Goal: Task Accomplishment & Management: Use online tool/utility

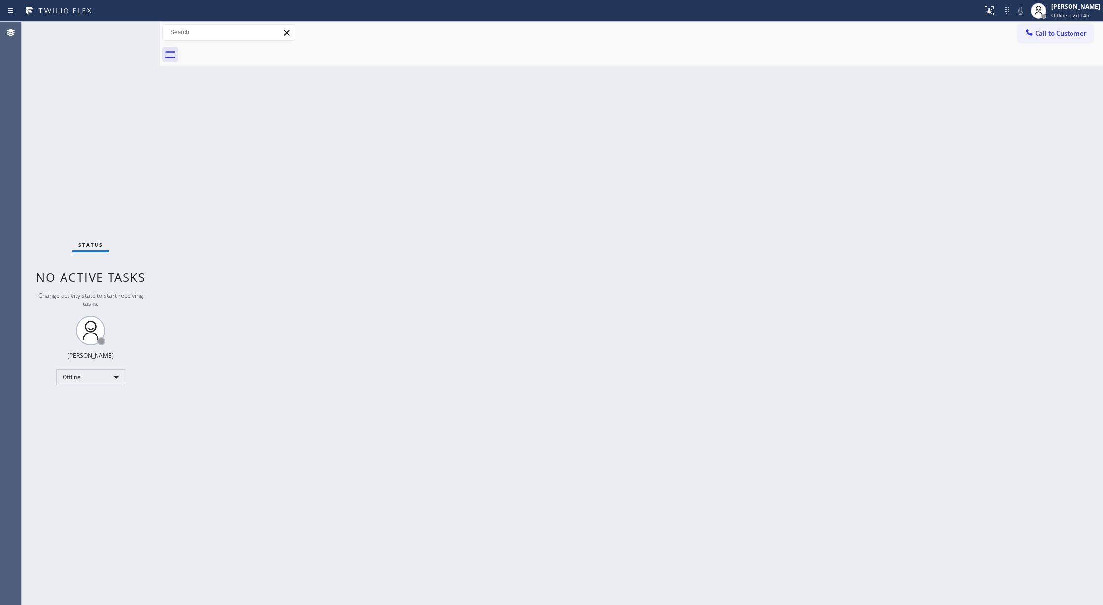
click at [134, 29] on div "Status No active tasks Change activity state to start receiving tasks. [PERSON_…" at bounding box center [91, 314] width 138 height 584
click at [106, 373] on div "Offline" at bounding box center [90, 378] width 69 height 16
click at [96, 411] on li "Unavailable" at bounding box center [90, 416] width 66 height 12
click at [117, 377] on div "Offline" at bounding box center [90, 378] width 69 height 16
click at [95, 412] on li "Unavailable" at bounding box center [90, 416] width 66 height 12
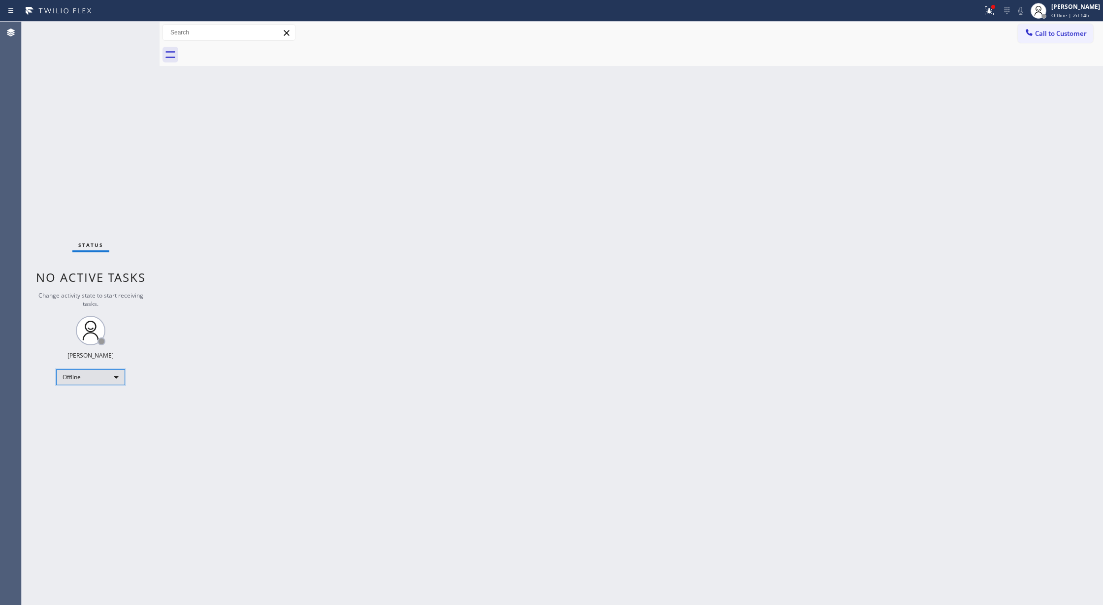
click at [111, 372] on div "Offline" at bounding box center [90, 378] width 69 height 16
click at [111, 418] on li "Unavailable" at bounding box center [90, 416] width 66 height 12
click at [87, 380] on div "Unavailable" at bounding box center [90, 378] width 69 height 16
click at [101, 408] on li "Available" at bounding box center [90, 404] width 66 height 12
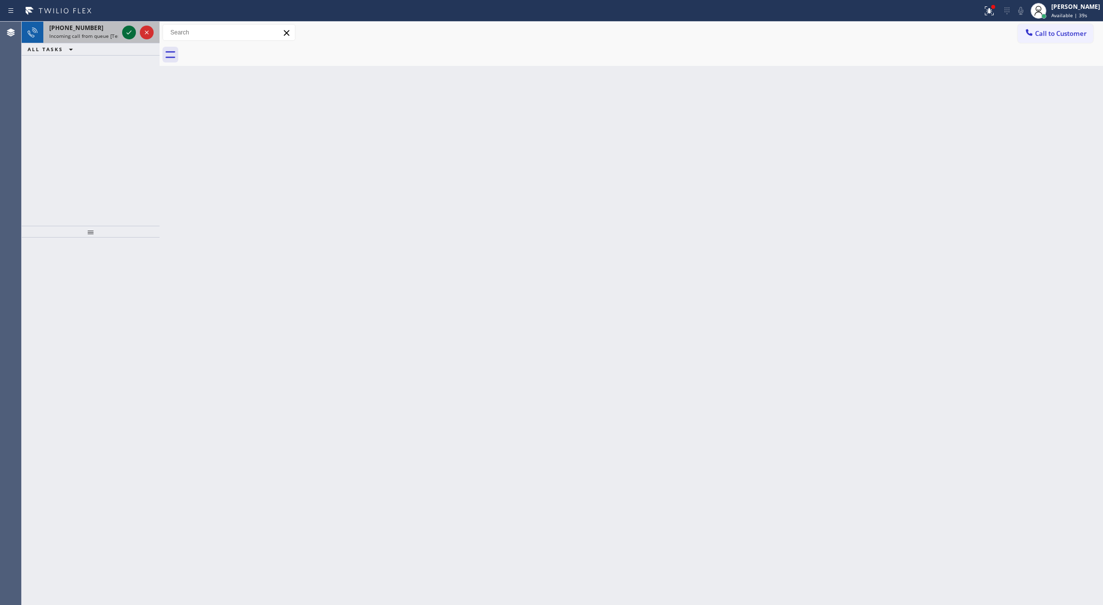
click at [124, 34] on icon at bounding box center [129, 33] width 12 height 12
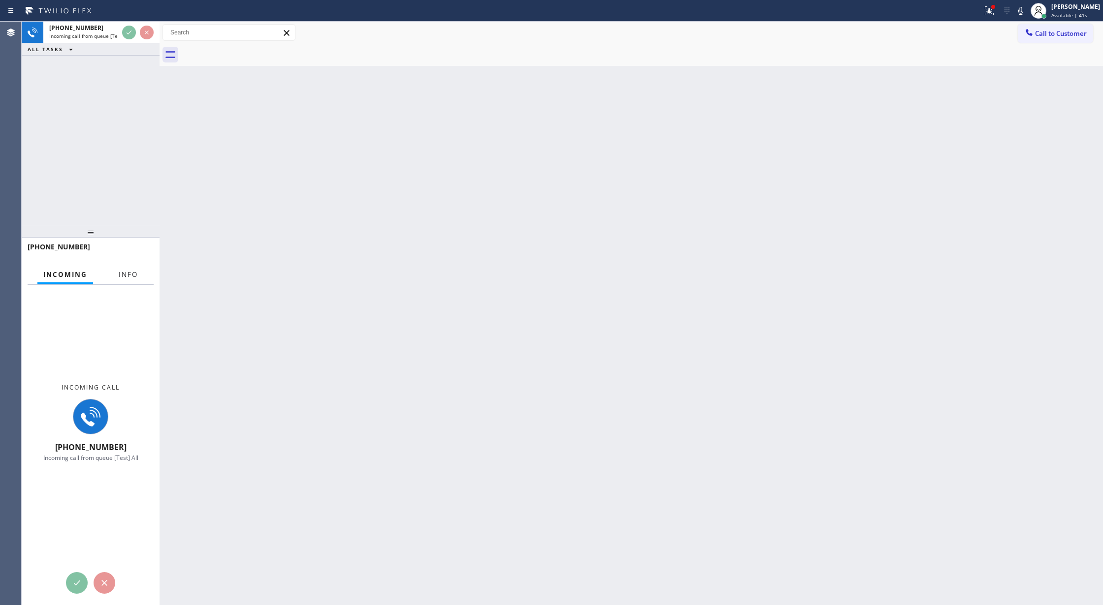
drag, startPoint x: 125, startPoint y: 276, endPoint x: 362, endPoint y: 369, distance: 255.3
click at [125, 276] on span "Info" at bounding box center [128, 274] width 19 height 9
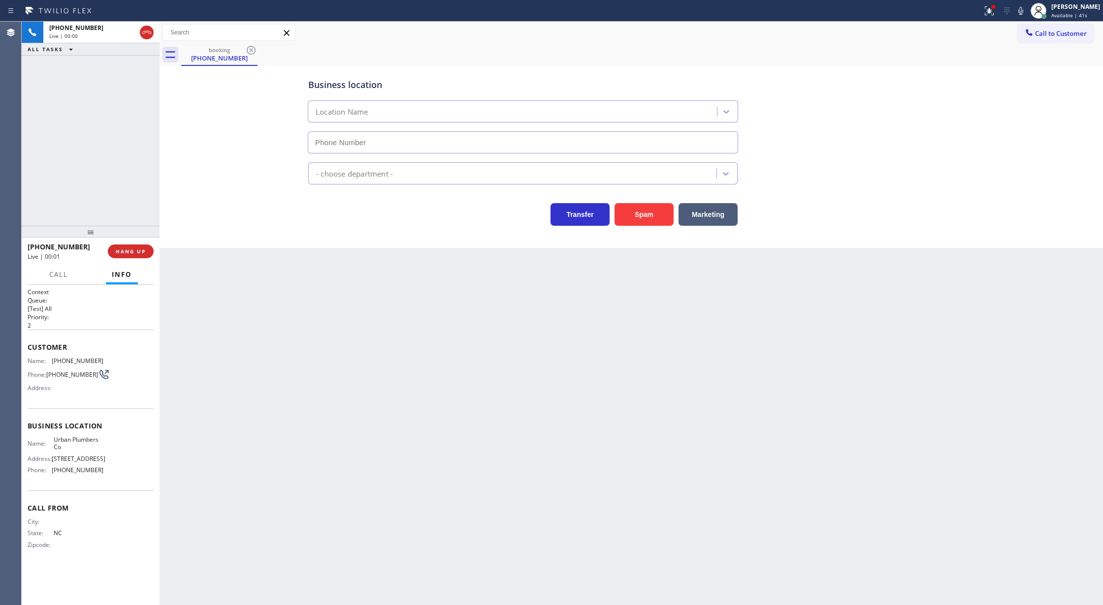
type input "(888) 554-1085"
click at [646, 216] on button "Spam" at bounding box center [643, 214] width 59 height 23
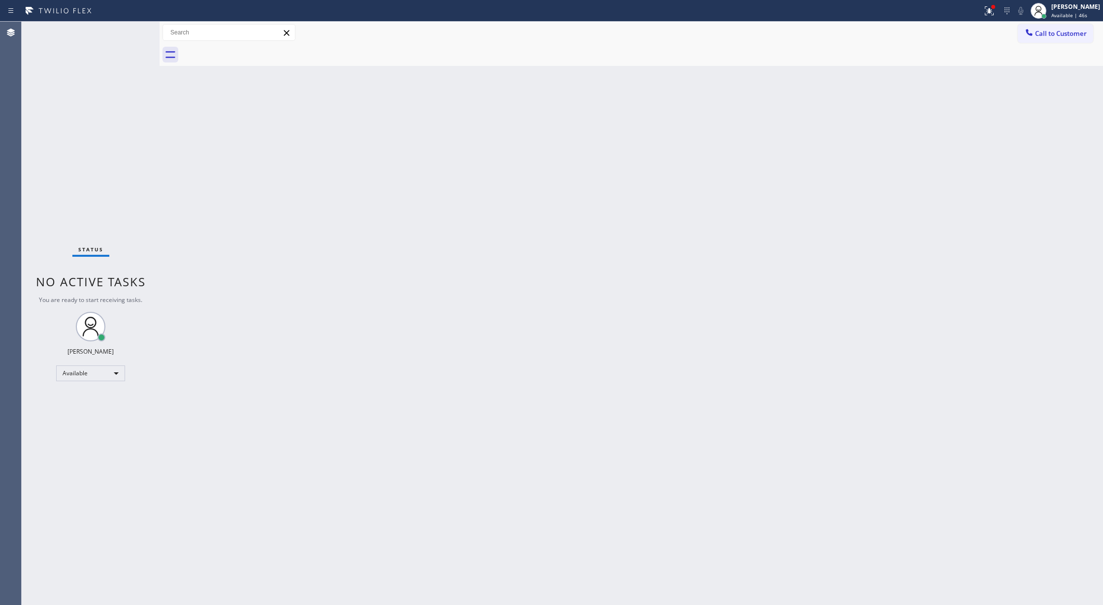
click at [129, 31] on div "Status No active tasks You are ready to start receiving tasks. Lilibeth Pueyo A…" at bounding box center [91, 314] width 138 height 584
click at [123, 30] on div "Status No active tasks You are ready to start receiving tasks. Lilibeth Pueyo A…" at bounding box center [91, 314] width 138 height 584
click at [123, 32] on div "Status No active tasks You are ready to start receiving tasks. Lilibeth Pueyo A…" at bounding box center [91, 314] width 138 height 584
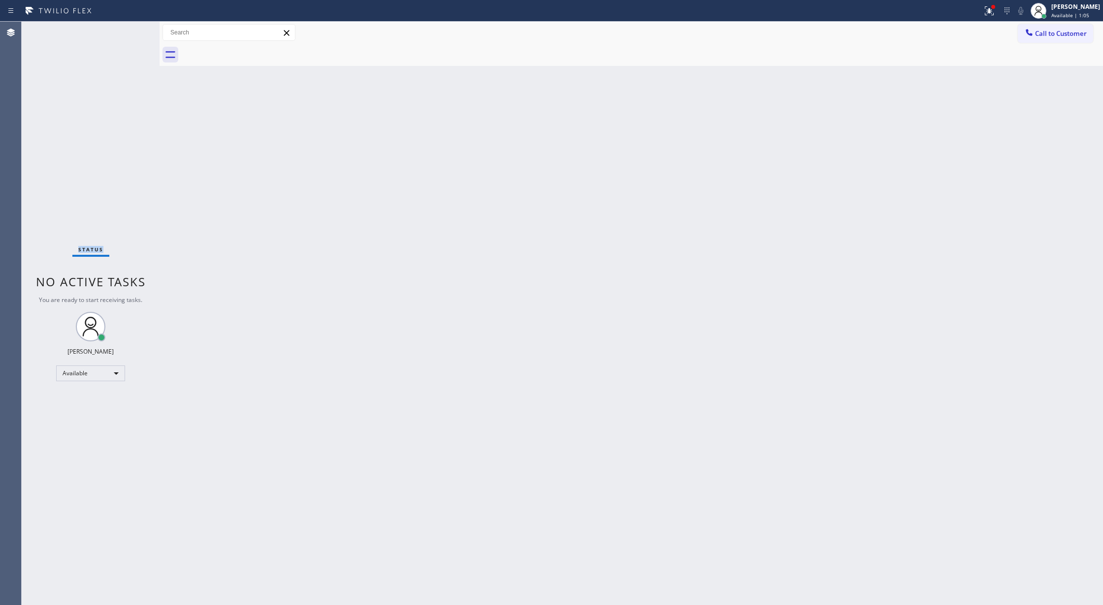
click at [123, 32] on div "Status No active tasks You are ready to start receiving tasks. Lilibeth Pueyo A…" at bounding box center [91, 314] width 138 height 584
drag, startPoint x: 130, startPoint y: 30, endPoint x: 130, endPoint y: 44, distance: 14.3
click at [130, 30] on div "Status No active tasks You are ready to start receiving tasks. Lilibeth Pueyo A…" at bounding box center [91, 314] width 138 height 584
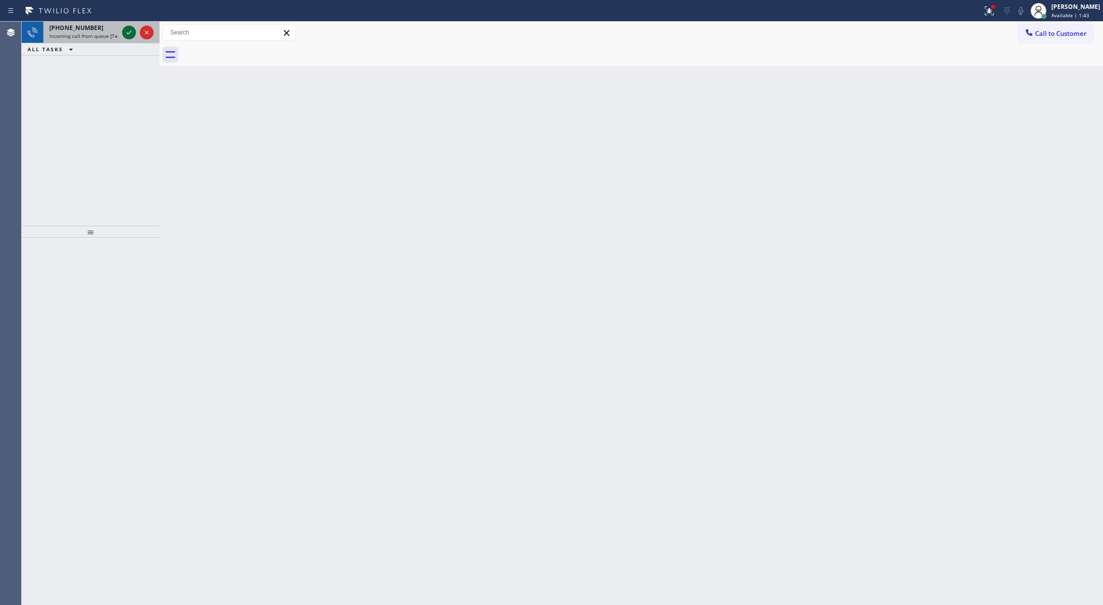
click at [123, 34] on icon at bounding box center [129, 33] width 12 height 12
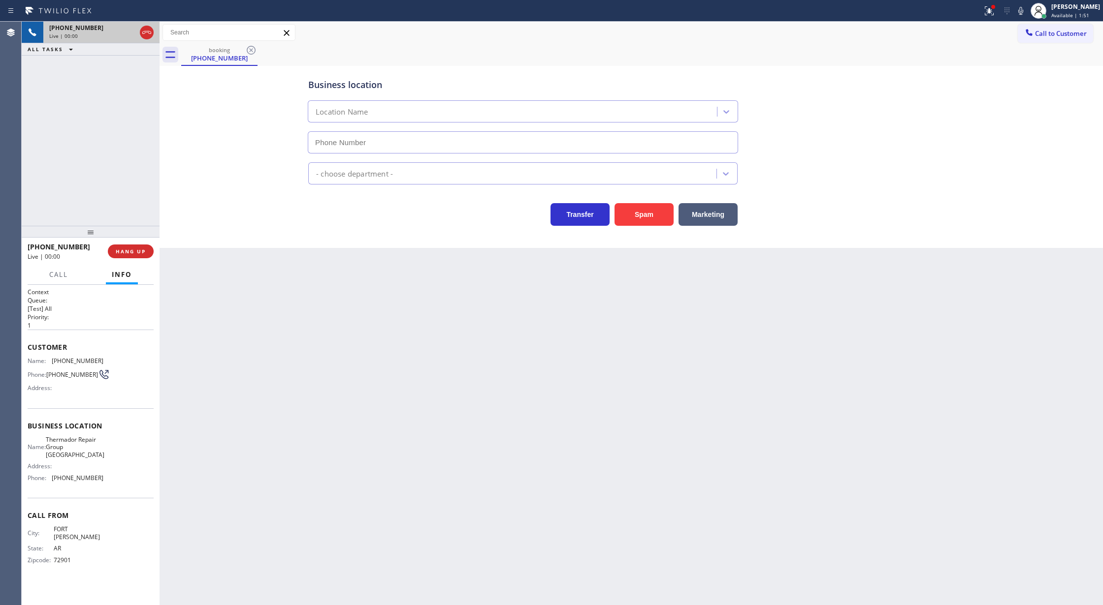
type input "(617) 295-7767"
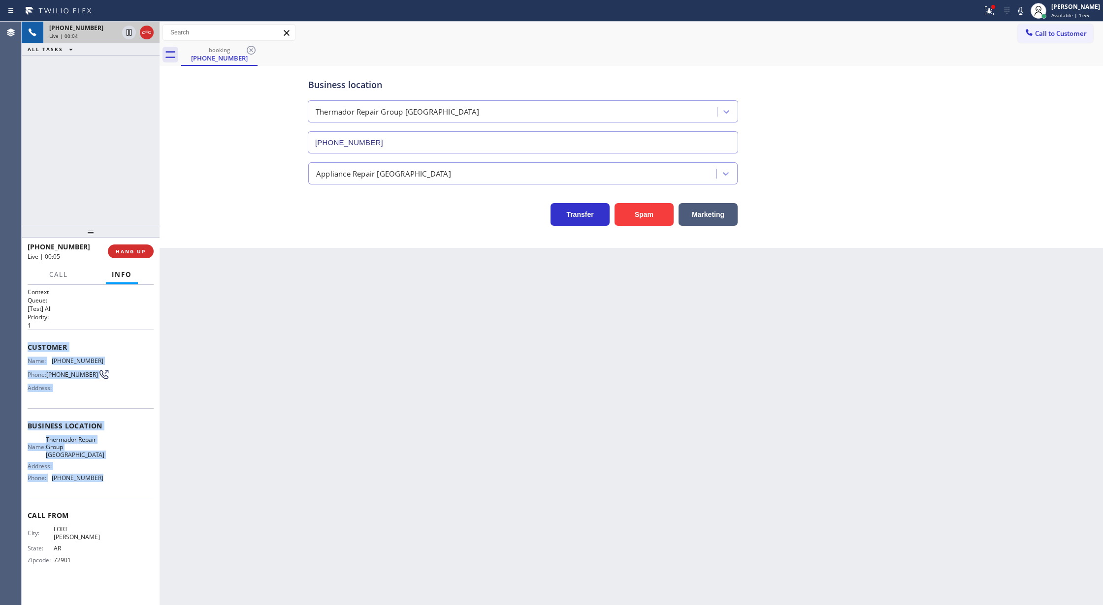
copy div "Customer Name: (479) 287-5794 Phone: (479) 287-5794 Address: Business location …"
drag, startPoint x: 36, startPoint y: 348, endPoint x: 126, endPoint y: 481, distance: 160.4
click at [126, 481] on div "Context Queue: [Test] All Priority: 1 Customer Name: (479) 287-5794 Phone: (479…" at bounding box center [91, 434] width 126 height 292
click at [144, 30] on icon at bounding box center [147, 33] width 12 height 12
click at [135, 249] on span "COMPLETE" at bounding box center [129, 251] width 34 height 7
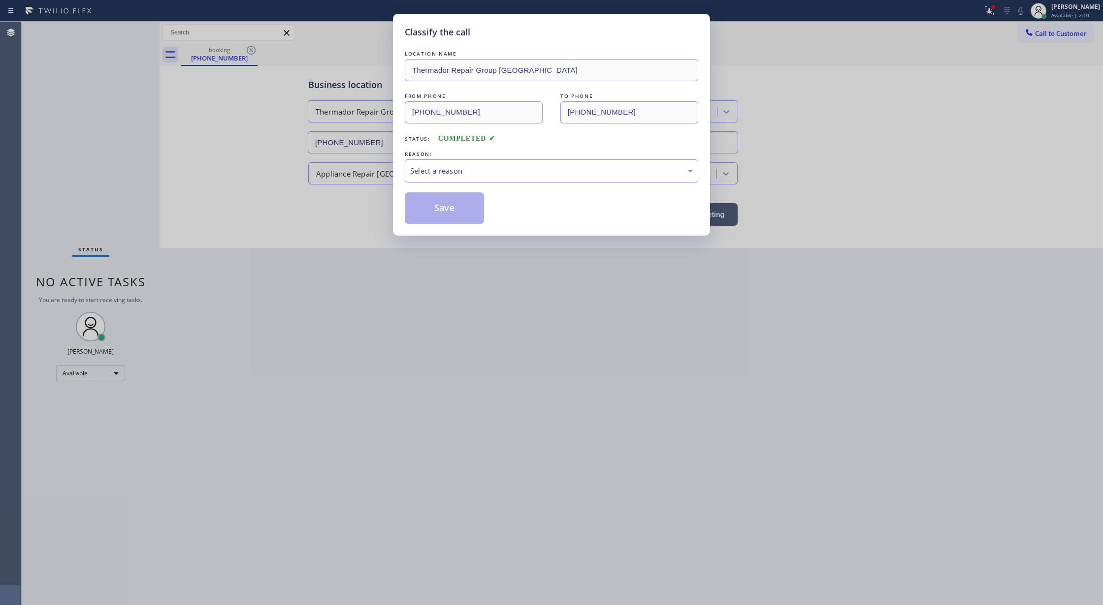
click at [464, 172] on div "Select a reason" at bounding box center [551, 170] width 283 height 11
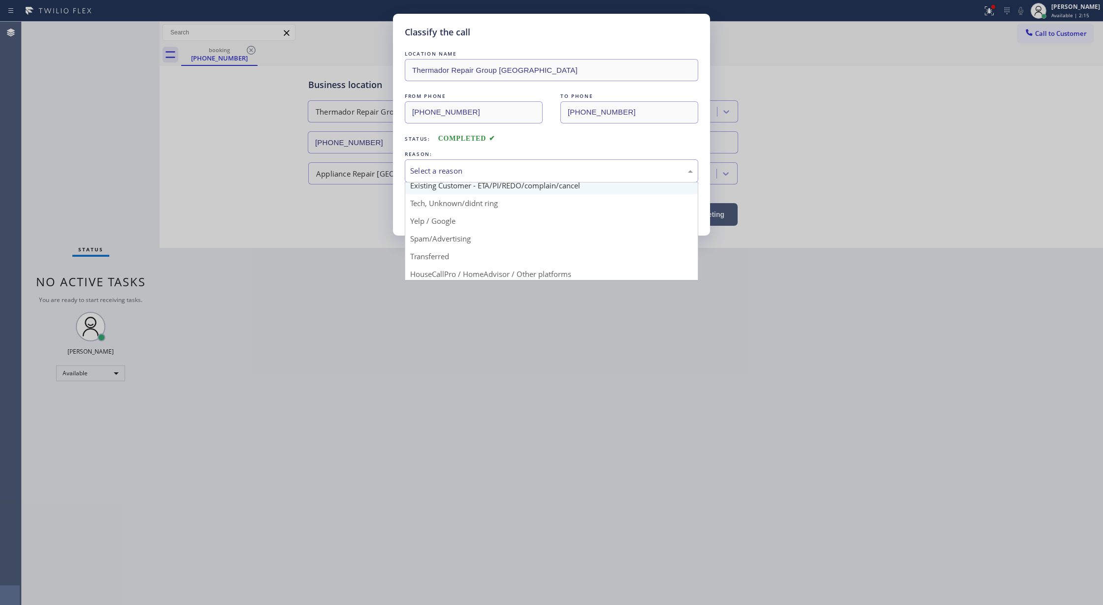
scroll to position [62, 0]
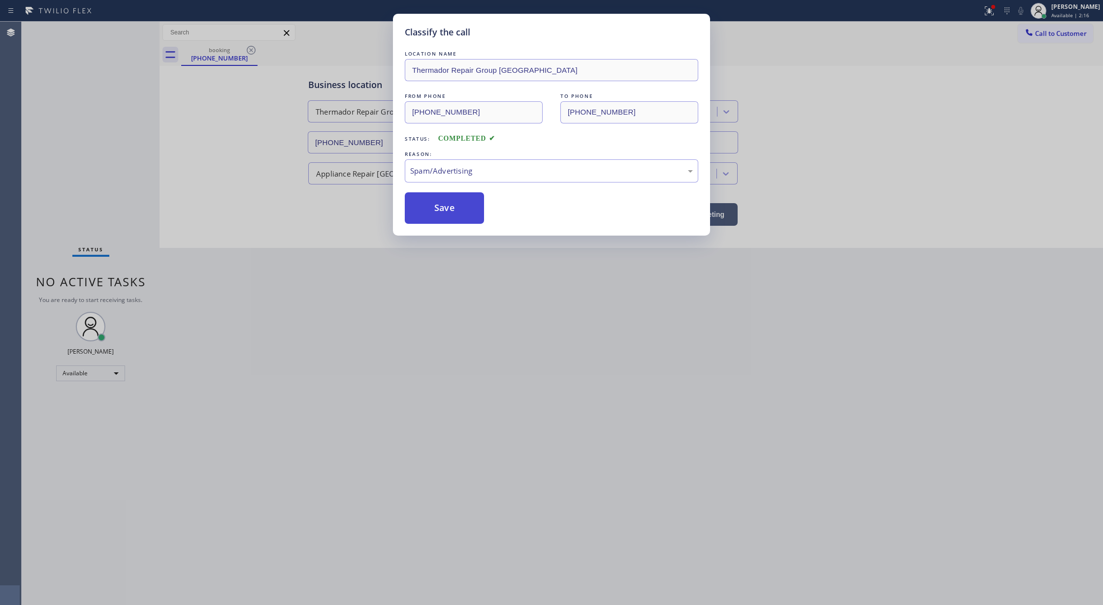
click at [444, 212] on button "Save" at bounding box center [444, 208] width 79 height 32
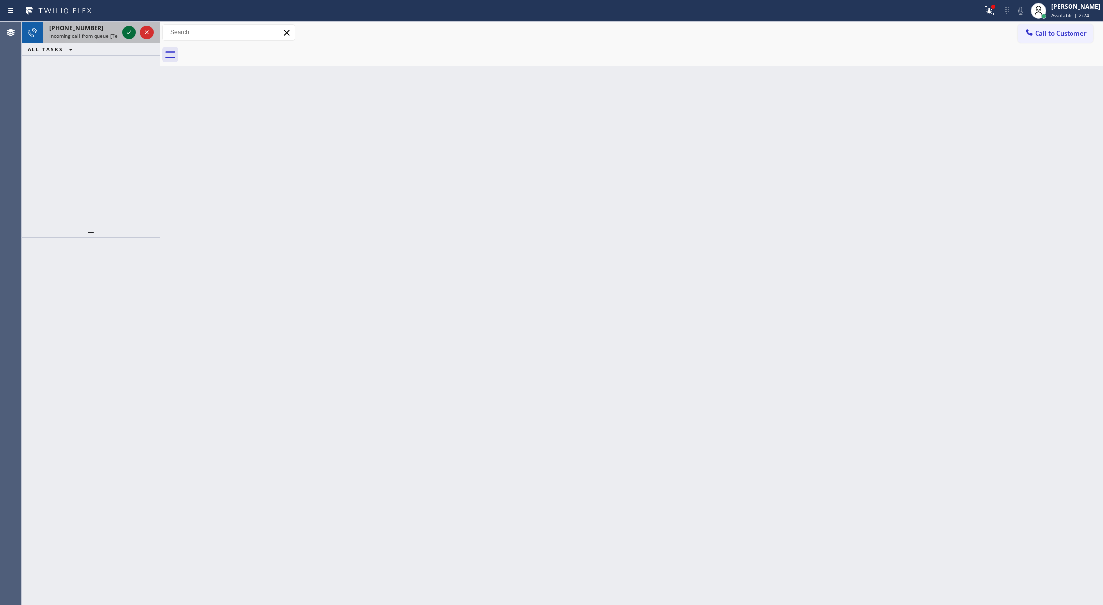
click at [125, 30] on icon at bounding box center [129, 33] width 12 height 12
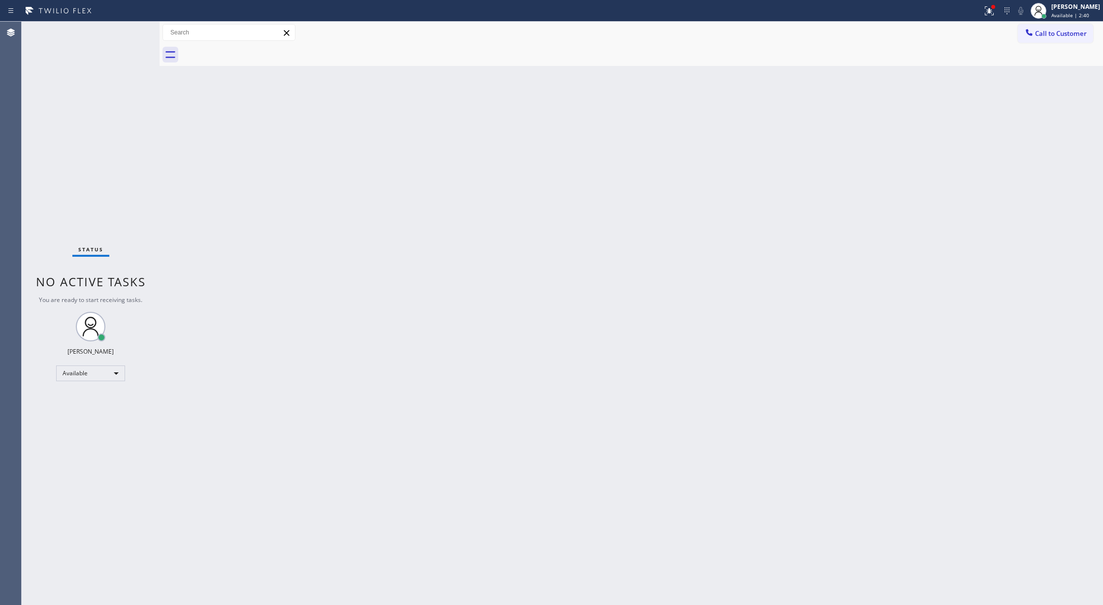
click at [132, 31] on div "Status No active tasks You are ready to start receiving tasks. Lilibeth Pueyo A…" at bounding box center [91, 314] width 138 height 584
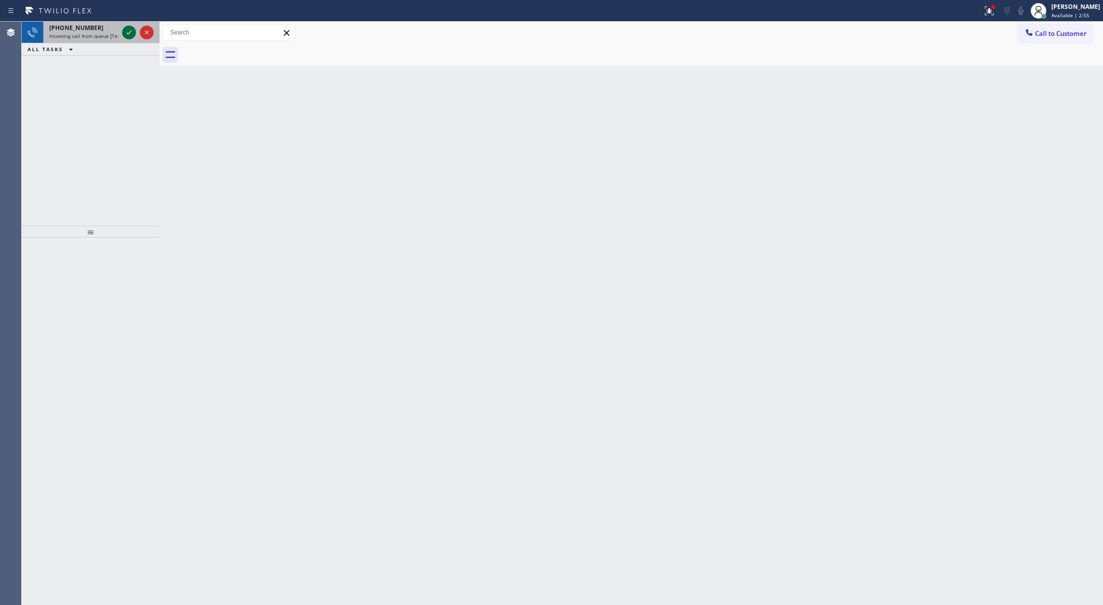
click at [128, 29] on icon at bounding box center [129, 33] width 12 height 12
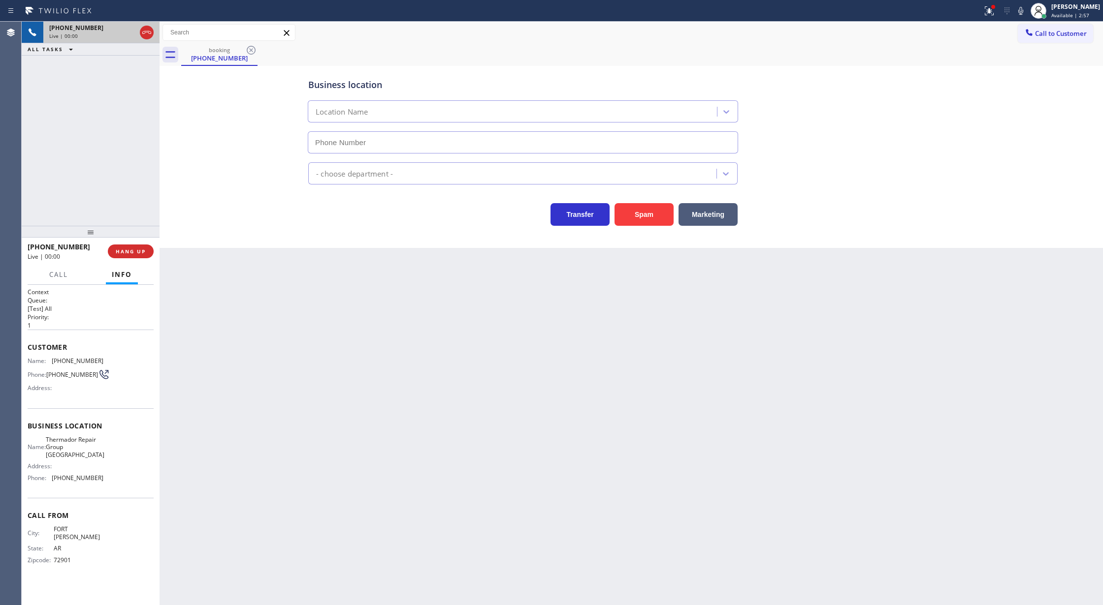
type input "(617) 295-7767"
drag, startPoint x: 150, startPoint y: 38, endPoint x: 168, endPoint y: 152, distance: 115.1
click at [150, 38] on icon at bounding box center [147, 33] width 12 height 12
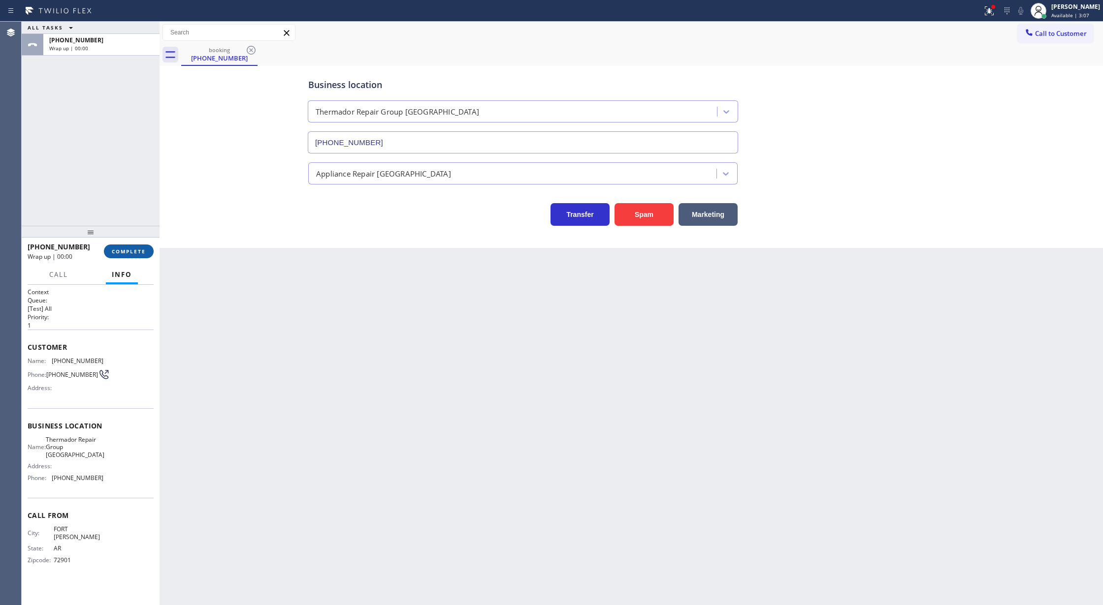
click at [129, 252] on span "COMPLETE" at bounding box center [129, 251] width 34 height 7
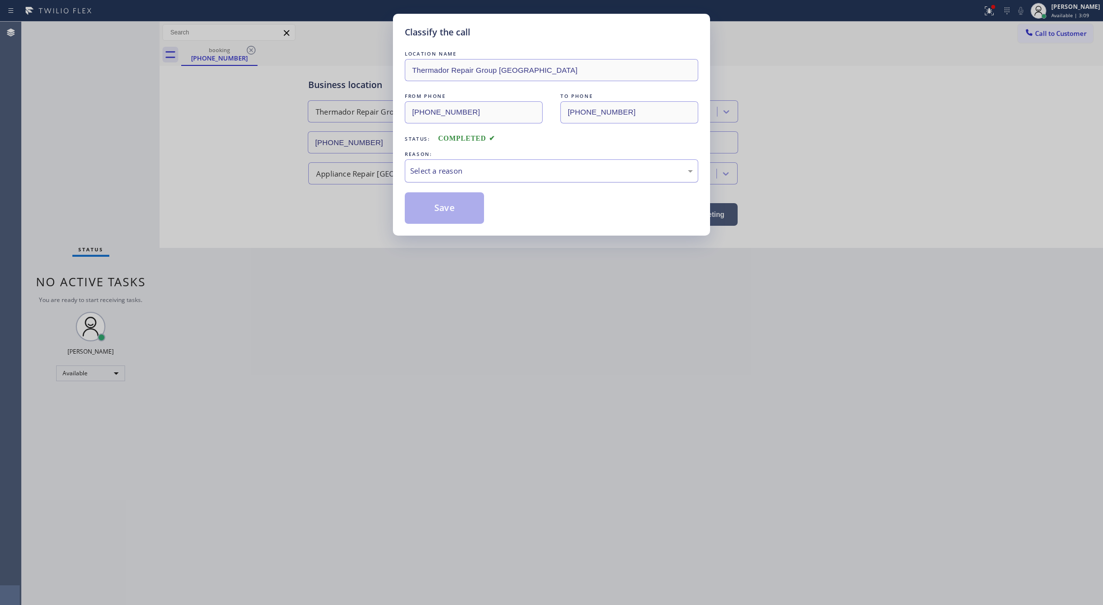
click at [469, 176] on div "Select a reason" at bounding box center [551, 170] width 283 height 11
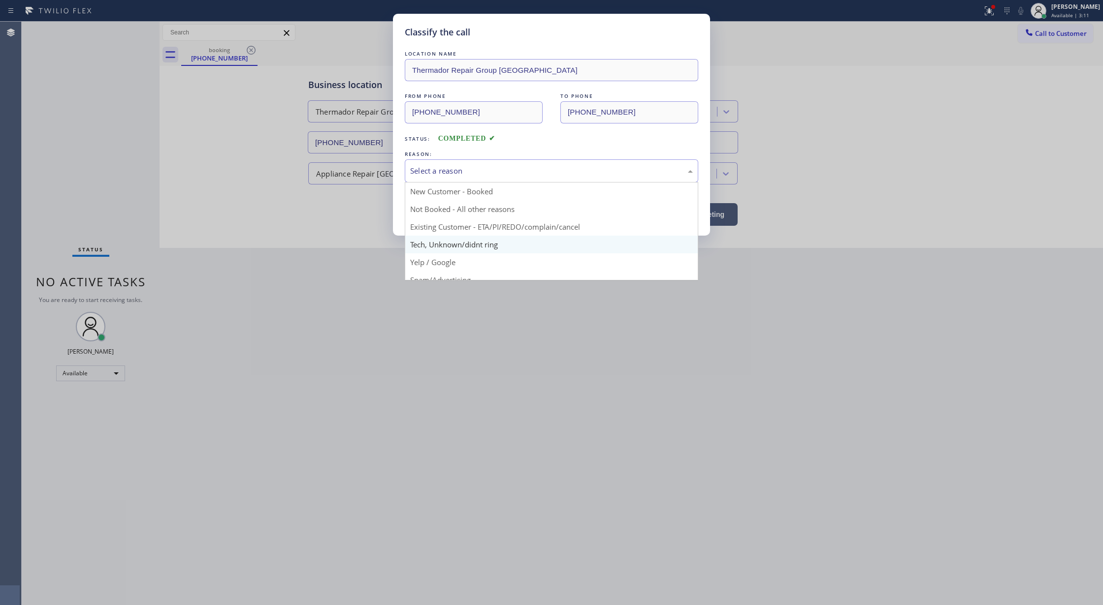
scroll to position [62, 0]
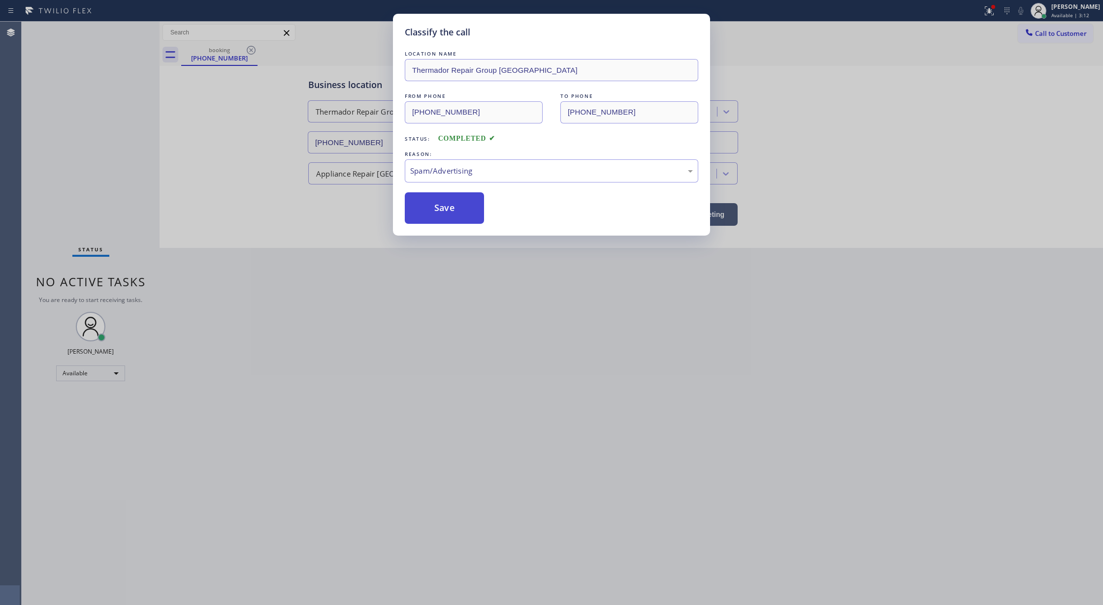
click at [440, 208] on button "Save" at bounding box center [444, 208] width 79 height 32
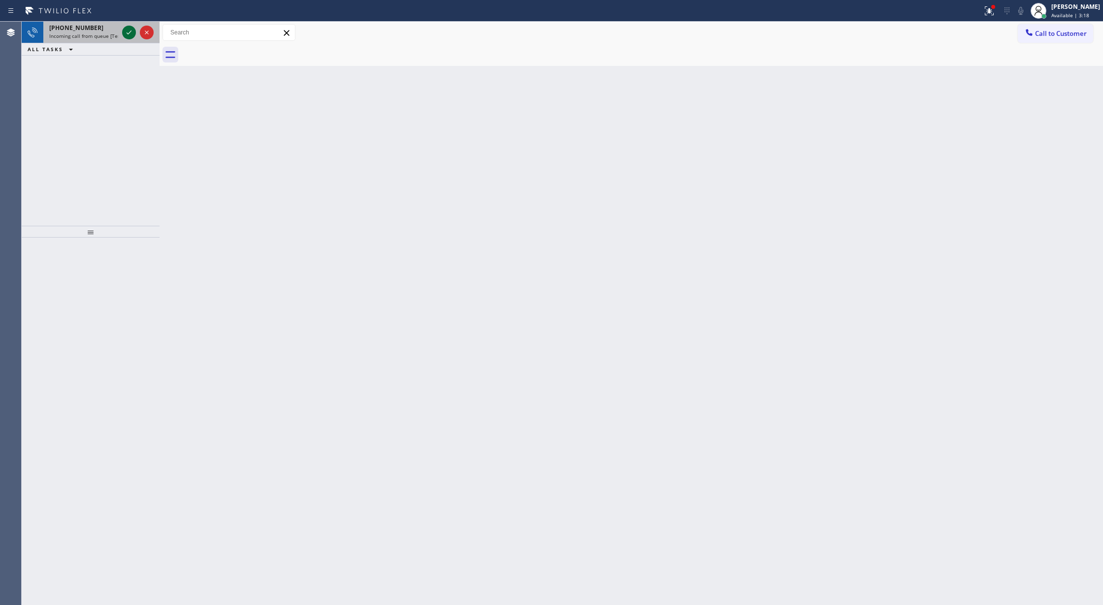
click at [131, 32] on icon at bounding box center [129, 33] width 12 height 12
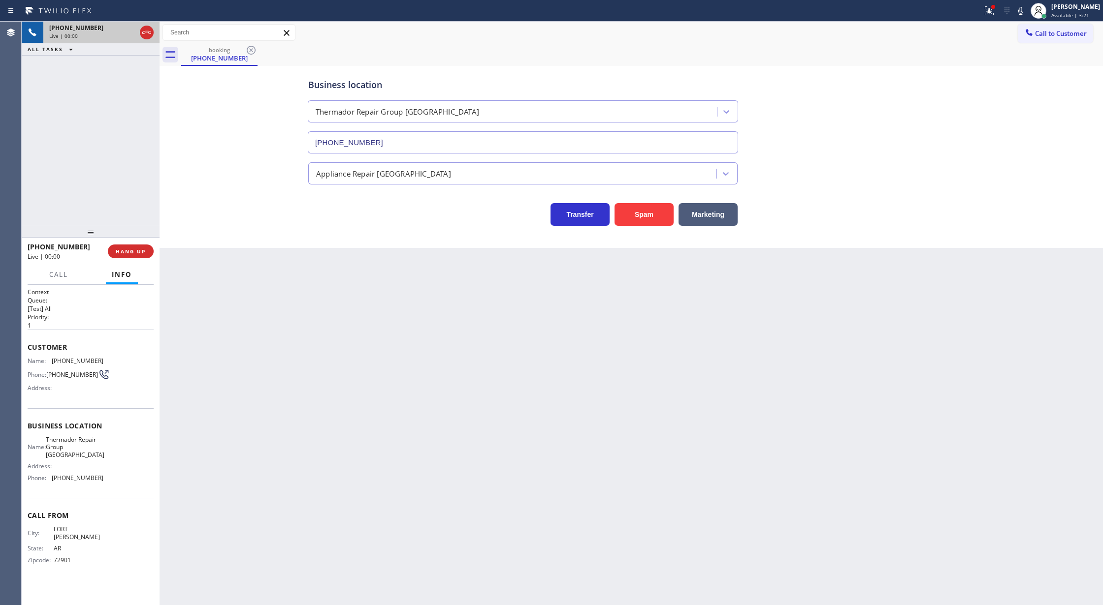
type input "(617) 295-7767"
drag, startPoint x: 151, startPoint y: 34, endPoint x: 197, endPoint y: 249, distance: 219.6
click at [150, 34] on icon at bounding box center [147, 33] width 12 height 12
click at [131, 251] on span "COMPLETE" at bounding box center [129, 251] width 34 height 7
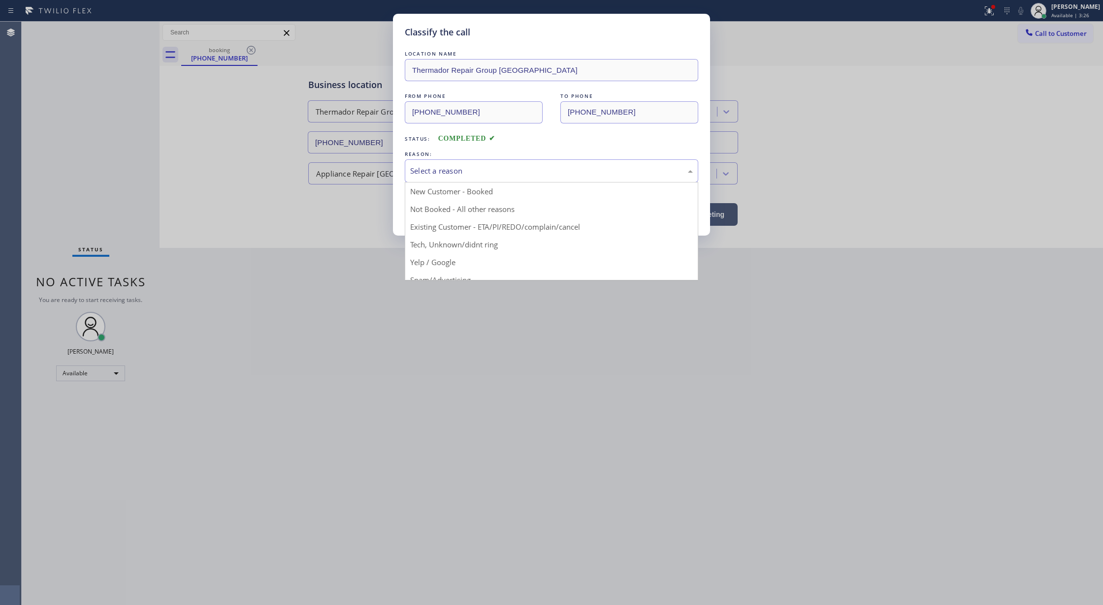
click at [487, 177] on div "Select a reason" at bounding box center [551, 170] width 283 height 11
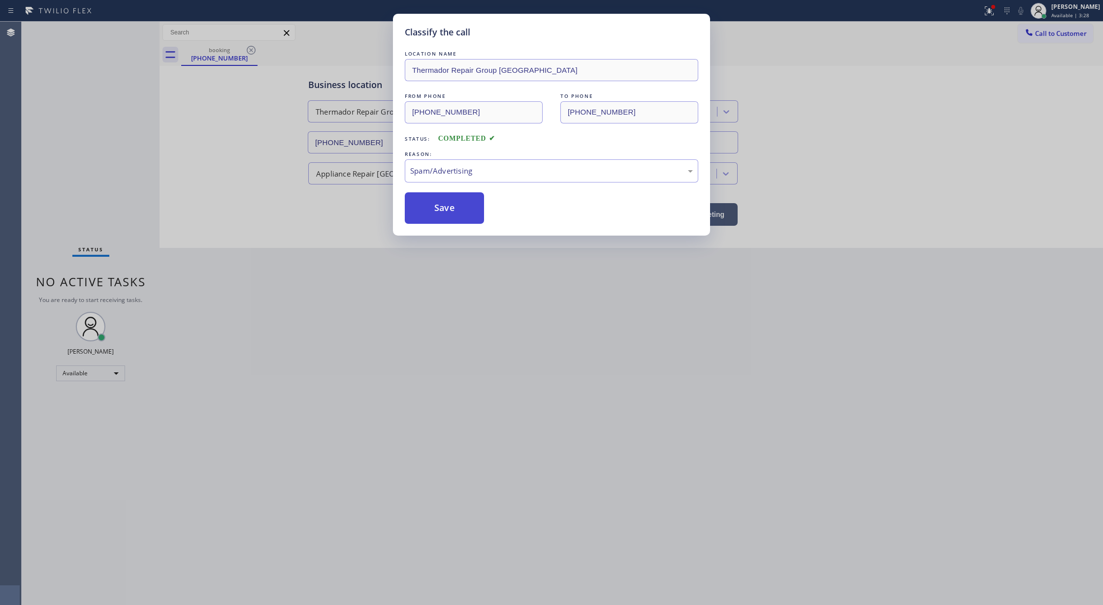
click at [442, 218] on button "Save" at bounding box center [444, 208] width 79 height 32
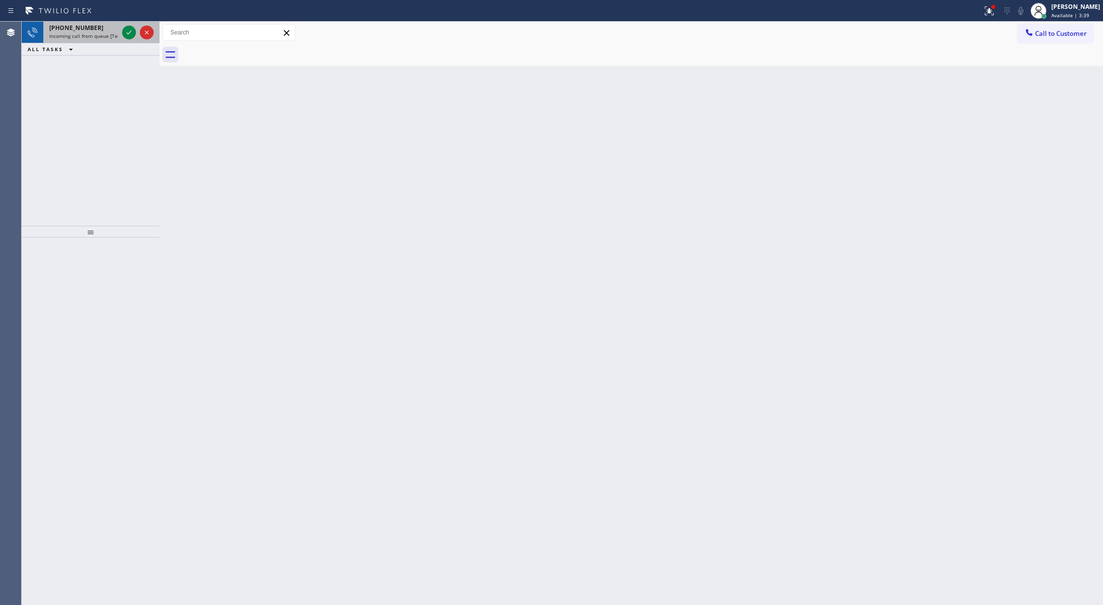
click at [93, 30] on div "+14792875794" at bounding box center [83, 28] width 69 height 8
click at [83, 26] on span "+14792875794" at bounding box center [76, 28] width 54 height 8
click at [128, 31] on icon at bounding box center [129, 33] width 12 height 12
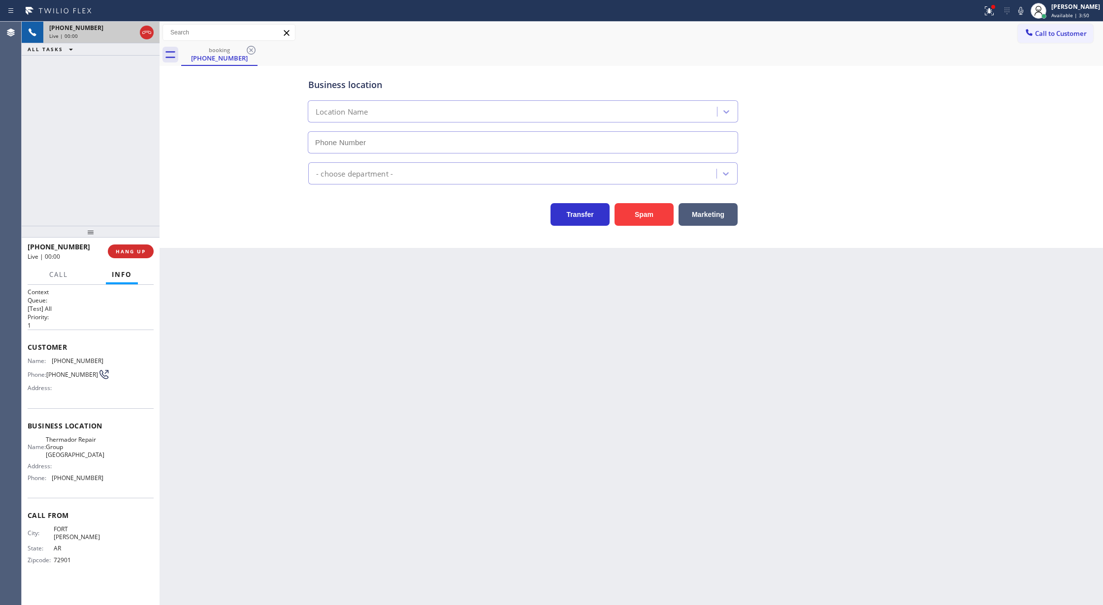
type input "(617) 295-7767"
click at [148, 32] on icon at bounding box center [146, 32] width 9 height 3
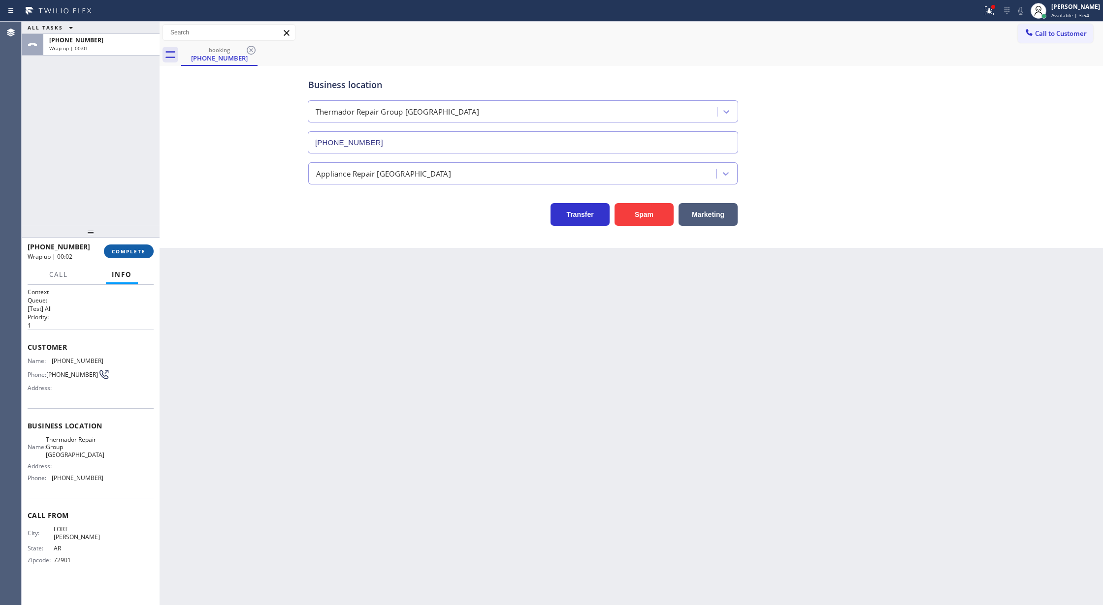
click at [120, 252] on span "COMPLETE" at bounding box center [129, 251] width 34 height 7
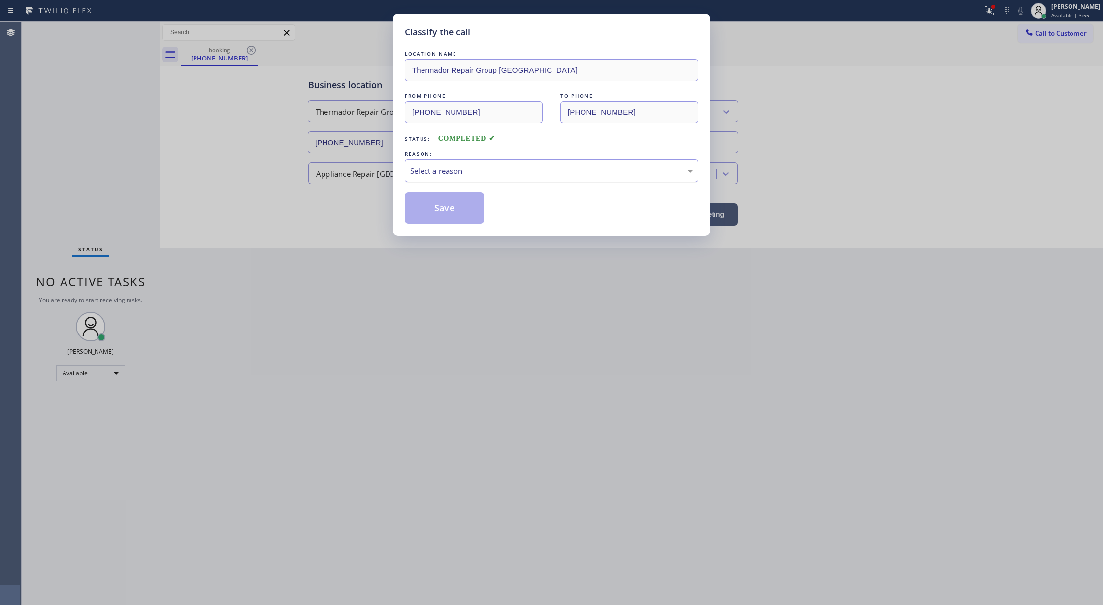
click at [447, 181] on div "Select a reason" at bounding box center [551, 170] width 293 height 23
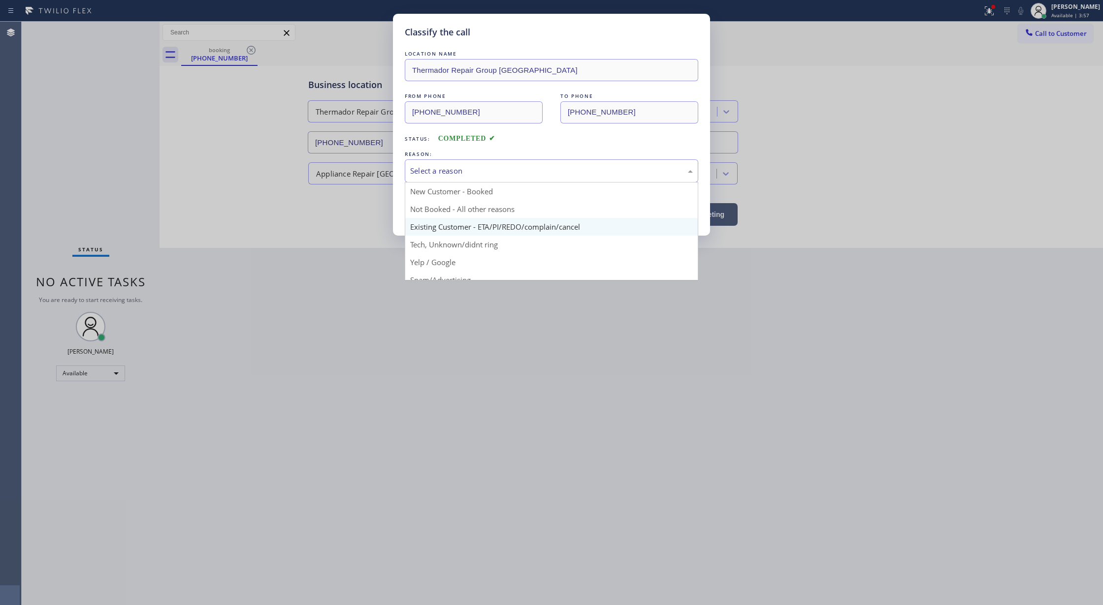
scroll to position [62, 0]
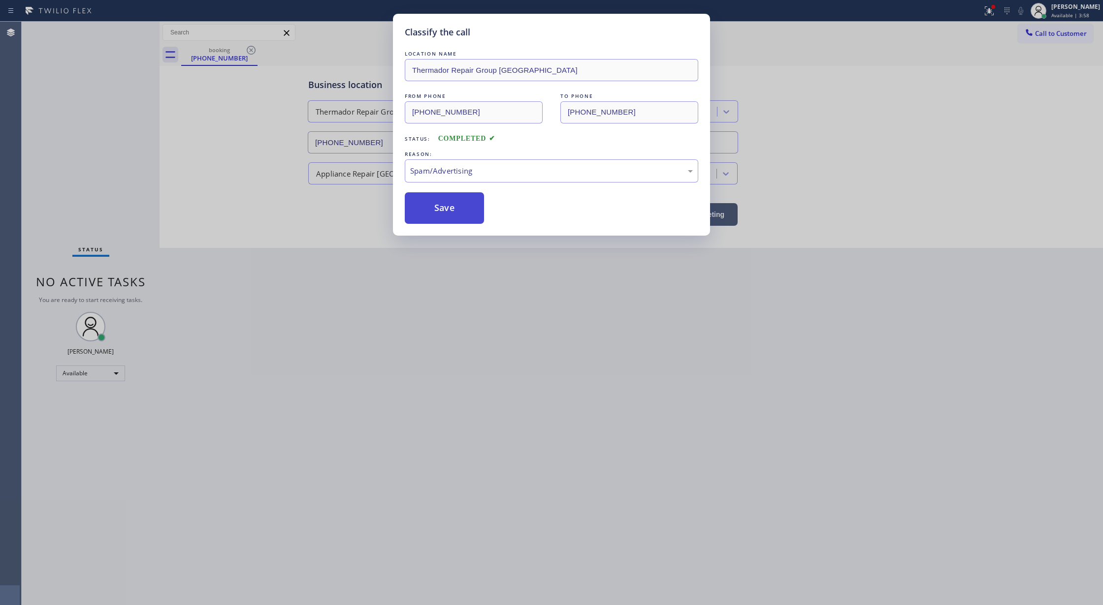
click at [438, 214] on button "Save" at bounding box center [444, 208] width 79 height 32
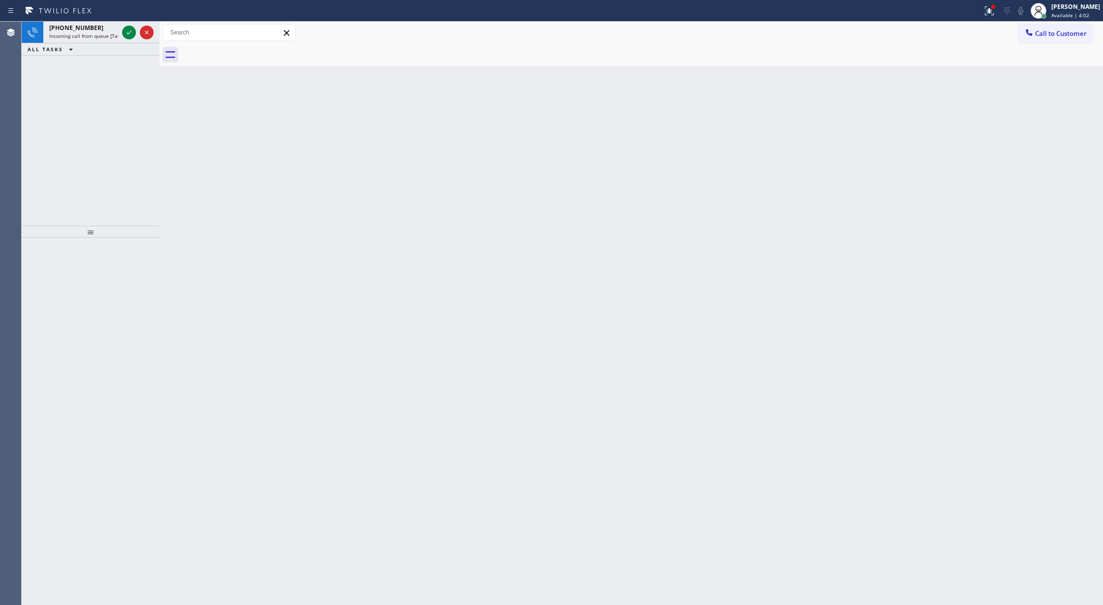
click at [166, 154] on div "Back to Dashboard Change Sender ID Customers Technicians Select a contact Outbo…" at bounding box center [630, 314] width 943 height 584
click at [131, 32] on icon at bounding box center [129, 33] width 12 height 12
click at [124, 32] on icon at bounding box center [129, 33] width 12 height 12
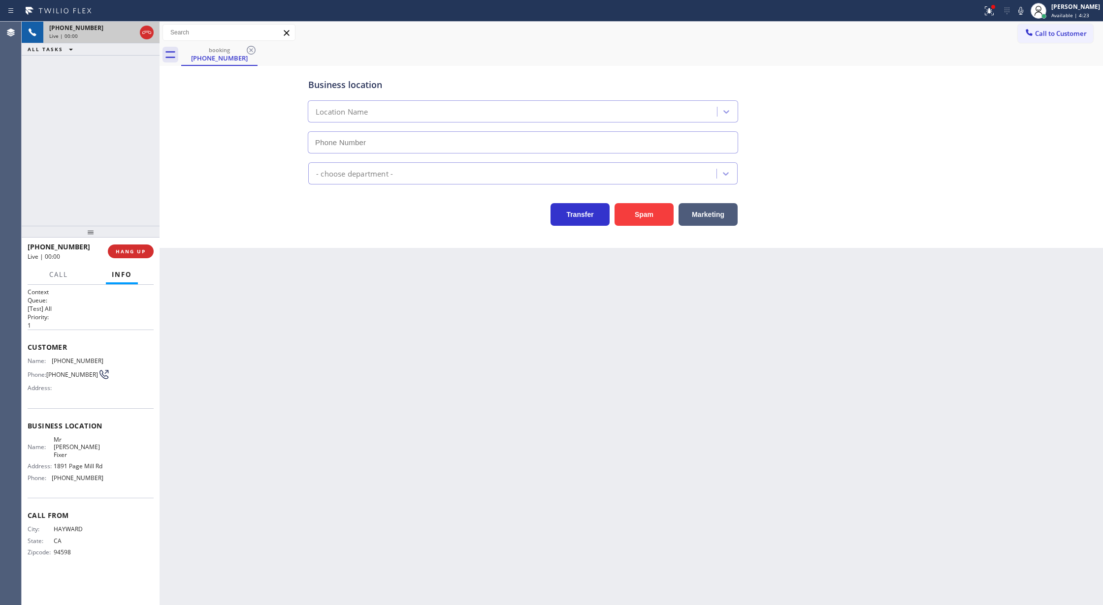
type input "(650) 933-4988"
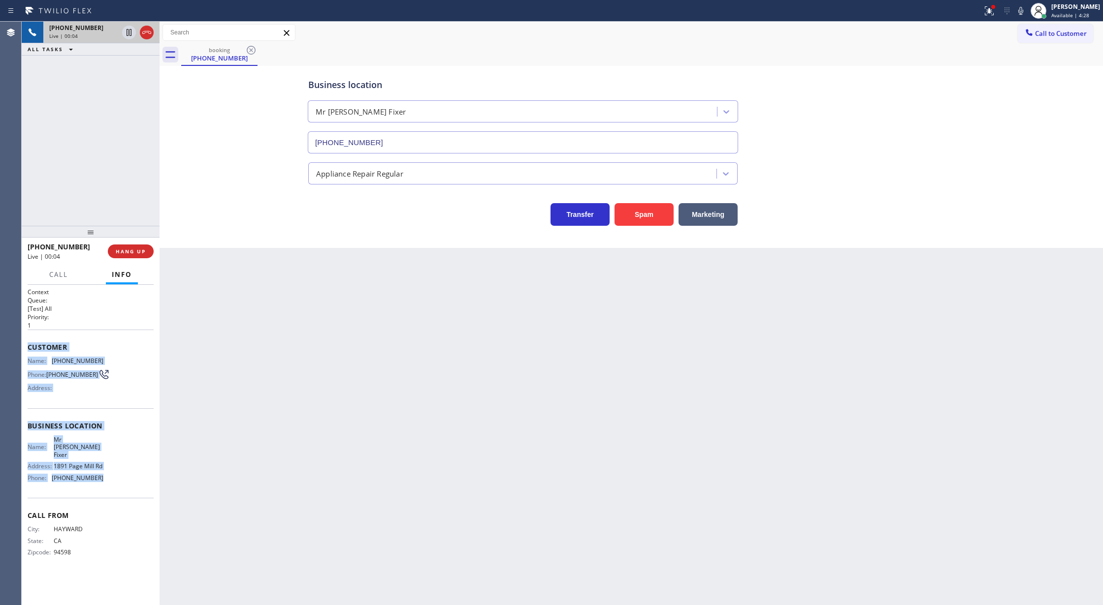
copy div "Customer Name: (510) 825-3875 Phone: (510) 825-3875 Address: Business location …"
drag, startPoint x: 24, startPoint y: 351, endPoint x: 112, endPoint y: 466, distance: 144.6
click at [112, 466] on div "Context Queue: [Test] All Priority: 1 Customer Name: (510) 825-3875 Phone: (510…" at bounding box center [91, 445] width 138 height 321
click at [1026, 10] on icon at bounding box center [1020, 11] width 12 height 12
click at [1024, 11] on icon at bounding box center [1020, 11] width 12 height 12
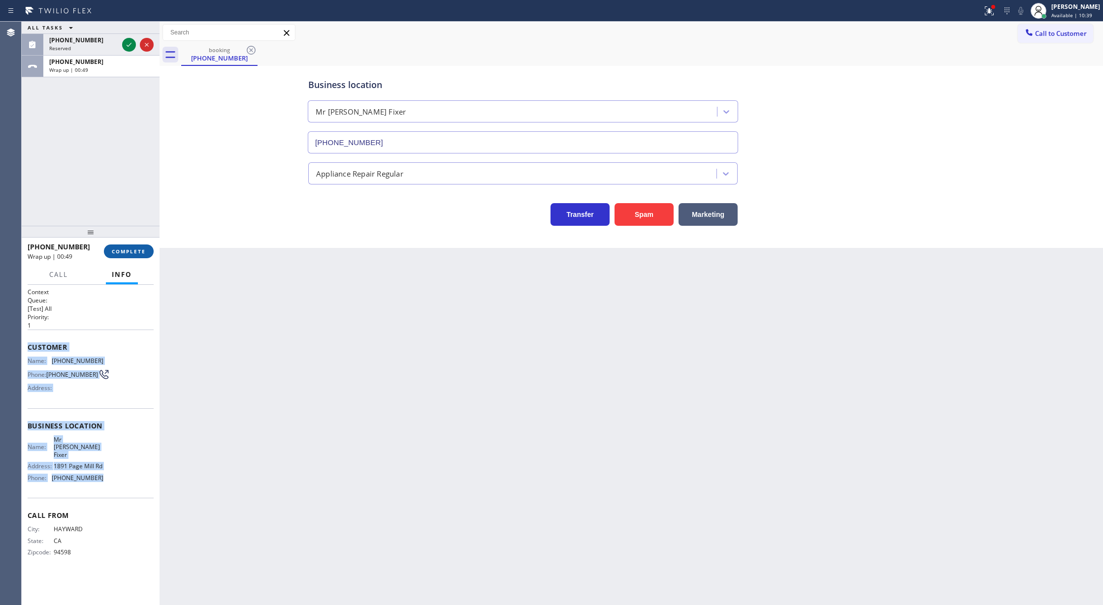
click at [128, 250] on span "COMPLETE" at bounding box center [129, 251] width 34 height 7
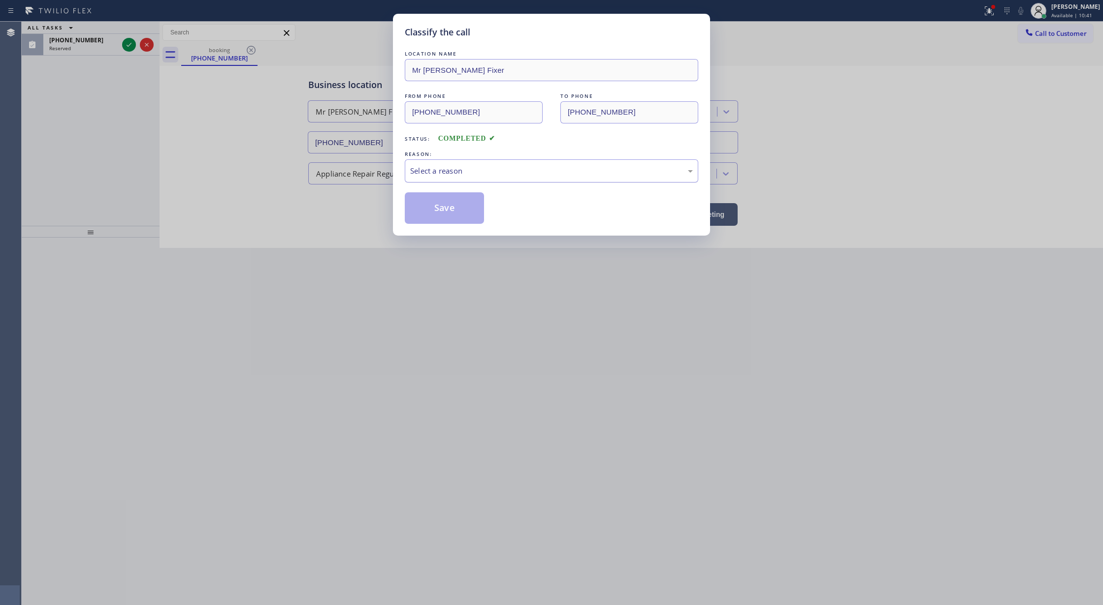
click at [421, 170] on div "Select a reason" at bounding box center [551, 170] width 283 height 11
click at [443, 209] on button "Save" at bounding box center [444, 208] width 79 height 32
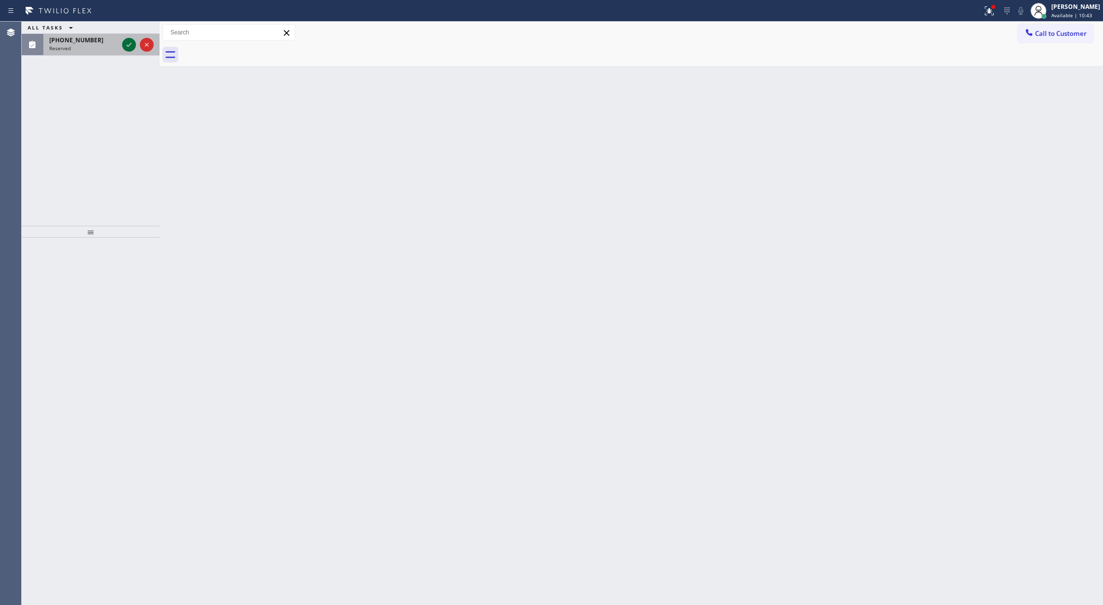
click at [128, 44] on icon at bounding box center [129, 45] width 12 height 12
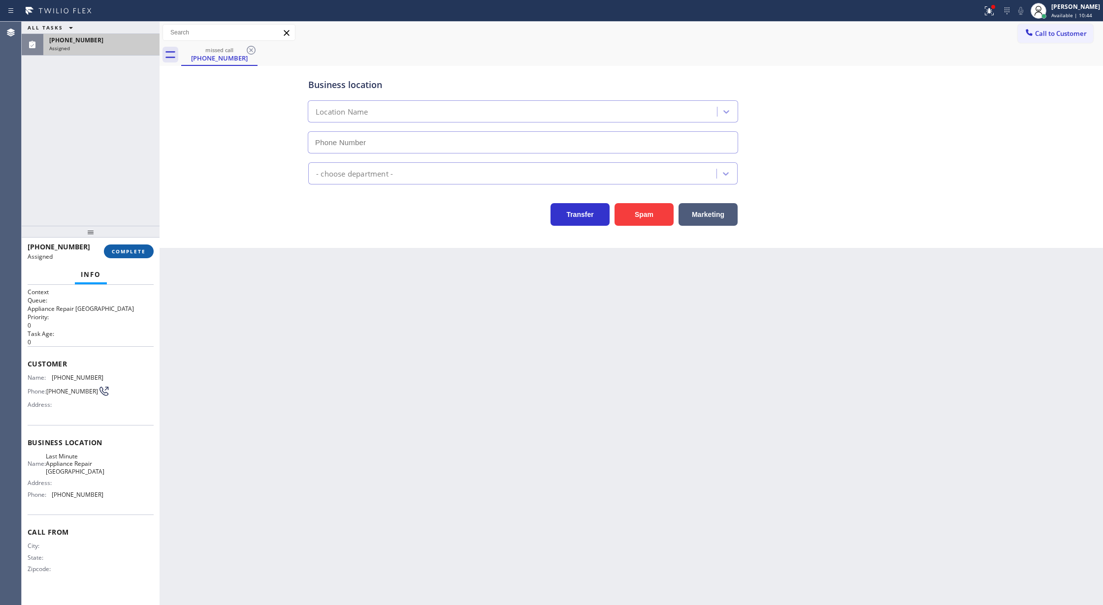
type input "(929) 605-4412"
drag, startPoint x: 121, startPoint y: 250, endPoint x: 258, endPoint y: 249, distance: 137.3
click at [122, 250] on span "COMPLETE" at bounding box center [129, 251] width 34 height 7
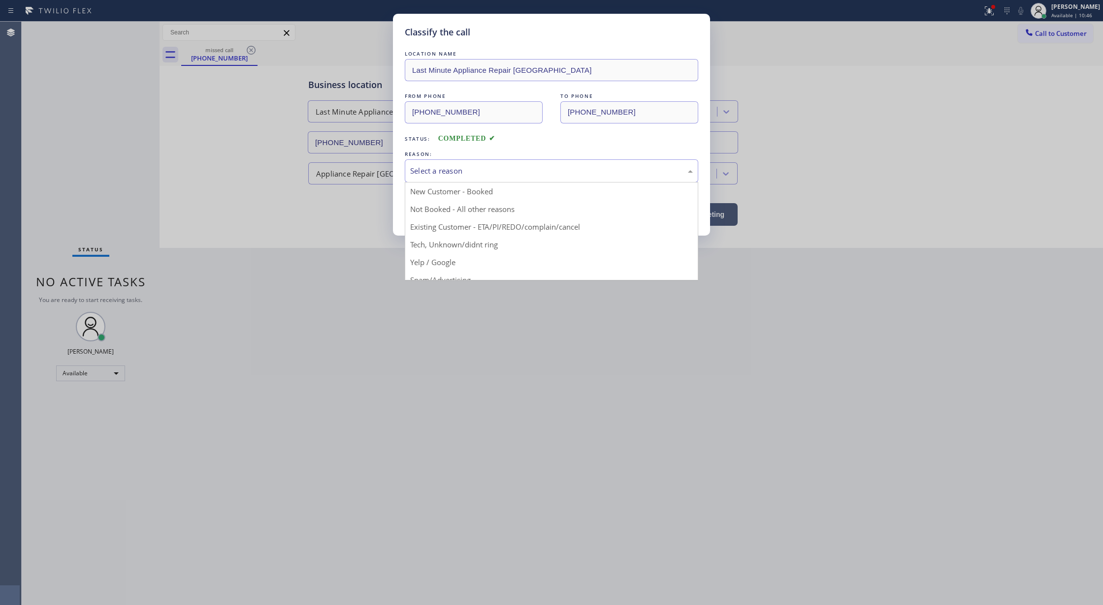
click at [447, 174] on div "Select a reason" at bounding box center [551, 170] width 283 height 11
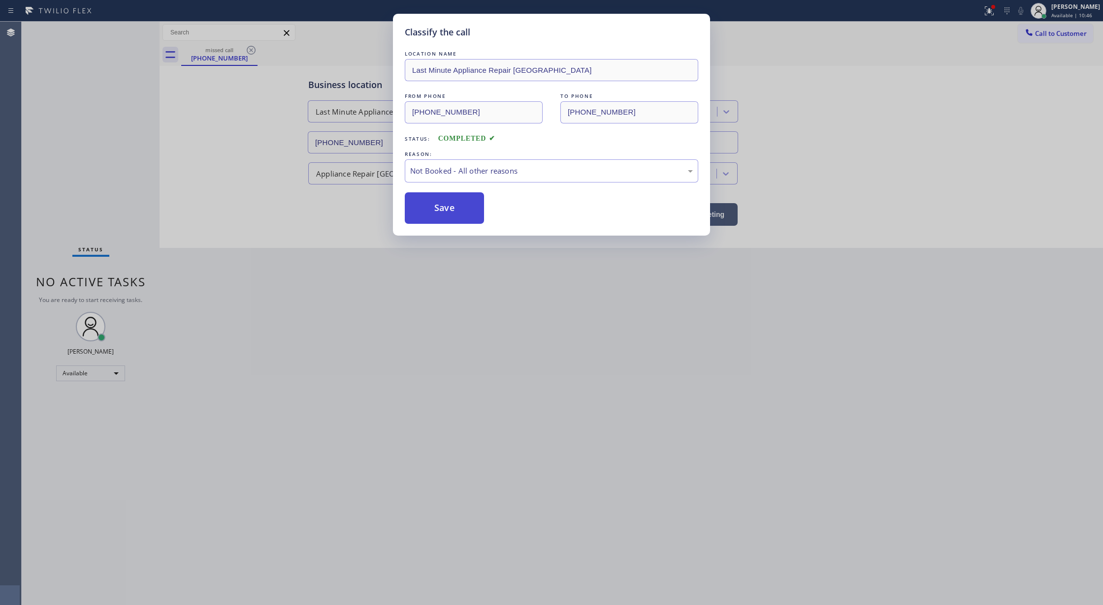
click at [442, 209] on button "Save" at bounding box center [444, 208] width 79 height 32
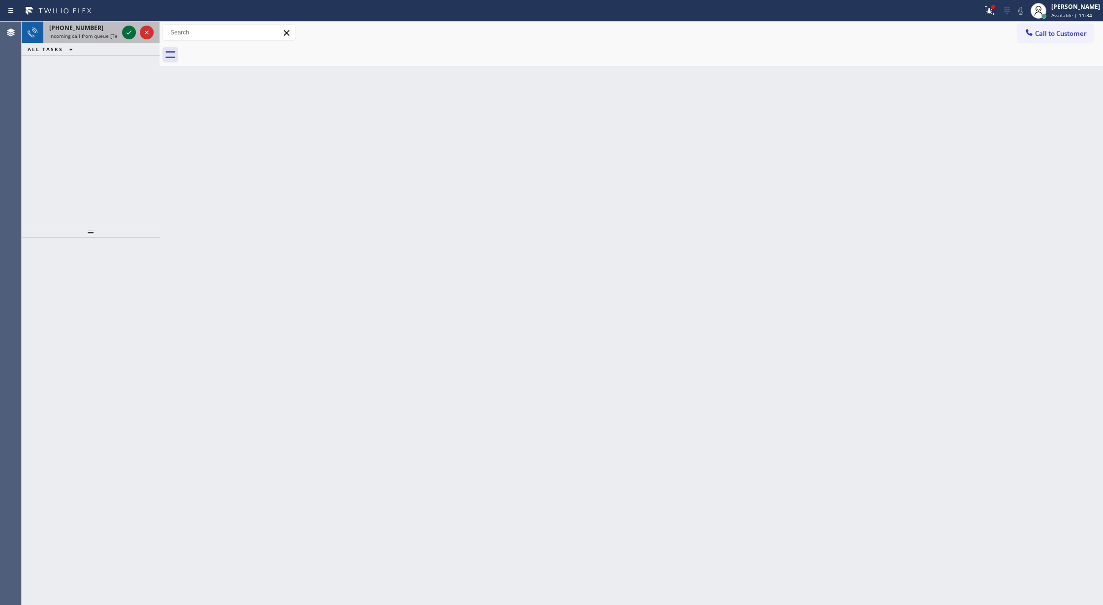
click at [126, 34] on icon at bounding box center [129, 33] width 12 height 12
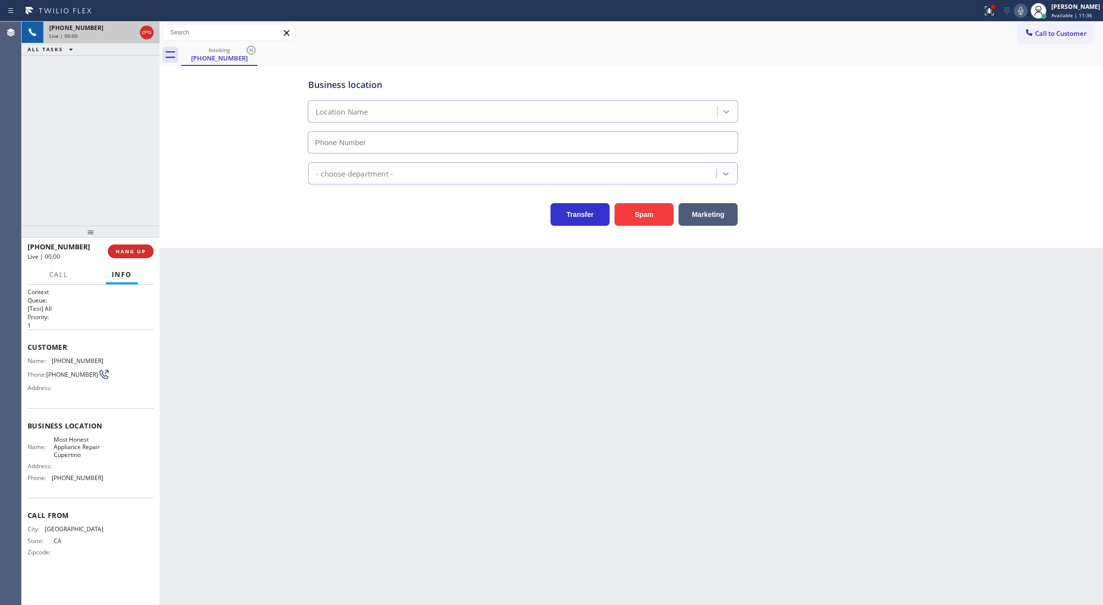
type input "(408) 351-1909"
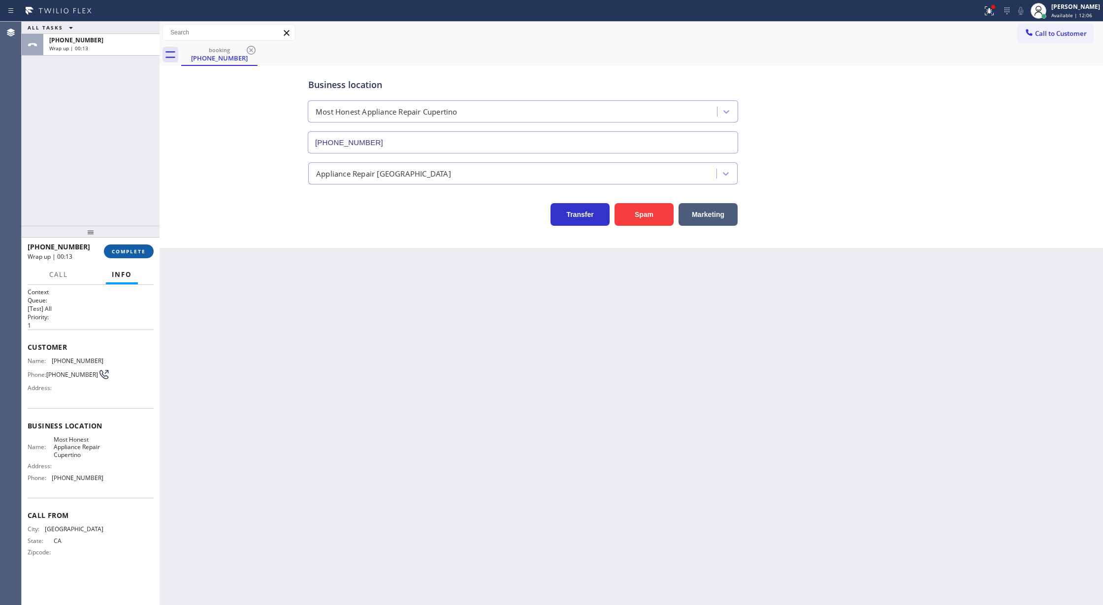
click at [125, 249] on span "COMPLETE" at bounding box center [129, 251] width 34 height 7
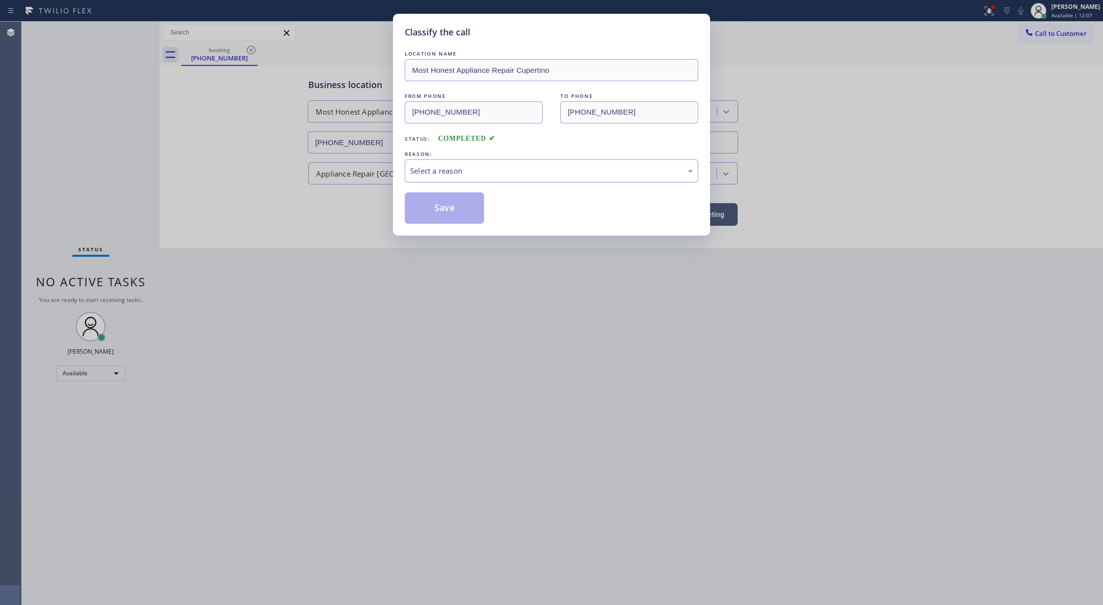
click at [426, 173] on div "Select a reason" at bounding box center [551, 170] width 283 height 11
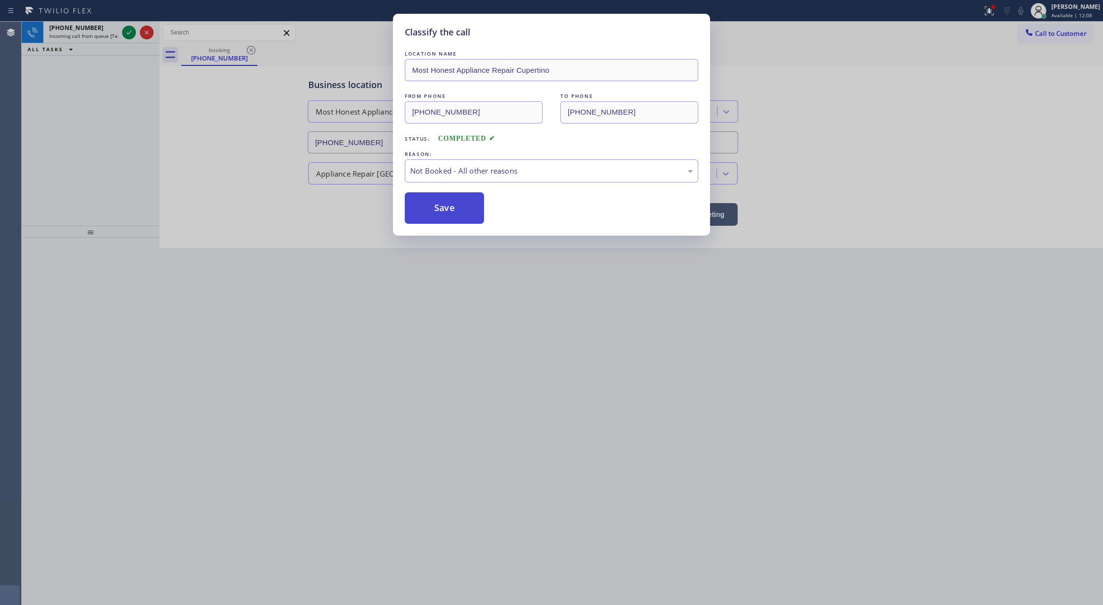
click at [445, 212] on button "Save" at bounding box center [444, 208] width 79 height 32
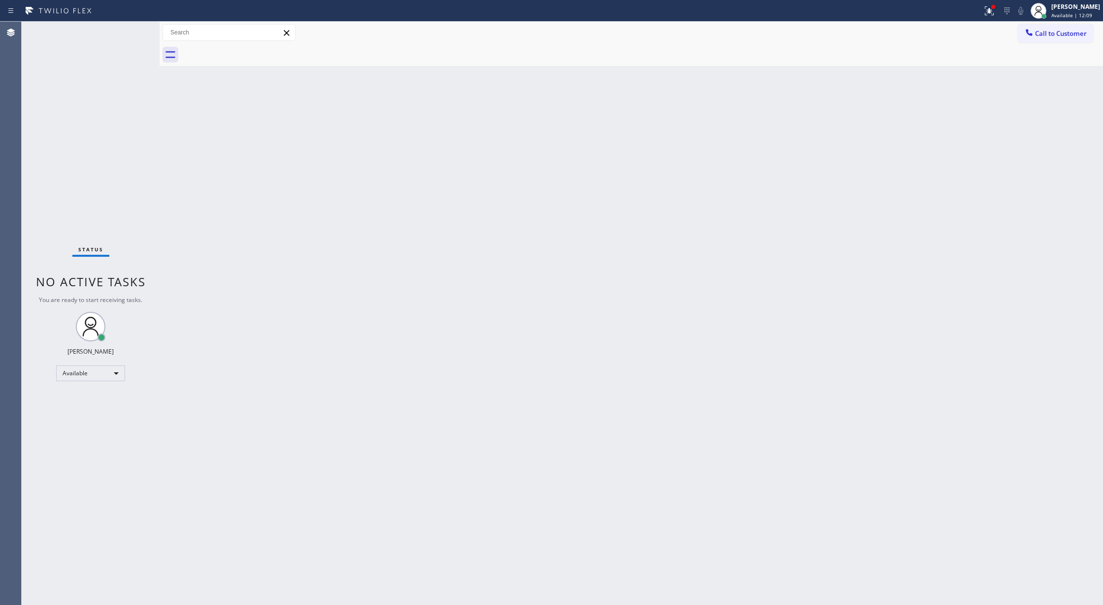
click at [127, 36] on div "Status No active tasks You are ready to start receiving tasks. Lilibeth Pueyo A…" at bounding box center [91, 314] width 138 height 584
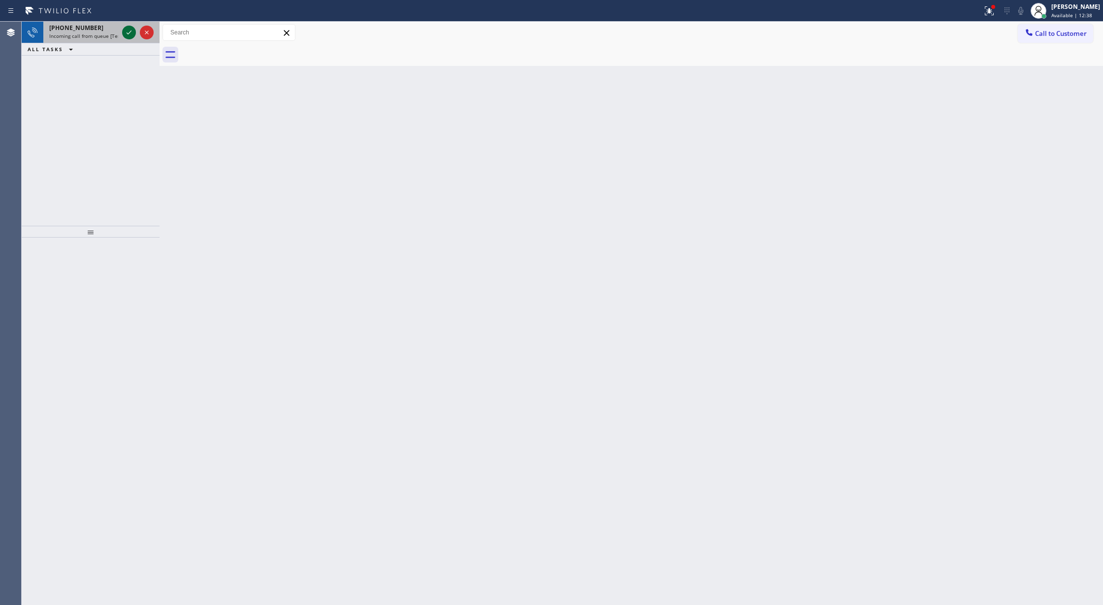
drag, startPoint x: 126, startPoint y: 28, endPoint x: 127, endPoint y: 34, distance: 6.4
click at [126, 28] on icon at bounding box center [129, 33] width 12 height 12
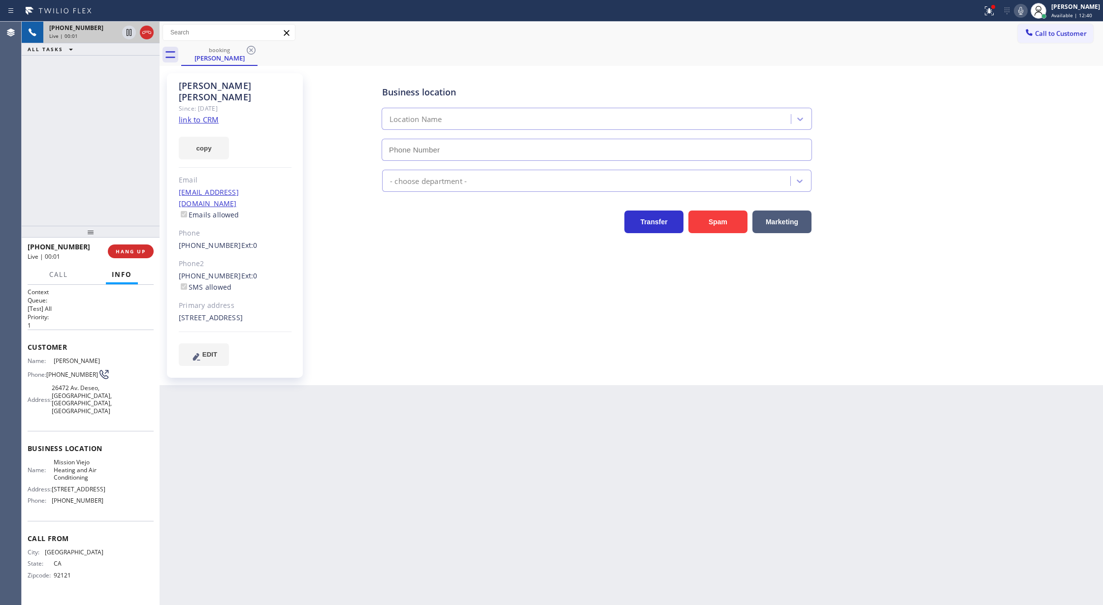
type input "(949) 239-0346"
click at [201, 115] on link "link to CRM" at bounding box center [199, 120] width 40 height 10
click at [1022, 12] on icon at bounding box center [1020, 11] width 12 height 12
click at [1024, 13] on icon at bounding box center [1020, 11] width 12 height 12
click at [150, 32] on icon at bounding box center [147, 33] width 12 height 12
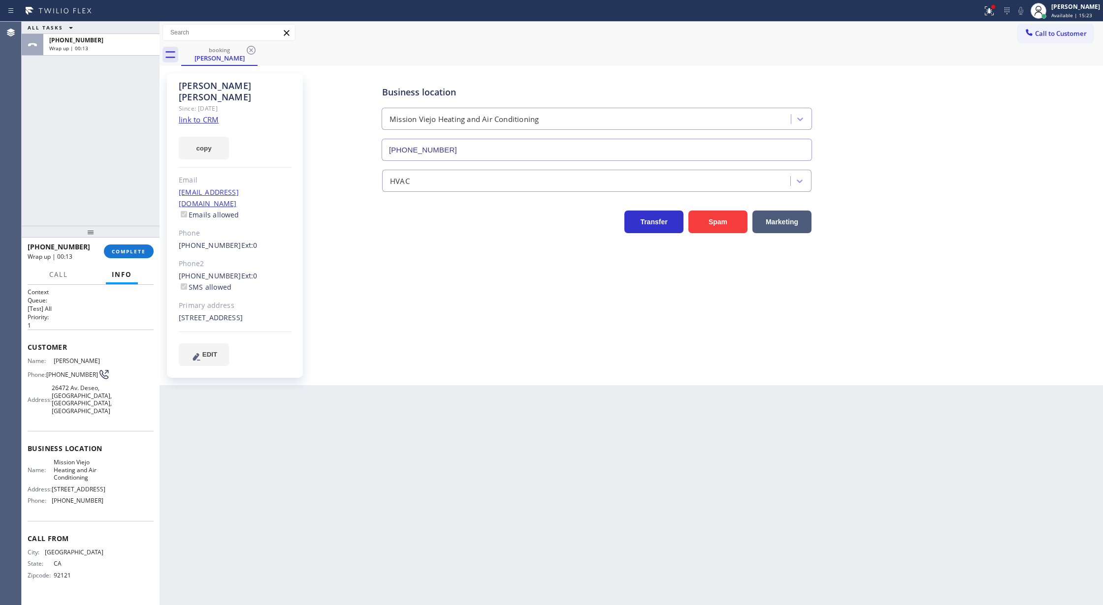
drag, startPoint x: 132, startPoint y: 254, endPoint x: 316, endPoint y: 260, distance: 183.7
click at [132, 254] on span "COMPLETE" at bounding box center [129, 251] width 34 height 7
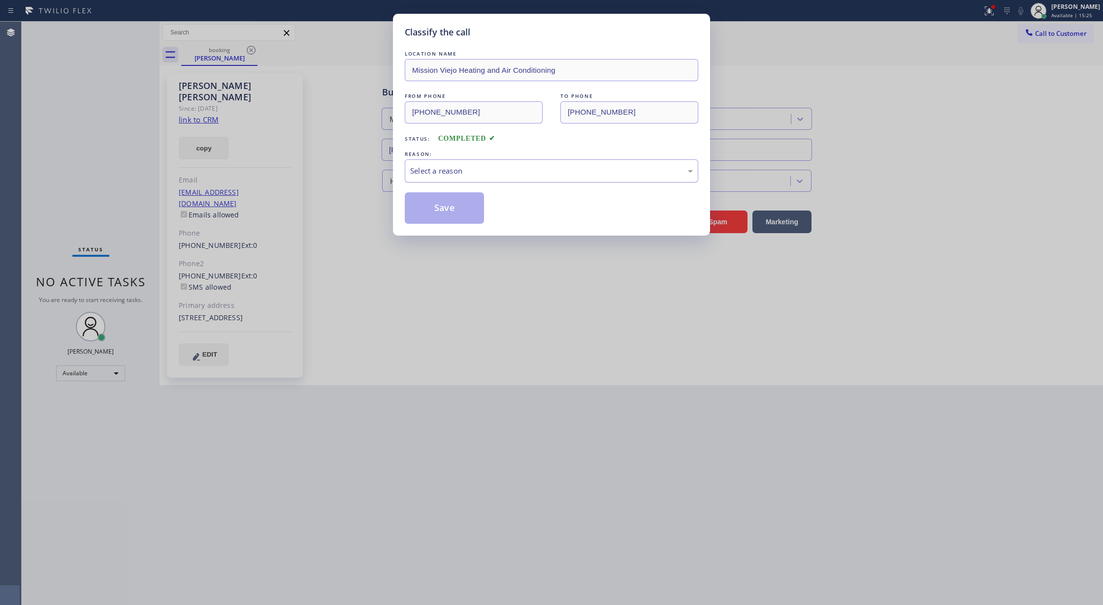
click at [500, 172] on div "Select a reason" at bounding box center [551, 170] width 283 height 11
click at [446, 213] on button "Save" at bounding box center [444, 208] width 79 height 32
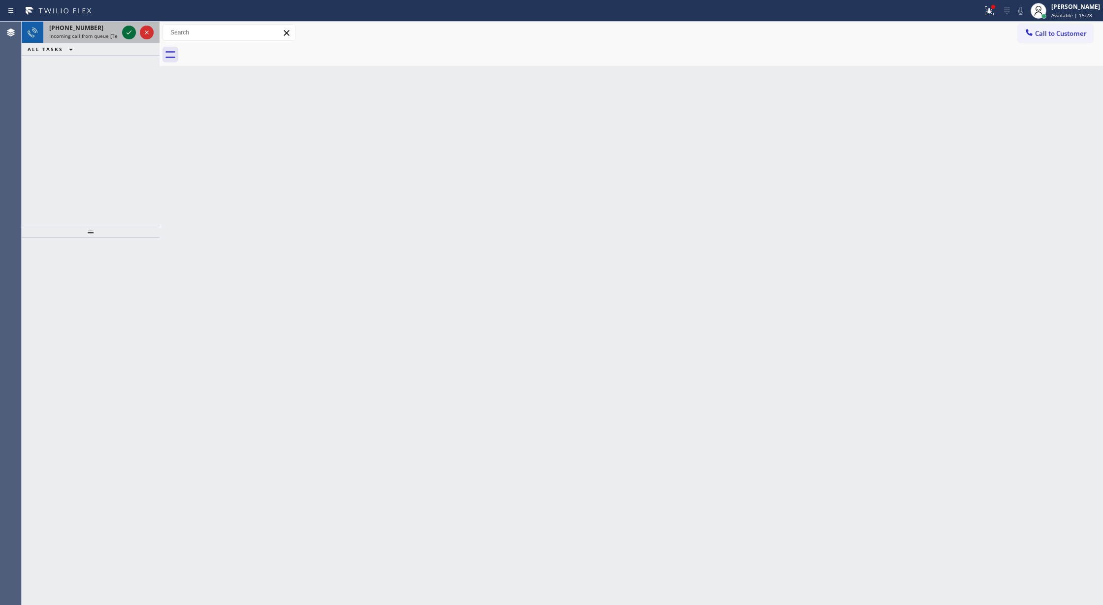
click at [124, 32] on icon at bounding box center [129, 33] width 12 height 12
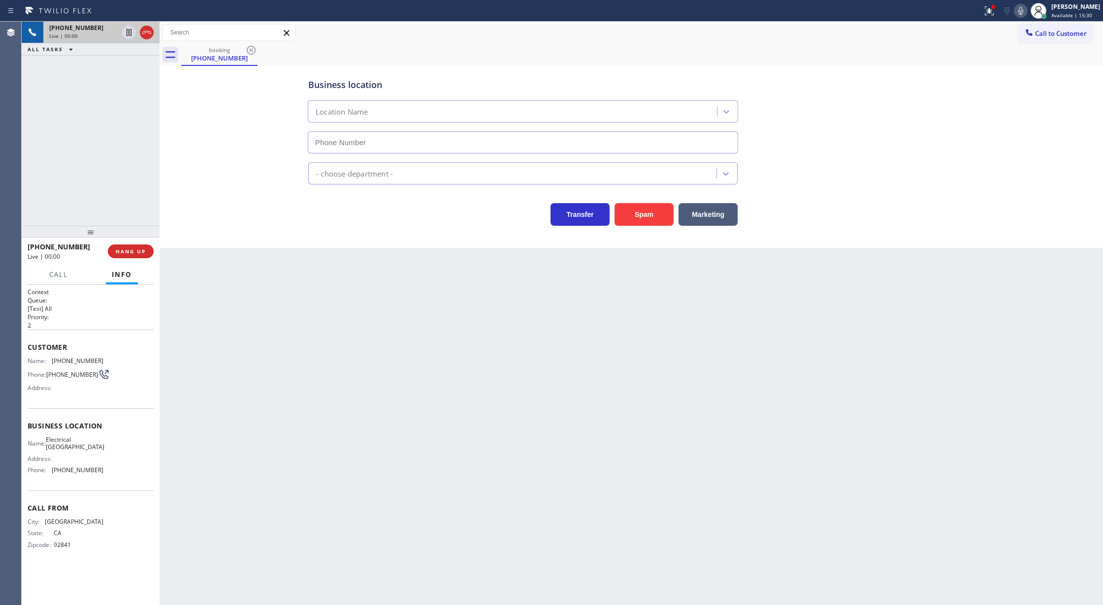
type input "(714) 364-1101"
click at [639, 212] on button "Spam" at bounding box center [643, 214] width 59 height 23
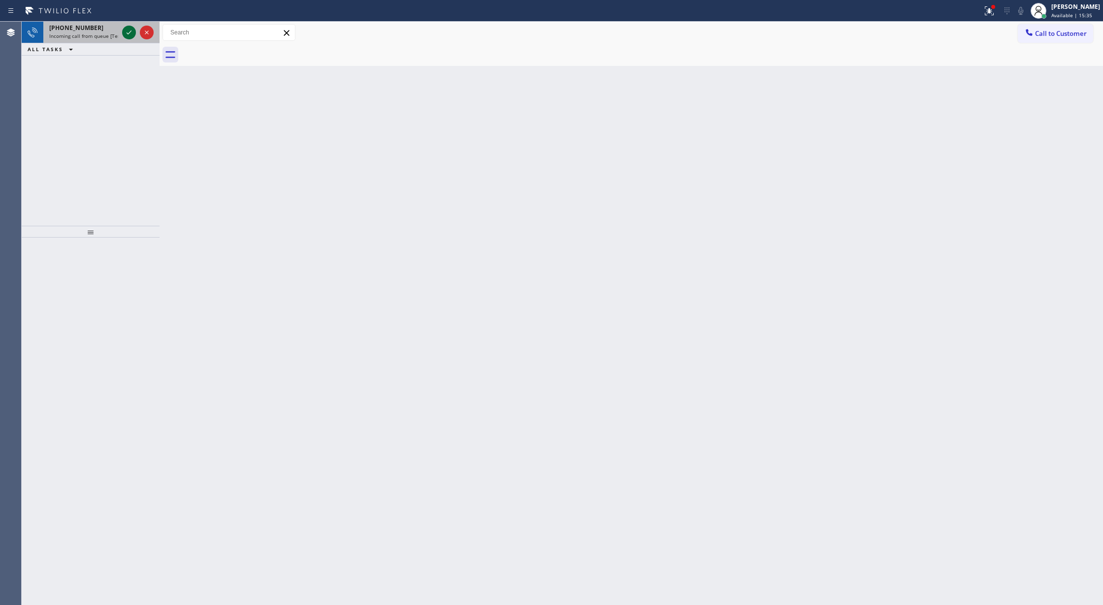
click at [132, 31] on icon at bounding box center [129, 33] width 12 height 12
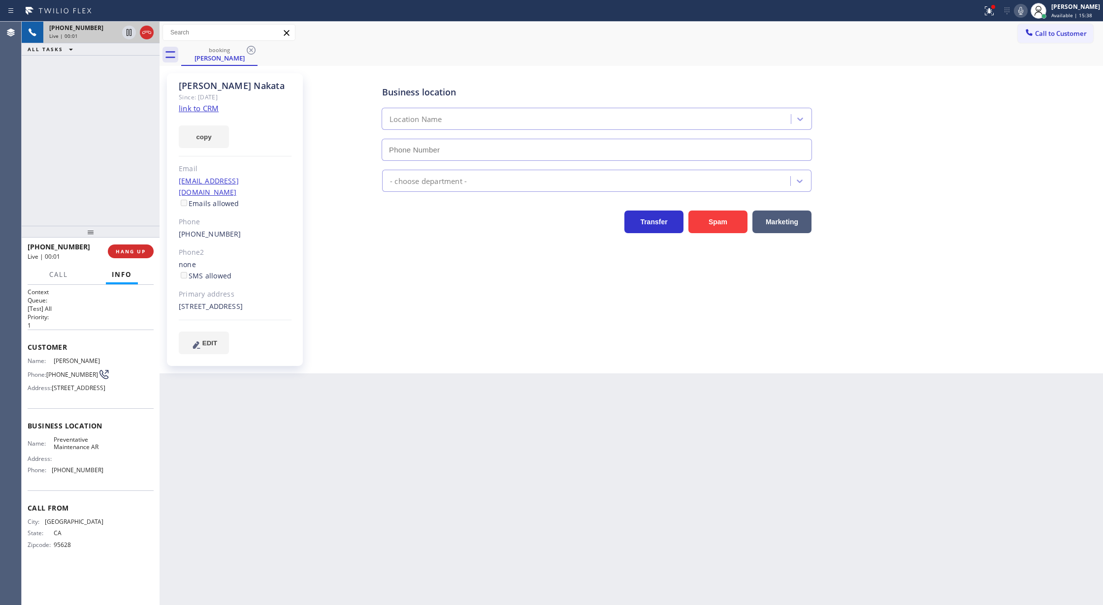
type input "(877) 835-7377"
click at [199, 106] on link "link to CRM" at bounding box center [199, 108] width 40 height 10
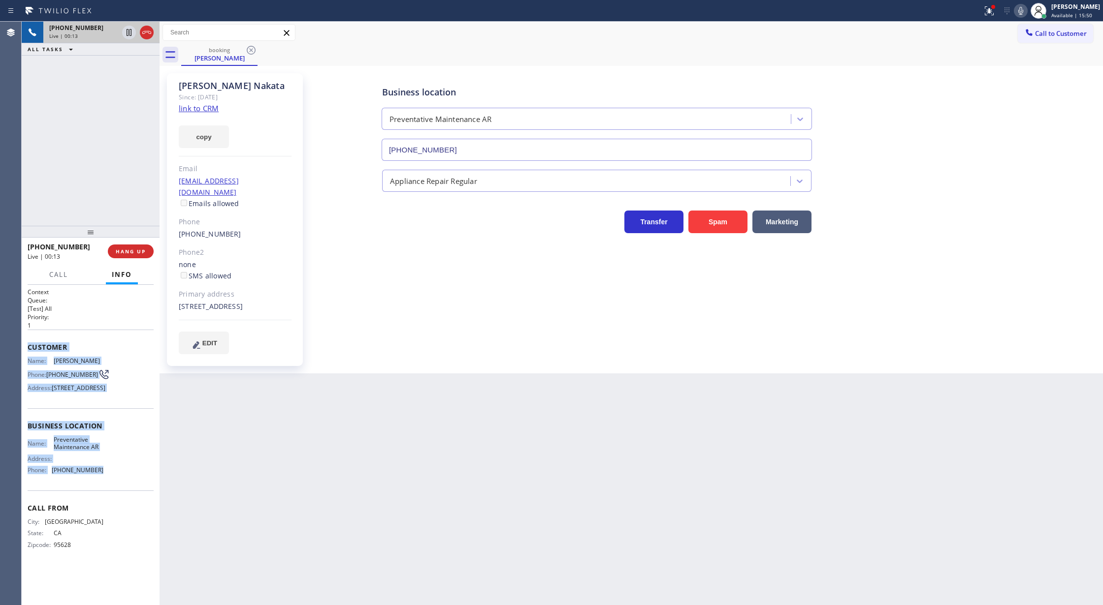
drag, startPoint x: 28, startPoint y: 350, endPoint x: 121, endPoint y: 491, distance: 169.0
click at [121, 491] on div "Context Queue: [Test] All Priority: 1 Customer Name: Lynne Nakata Phone: (415) …" at bounding box center [91, 426] width 126 height 277
copy div "Customer Name: Lynne Nakata Phone: (415) 572-5861 Address: 63 Aztec St, San Fra…"
click at [126, 65] on icon at bounding box center [129, 67] width 12 height 12
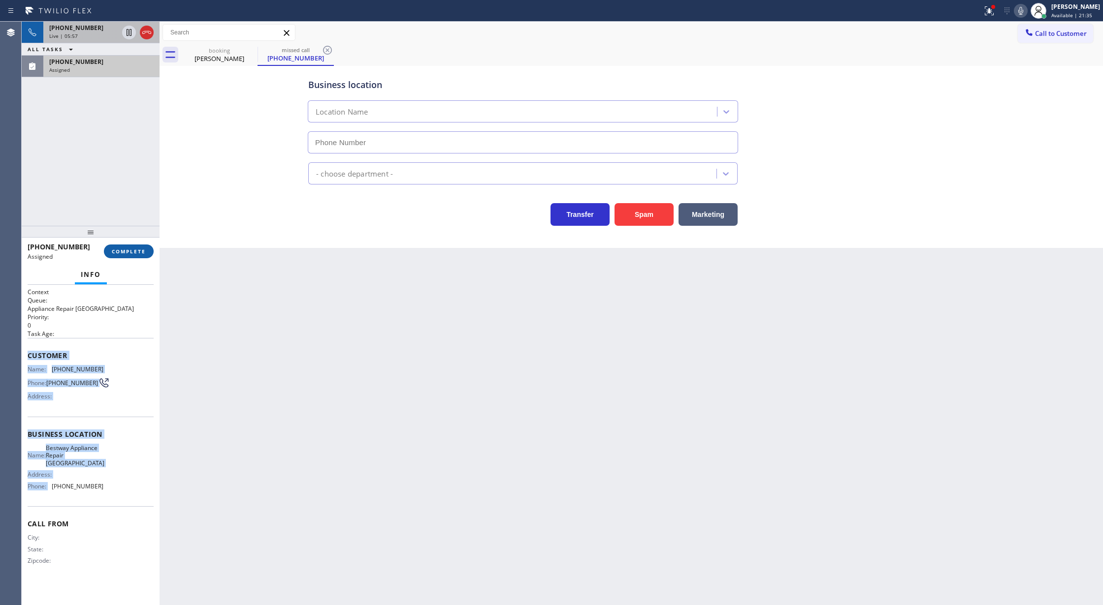
type input "(847) 447-2070"
click at [117, 254] on span "COMPLETE" at bounding box center [129, 251] width 34 height 7
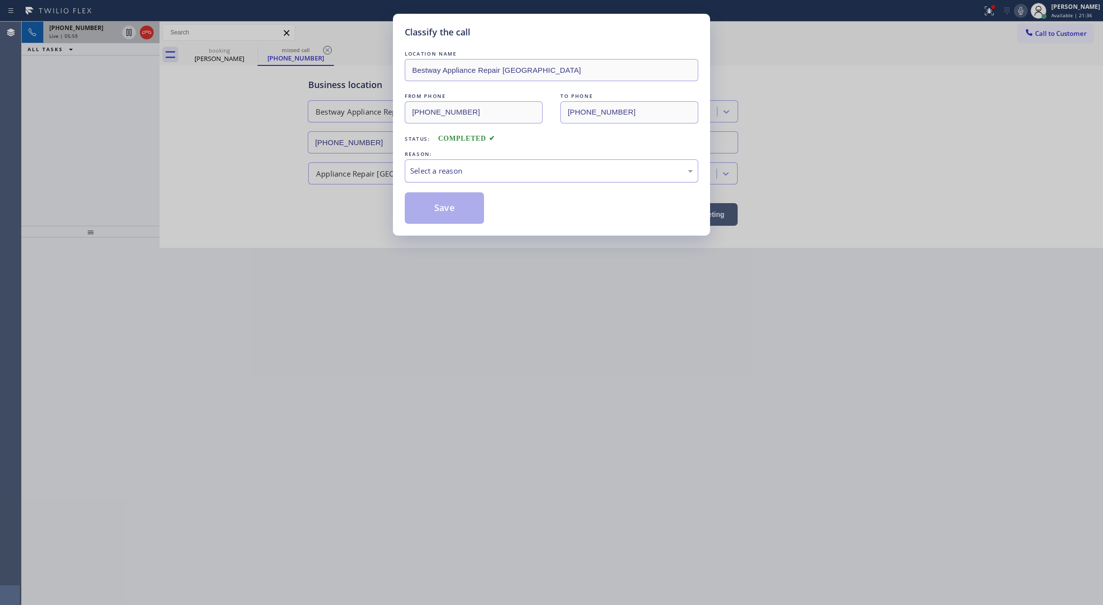
click at [457, 172] on div "Select a reason" at bounding box center [551, 170] width 283 height 11
click at [446, 207] on button "Save" at bounding box center [444, 208] width 79 height 32
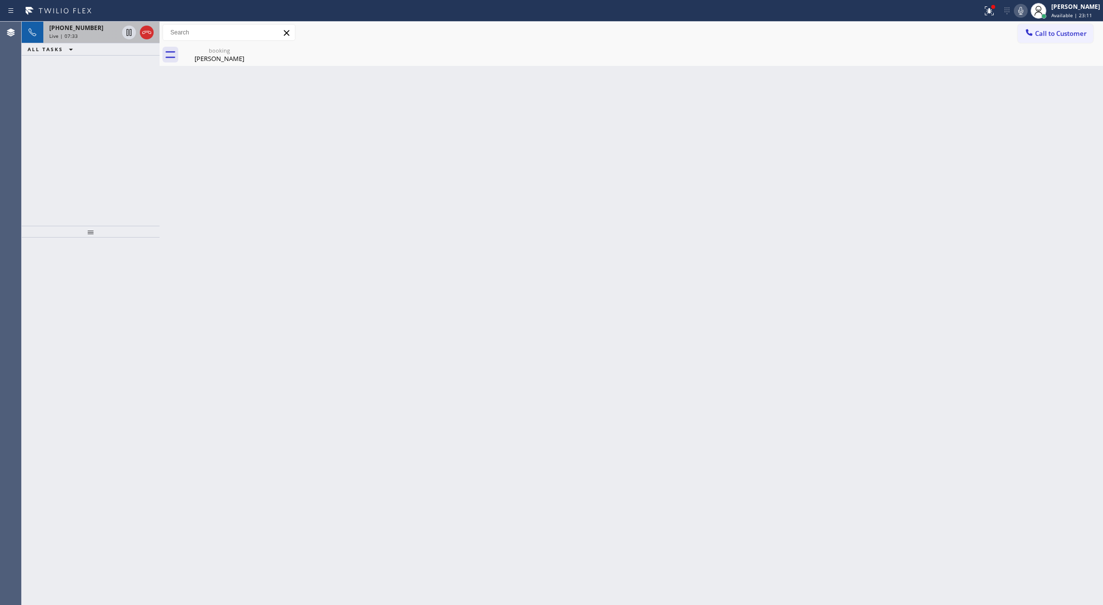
click at [1026, 10] on icon at bounding box center [1020, 11] width 12 height 12
drag, startPoint x: 1026, startPoint y: 11, endPoint x: 923, endPoint y: 112, distance: 144.1
click at [1024, 11] on rect at bounding box center [1020, 9] width 7 height 7
click at [120, 73] on div "+14155725861 Wrap up | 03:41" at bounding box center [99, 67] width 112 height 22
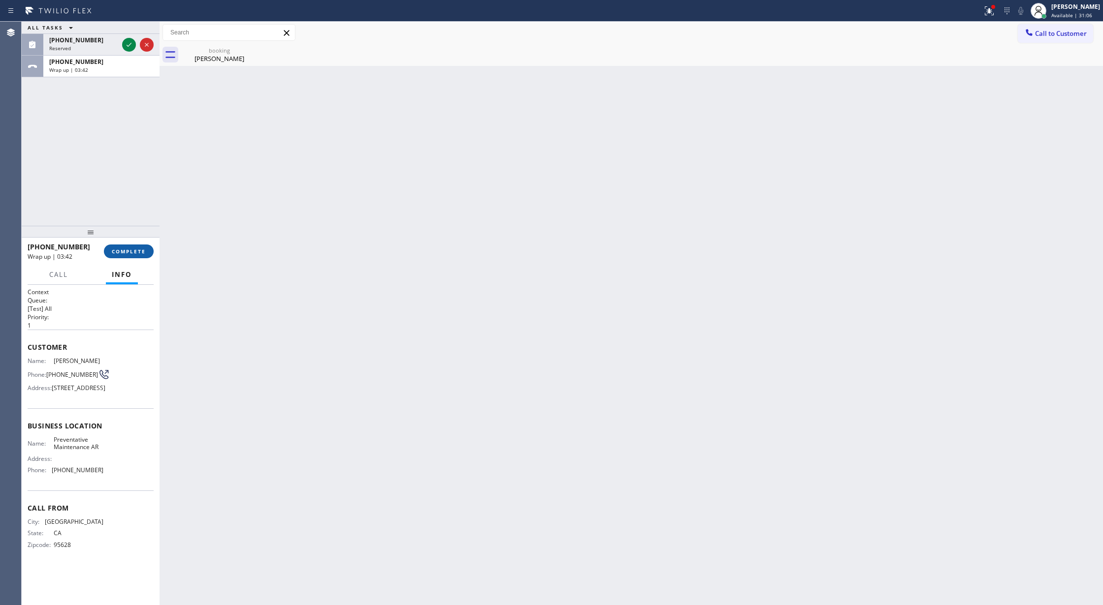
click at [131, 249] on span "COMPLETE" at bounding box center [129, 251] width 34 height 7
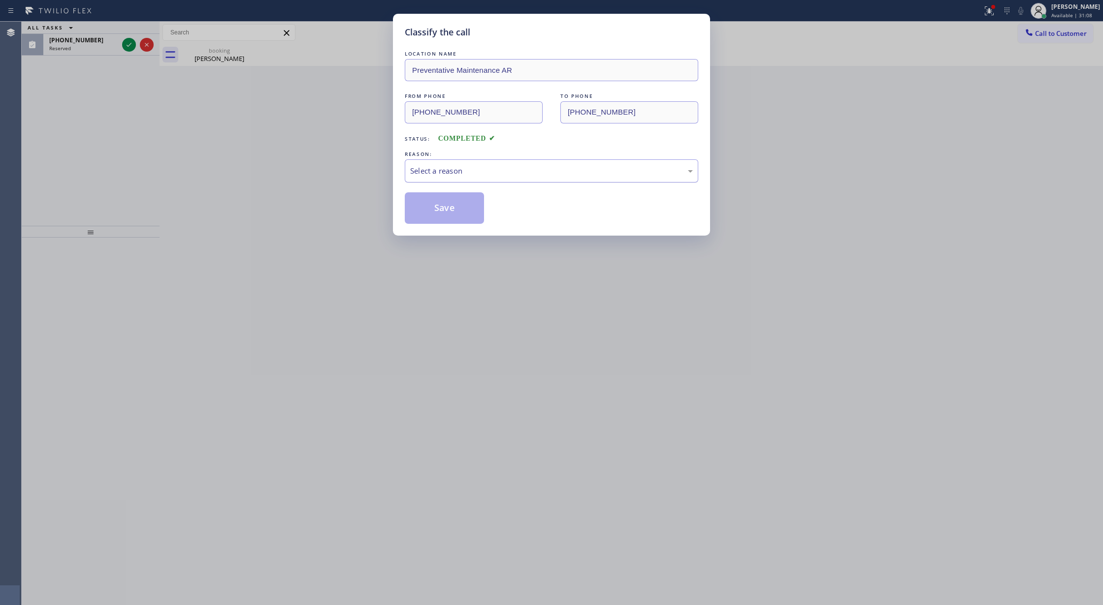
click at [429, 170] on div "Select a reason" at bounding box center [551, 170] width 283 height 11
click at [436, 210] on button "Save" at bounding box center [444, 208] width 79 height 32
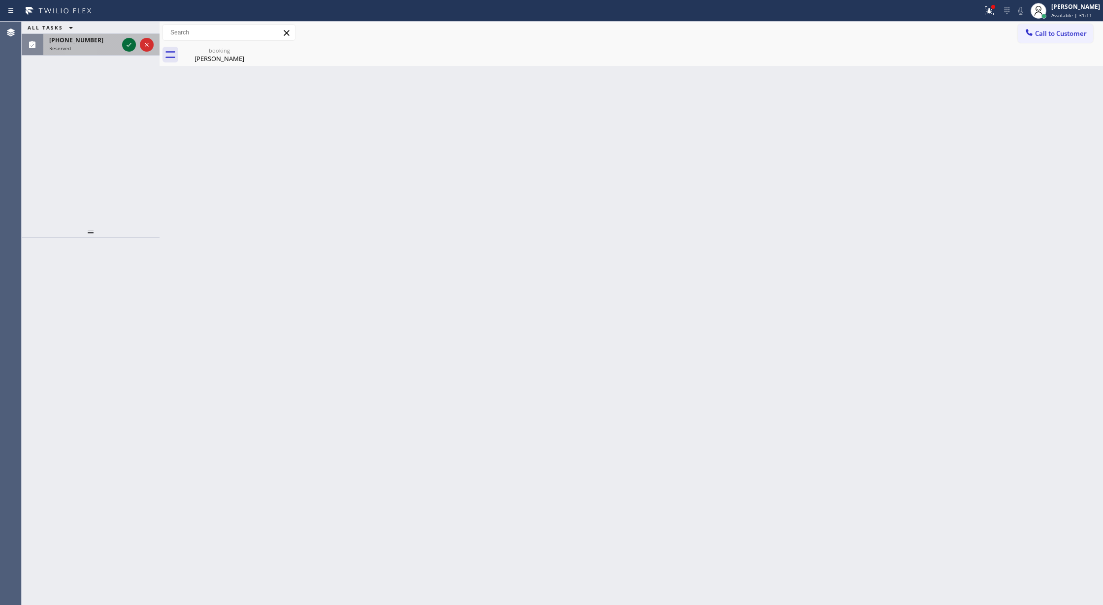
click at [130, 47] on icon at bounding box center [129, 45] width 12 height 12
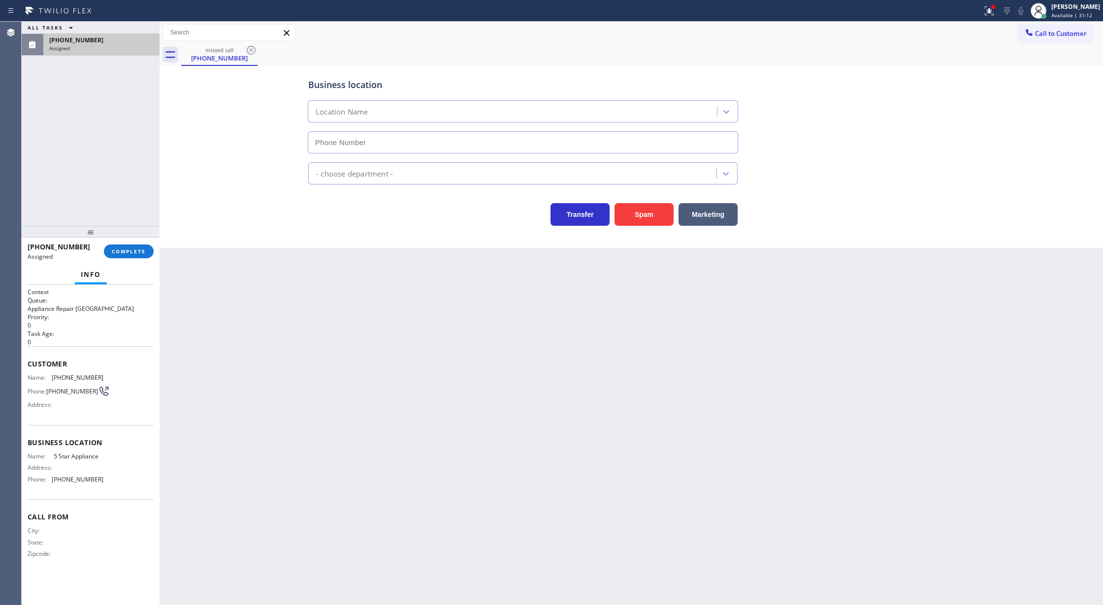
type input "(714) 790-9640"
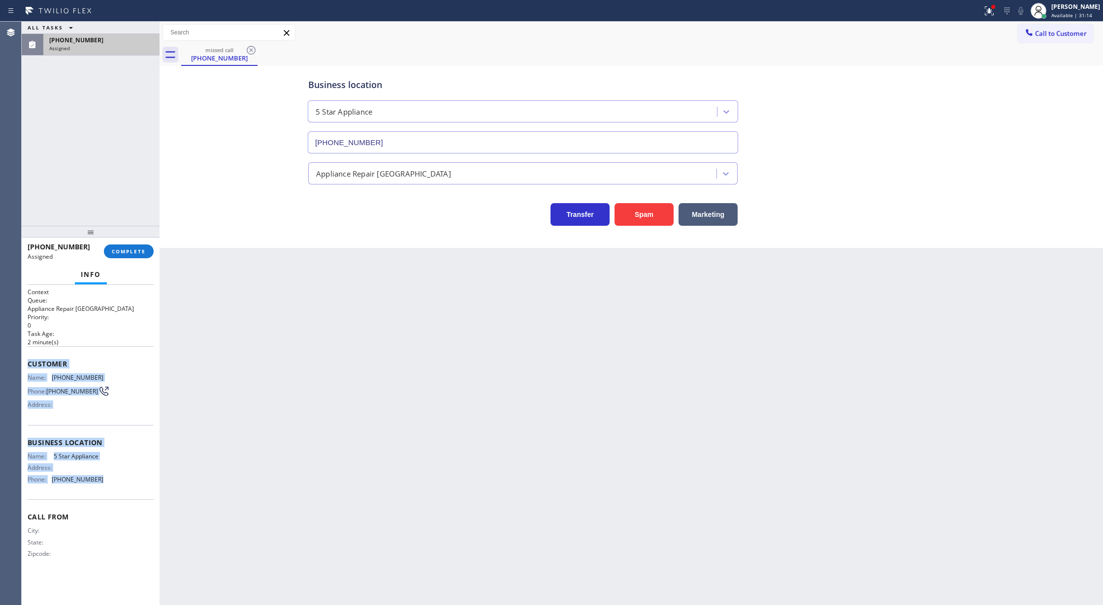
drag, startPoint x: 23, startPoint y: 364, endPoint x: 132, endPoint y: 494, distance: 170.1
click at [132, 494] on div "Context Queue: Appliance Repair High End Priority: 0 Task Age: 2 minute(s) Cust…" at bounding box center [91, 445] width 138 height 321
copy div "Customer Name: (877) 777-0796 Phone: (877) 777-0796 Address: Business location …"
click at [134, 258] on div "(877) 777-0796 Assigned COMPLETE" at bounding box center [91, 252] width 126 height 26
click at [130, 248] on span "COMPLETE" at bounding box center [129, 251] width 34 height 7
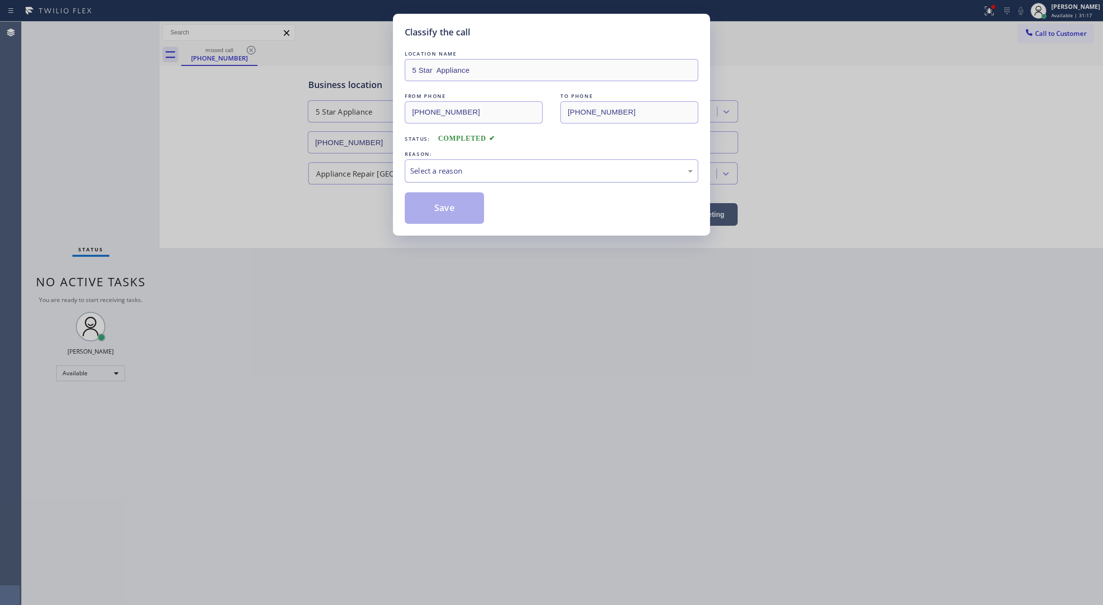
click at [431, 172] on div "Select a reason" at bounding box center [551, 170] width 283 height 11
drag, startPoint x: 440, startPoint y: 213, endPoint x: 483, endPoint y: 451, distance: 241.6
click at [441, 217] on button "Save" at bounding box center [444, 208] width 79 height 32
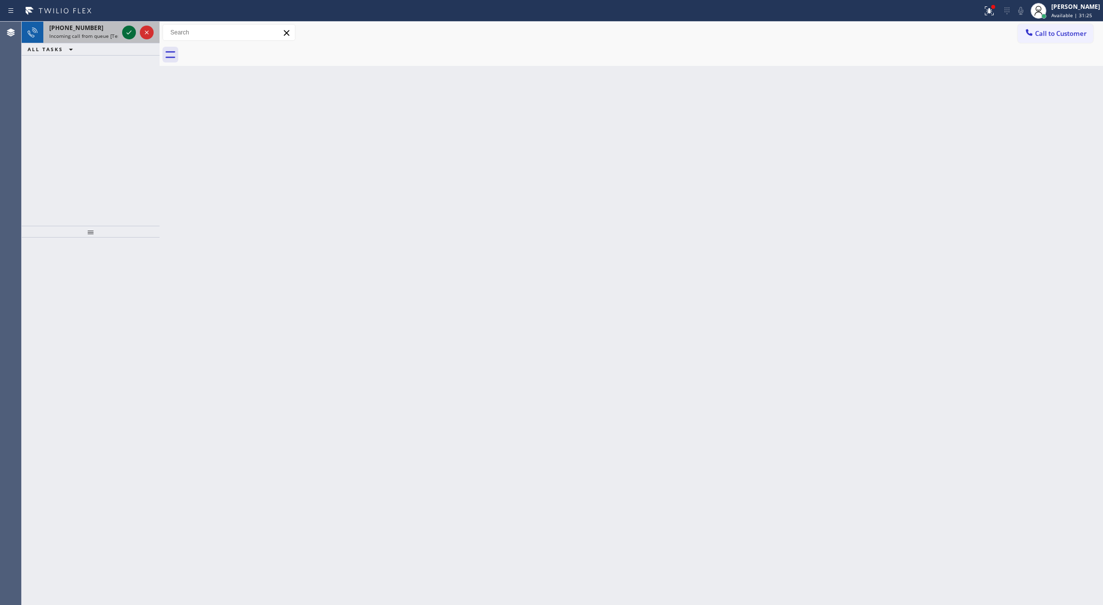
click at [133, 34] on icon at bounding box center [129, 33] width 12 height 12
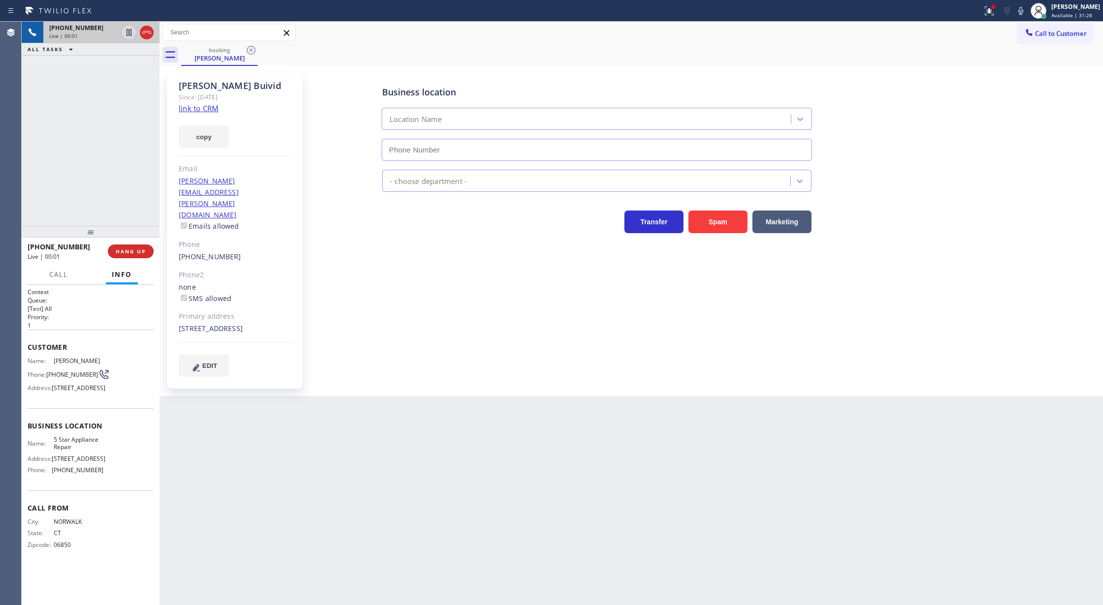
type input "(855) 731-4952"
click at [208, 108] on link "link to CRM" at bounding box center [199, 108] width 40 height 10
click at [132, 37] on icon at bounding box center [129, 33] width 12 height 12
click at [1023, 12] on icon at bounding box center [1020, 11] width 12 height 12
click at [125, 28] on icon at bounding box center [129, 33] width 12 height 12
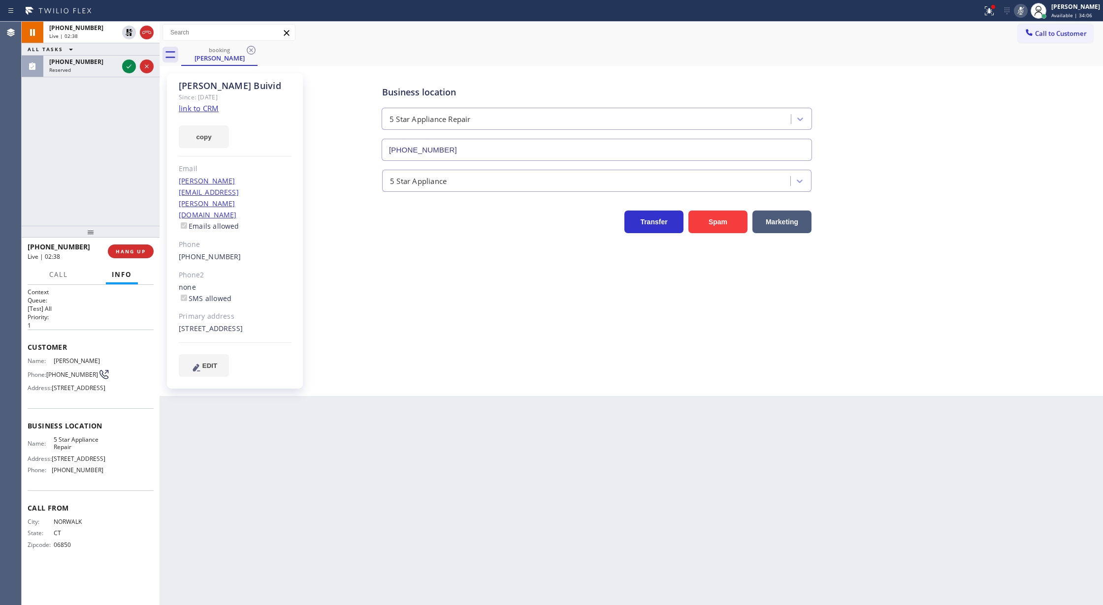
click at [1026, 10] on icon at bounding box center [1020, 11] width 12 height 12
click at [126, 69] on icon at bounding box center [129, 67] width 12 height 12
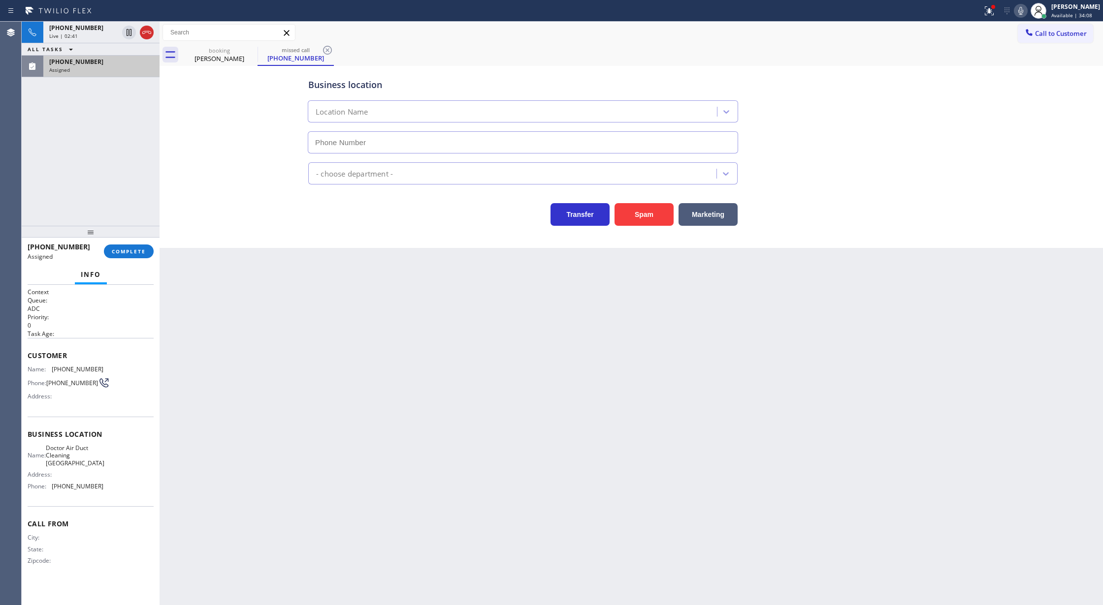
type input "(760) 388-9733"
click at [127, 249] on span "COMPLETE" at bounding box center [129, 251] width 34 height 7
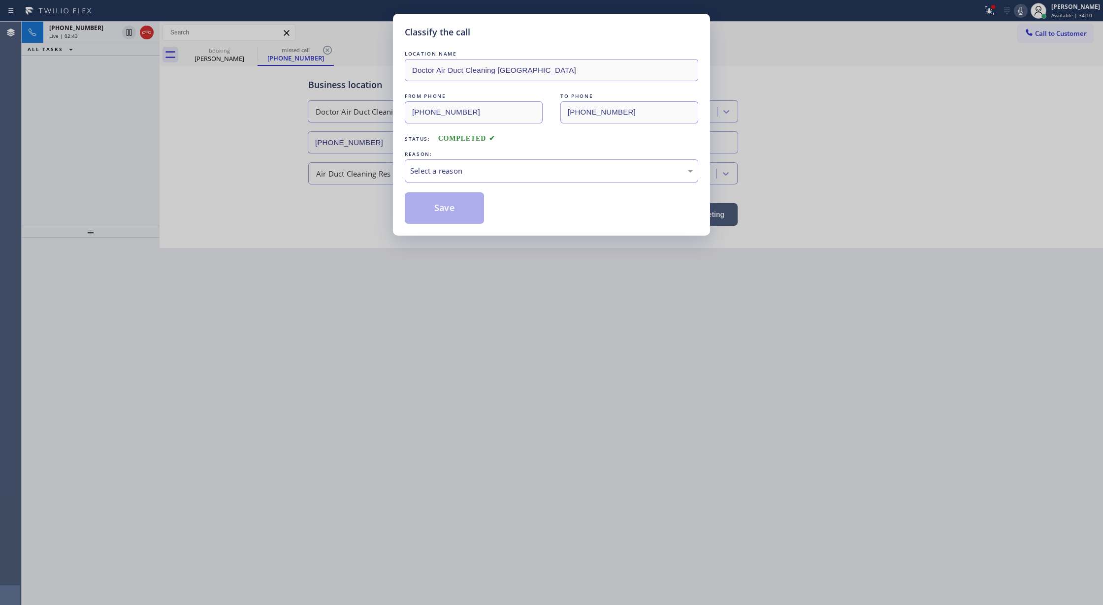
click at [457, 178] on div "Select a reason" at bounding box center [551, 170] width 293 height 23
click at [444, 207] on button "Save" at bounding box center [444, 208] width 79 height 32
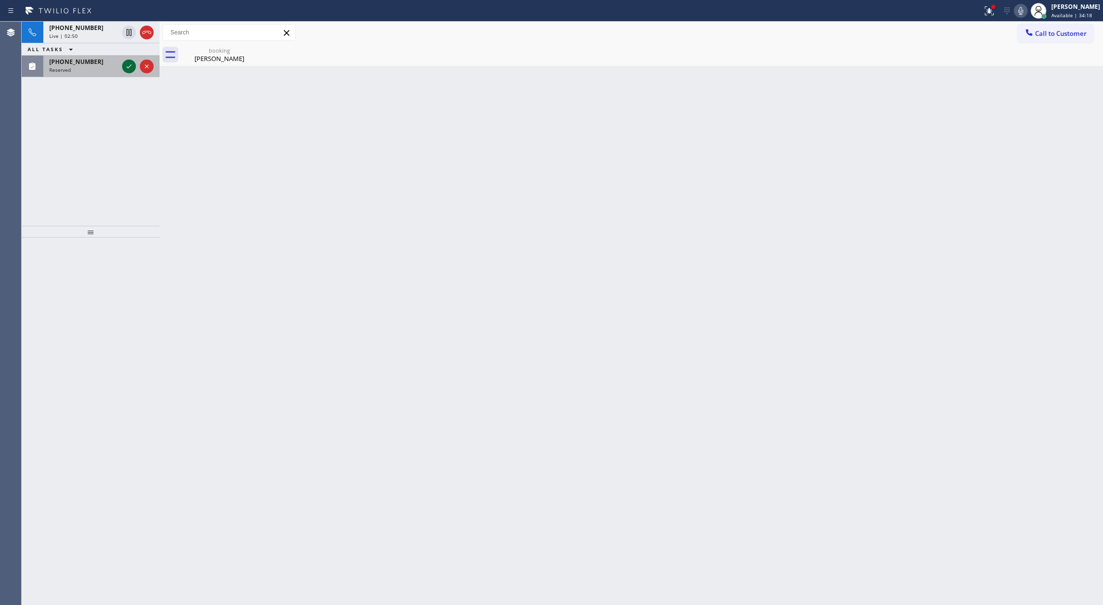
click at [125, 66] on icon at bounding box center [129, 67] width 12 height 12
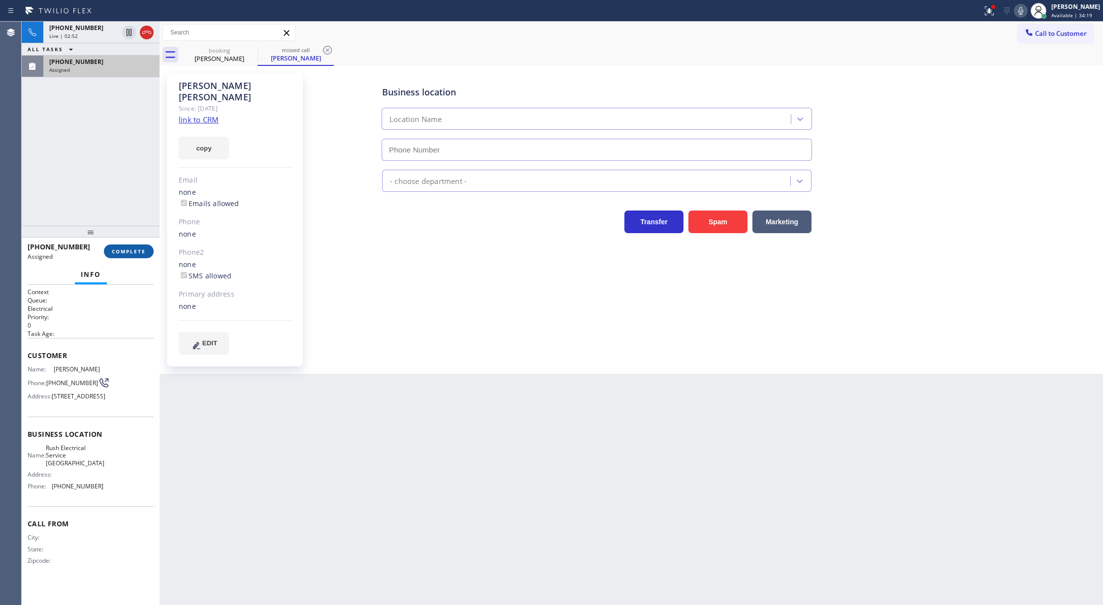
click at [135, 245] on button "COMPLETE" at bounding box center [129, 252] width 50 height 14
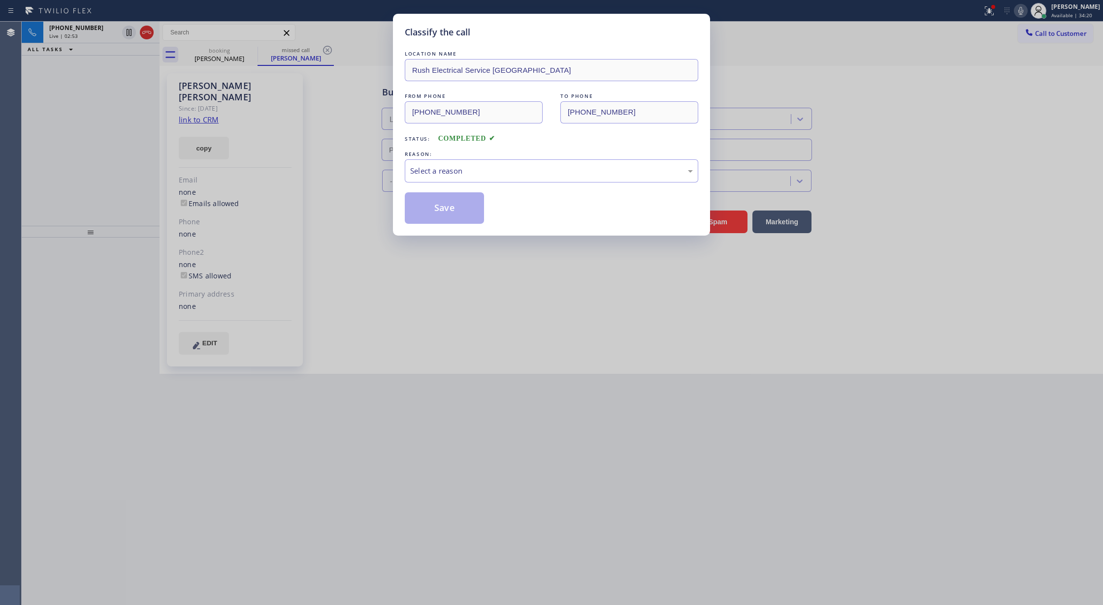
type input "(714) 400-2335"
click at [471, 174] on div "Select a reason" at bounding box center [551, 170] width 283 height 11
click at [438, 210] on button "Save" at bounding box center [444, 208] width 79 height 32
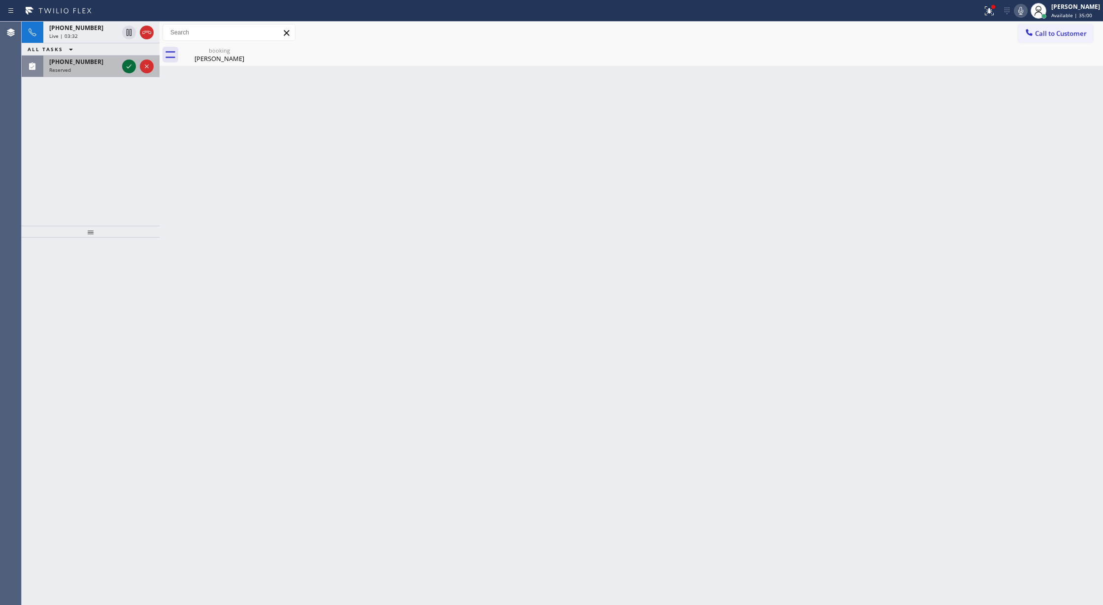
click at [129, 68] on icon at bounding box center [129, 67] width 12 height 12
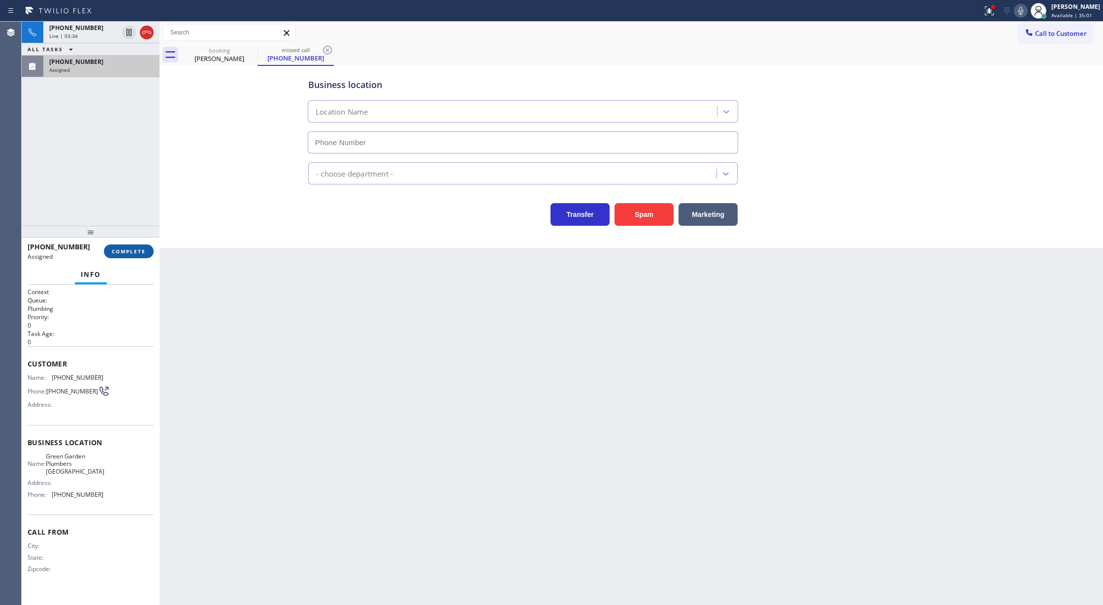
type input "(760) 388-7499"
click at [125, 254] on span "COMPLETE" at bounding box center [129, 251] width 34 height 7
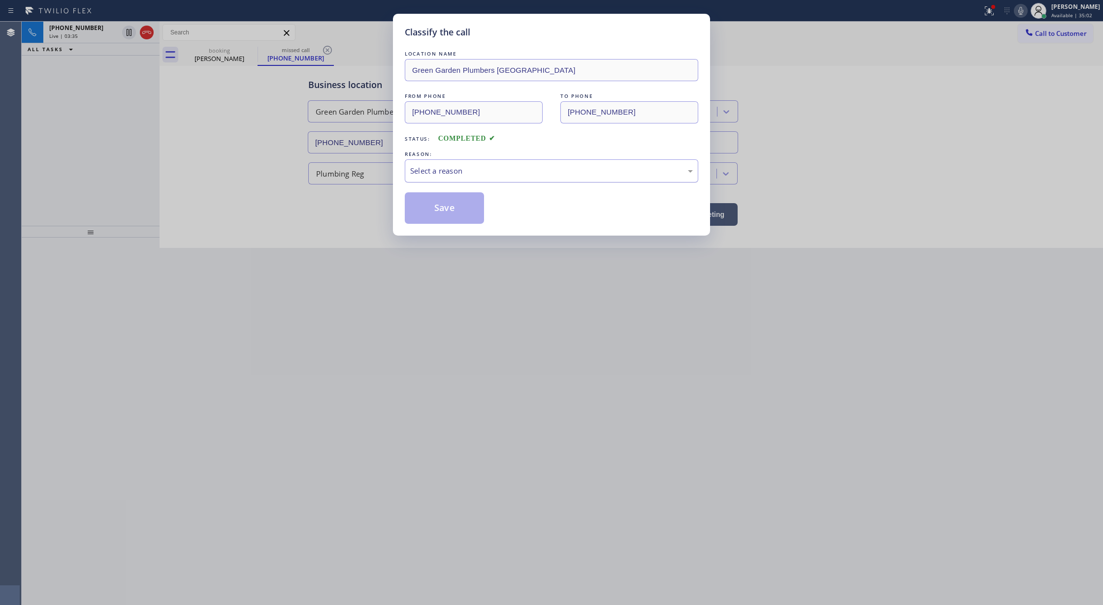
click at [434, 174] on div "Select a reason" at bounding box center [551, 170] width 283 height 11
click at [430, 210] on button "Save" at bounding box center [444, 208] width 79 height 32
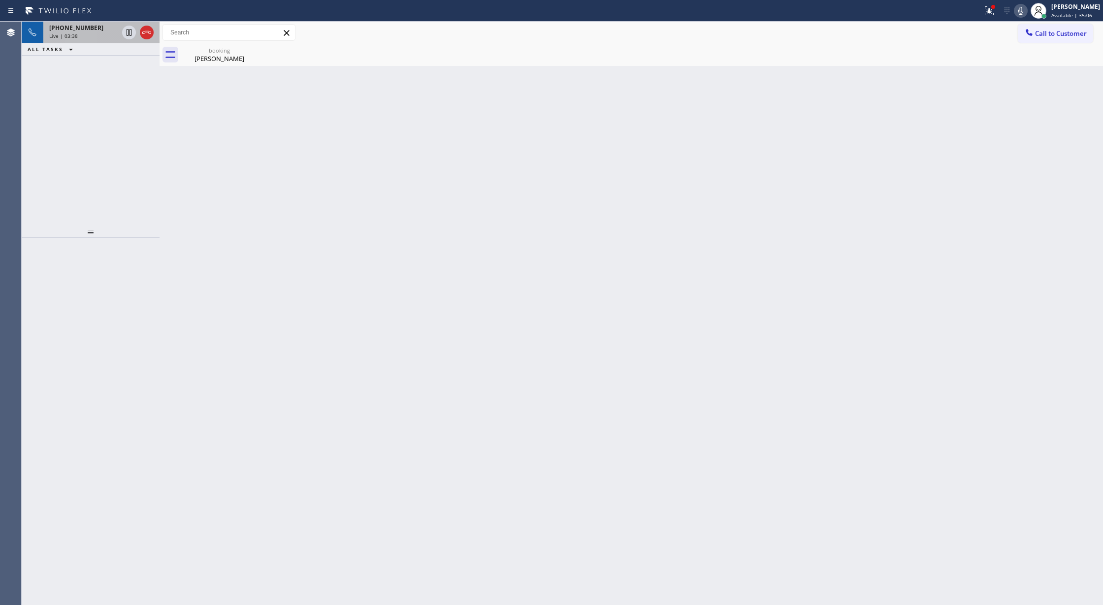
click at [109, 27] on div "+12038561045" at bounding box center [83, 28] width 69 height 8
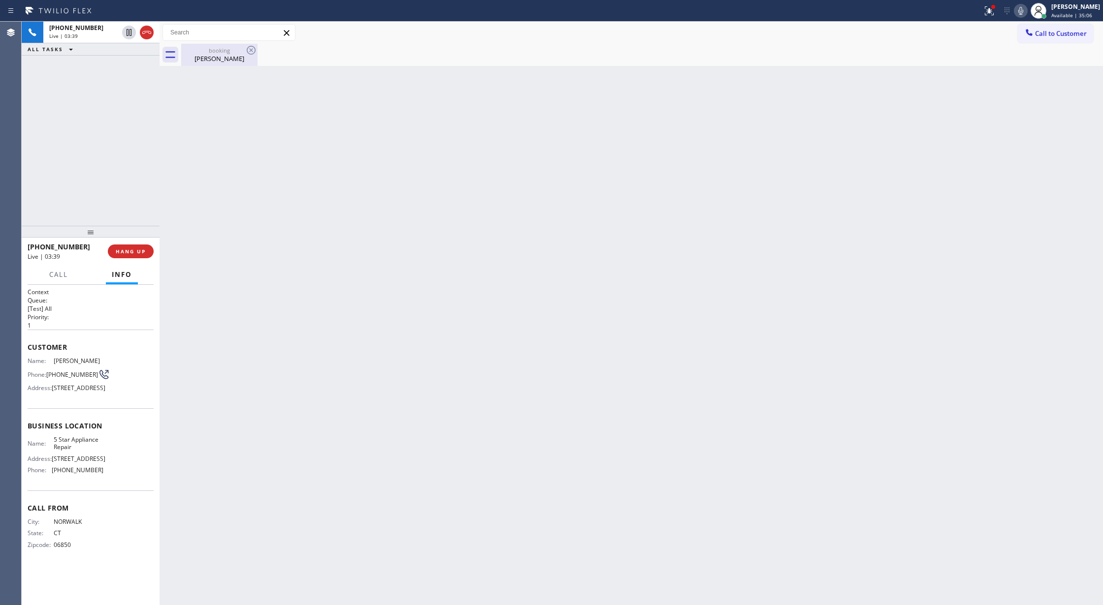
click at [224, 58] on div "David Buivid" at bounding box center [219, 58] width 74 height 9
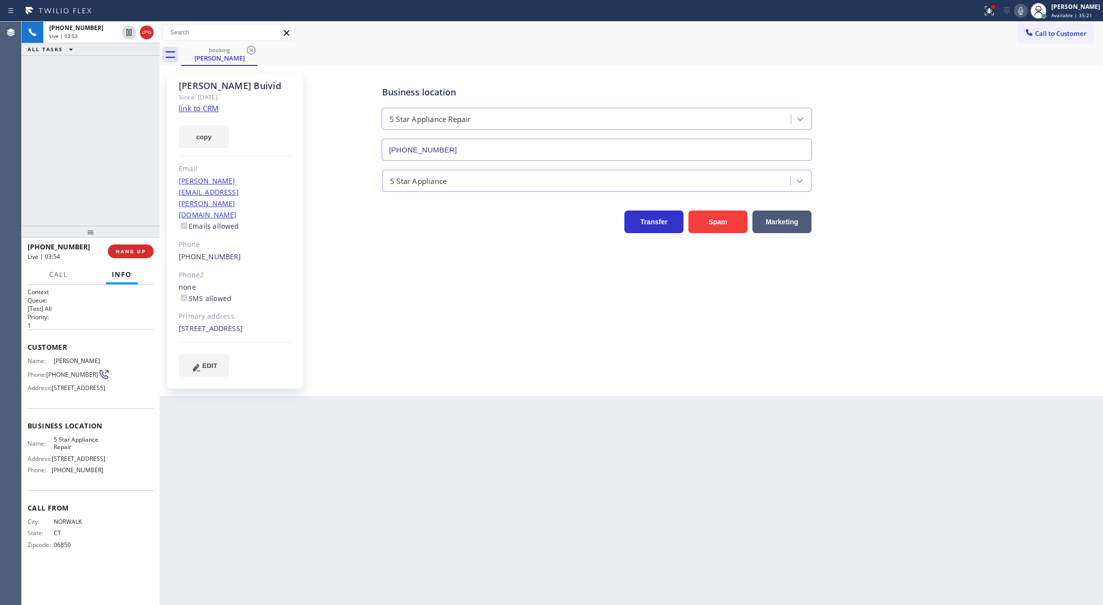
drag, startPoint x: 146, startPoint y: 34, endPoint x: 138, endPoint y: 47, distance: 15.4
click at [146, 34] on icon at bounding box center [147, 33] width 12 height 12
click at [125, 249] on span "COMPLETE" at bounding box center [129, 251] width 34 height 7
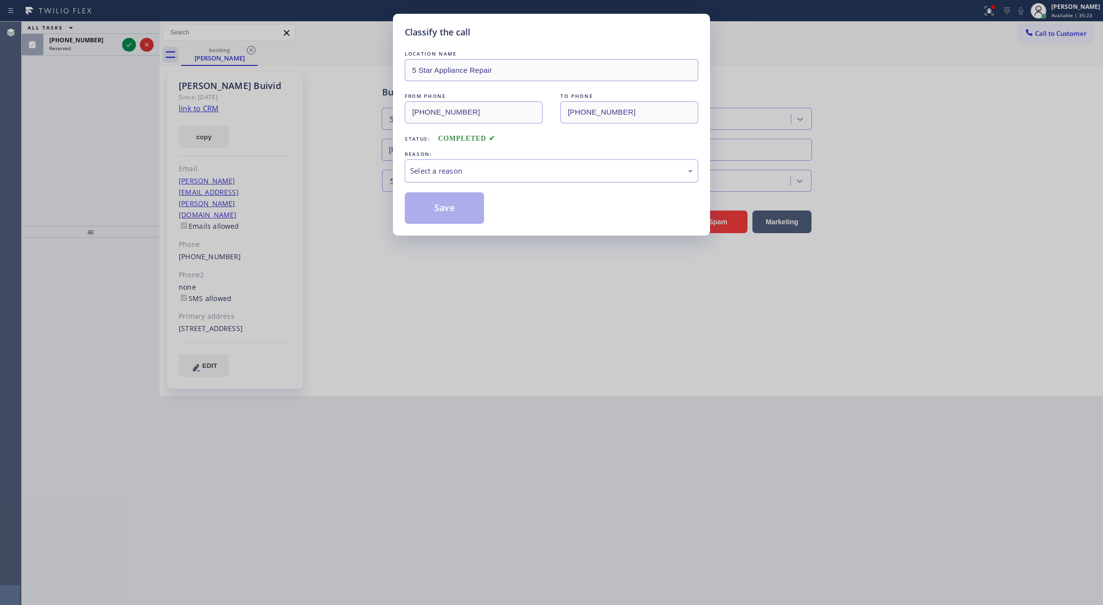
click at [455, 170] on div "Select a reason" at bounding box center [551, 170] width 283 height 11
click at [445, 211] on button "Save" at bounding box center [444, 208] width 79 height 32
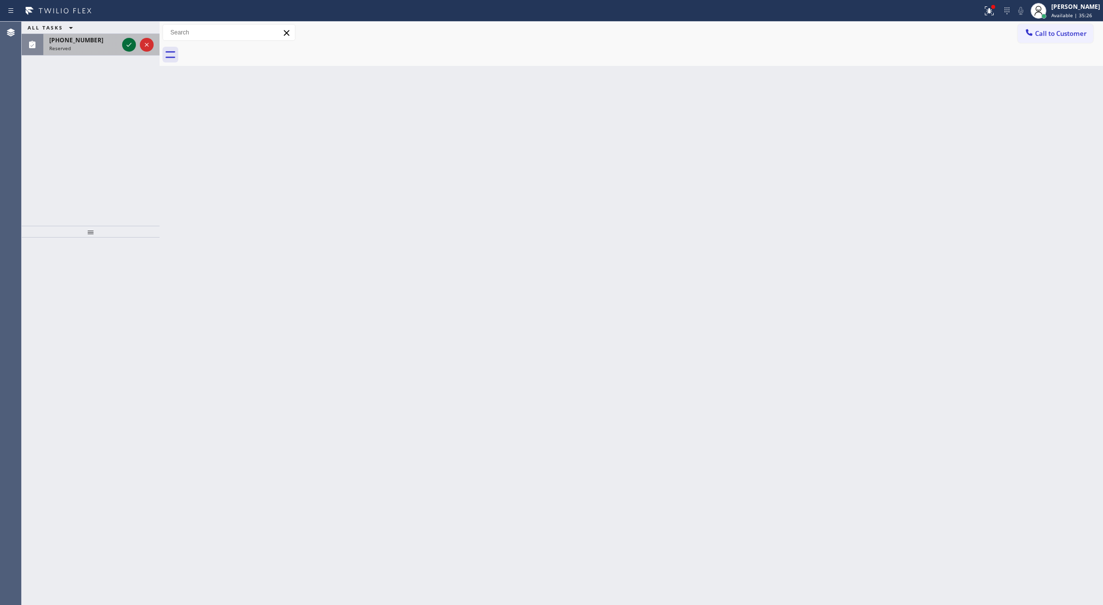
click at [130, 44] on icon at bounding box center [128, 45] width 5 height 4
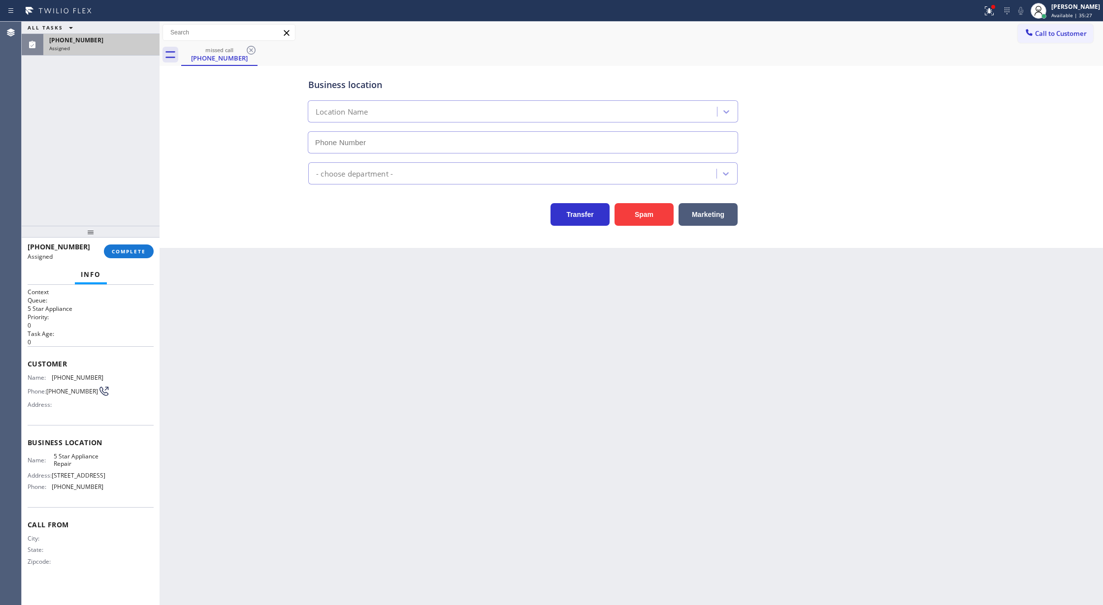
type input "(855) 731-4952"
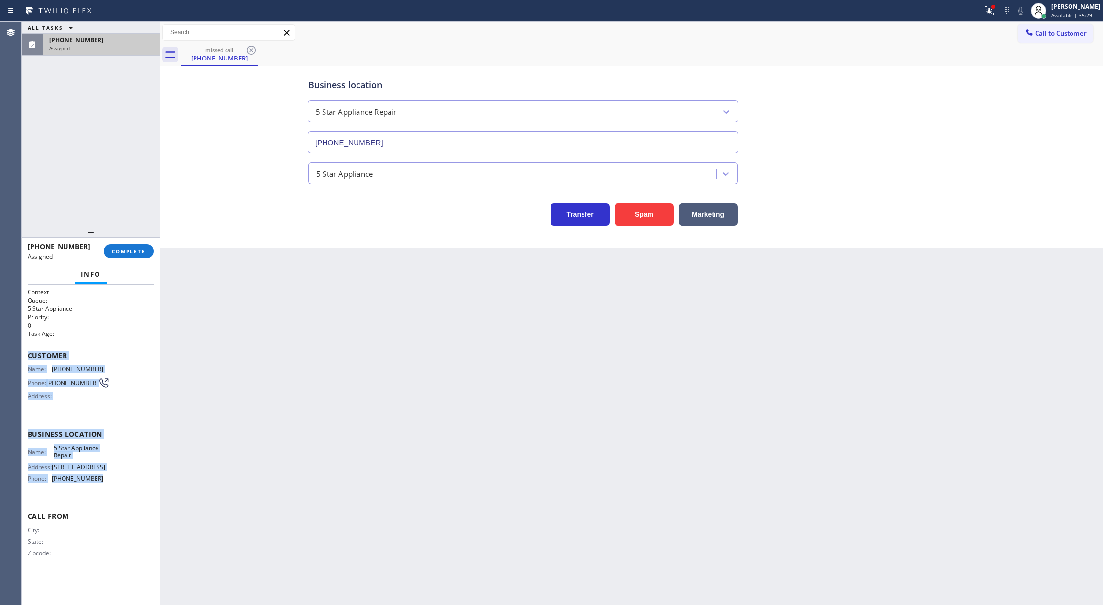
drag, startPoint x: 24, startPoint y: 356, endPoint x: 136, endPoint y: 305, distance: 123.3
click at [113, 473] on div "Context Queue: 5 Star Appliance Priority: 0 Task Age: Customer Name: (310) 728-…" at bounding box center [91, 445] width 138 height 321
copy div "Customer Name: (310) 728-3294 Phone: (310) 728-3294 Address: Business location …"
click at [107, 469] on div "Name: 5 Star Appliance Repair Address: 510 Foothill Rd Phone: (855) 731-4952" at bounding box center [91, 465] width 126 height 42
drag, startPoint x: 101, startPoint y: 483, endPoint x: 26, endPoint y: 361, distance: 143.4
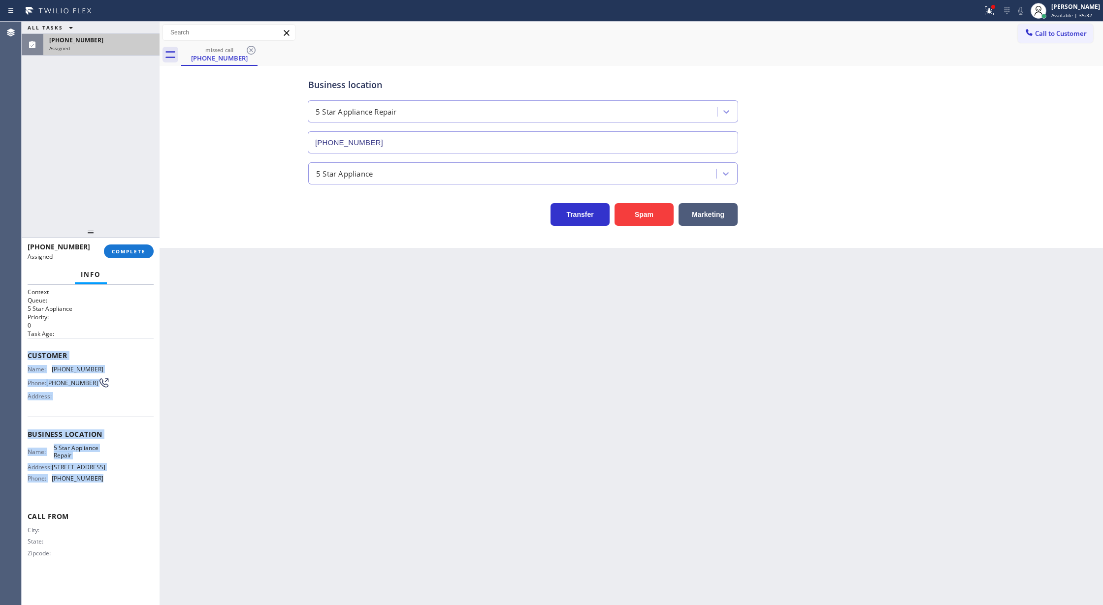
click at [26, 361] on div "Context Queue: 5 Star Appliance Priority: 0 Task Age: Customer Name: (310) 728-…" at bounding box center [91, 445] width 138 height 321
copy div "Customer Name: (310) 728-3294 Phone: (310) 728-3294 Address: Business location …"
click at [128, 250] on span "COMPLETE" at bounding box center [129, 251] width 34 height 7
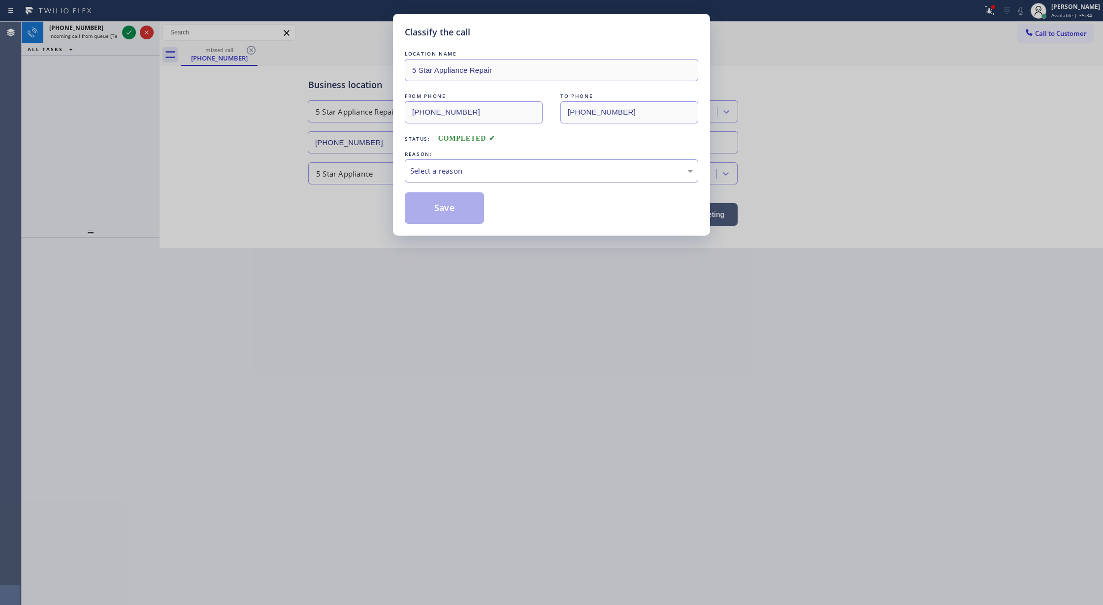
click at [453, 170] on div "Select a reason" at bounding box center [551, 170] width 283 height 11
click at [443, 204] on button "Save" at bounding box center [444, 208] width 79 height 32
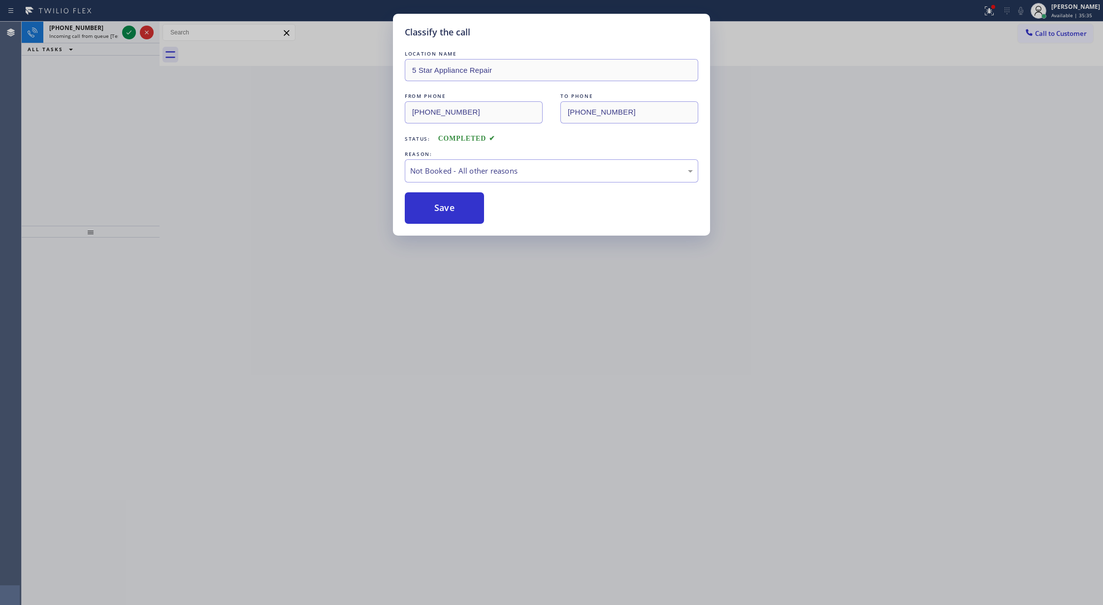
click at [127, 32] on div "Classify the call LOCATION NAME 5 Star Appliance Repair FROM PHONE (310) 728-32…" at bounding box center [551, 302] width 1103 height 605
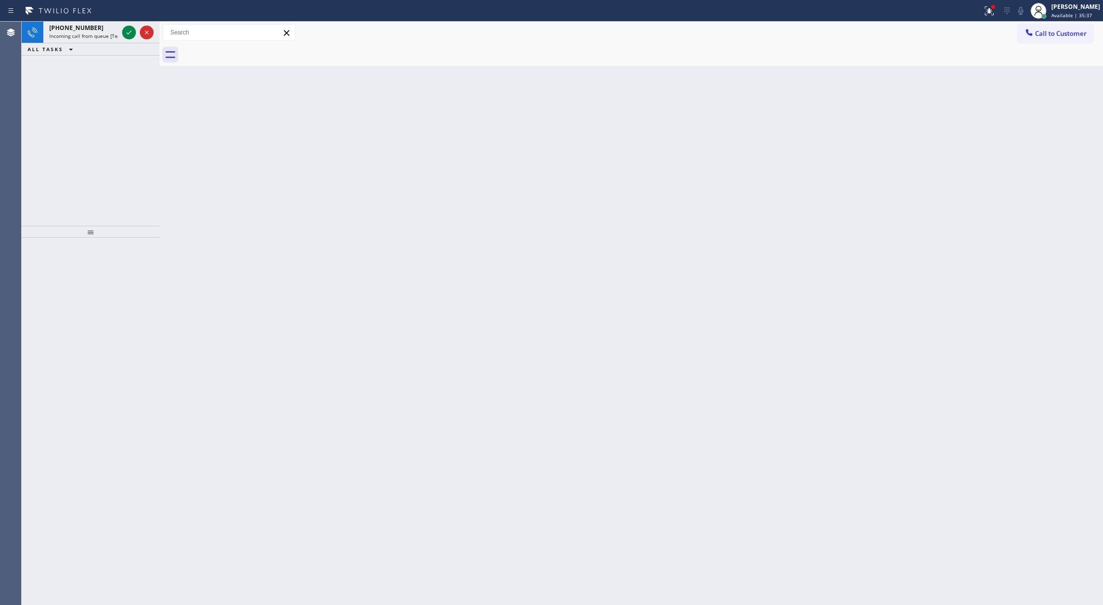
click at [125, 28] on icon at bounding box center [129, 33] width 12 height 12
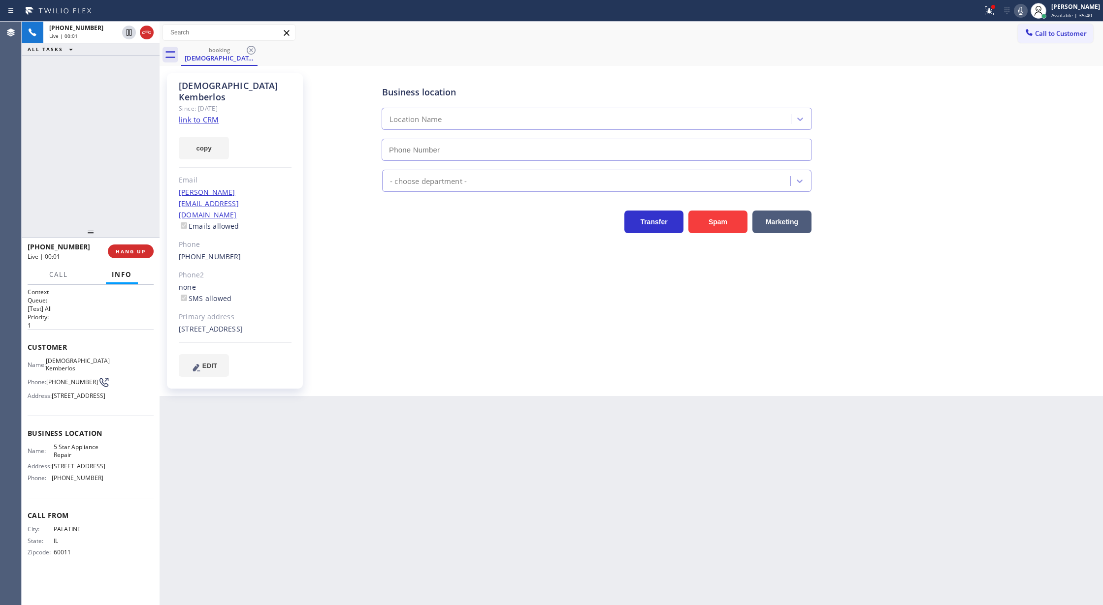
type input "(855) 731-4952"
click at [200, 115] on link "link to CRM" at bounding box center [199, 120] width 40 height 10
click at [1026, 15] on icon at bounding box center [1020, 11] width 12 height 12
click at [1026, 13] on icon at bounding box center [1020, 11] width 12 height 12
click at [1023, 12] on icon at bounding box center [1020, 11] width 5 height 8
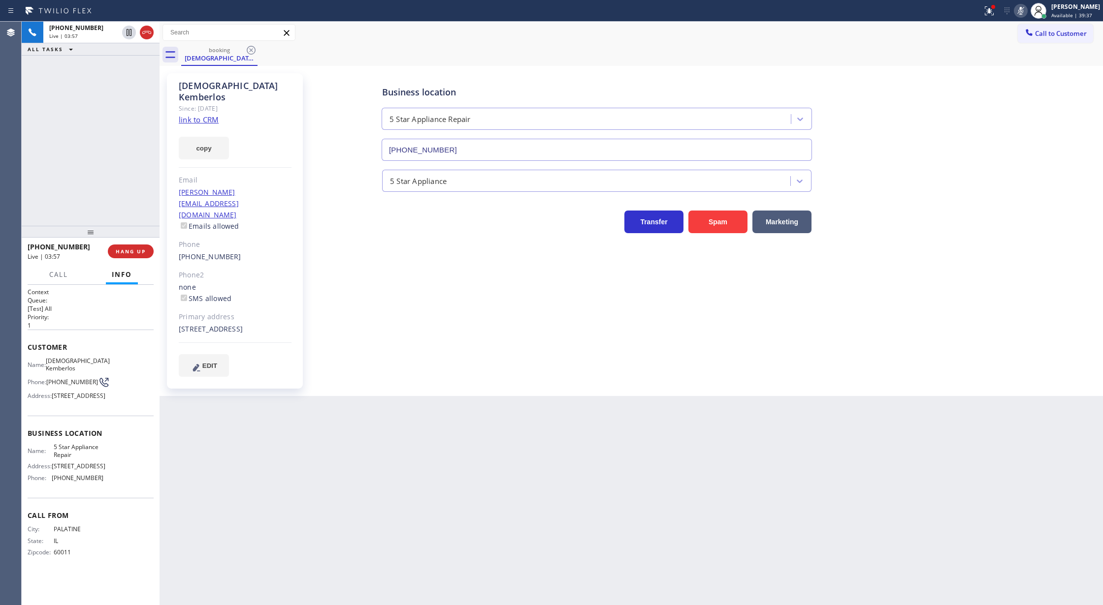
click at [1026, 8] on icon at bounding box center [1020, 11] width 12 height 12
drag, startPoint x: 137, startPoint y: 251, endPoint x: 312, endPoint y: 243, distance: 175.4
click at [137, 251] on span "COMPLETE" at bounding box center [129, 251] width 34 height 7
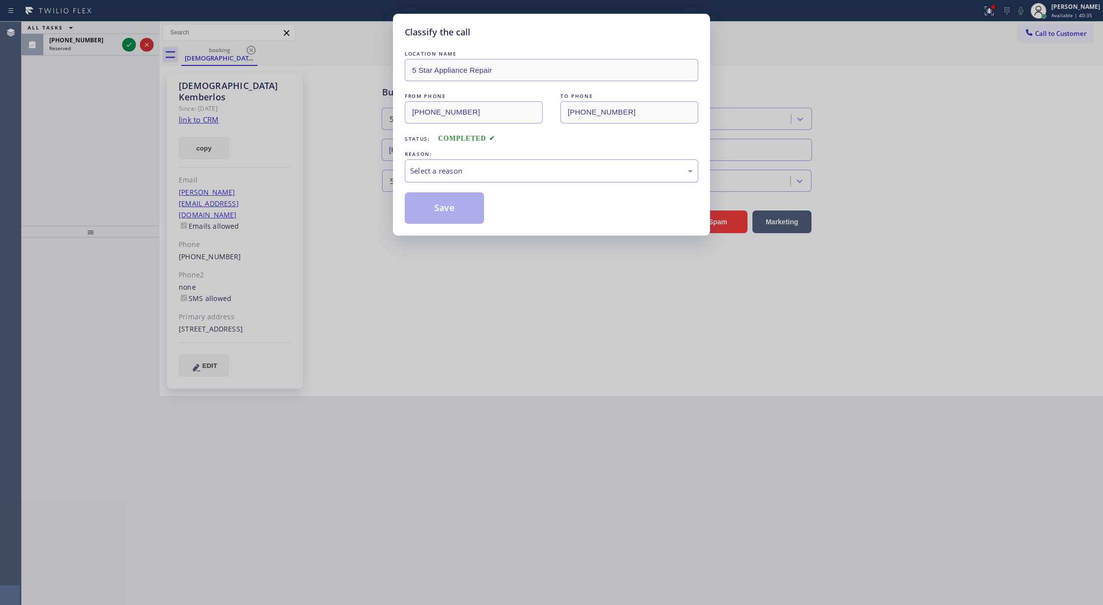
drag, startPoint x: 449, startPoint y: 170, endPoint x: 455, endPoint y: 181, distance: 12.3
click at [449, 170] on div "Select a reason" at bounding box center [551, 170] width 283 height 11
click at [441, 210] on button "Save" at bounding box center [444, 208] width 79 height 32
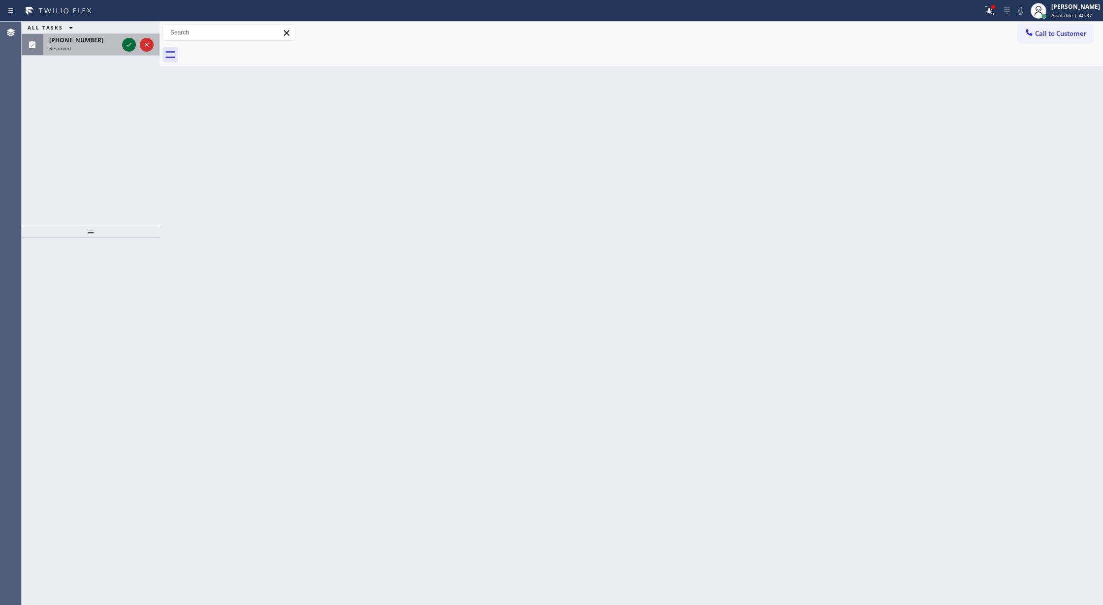
click at [126, 45] on icon at bounding box center [128, 45] width 5 height 4
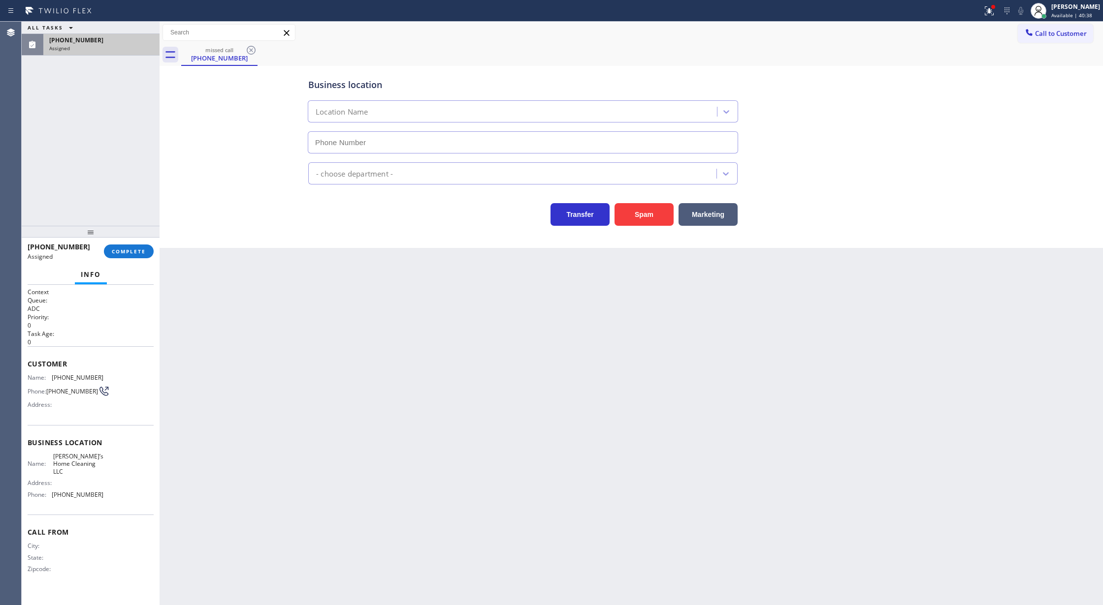
type input "(619) 413-9847"
click at [128, 254] on span "COMPLETE" at bounding box center [129, 251] width 34 height 7
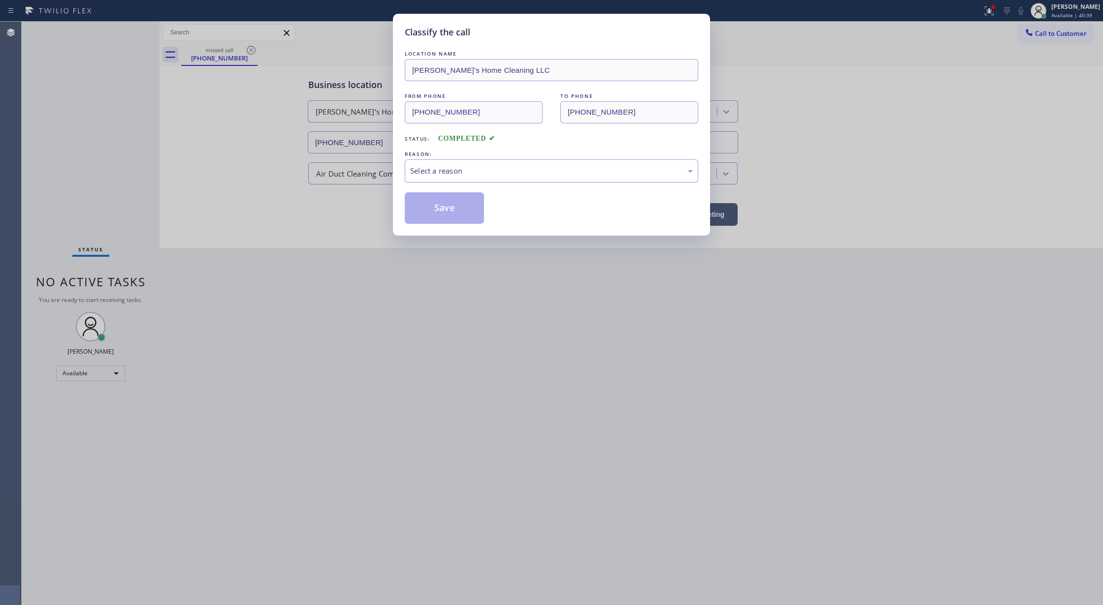
click at [451, 172] on div "Select a reason" at bounding box center [551, 170] width 283 height 11
click at [449, 211] on button "Save" at bounding box center [444, 208] width 79 height 32
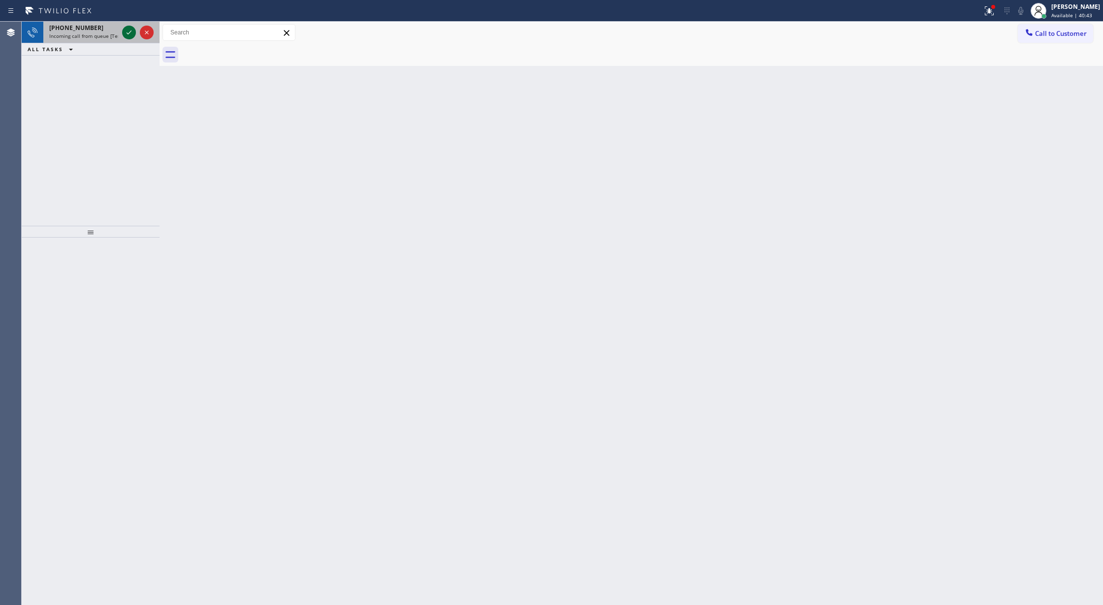
click at [124, 33] on icon at bounding box center [129, 33] width 12 height 12
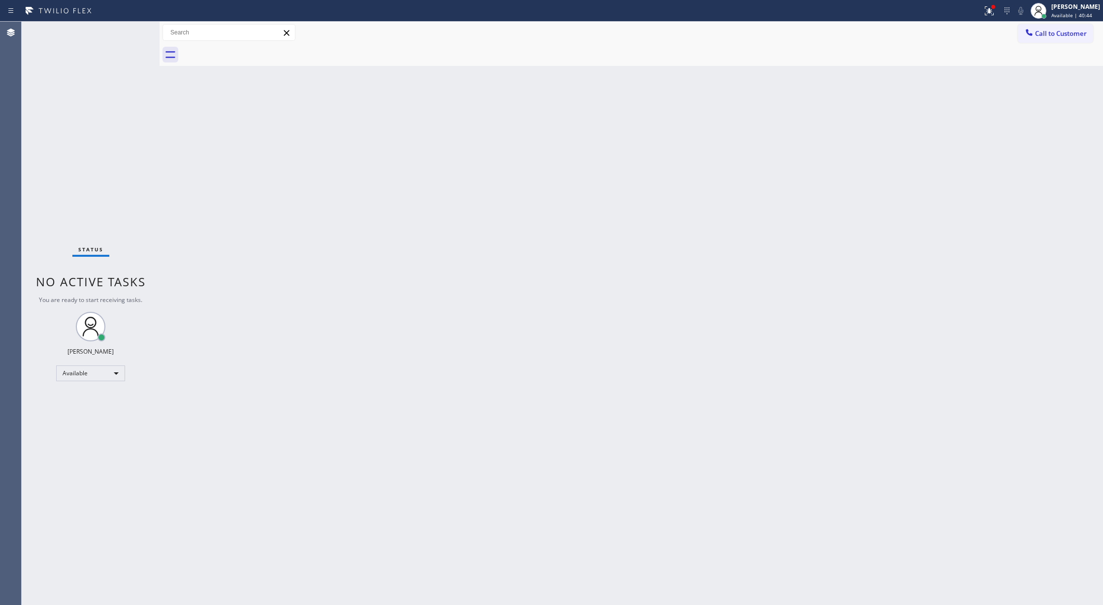
click at [124, 33] on div "Status No active tasks You are ready to start receiving tasks. Lilibeth Pueyo A…" at bounding box center [91, 314] width 138 height 584
drag, startPoint x: 125, startPoint y: 30, endPoint x: 175, endPoint y: 91, distance: 79.7
click at [125, 30] on icon at bounding box center [129, 33] width 12 height 12
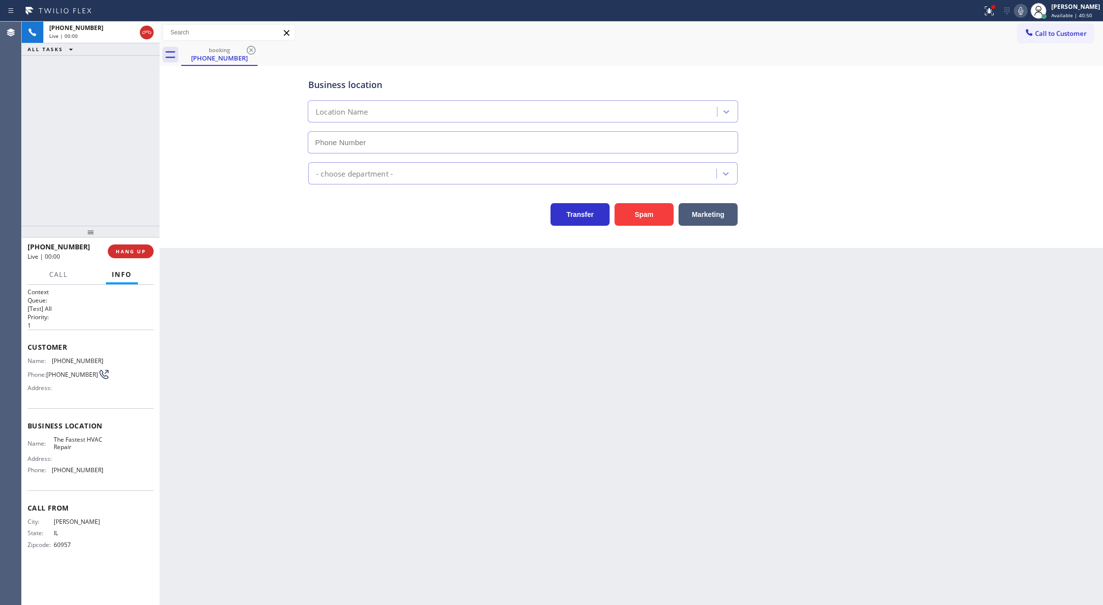
type input "(866) 540-7291"
click at [647, 218] on button "Spam" at bounding box center [643, 214] width 59 height 23
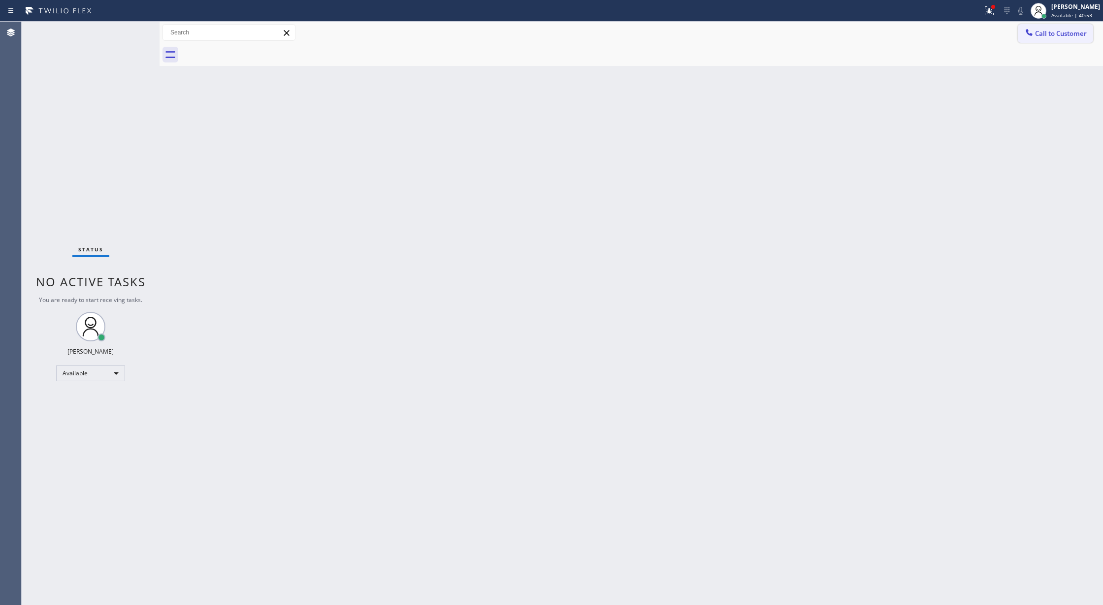
click at [1050, 34] on span "Call to Customer" at bounding box center [1061, 33] width 52 height 9
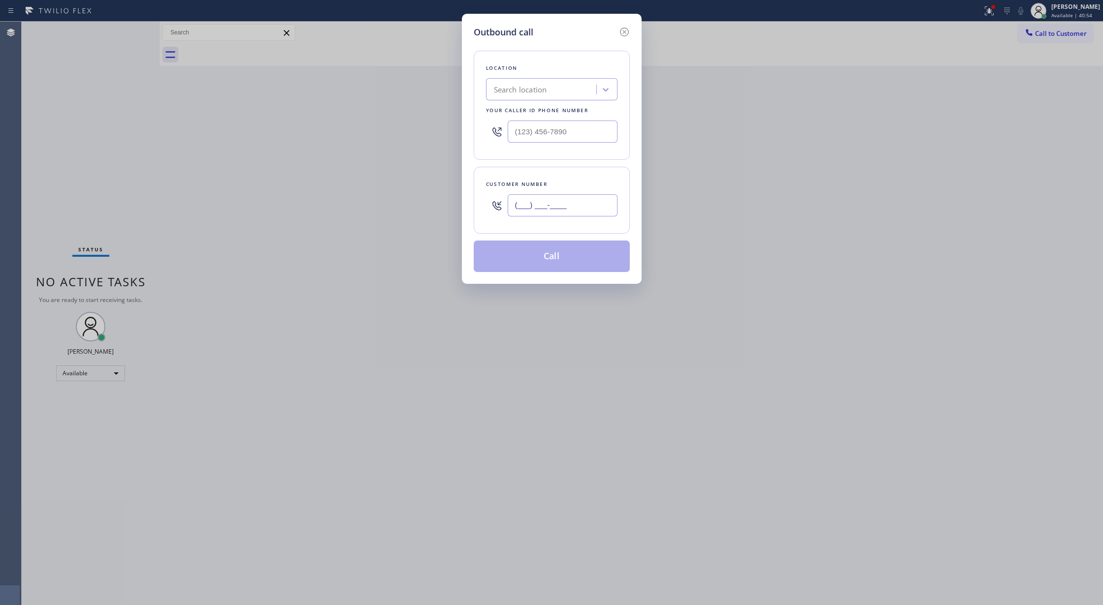
click at [514, 207] on input "(___) ___-____" at bounding box center [562, 205] width 110 height 22
paste input "310) 728-3294"
type input "(310) 728-3294"
drag, startPoint x: 577, startPoint y: 126, endPoint x: 395, endPoint y: 123, distance: 182.2
click at [405, 117] on div "Outbound call Location Search location Your caller id phone number (___) ___-__…" at bounding box center [551, 302] width 1103 height 605
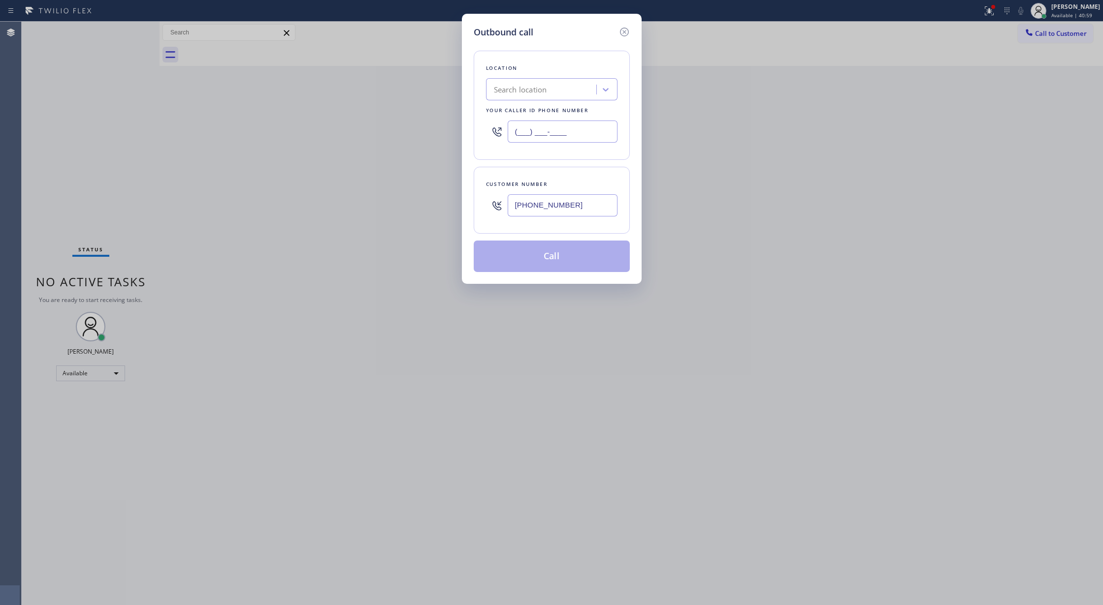
paste input "855) 731-4952"
type input "(855) 731-4952"
click at [540, 256] on button "Call" at bounding box center [551, 257] width 156 height 32
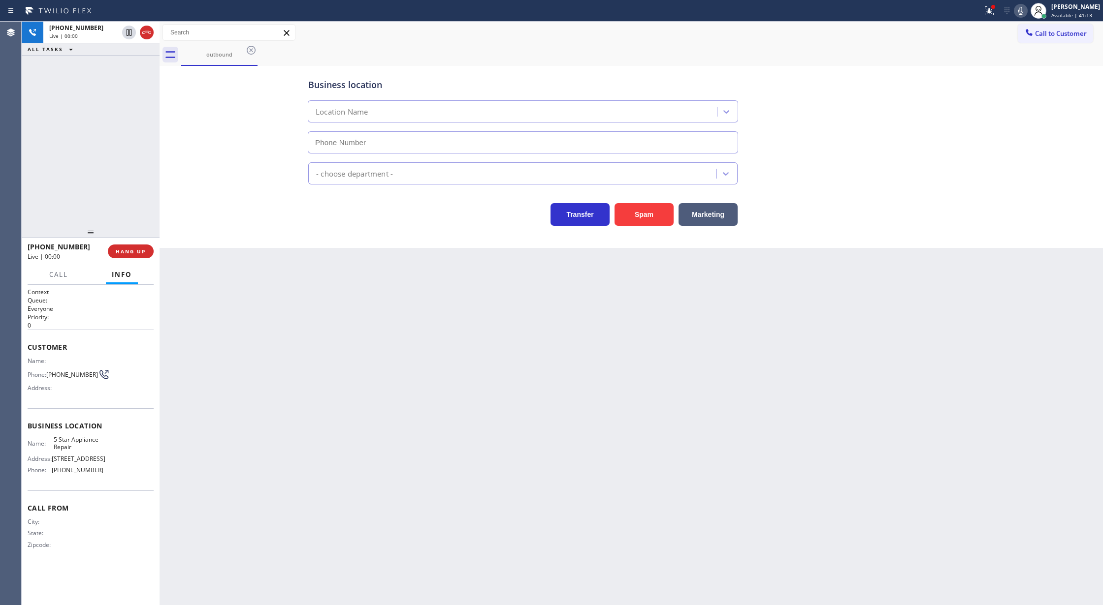
type input "(855) 731-4952"
click at [145, 32] on icon at bounding box center [147, 33] width 12 height 12
click at [128, 251] on span "COMPLETE" at bounding box center [129, 251] width 34 height 7
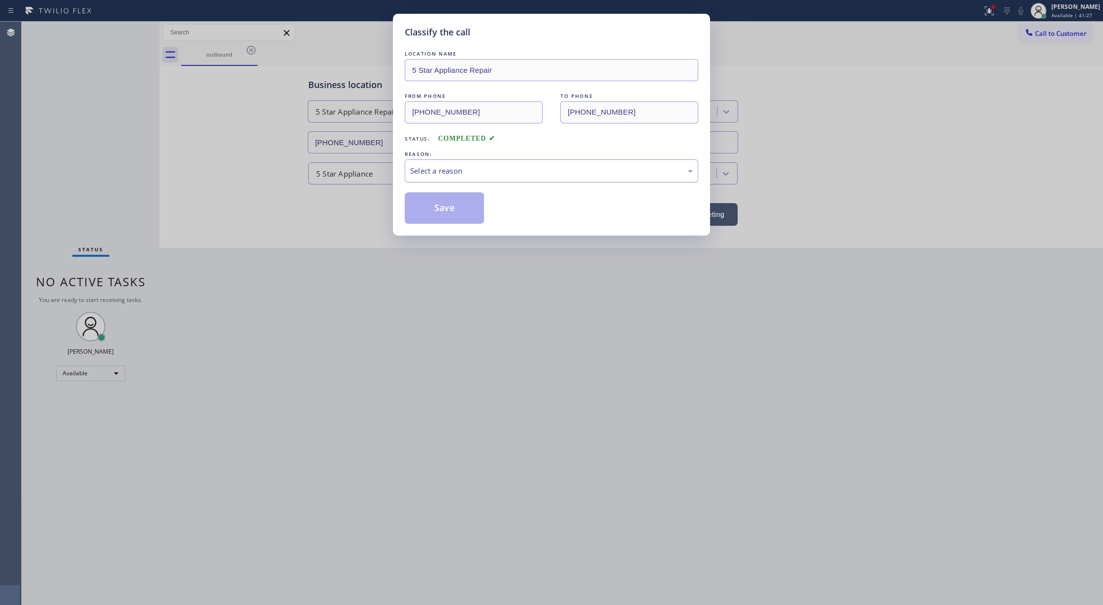
click at [453, 178] on div "Select a reason" at bounding box center [551, 170] width 293 height 23
click at [435, 208] on button "Save" at bounding box center [444, 208] width 79 height 32
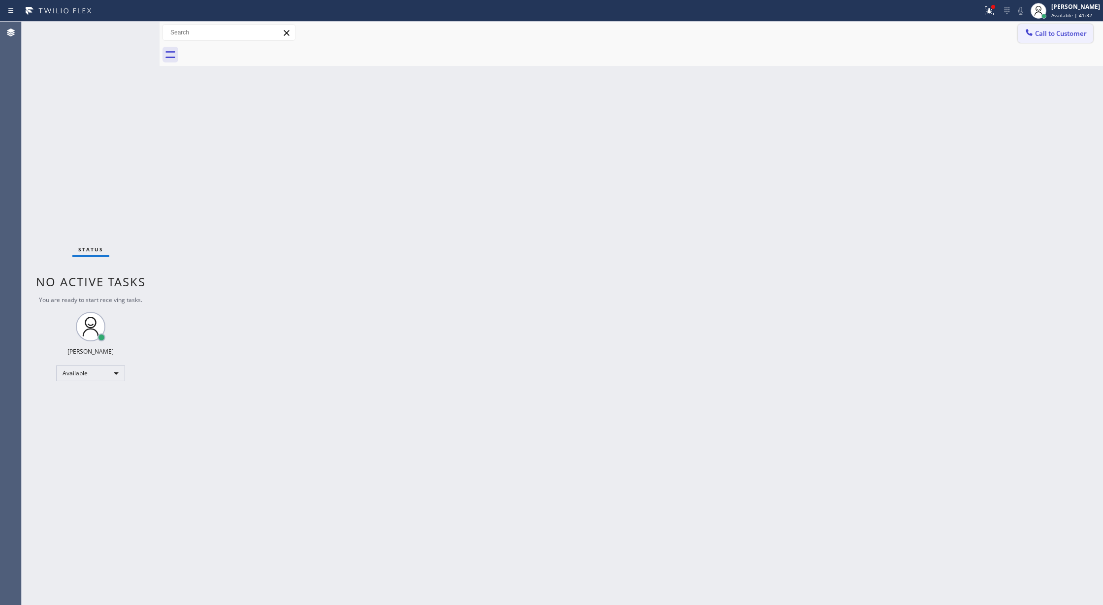
drag, startPoint x: 1048, startPoint y: 33, endPoint x: 703, endPoint y: 109, distance: 353.6
click at [1048, 33] on span "Call to Customer" at bounding box center [1061, 33] width 52 height 9
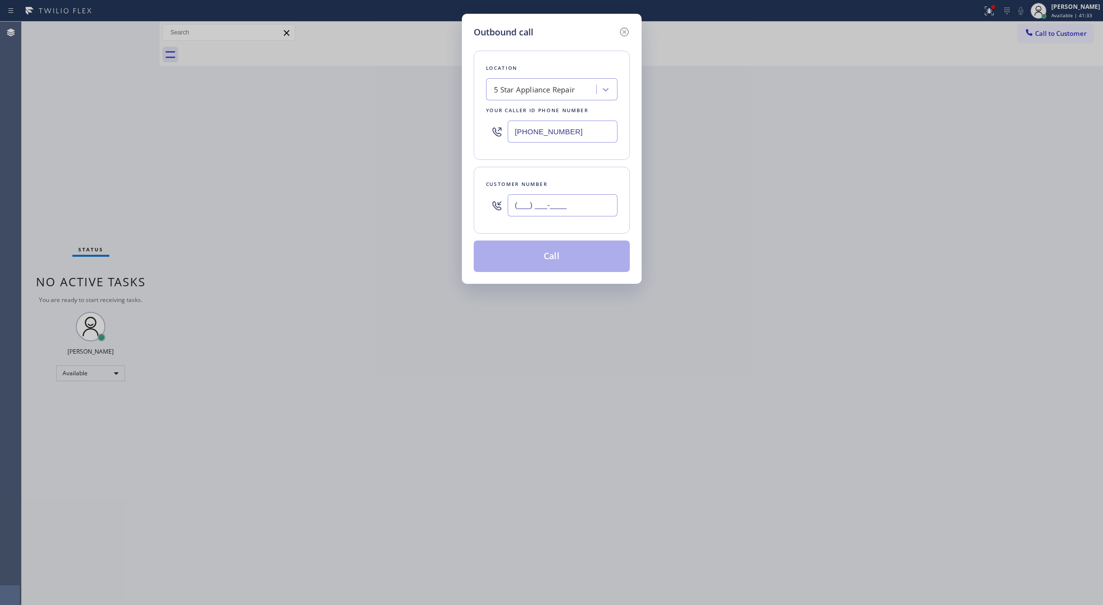
click at [518, 206] on input "(___) ___-____" at bounding box center [562, 205] width 110 height 22
paste input "877) 777-0796"
type input "(877) 777-0796"
drag, startPoint x: 583, startPoint y: 126, endPoint x: 443, endPoint y: 126, distance: 139.8
click at [443, 126] on div "Outbound call Location 5 Star Appliance Repair Your caller id phone number (855…" at bounding box center [551, 302] width 1103 height 605
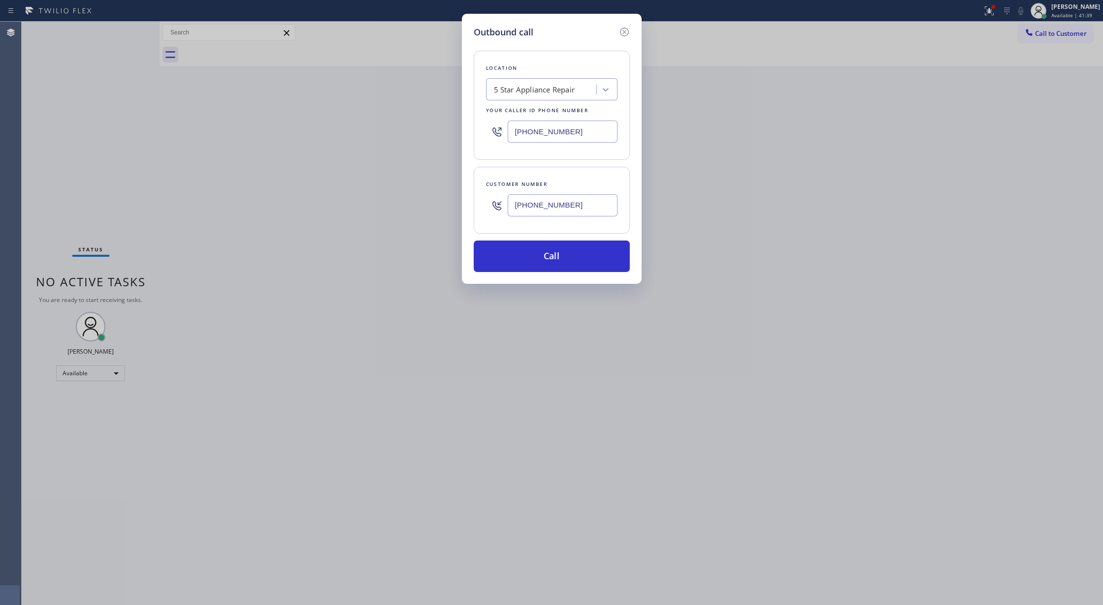
paste input "714) 790-9640"
drag, startPoint x: 569, startPoint y: 130, endPoint x: 431, endPoint y: 121, distance: 138.6
click at [437, 127] on div "Outbound call Location 4B2.Paid 5 Star Appliance Your caller id phone number (7…" at bounding box center [551, 302] width 1103 height 605
type input "(___) ___-____"
click at [521, 87] on div "Search location" at bounding box center [520, 89] width 53 height 11
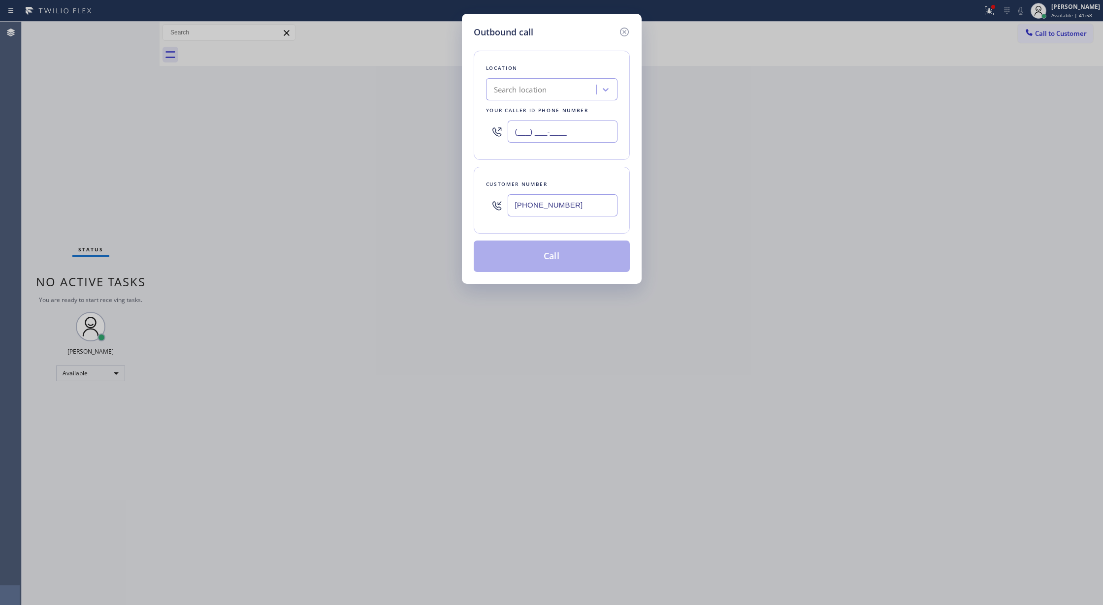
drag, startPoint x: 571, startPoint y: 125, endPoint x: 449, endPoint y: 125, distance: 122.1
click at [456, 125] on div "Outbound call Location Search location Your caller id phone number (___) ___-__…" at bounding box center [551, 302] width 1103 height 605
paste input "855) 731-4952"
type input "(855) 731-4952"
click at [529, 260] on button "Call" at bounding box center [551, 257] width 156 height 32
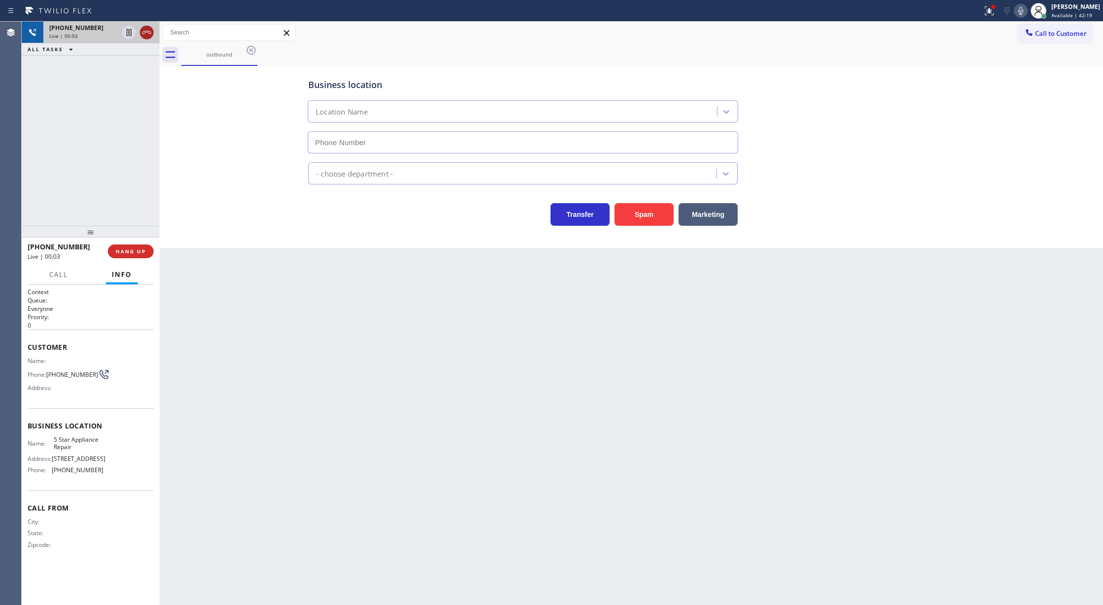
click at [145, 36] on icon at bounding box center [147, 33] width 12 height 12
click at [123, 252] on span "COMPLETE" at bounding box center [129, 251] width 34 height 7
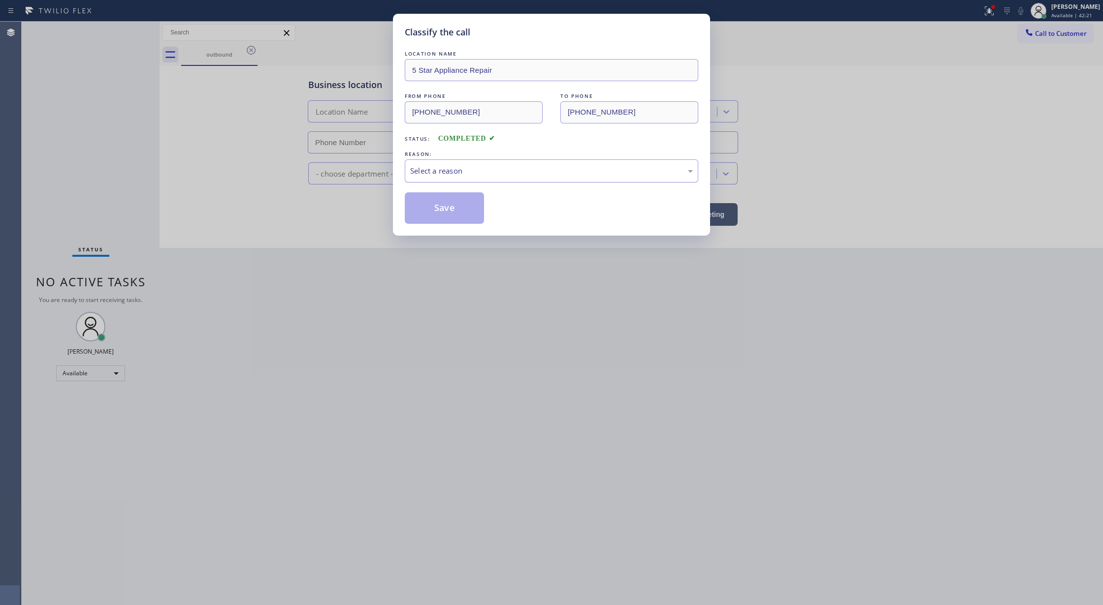
click at [436, 172] on div "Select a reason" at bounding box center [551, 170] width 283 height 11
click at [441, 214] on button "Save" at bounding box center [444, 208] width 79 height 32
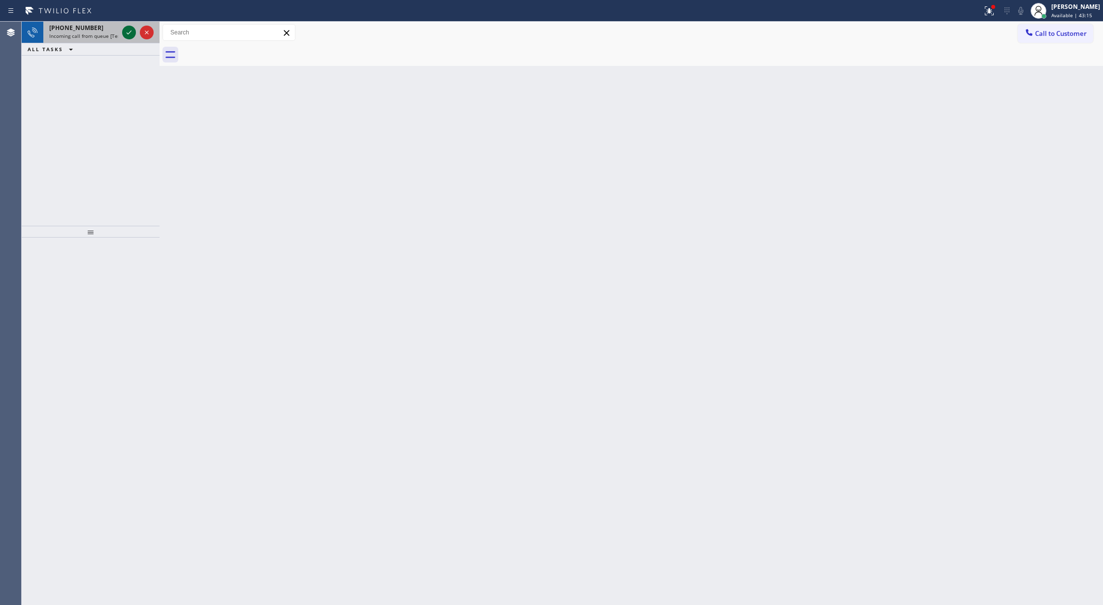
click at [125, 31] on icon at bounding box center [129, 33] width 12 height 12
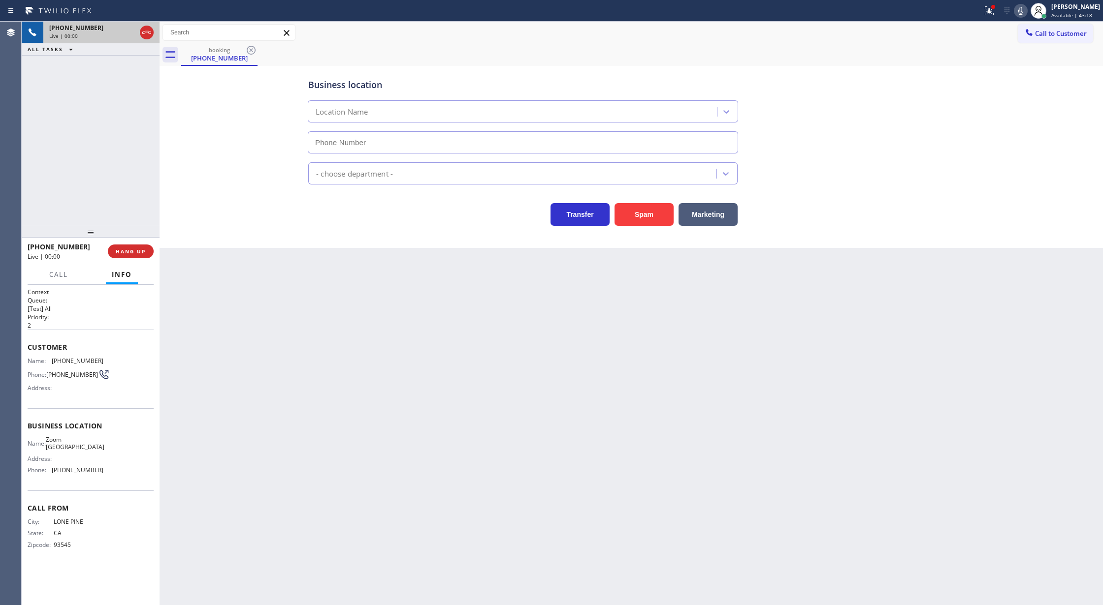
type input "(760) 388-7919"
click at [153, 20] on div "Status report Issues detected These issues could affect your workflow. Please c…" at bounding box center [551, 11] width 1103 height 22
click at [132, 258] on div "+17602791899 Wrap up | 00:00 COMPLETE" at bounding box center [91, 252] width 126 height 26
click at [132, 249] on span "COMPLETE" at bounding box center [129, 251] width 34 height 7
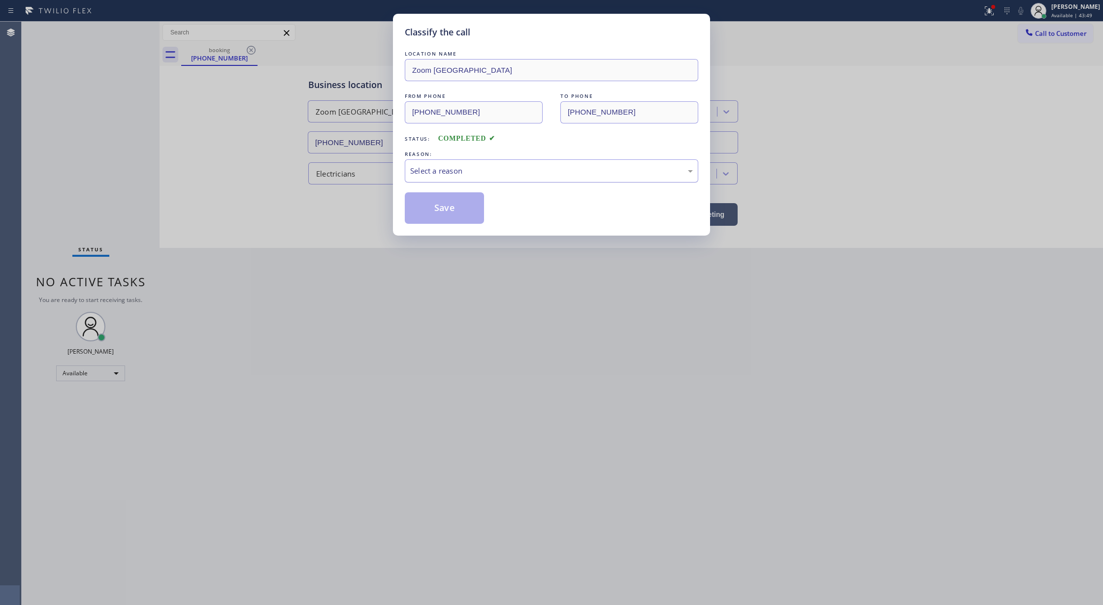
click at [475, 170] on div "Select a reason" at bounding box center [551, 170] width 283 height 11
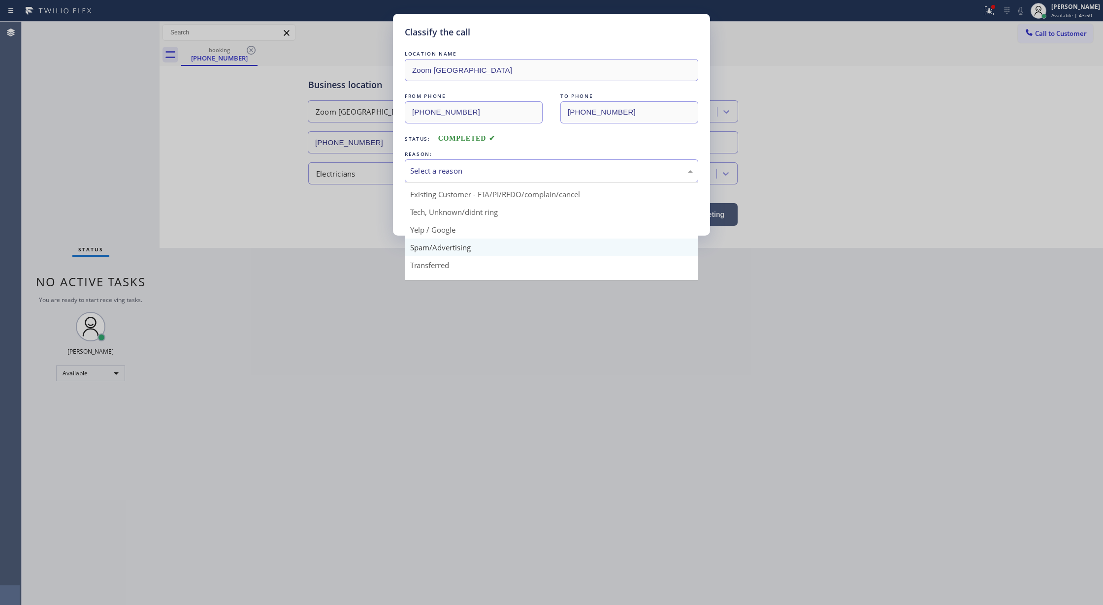
scroll to position [62, 0]
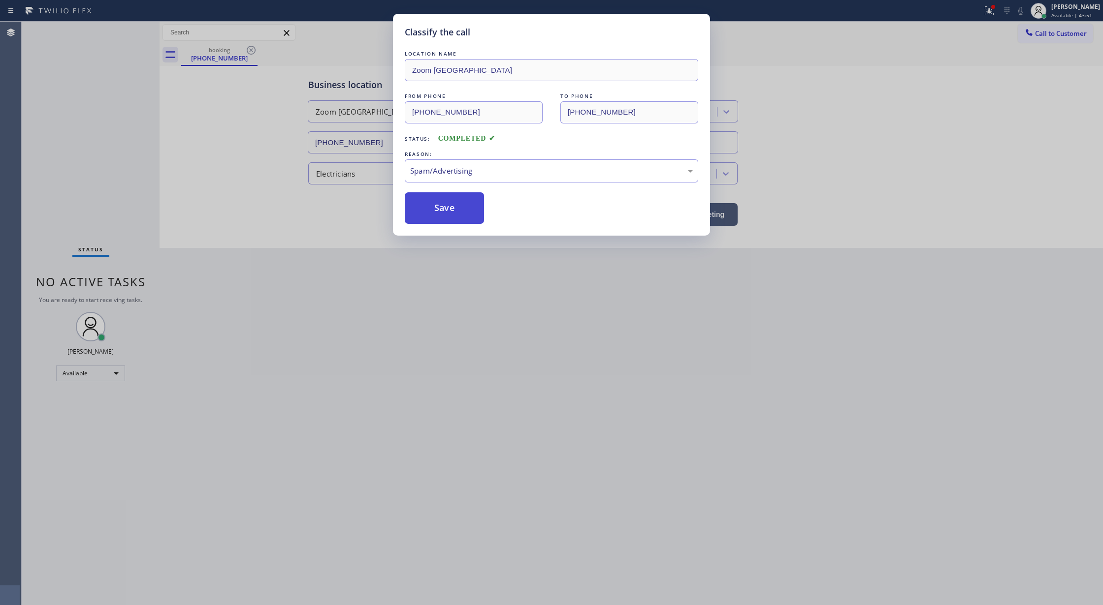
click at [437, 209] on button "Save" at bounding box center [444, 208] width 79 height 32
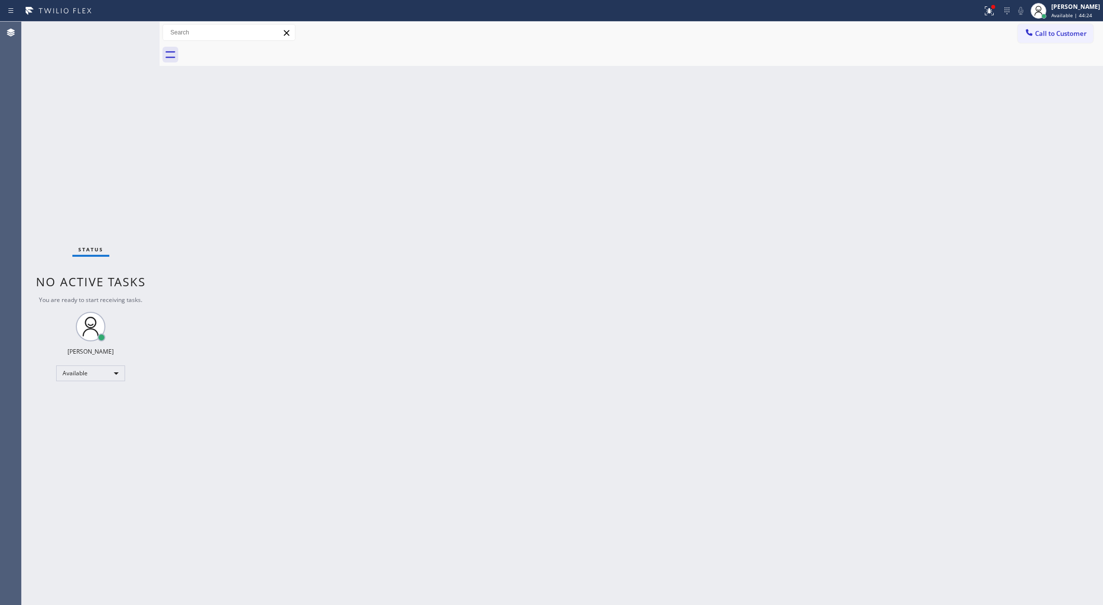
click at [138, 26] on div "Status No active tasks You are ready to start receiving tasks. Lilibeth Pueyo A…" at bounding box center [91, 314] width 138 height 584
click at [132, 26] on div "Status No active tasks You are ready to start receiving tasks. Lilibeth Pueyo A…" at bounding box center [91, 314] width 138 height 584
click at [123, 29] on div "Status No active tasks You are ready to start receiving tasks. Lilibeth Pueyo A…" at bounding box center [91, 314] width 138 height 584
click at [132, 30] on div "Status No active tasks You are ready to start receiving tasks. Lilibeth Pueyo A…" at bounding box center [91, 314] width 138 height 584
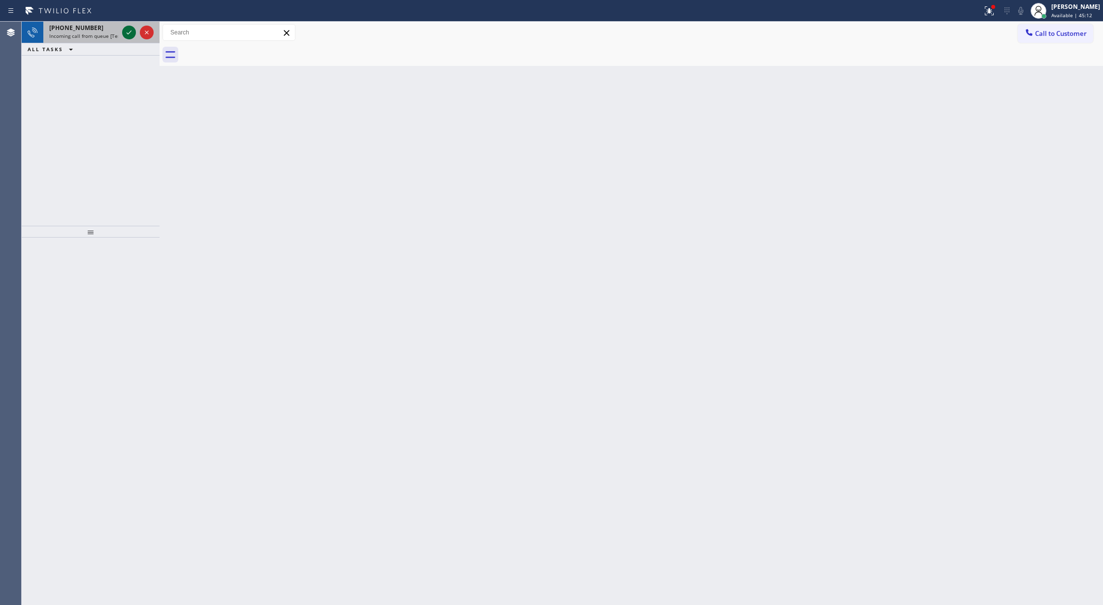
click at [128, 30] on icon at bounding box center [129, 33] width 12 height 12
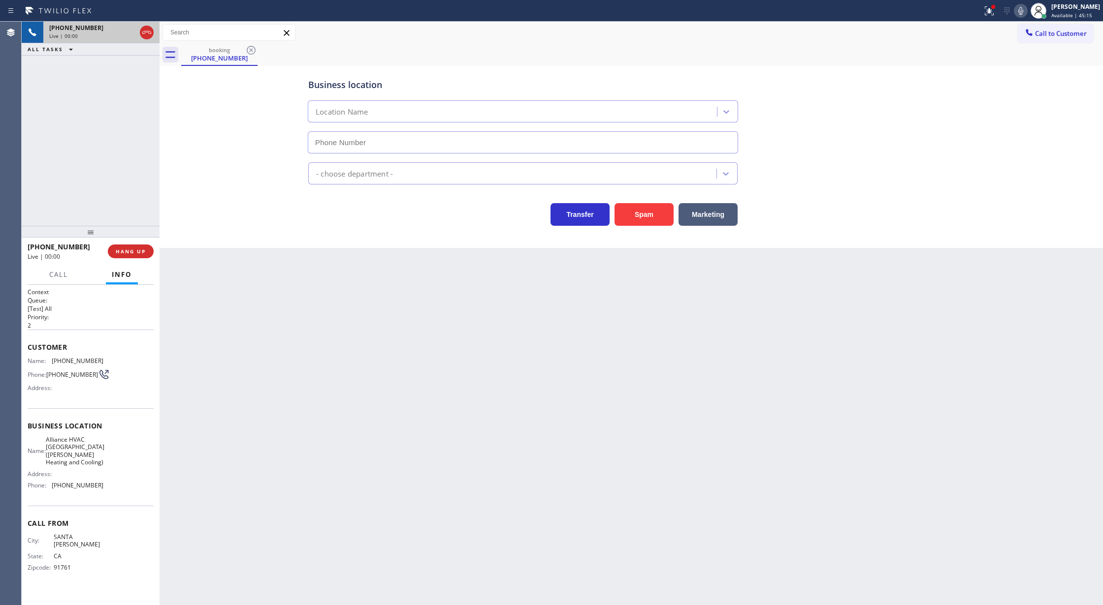
type input "(714) 364-0134"
click at [642, 221] on button "Spam" at bounding box center [643, 214] width 59 height 23
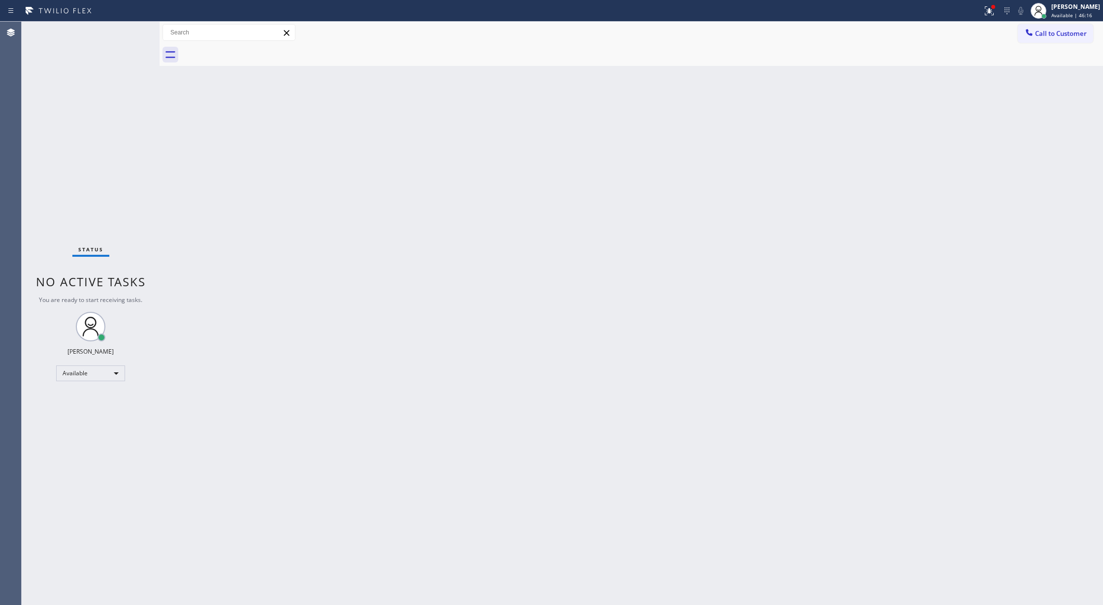
click at [131, 34] on div "Status No active tasks You are ready to start receiving tasks. Lilibeth Pueyo A…" at bounding box center [91, 314] width 138 height 584
click at [134, 30] on div "Status No active tasks You are ready to start receiving tasks. Lilibeth Pueyo A…" at bounding box center [91, 314] width 138 height 584
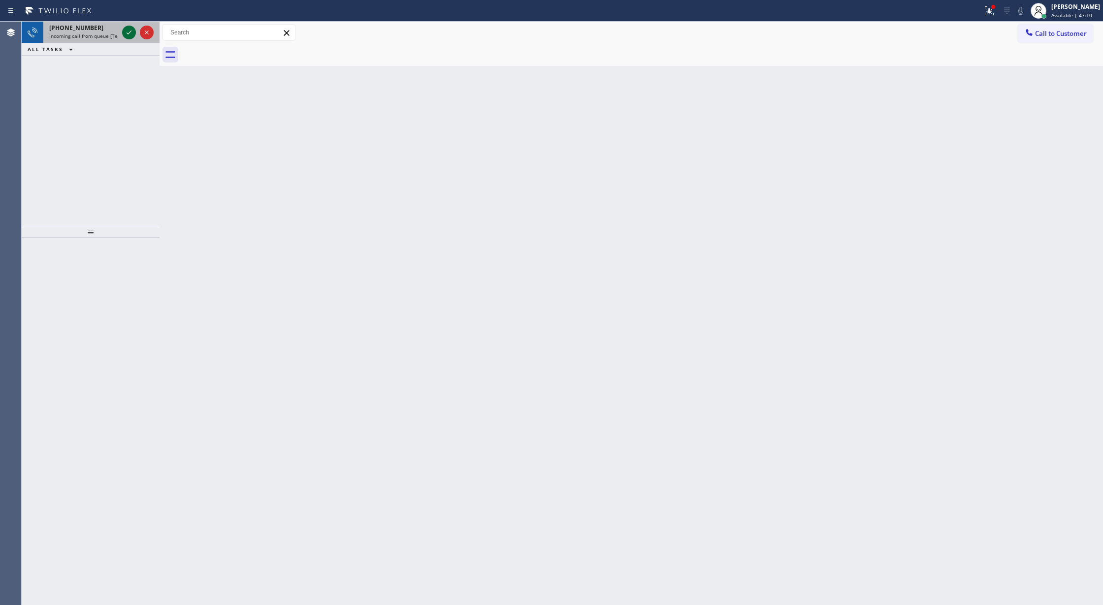
click at [130, 32] on icon at bounding box center [128, 33] width 5 height 4
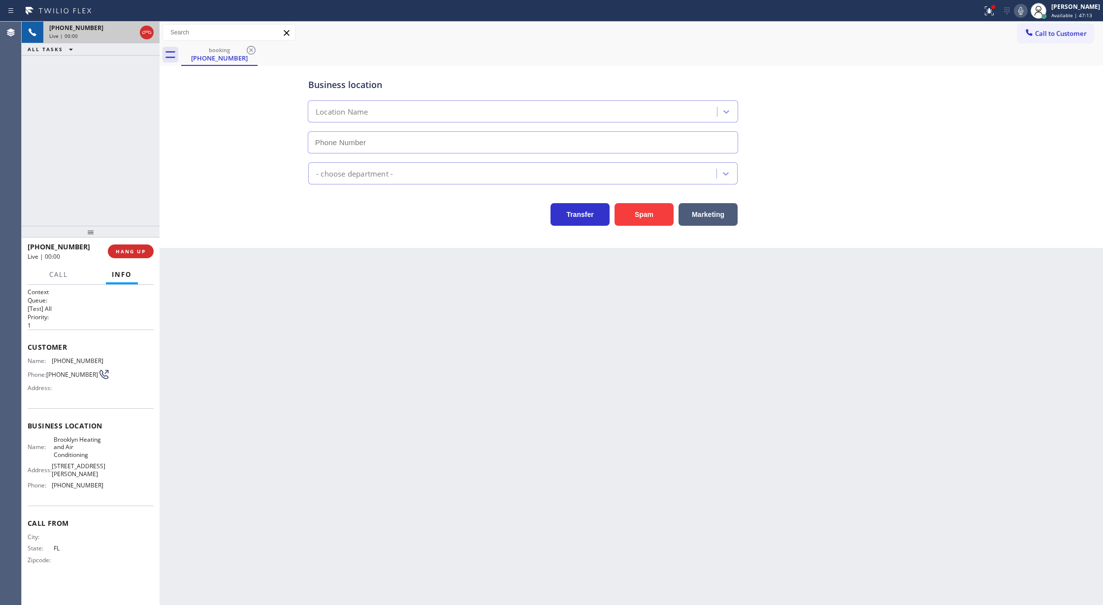
type input "(347) 836-6590"
click at [648, 209] on button "Spam" at bounding box center [643, 214] width 59 height 23
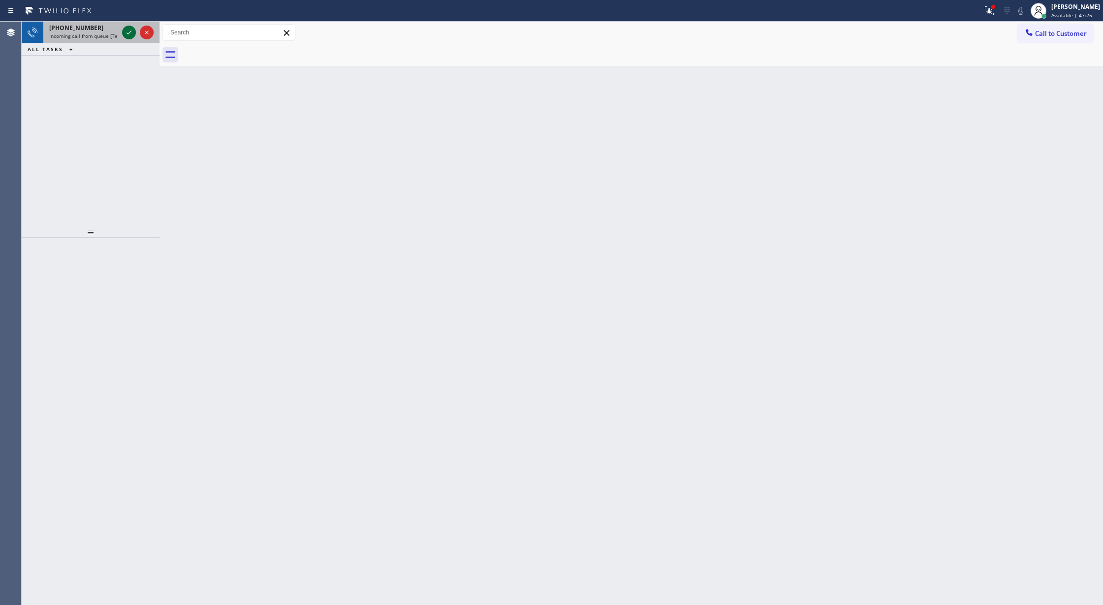
click at [126, 32] on icon at bounding box center [129, 33] width 12 height 12
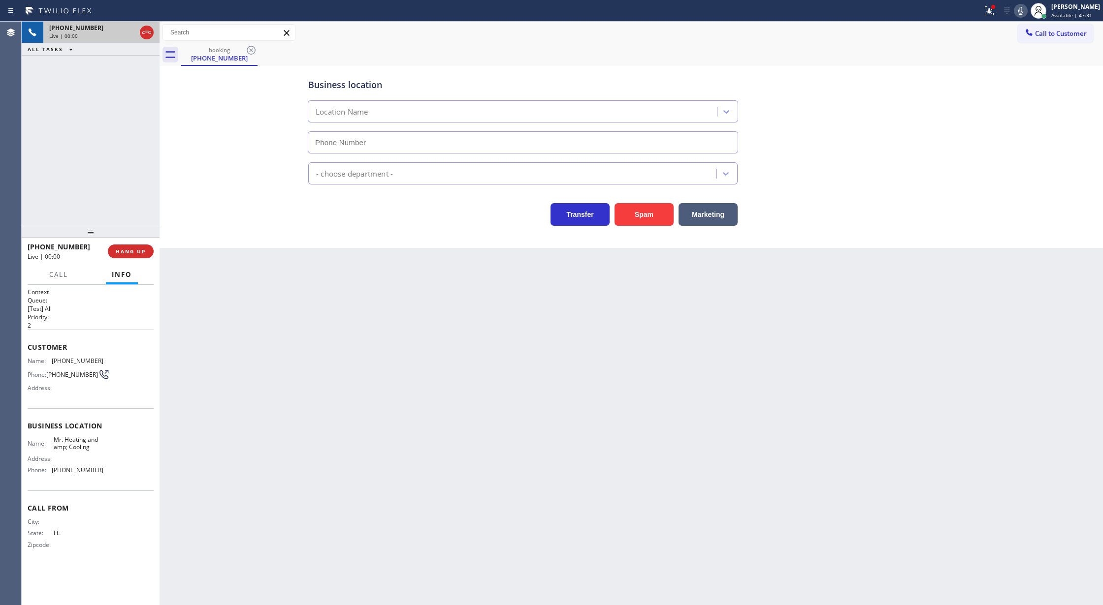
type input "(855) 231-3997"
click at [646, 218] on button "Spam" at bounding box center [643, 214] width 59 height 23
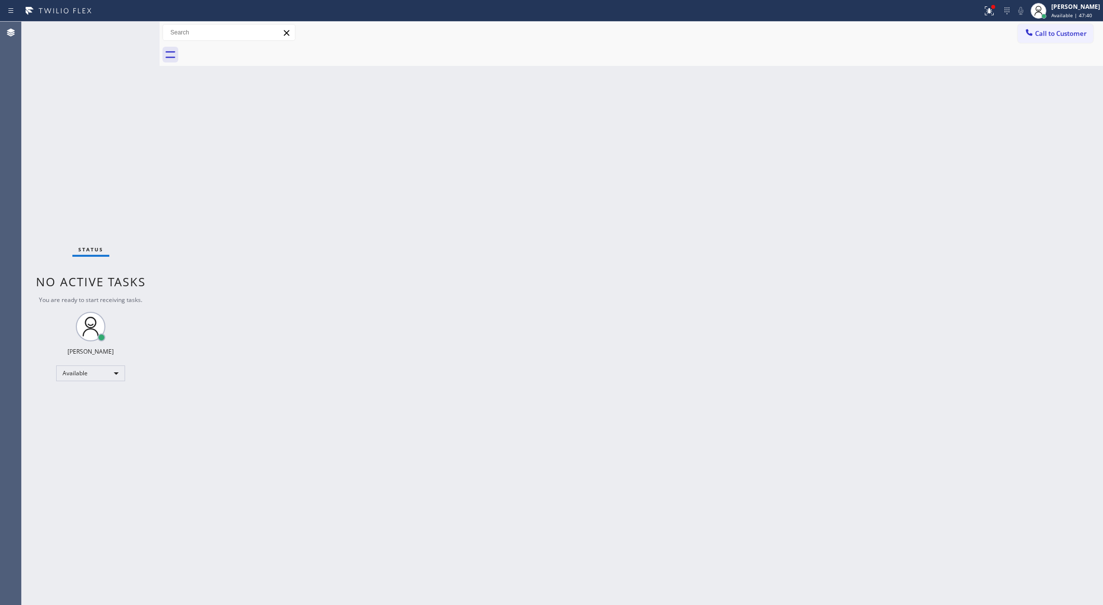
click at [140, 38] on div "Status No active tasks You are ready to start receiving tasks. Lilibeth Pueyo A…" at bounding box center [91, 314] width 138 height 584
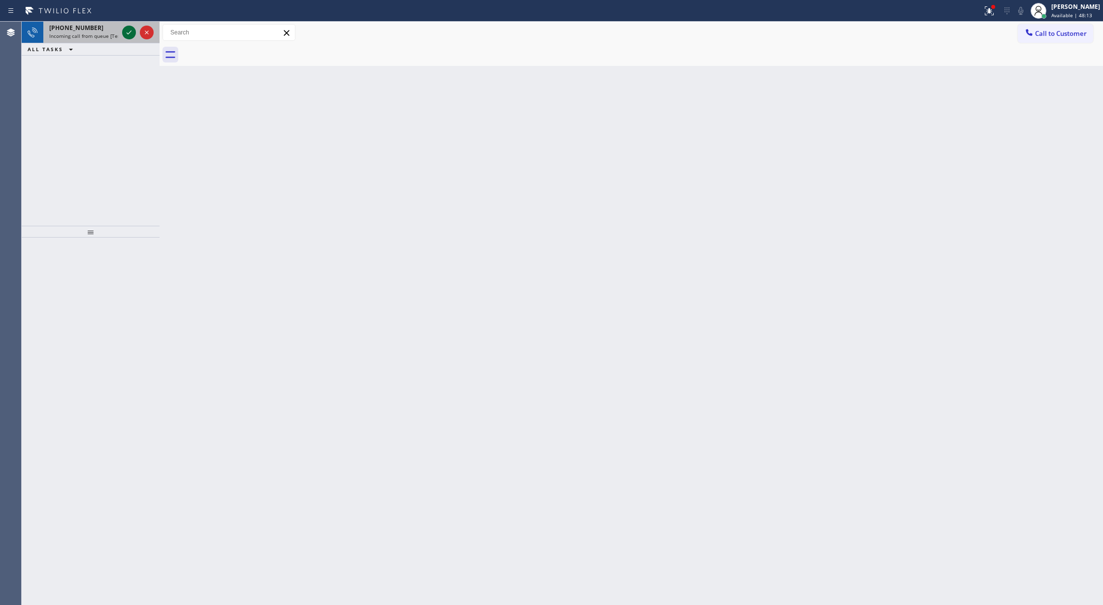
click at [127, 34] on icon at bounding box center [129, 33] width 12 height 12
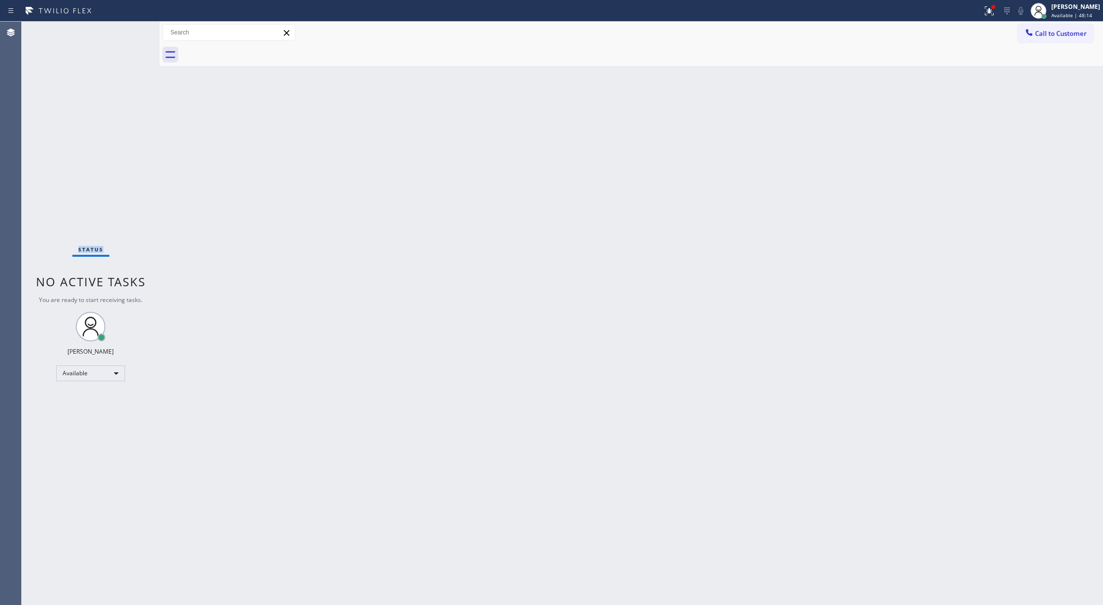
click at [127, 34] on div "Status No active tasks You are ready to start receiving tasks. Lilibeth Pueyo A…" at bounding box center [91, 314] width 138 height 584
click at [127, 34] on icon at bounding box center [129, 33] width 12 height 12
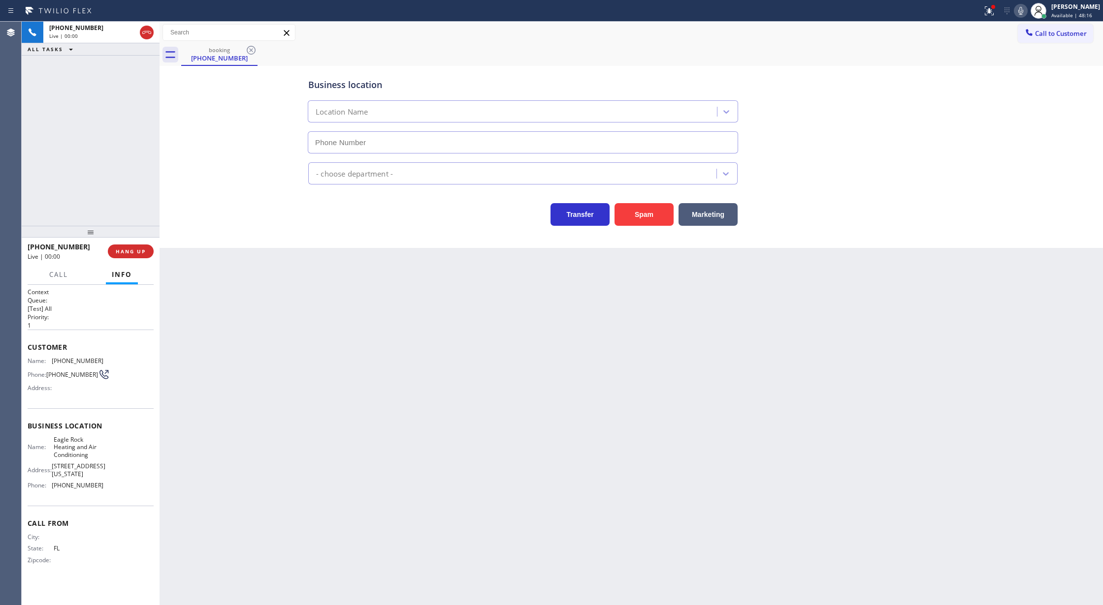
type input "(323) 210-4161"
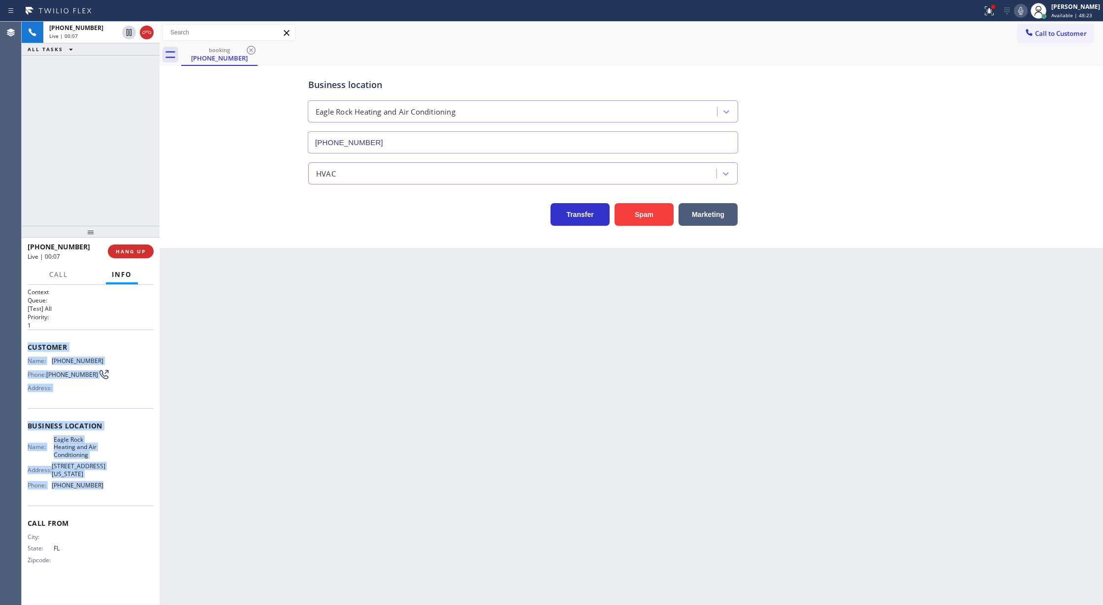
drag, startPoint x: 29, startPoint y: 349, endPoint x: 126, endPoint y: 495, distance: 176.0
click at [126, 495] on div "Context Queue: [Test] All Priority: 1 Customer Name: (754) 336-6900 Phone: (754…" at bounding box center [91, 434] width 126 height 292
click at [653, 219] on button "Spam" at bounding box center [643, 214] width 59 height 23
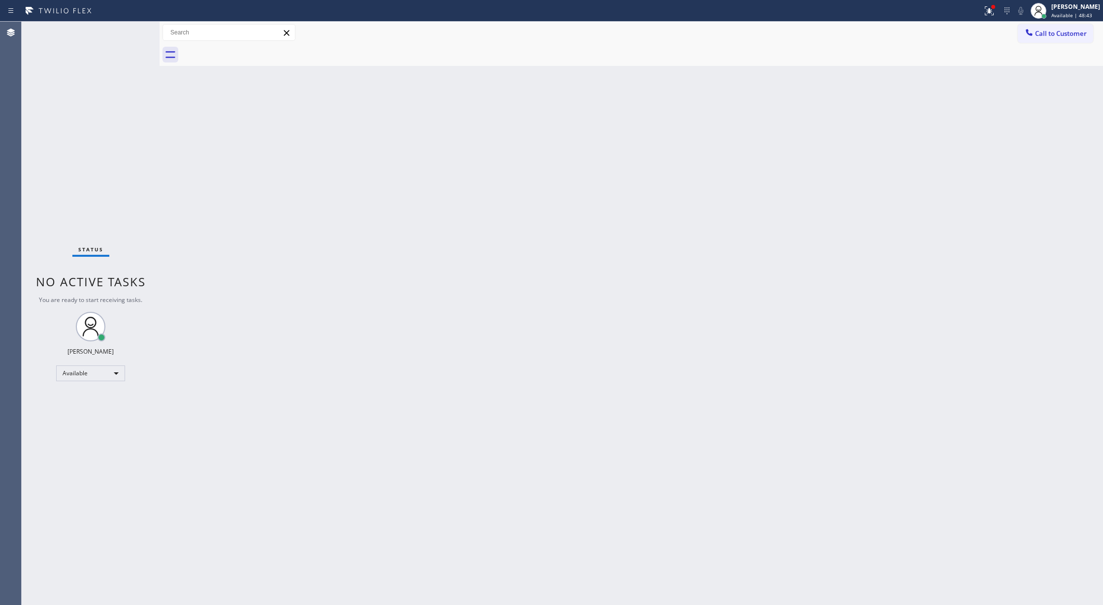
click at [178, 162] on div "Back to Dashboard Change Sender ID Customers Technicians Select a contact Outbo…" at bounding box center [630, 314] width 943 height 584
click at [134, 34] on div "Status No active tasks You are ready to start receiving tasks. Lilibeth Pueyo A…" at bounding box center [91, 314] width 138 height 584
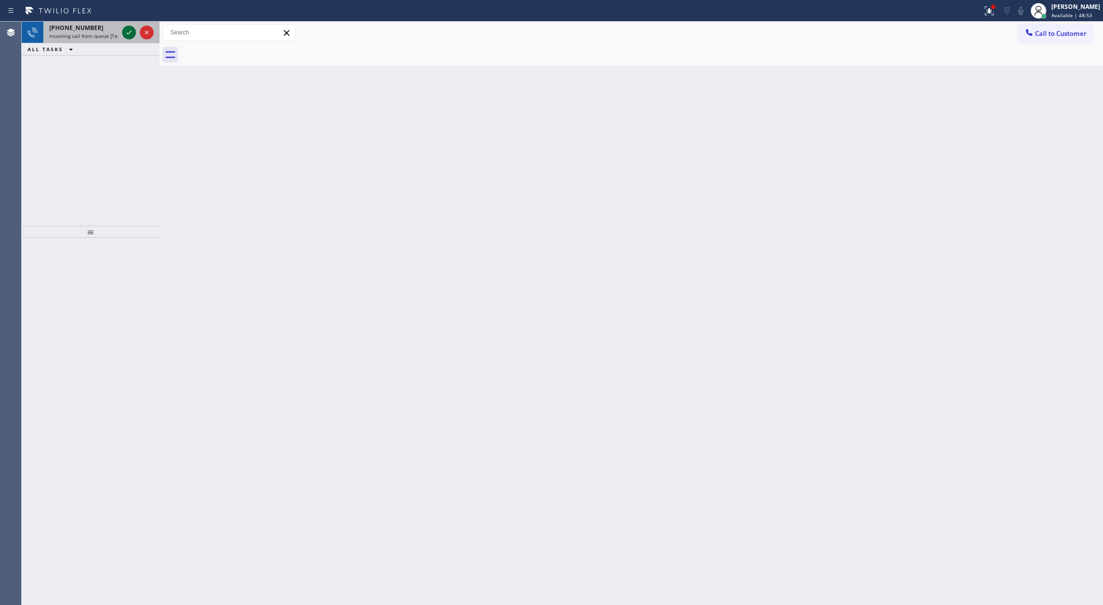
click at [129, 34] on icon at bounding box center [129, 33] width 12 height 12
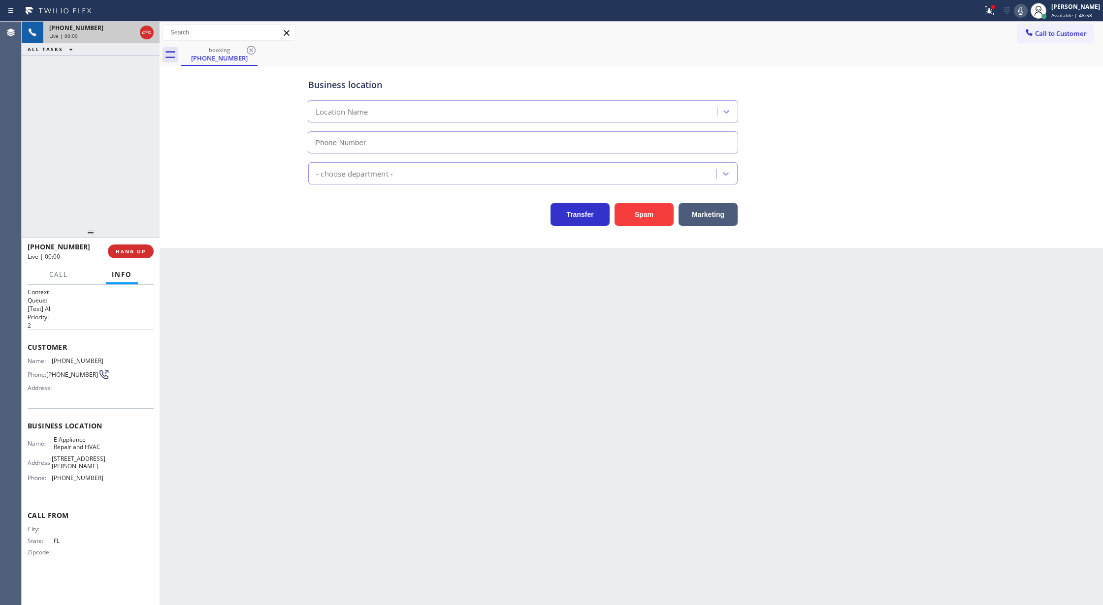
type input "(877) 800-0094"
click at [640, 217] on button "Spam" at bounding box center [643, 214] width 59 height 23
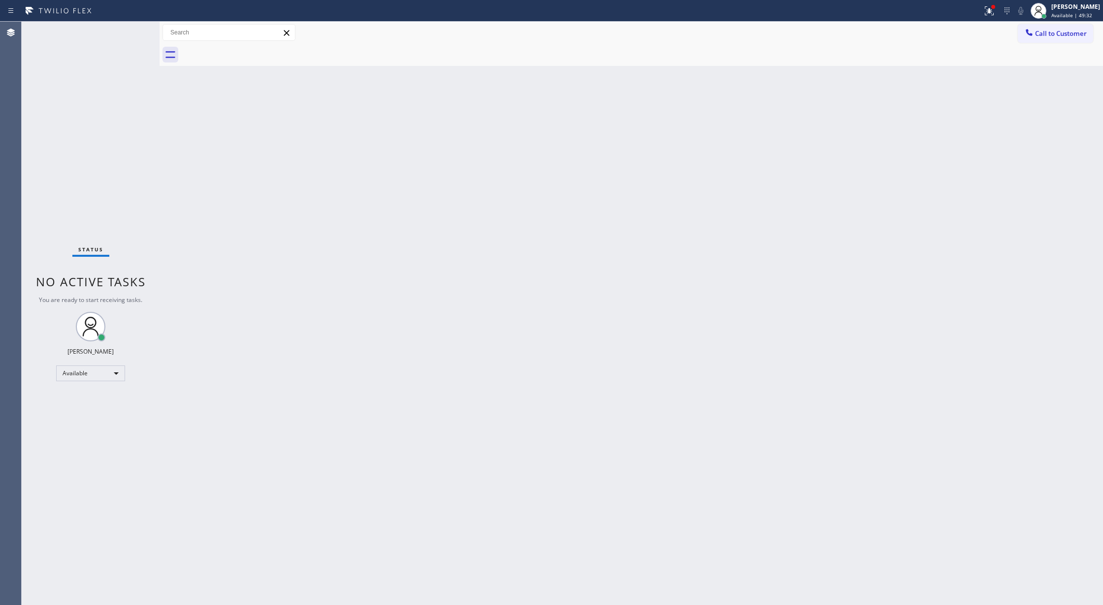
click at [134, 30] on div "Status No active tasks You are ready to start receiving tasks. Lilibeth Pueyo A…" at bounding box center [91, 314] width 138 height 584
click at [140, 56] on div "+17543366924 Incoming call from queue [Test] All ALL TASKS ALL TASKS ACTIVE TAS…" at bounding box center [91, 124] width 138 height 204
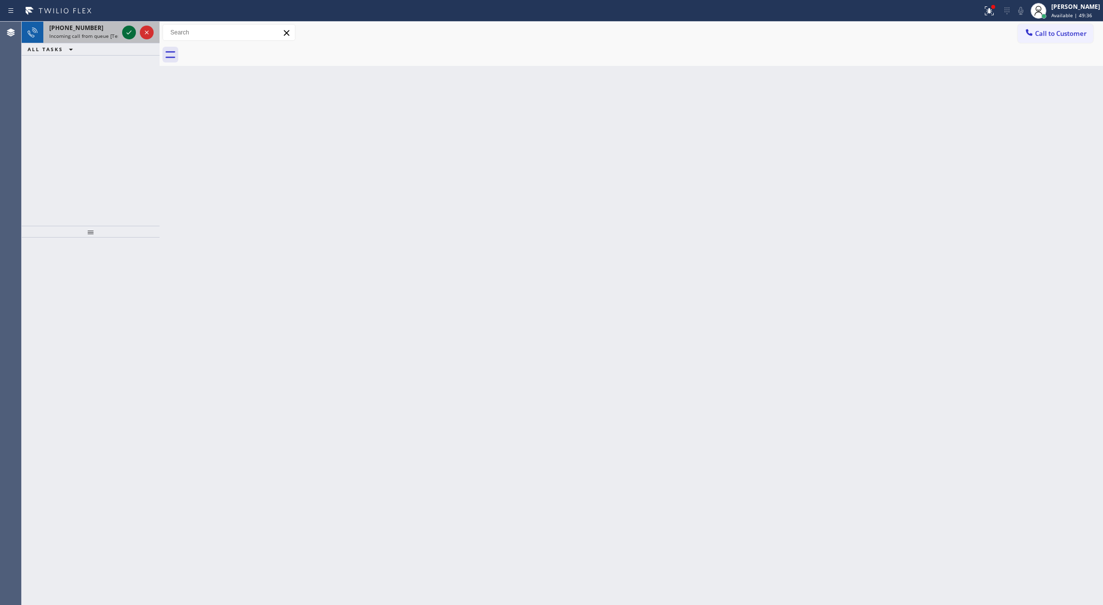
click at [128, 34] on icon at bounding box center [128, 33] width 5 height 4
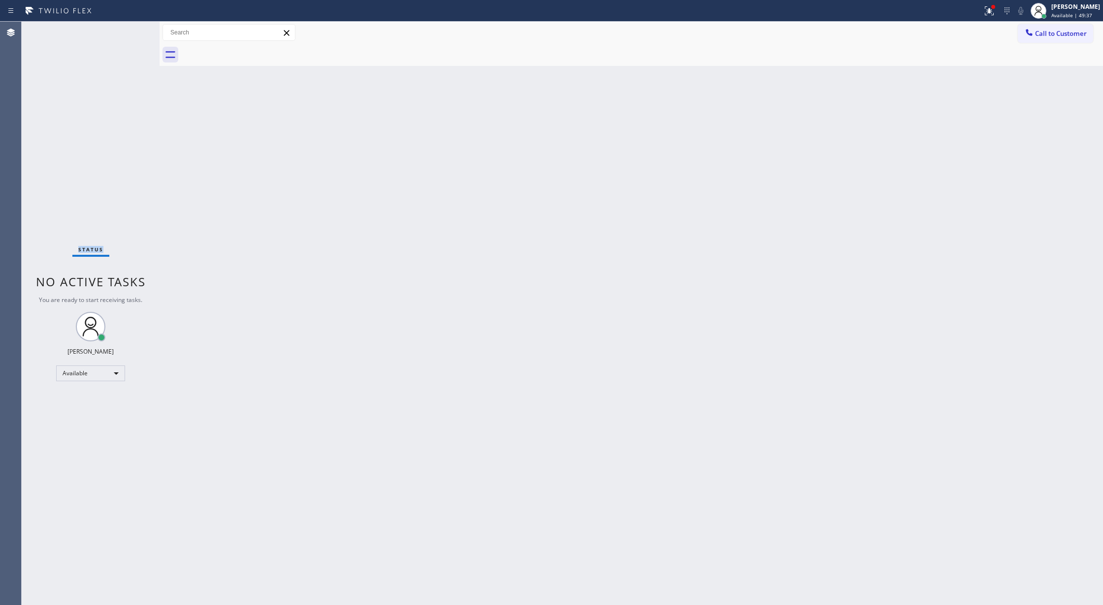
click at [128, 32] on div "Status No active tasks You are ready to start receiving tasks. Lilibeth Pueyo A…" at bounding box center [91, 314] width 138 height 584
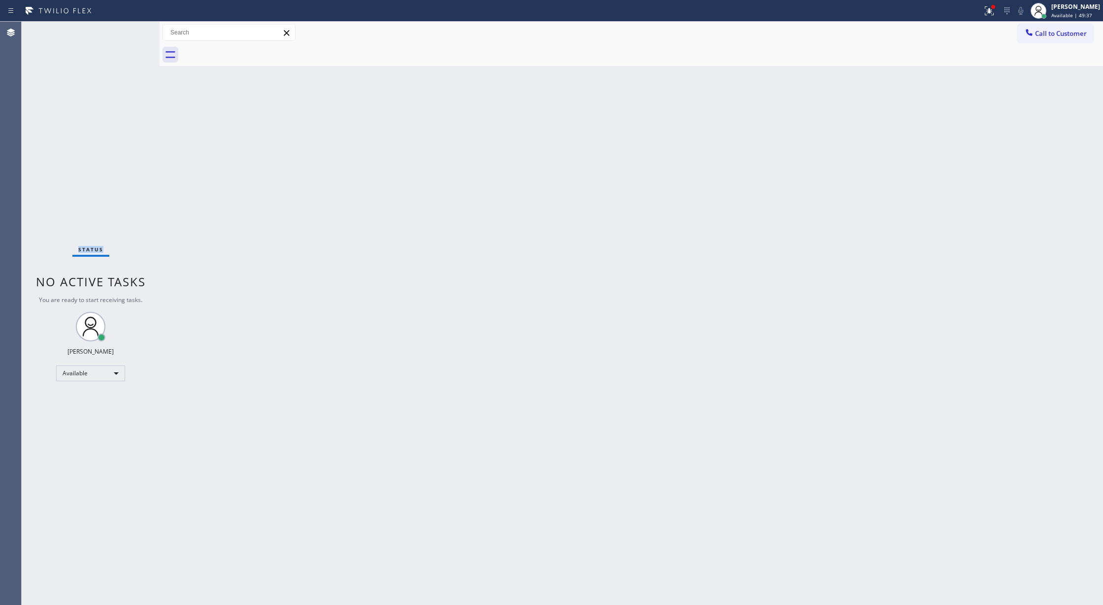
click at [128, 32] on div "Status No active tasks You are ready to start receiving tasks. Lilibeth Pueyo A…" at bounding box center [91, 314] width 138 height 584
click at [128, 31] on div "Status No active tasks You are ready to start receiving tasks. Lilibeth Pueyo A…" at bounding box center [91, 314] width 138 height 584
click at [128, 30] on div "Status No active tasks You are ready to start receiving tasks. Lilibeth Pueyo A…" at bounding box center [91, 314] width 138 height 584
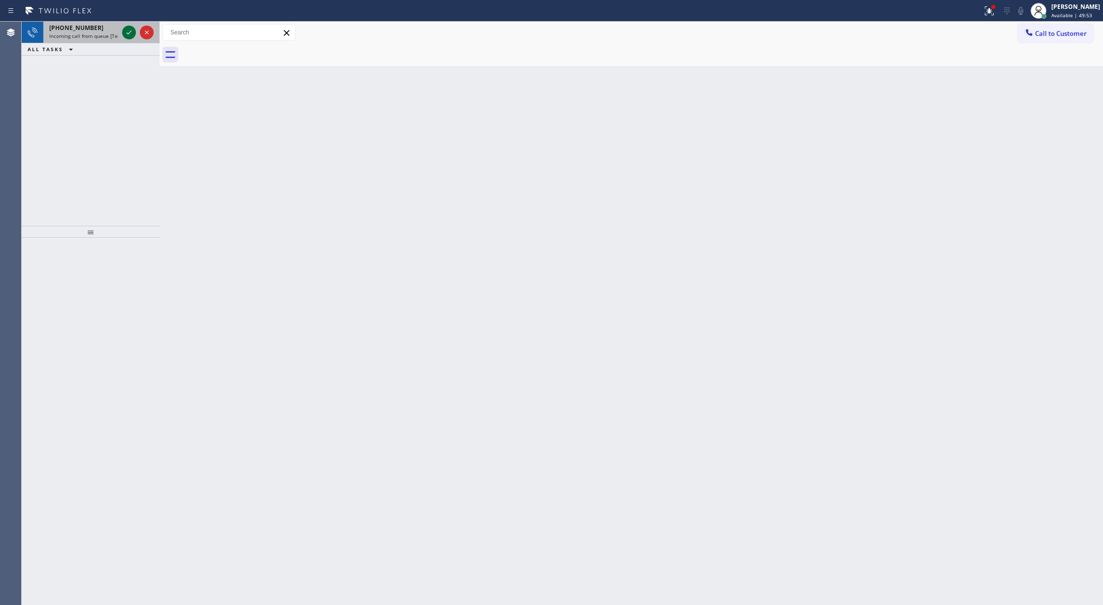
click at [126, 31] on icon at bounding box center [129, 33] width 12 height 12
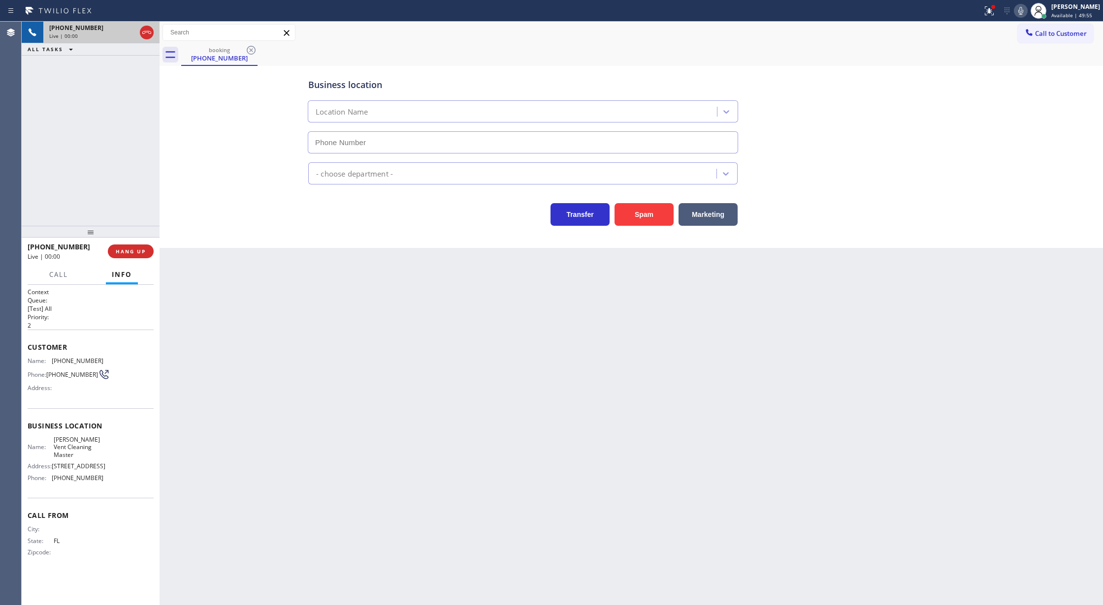
type input "(323) 746-0043"
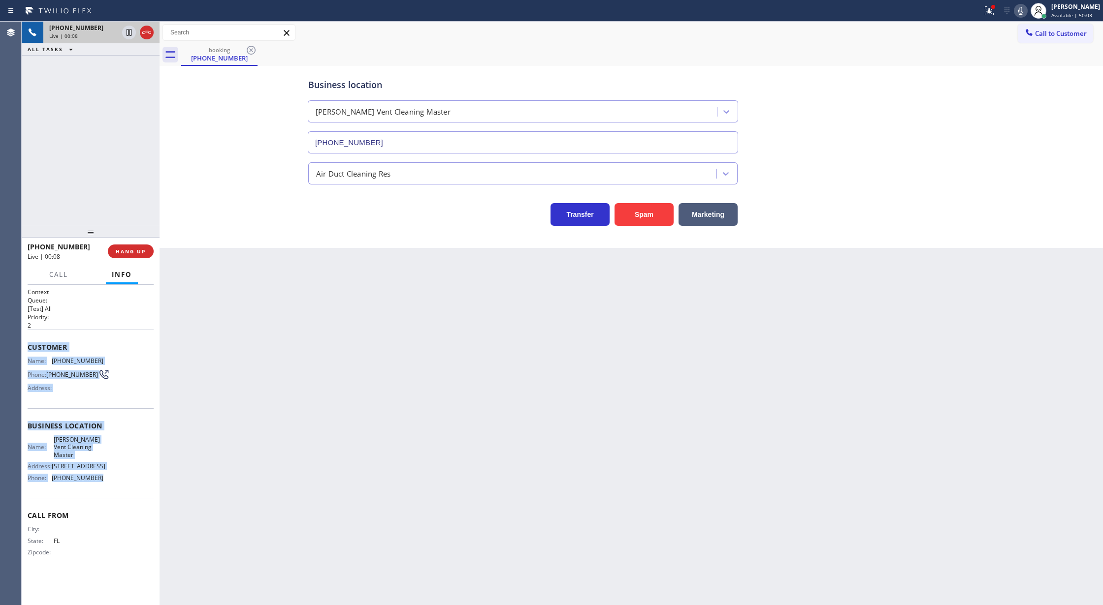
drag, startPoint x: 27, startPoint y: 348, endPoint x: 114, endPoint y: 481, distance: 158.8
click at [114, 481] on div "Context Queue: [Test] All Priority: 2 Customer Name: (754) 336-6803 Phone: (754…" at bounding box center [91, 445] width 138 height 321
click at [646, 217] on button "Spam" at bounding box center [643, 214] width 59 height 23
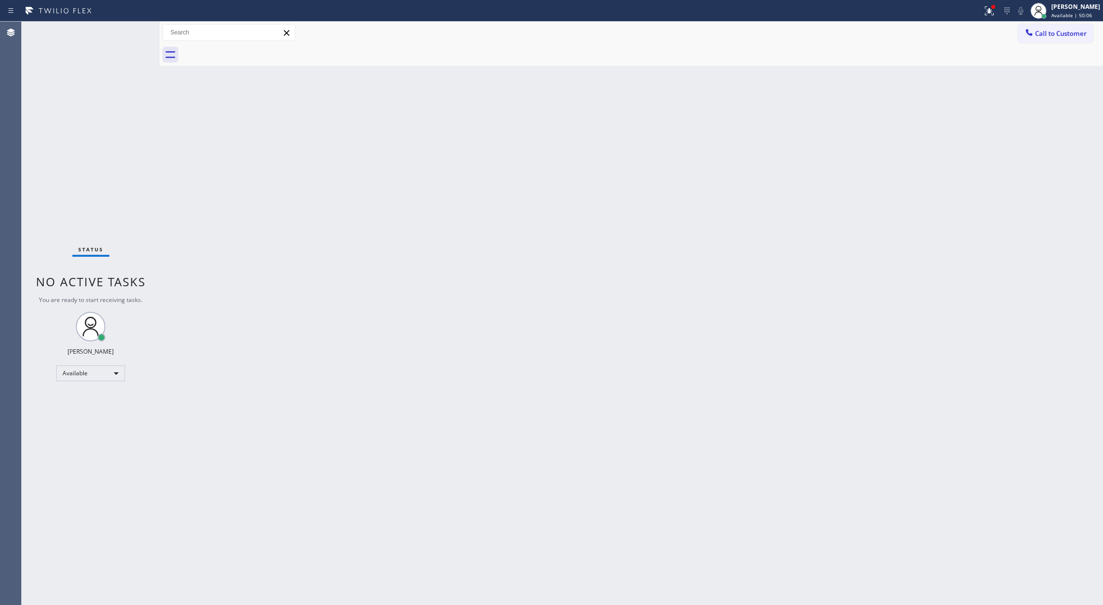
click at [132, 35] on div "Status No active tasks You are ready to start receiving tasks. Lilibeth Pueyo A…" at bounding box center [91, 314] width 138 height 584
click at [134, 32] on div "Status No active tasks You are ready to start receiving tasks. Lilibeth Pueyo A…" at bounding box center [91, 314] width 138 height 584
click at [132, 32] on div "Status No active tasks You are ready to start receiving tasks. Lilibeth Pueyo A…" at bounding box center [91, 314] width 138 height 584
click at [126, 34] on div "Status No active tasks You are ready to start receiving tasks. Lilibeth Pueyo A…" at bounding box center [91, 314] width 138 height 584
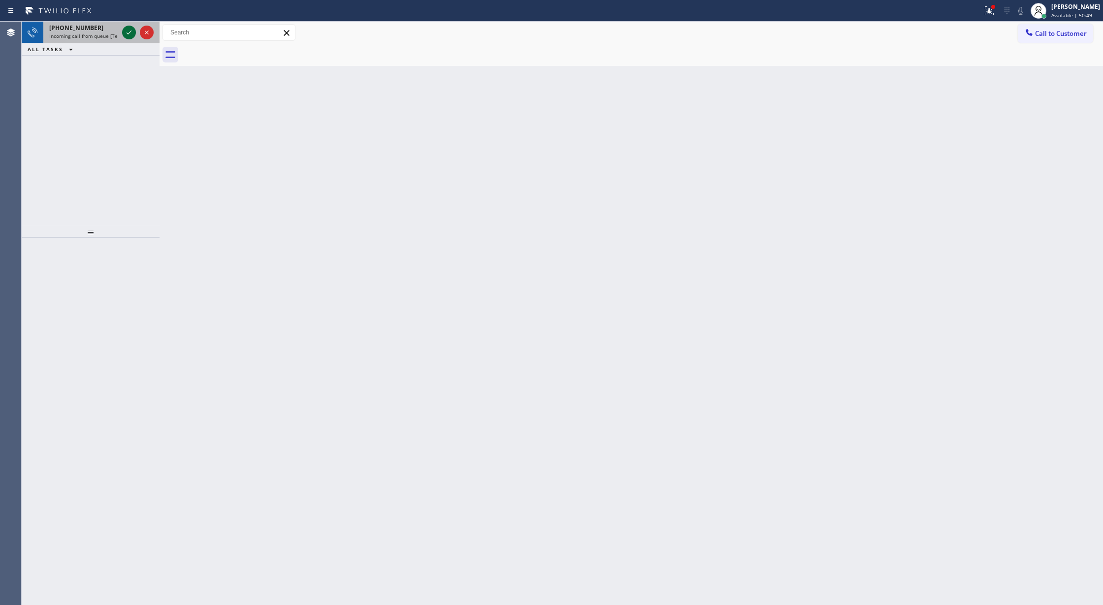
click at [125, 28] on icon at bounding box center [129, 33] width 12 height 12
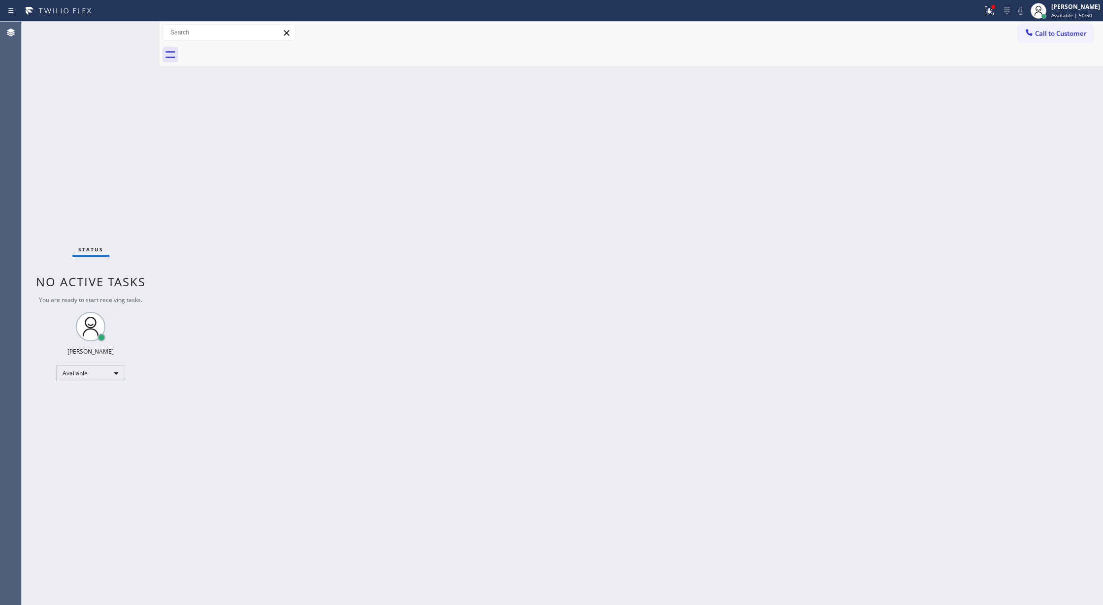
click at [125, 30] on div "Status No active tasks You are ready to start receiving tasks. Lilibeth Pueyo A…" at bounding box center [91, 314] width 138 height 584
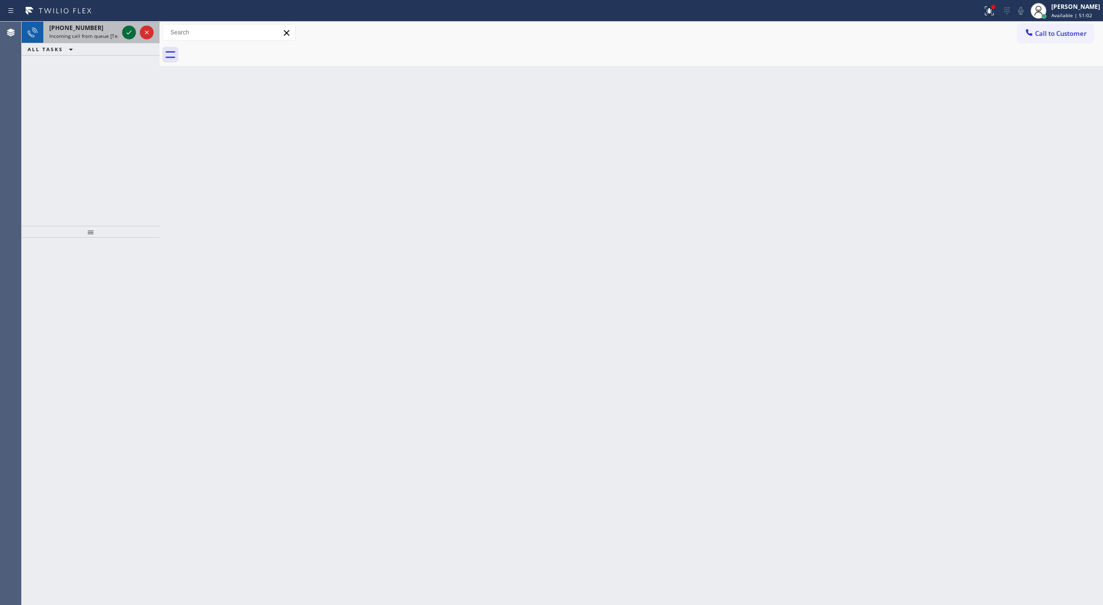
click at [129, 32] on icon at bounding box center [129, 33] width 12 height 12
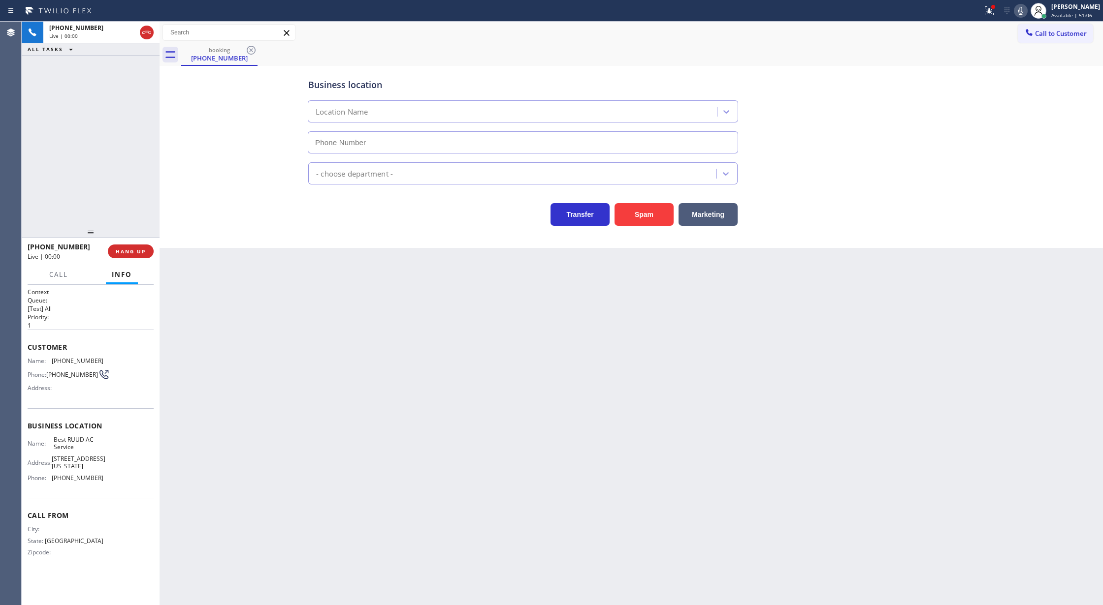
type input "(626) 964-3413"
click at [646, 215] on button "Spam" at bounding box center [643, 214] width 59 height 23
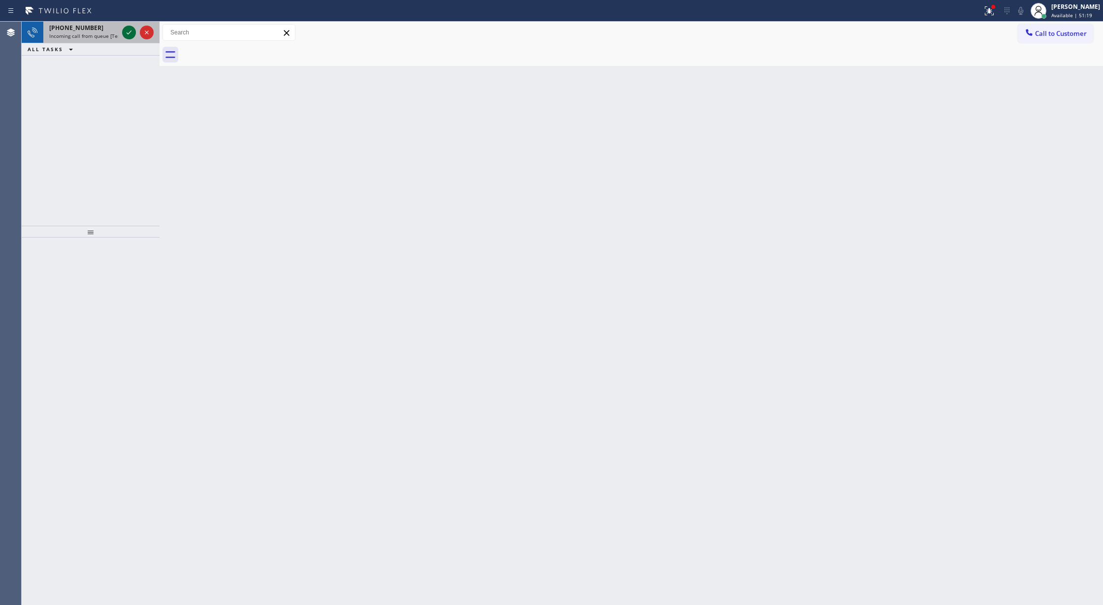
click at [128, 32] on icon at bounding box center [129, 33] width 12 height 12
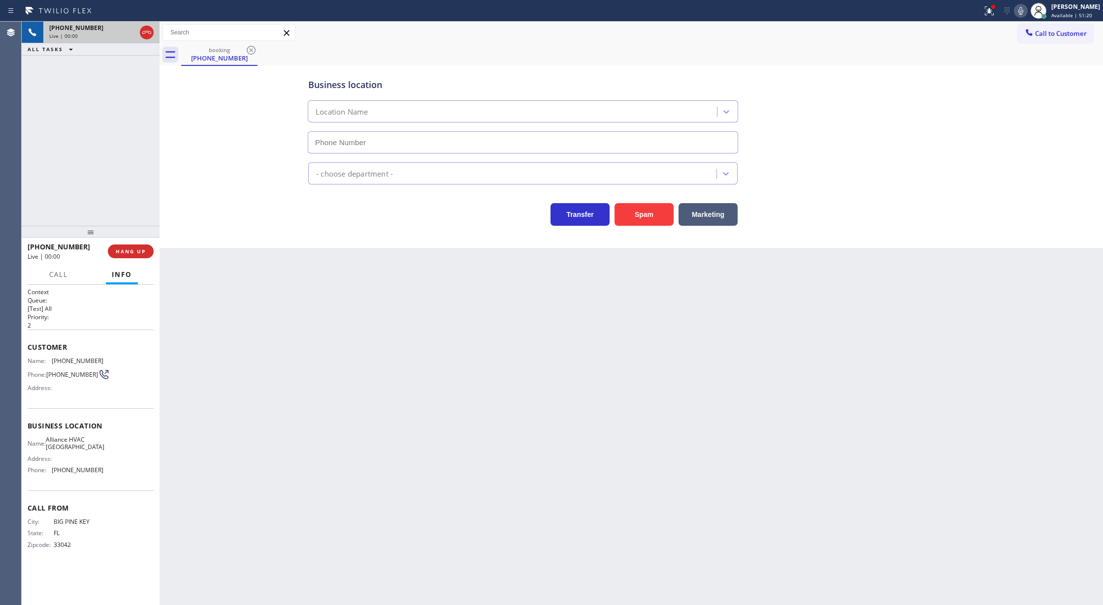
type input "(305) 614-2835"
click at [647, 215] on button "Spam" at bounding box center [643, 214] width 59 height 23
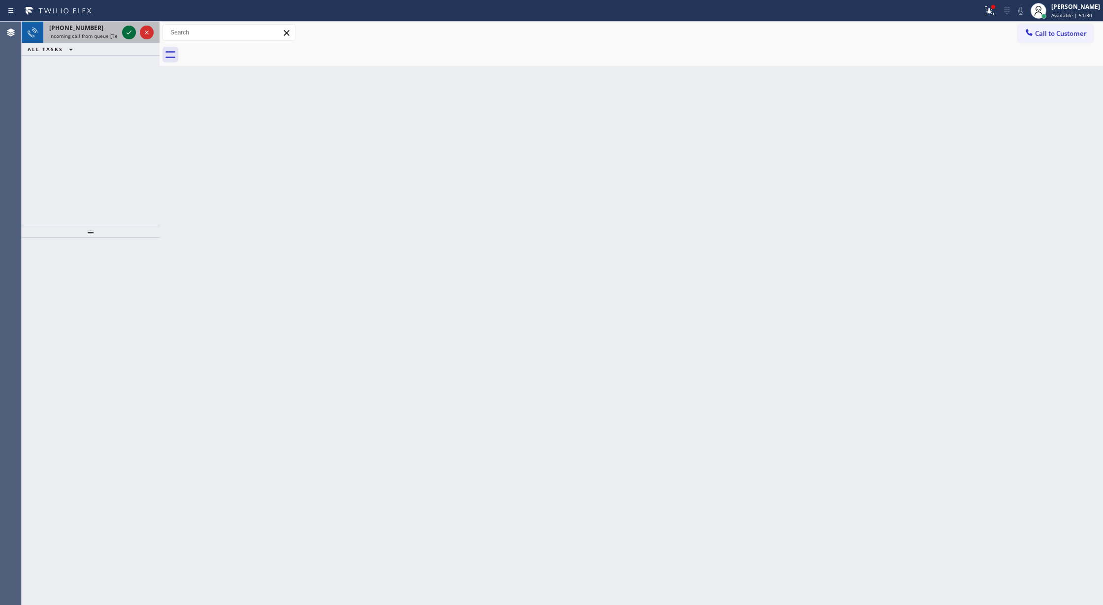
click at [126, 32] on icon at bounding box center [129, 33] width 12 height 12
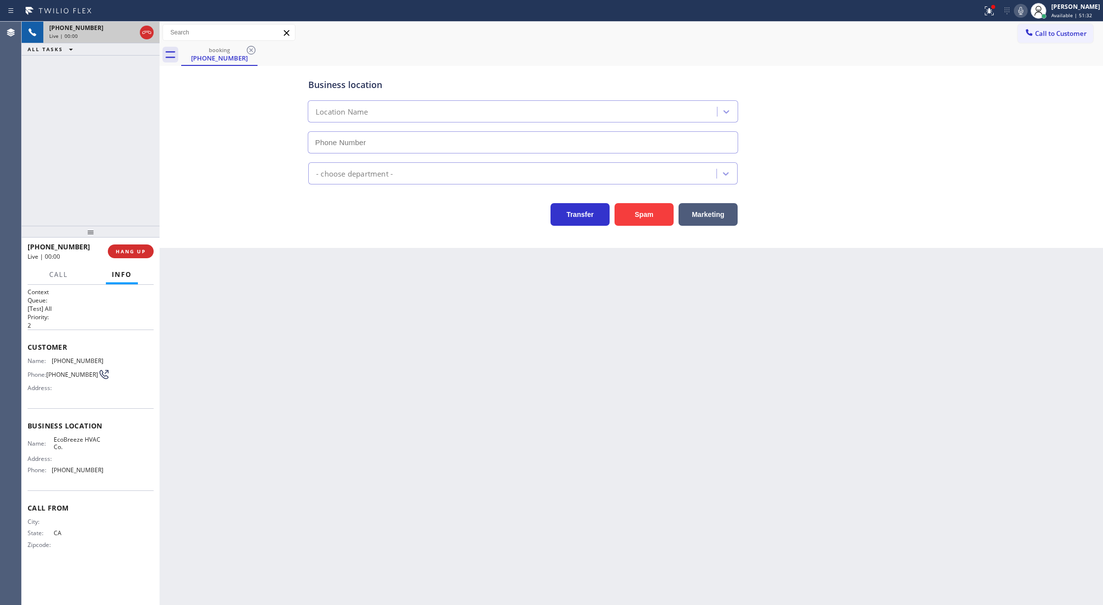
type input "(442) 305-8317"
click at [644, 209] on button "Spam" at bounding box center [643, 214] width 59 height 23
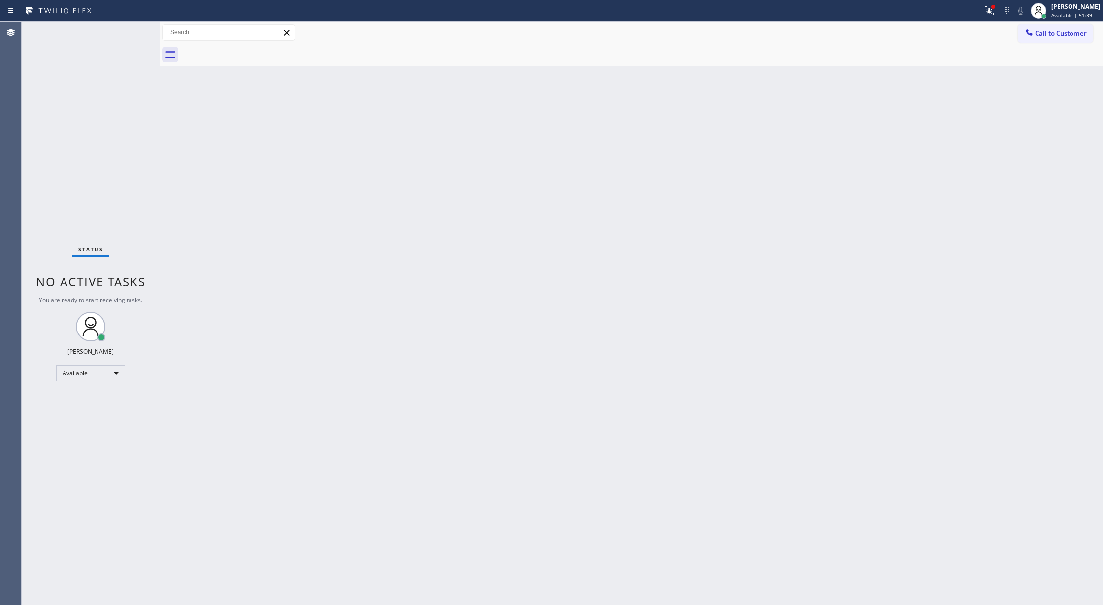
click at [135, 27] on div "Status No active tasks You are ready to start receiving tasks. Lilibeth Pueyo A…" at bounding box center [91, 314] width 138 height 584
click at [133, 34] on div "Status No active tasks You are ready to start receiving tasks. Lilibeth Pueyo A…" at bounding box center [91, 314] width 138 height 584
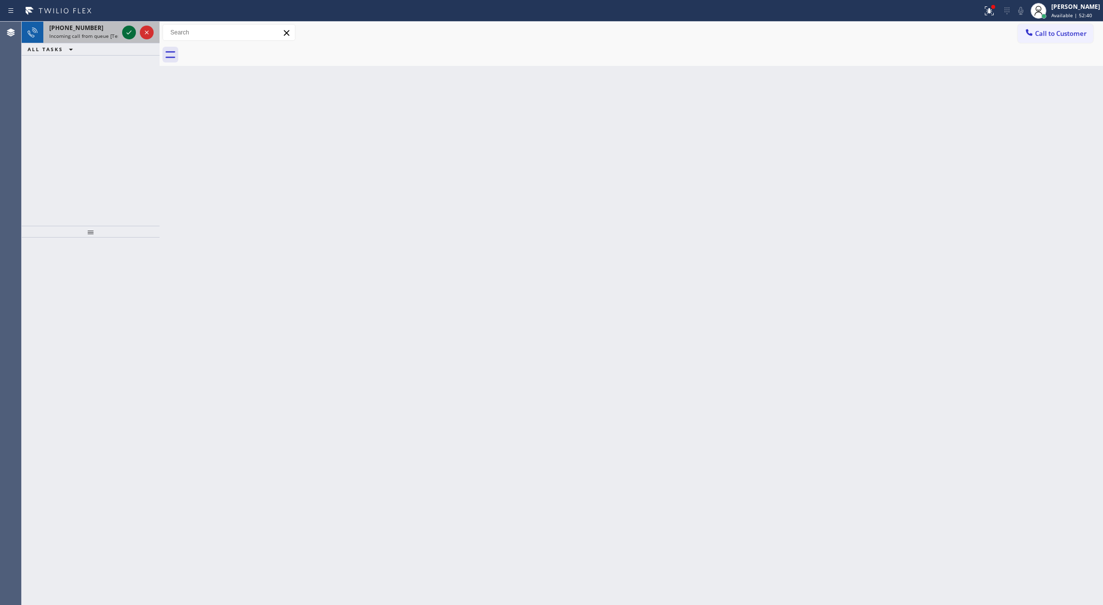
click at [133, 34] on icon at bounding box center [129, 33] width 12 height 12
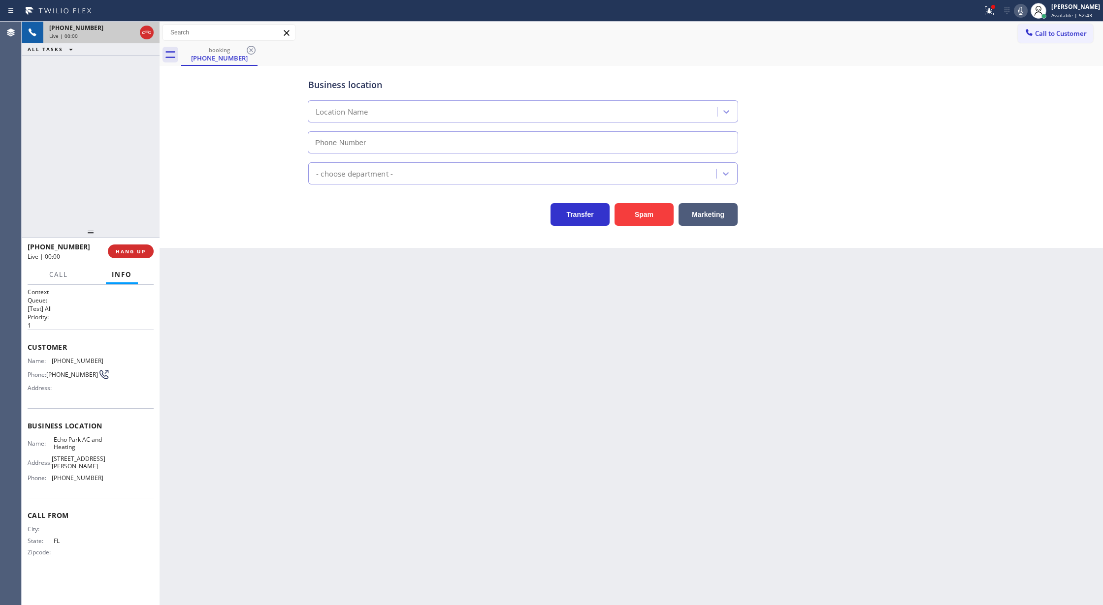
type input "(213) 687-2199"
click at [648, 213] on button "Spam" at bounding box center [643, 214] width 59 height 23
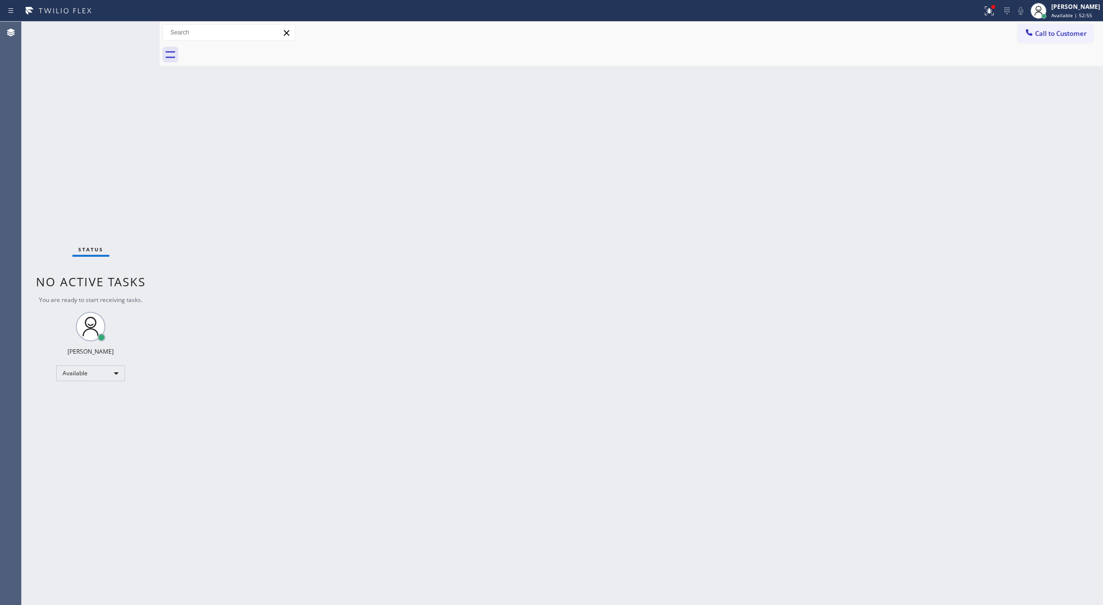
click at [130, 30] on div "Status No active tasks You are ready to start receiving tasks. Lilibeth Pueyo A…" at bounding box center [91, 314] width 138 height 584
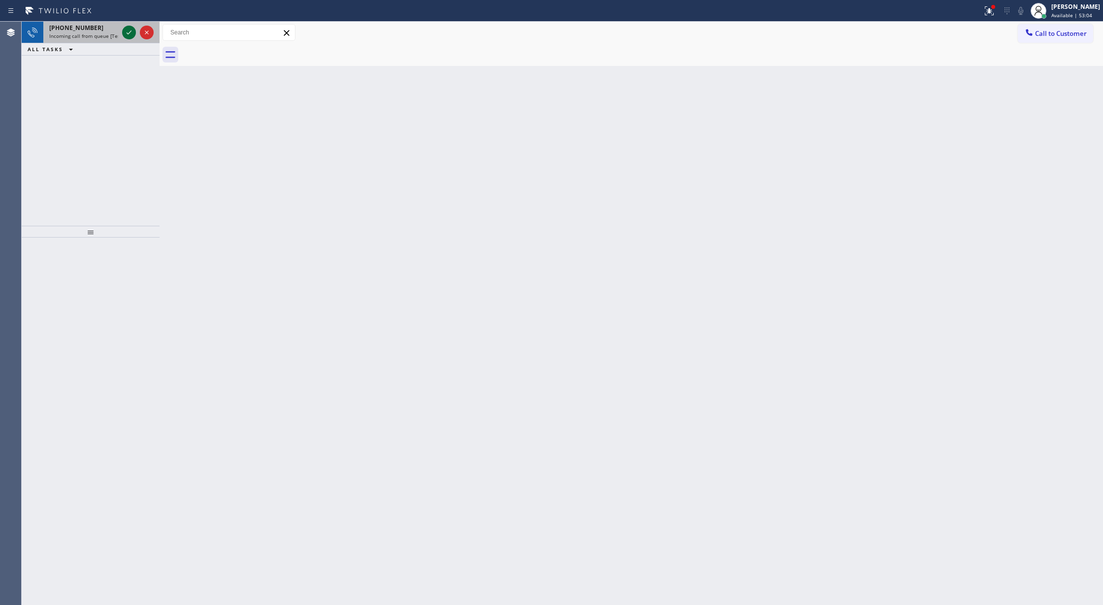
click at [130, 30] on icon at bounding box center [129, 33] width 12 height 12
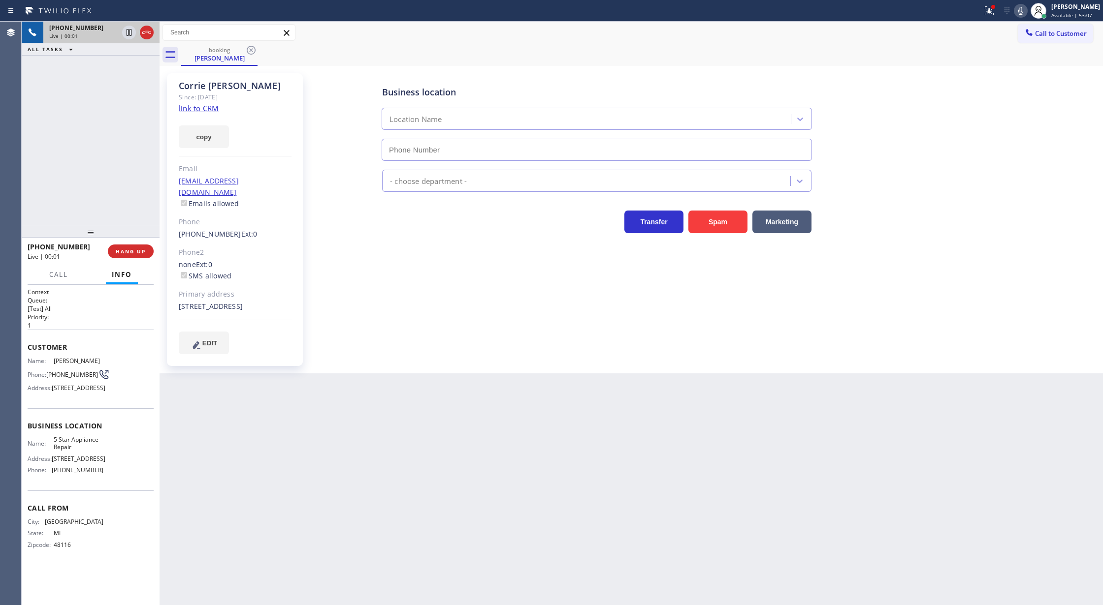
type input "(855) 731-4952"
click at [182, 109] on link "link to CRM" at bounding box center [199, 108] width 40 height 10
click at [1022, 16] on icon at bounding box center [1020, 11] width 12 height 12
click at [128, 34] on icon at bounding box center [128, 32] width 5 height 7
click at [128, 67] on icon at bounding box center [128, 66] width 5 height 4
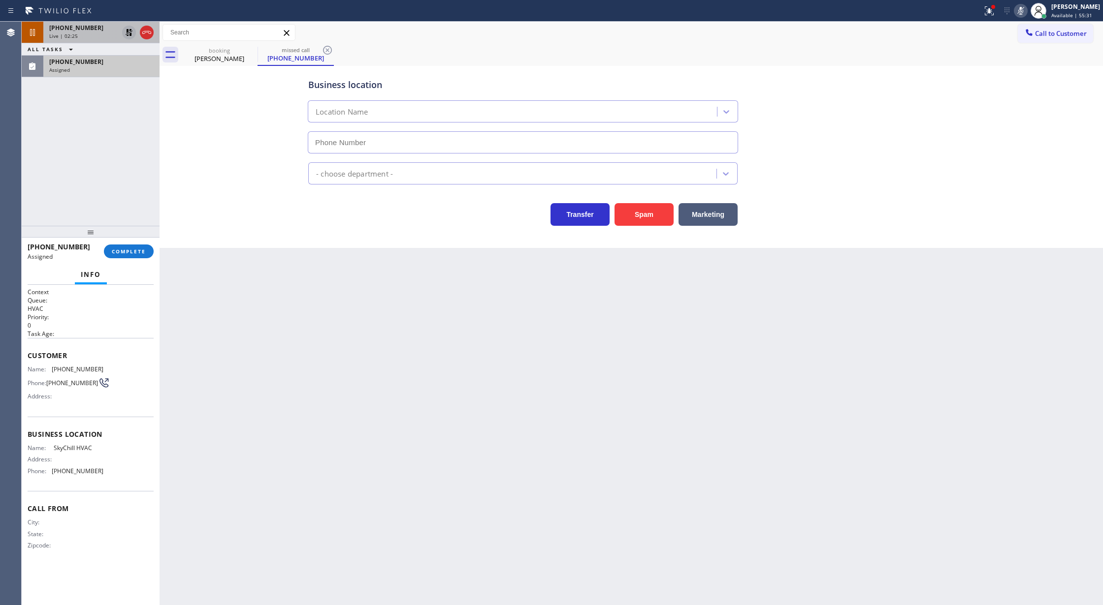
type input "(858) 293-7156"
click at [122, 253] on span "COMPLETE" at bounding box center [129, 251] width 34 height 7
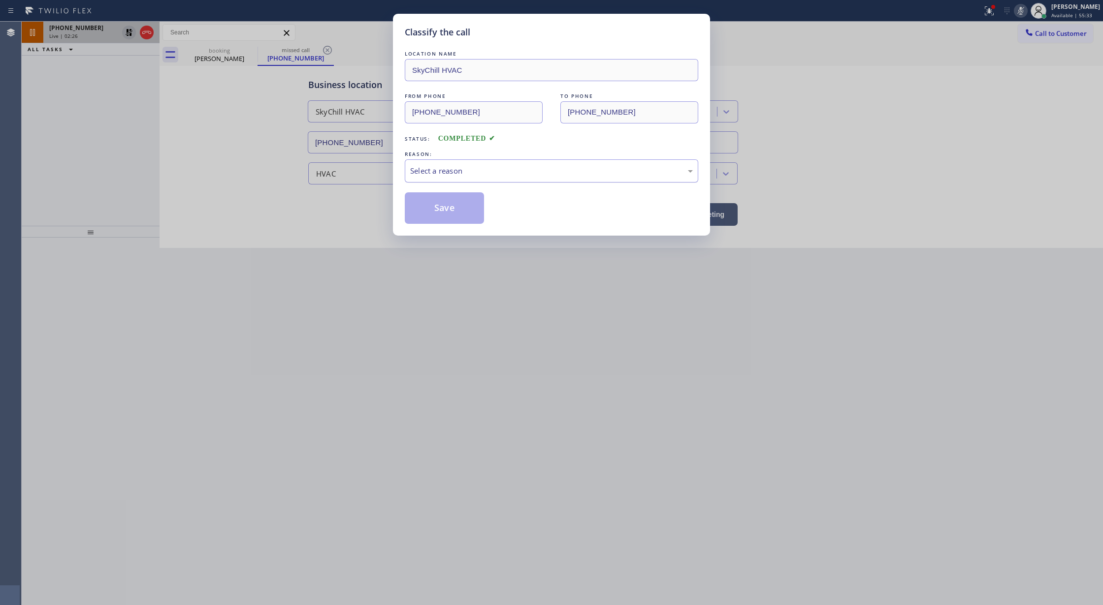
click at [469, 169] on div "Select a reason" at bounding box center [551, 170] width 283 height 11
click at [434, 213] on button "Save" at bounding box center [444, 208] width 79 height 32
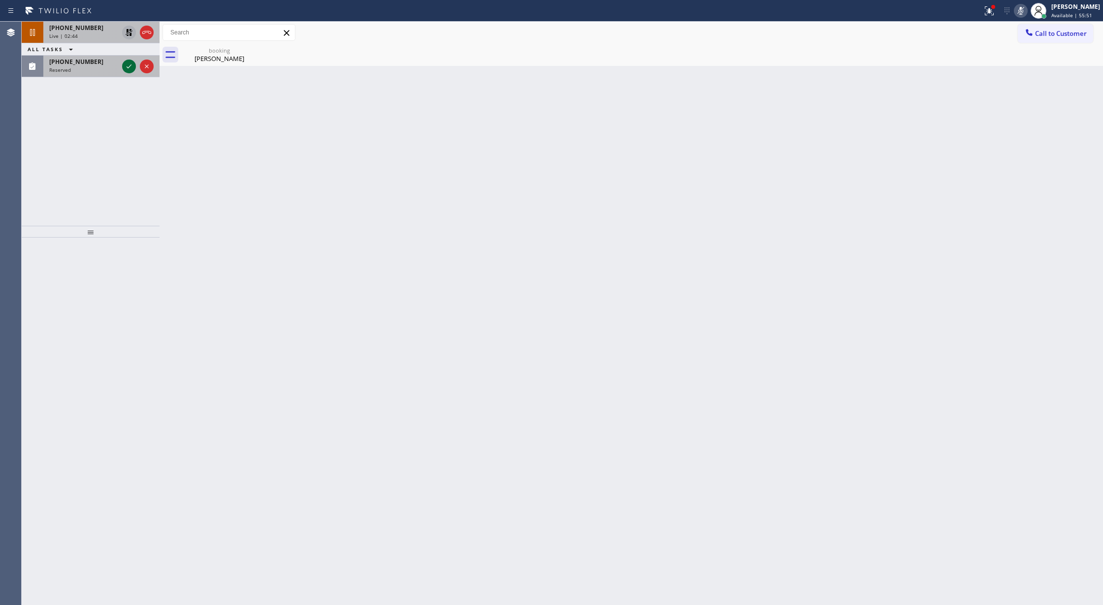
click at [126, 61] on icon at bounding box center [129, 67] width 12 height 12
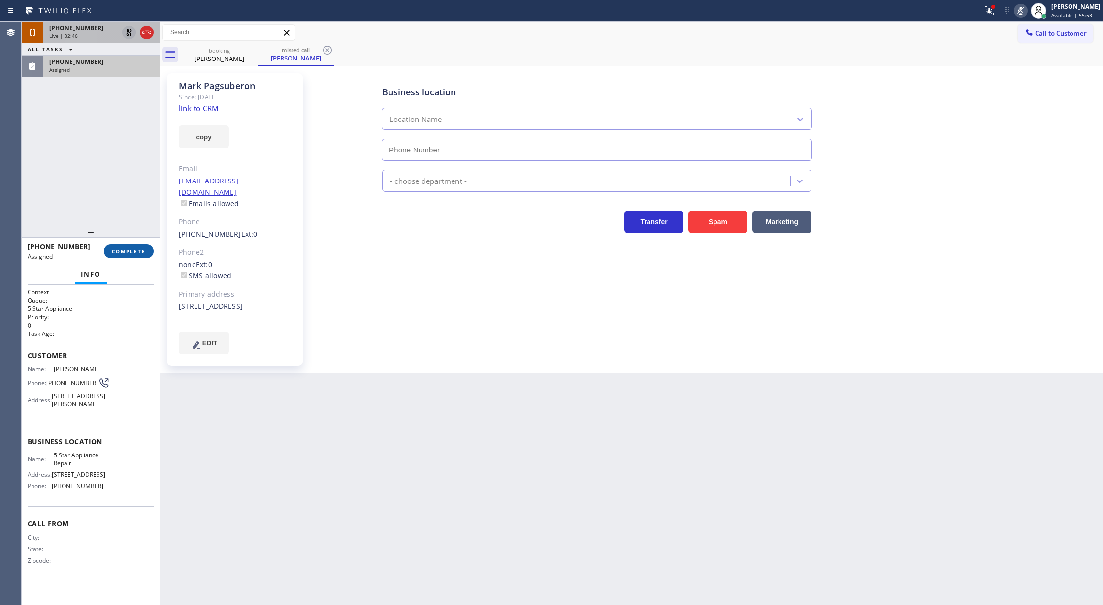
click at [135, 254] on span "COMPLETE" at bounding box center [129, 251] width 34 height 7
type input "(855) 731-4952"
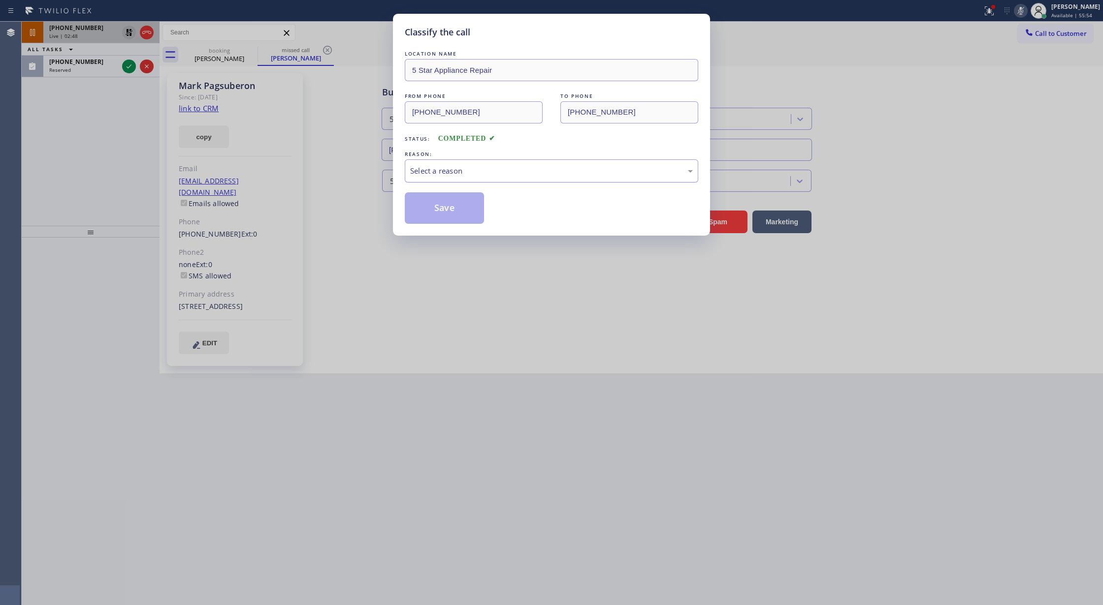
click at [471, 169] on div "Select a reason" at bounding box center [551, 170] width 283 height 11
click at [433, 213] on button "Save" at bounding box center [444, 208] width 79 height 32
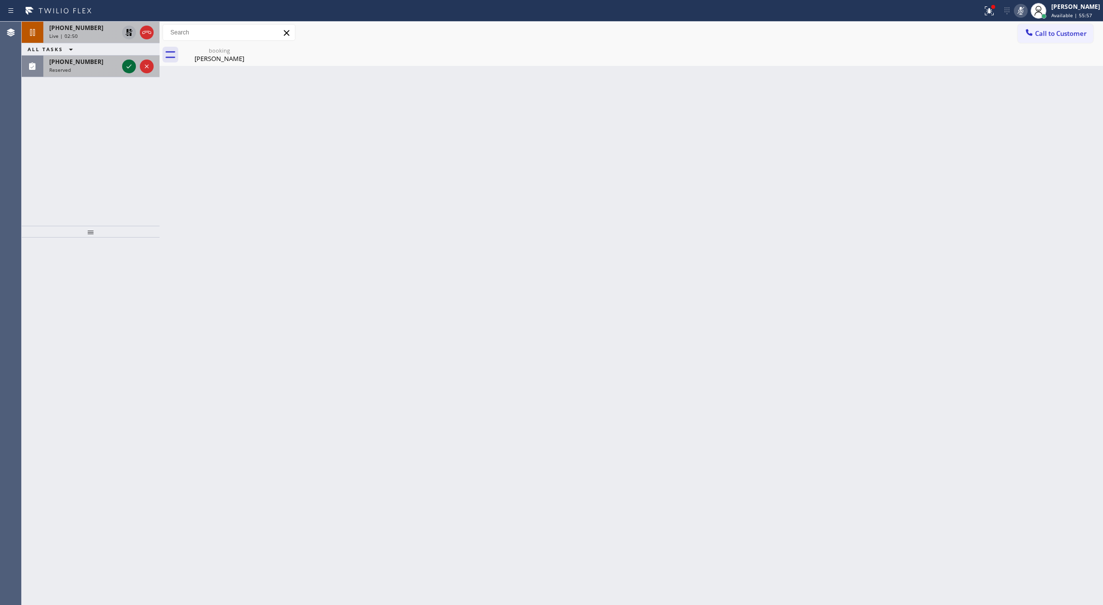
click at [128, 68] on icon at bounding box center [129, 67] width 12 height 12
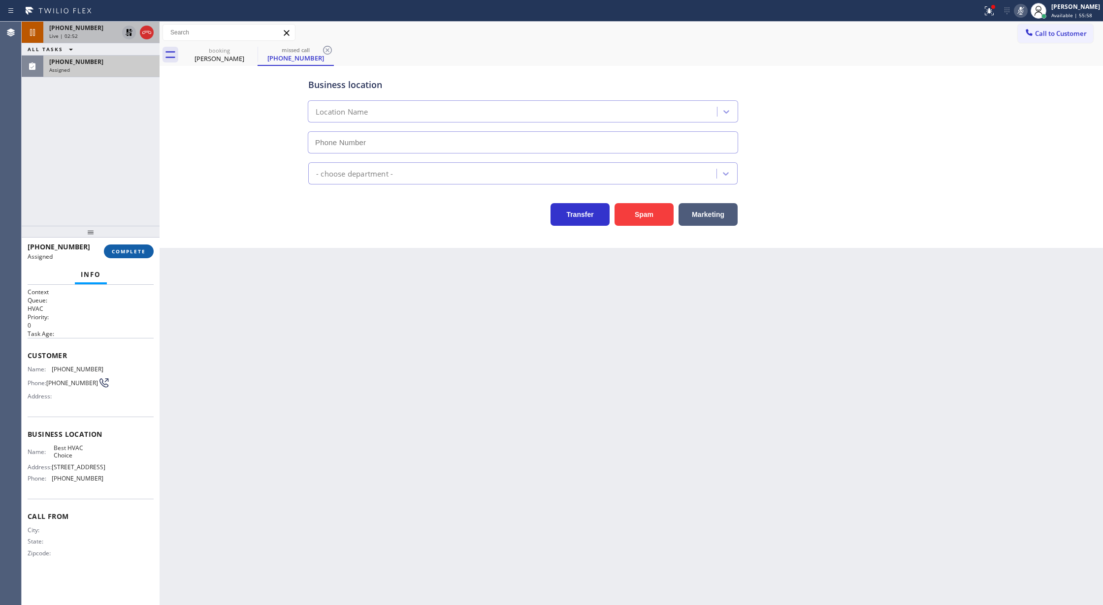
click at [136, 253] on span "COMPLETE" at bounding box center [129, 251] width 34 height 7
type input "(661) 338-6378"
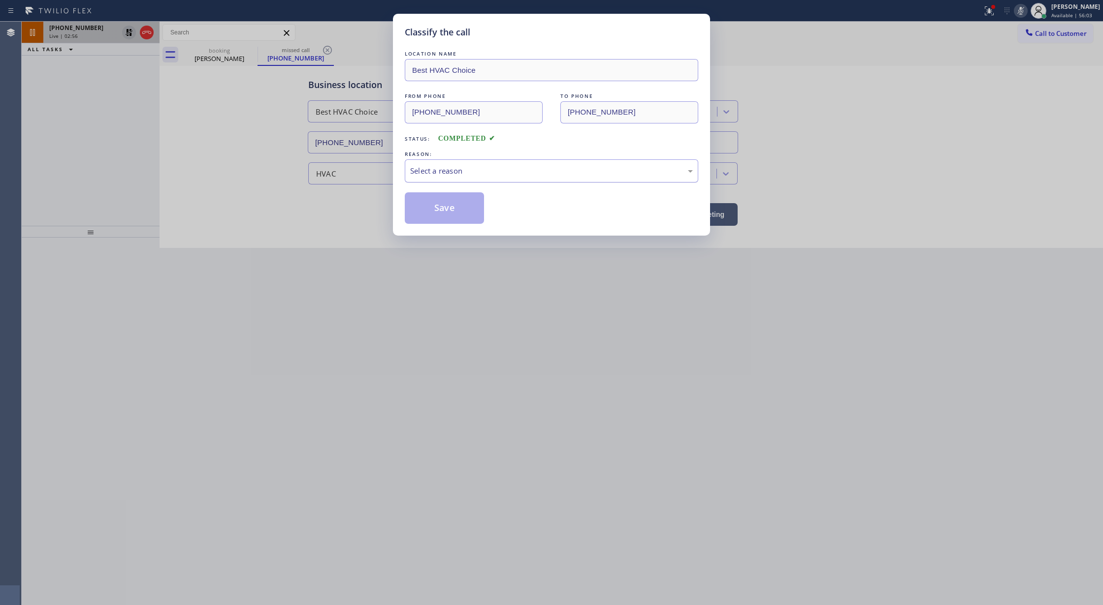
click at [428, 174] on div "Select a reason" at bounding box center [551, 170] width 283 height 11
click at [431, 219] on button "Save" at bounding box center [444, 208] width 79 height 32
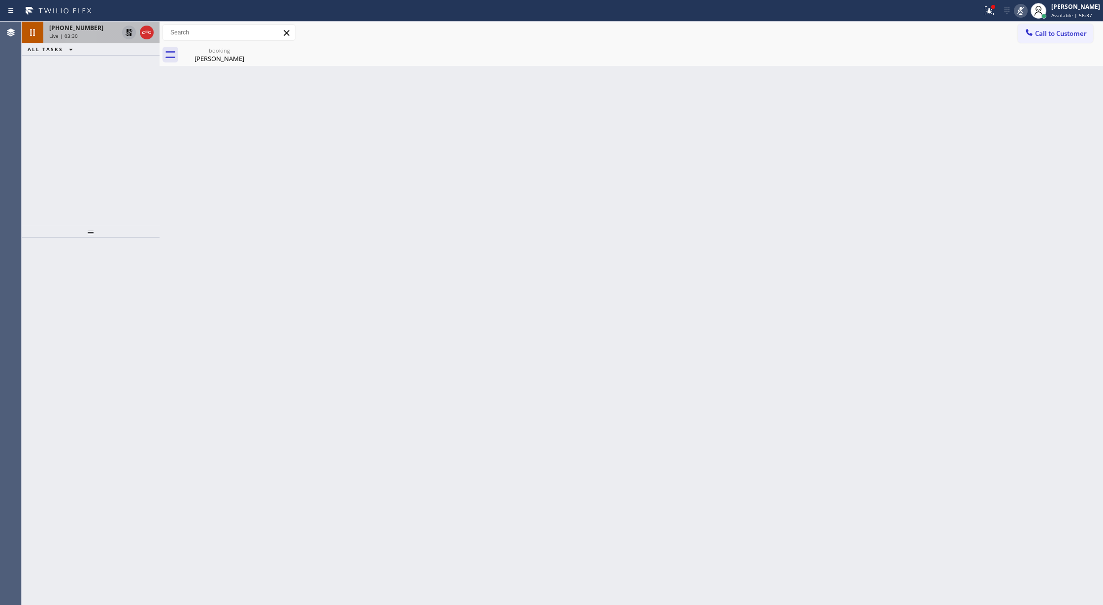
click at [1024, 10] on icon at bounding box center [1020, 11] width 12 height 12
click at [129, 33] on icon at bounding box center [129, 33] width 12 height 12
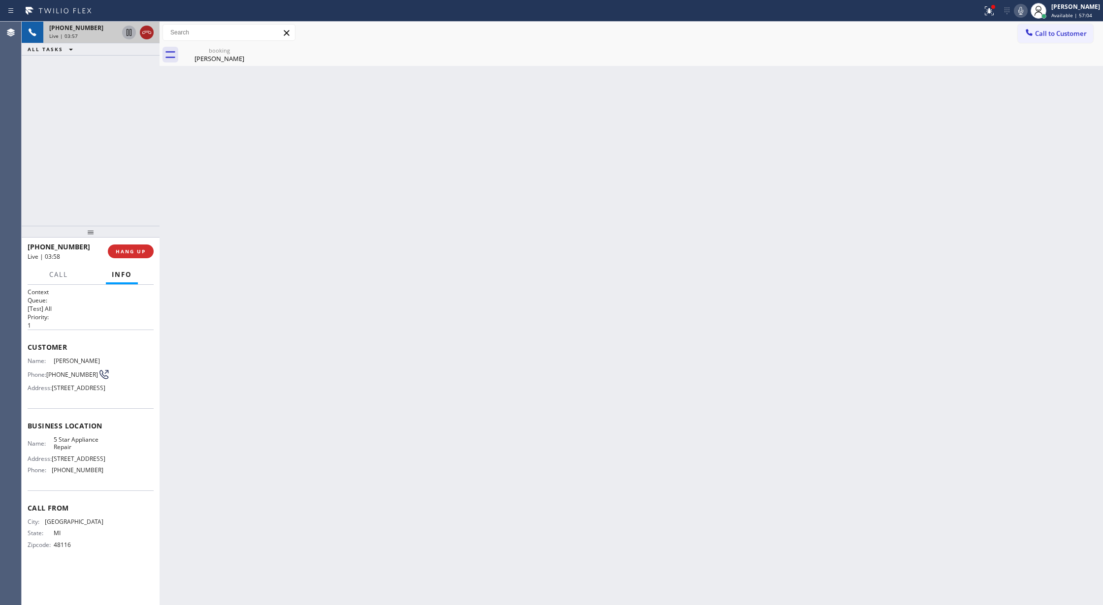
click at [144, 32] on icon at bounding box center [147, 33] width 12 height 12
click at [124, 254] on span "COMPLETE" at bounding box center [129, 251] width 34 height 7
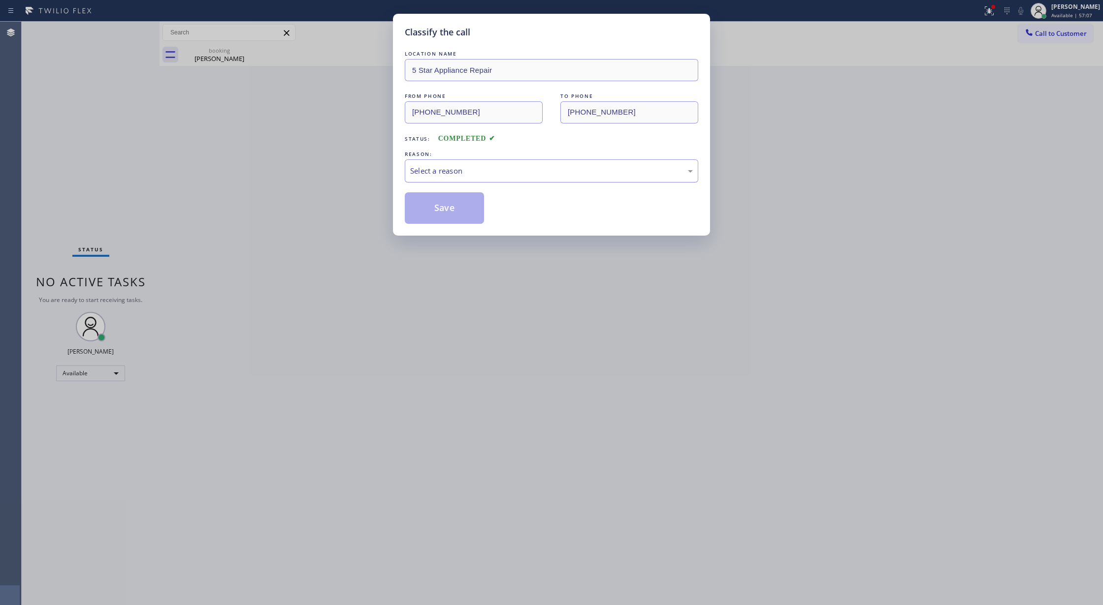
click at [436, 171] on div "Select a reason" at bounding box center [551, 170] width 283 height 11
click at [429, 209] on button "Save" at bounding box center [444, 208] width 79 height 32
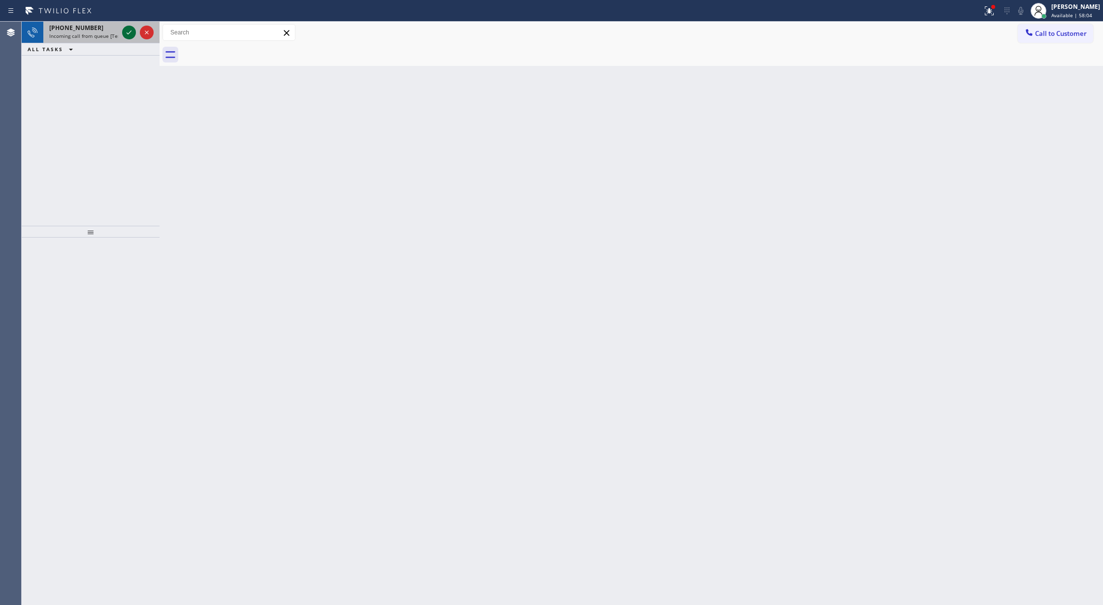
click at [128, 27] on icon at bounding box center [129, 33] width 12 height 12
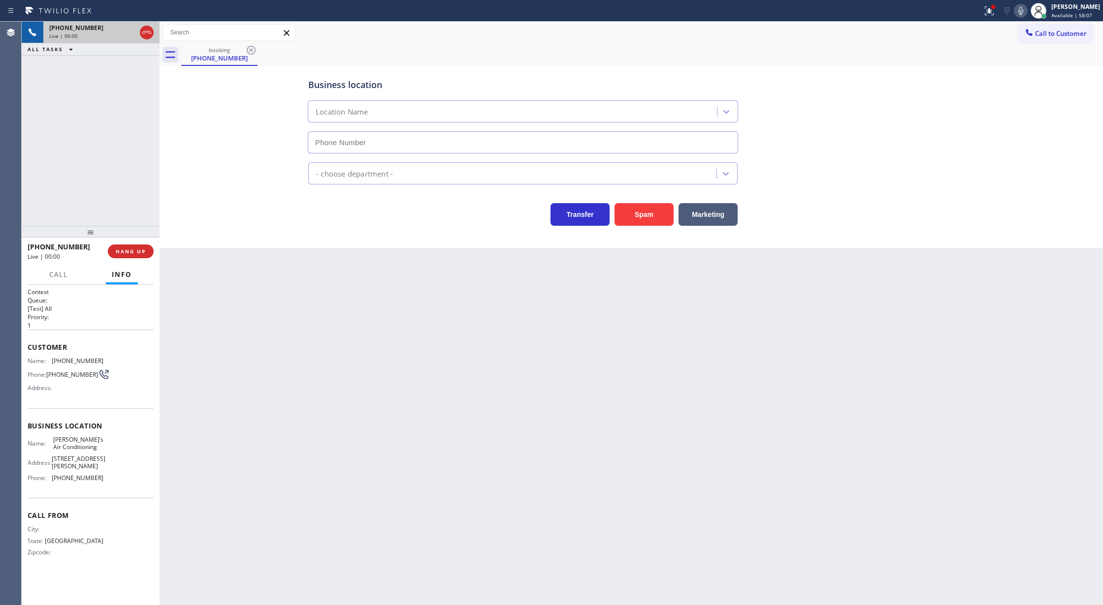
type input "(818) 853-9091"
click at [134, 250] on span "COMPLETE" at bounding box center [129, 251] width 34 height 7
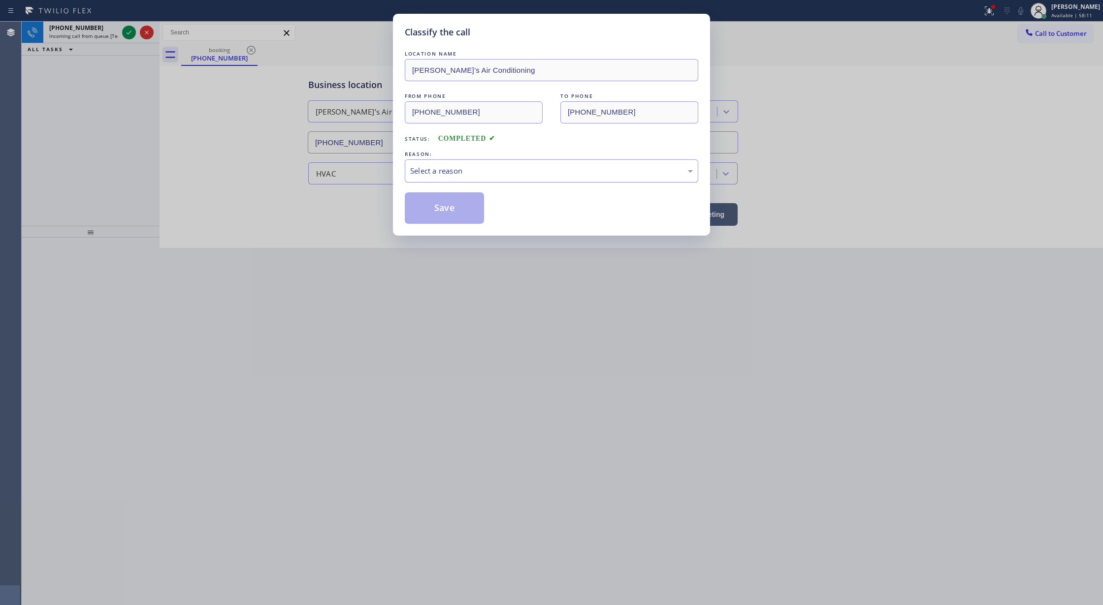
click at [456, 176] on div "Select a reason" at bounding box center [551, 170] width 283 height 11
click at [445, 216] on button "Save" at bounding box center [444, 208] width 79 height 32
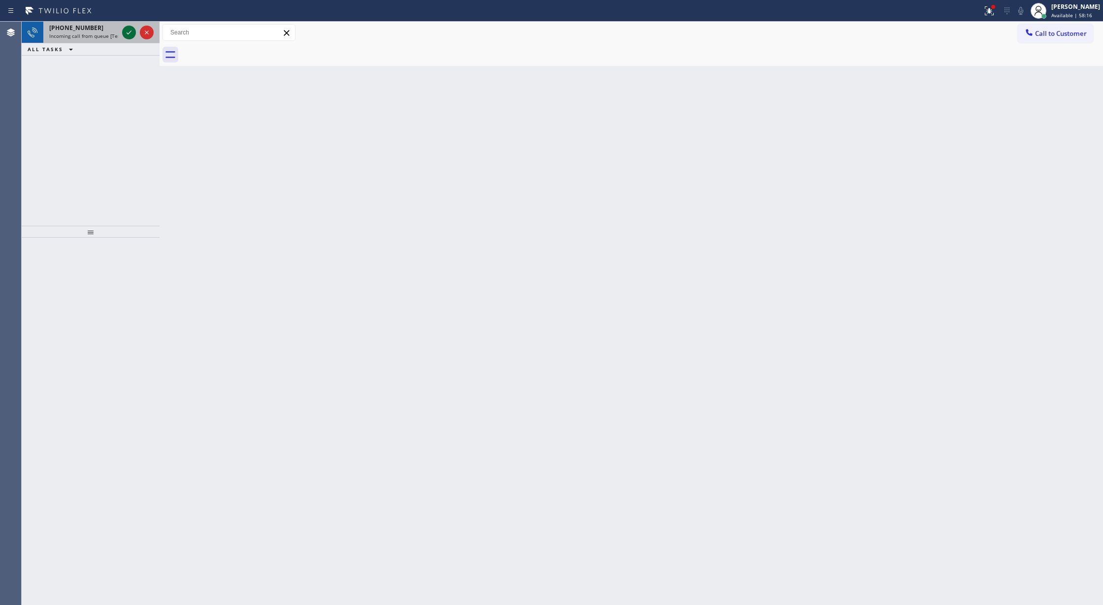
click at [126, 30] on icon at bounding box center [129, 33] width 12 height 12
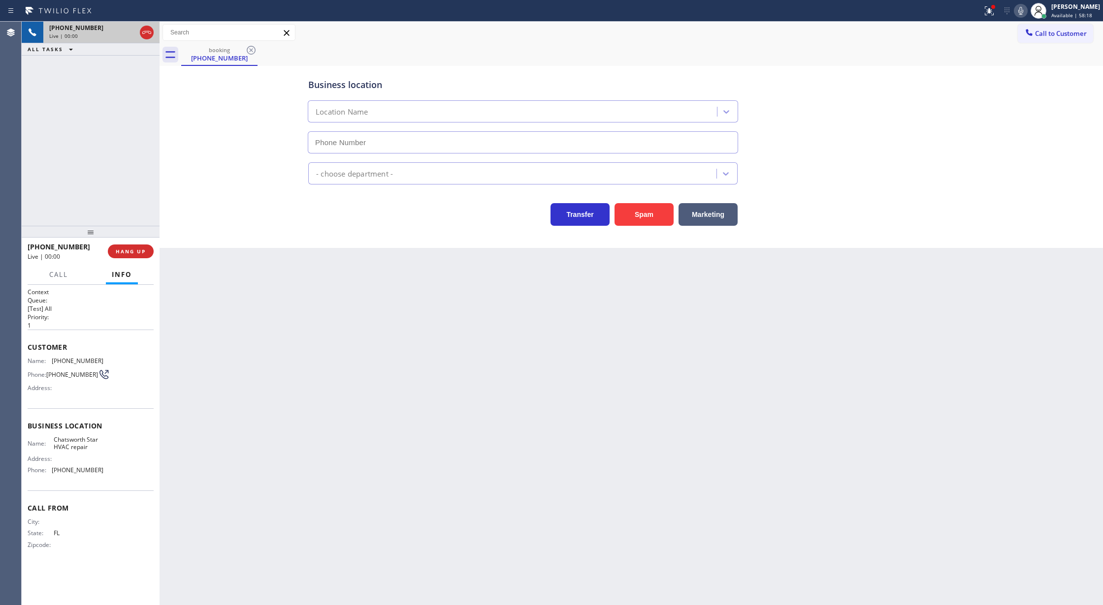
type input "(747) 444-2401"
click at [643, 213] on button "Spam" at bounding box center [643, 214] width 59 height 23
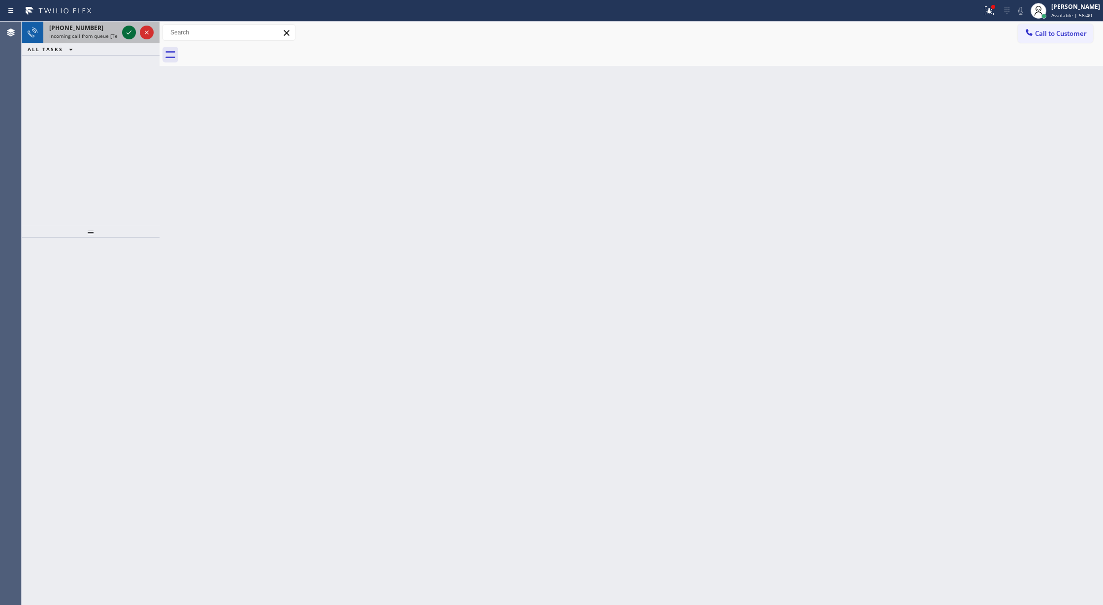
click at [128, 34] on icon at bounding box center [128, 33] width 5 height 4
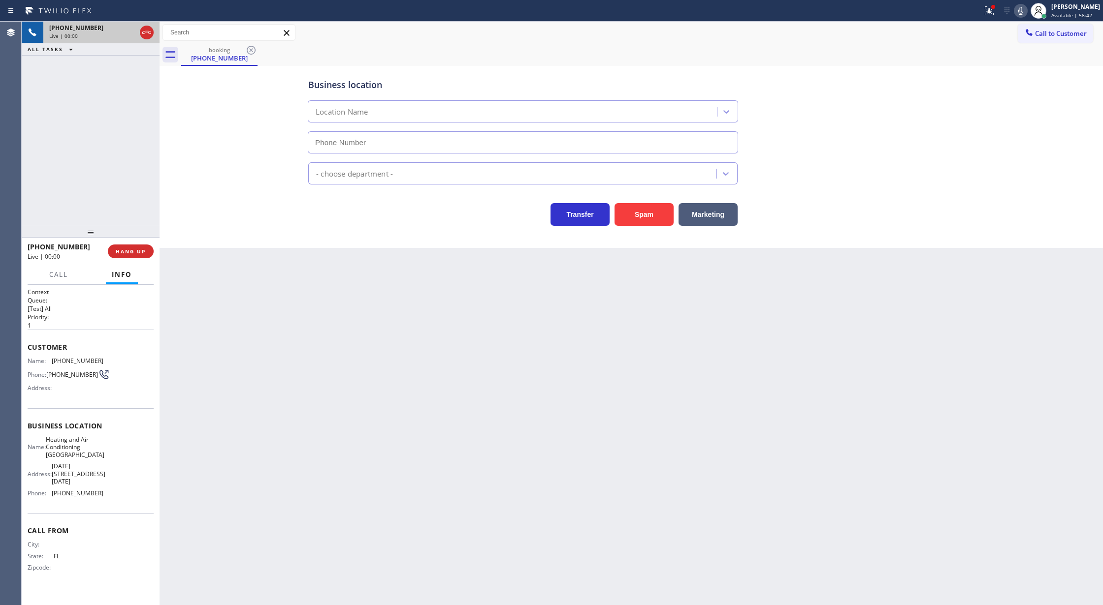
type input "(323) 214-3857"
click at [638, 209] on button "Spam" at bounding box center [643, 214] width 59 height 23
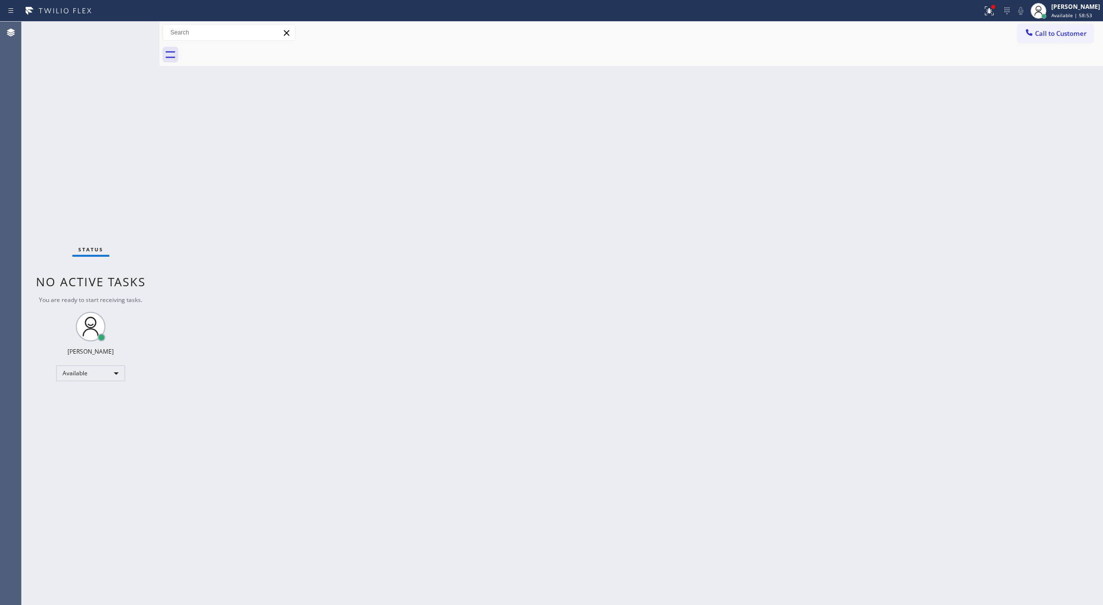
click at [134, 27] on div "Status No active tasks You are ready to start receiving tasks. Lilibeth Pueyo A…" at bounding box center [91, 314] width 138 height 584
click at [126, 32] on div "Status No active tasks You are ready to start receiving tasks. Lilibeth Pueyo A…" at bounding box center [91, 314] width 138 height 584
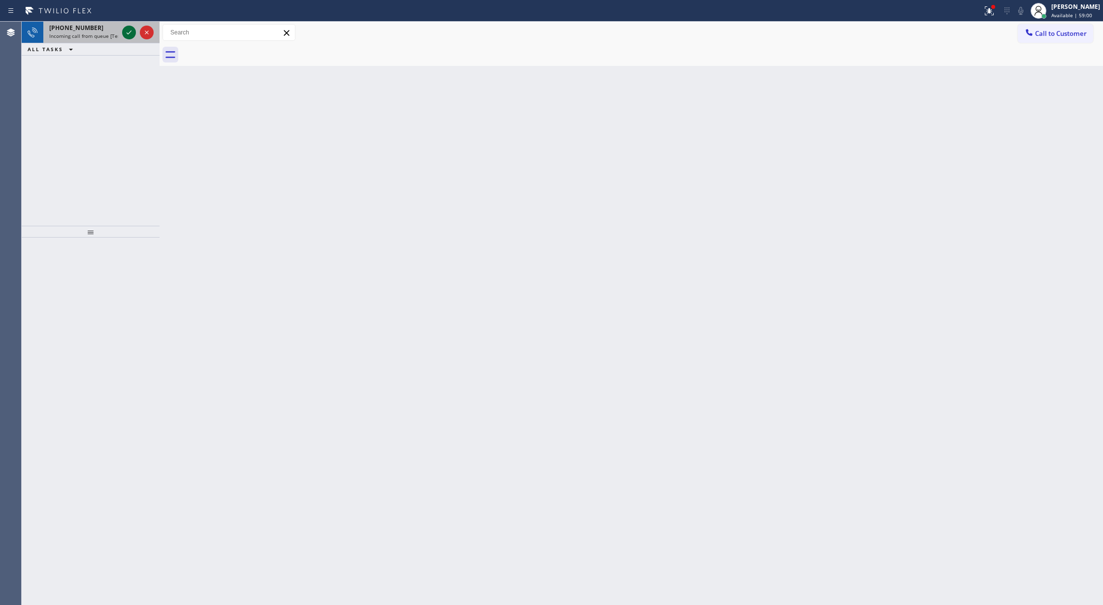
click at [128, 30] on icon at bounding box center [129, 33] width 12 height 12
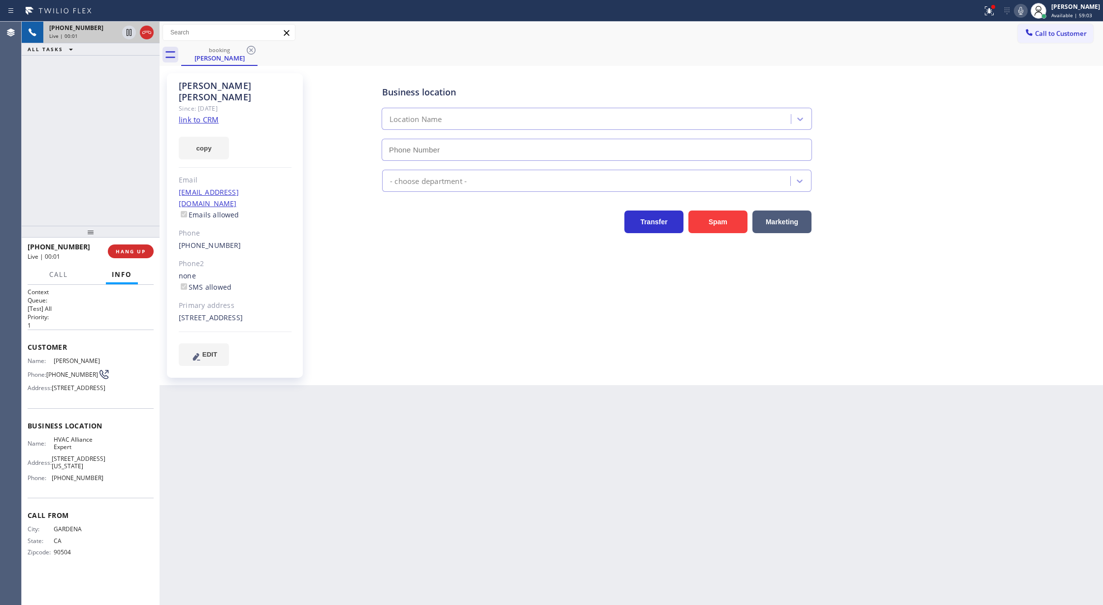
type input "(855) 999-4417"
click at [197, 115] on link "link to CRM" at bounding box center [199, 120] width 40 height 10
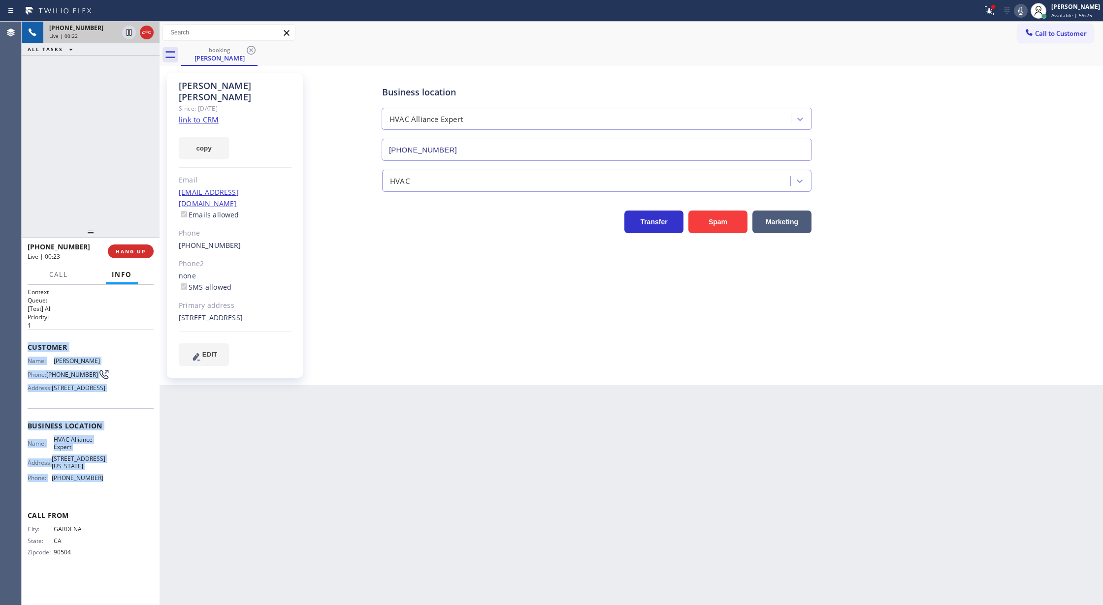
drag, startPoint x: 44, startPoint y: 412, endPoint x: 95, endPoint y: 513, distance: 112.9
click at [95, 513] on div "Context Queue: [Test] All Priority: 1 Customer Name: Wayne Darrington Phone: (3…" at bounding box center [91, 445] width 138 height 321
click at [145, 34] on icon at bounding box center [147, 33] width 12 height 12
click at [119, 251] on span "COMPLETE" at bounding box center [129, 251] width 34 height 7
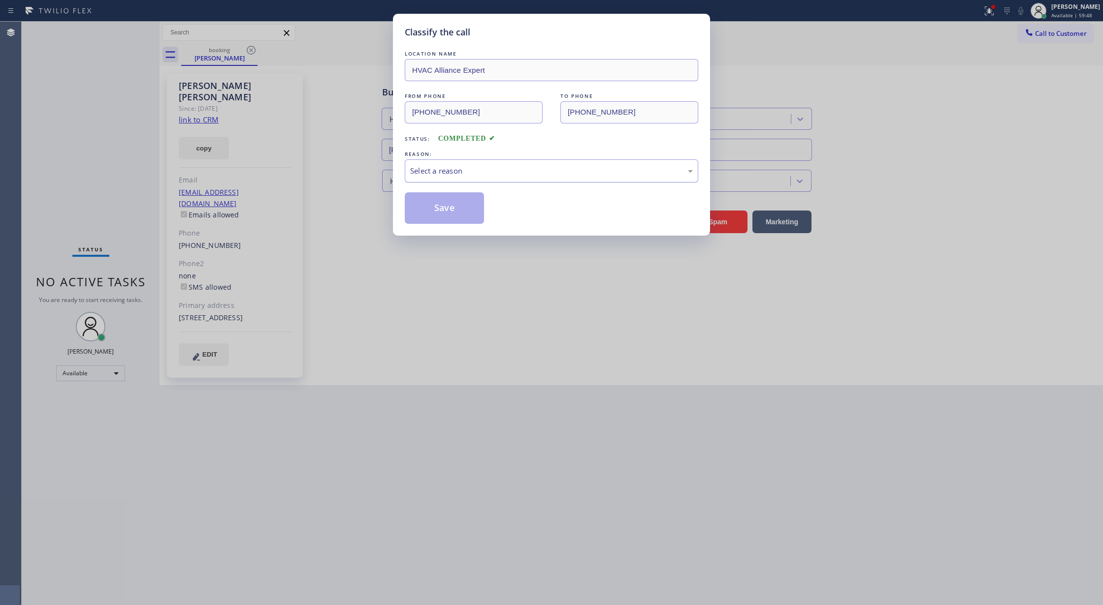
click at [438, 175] on div "Select a reason" at bounding box center [551, 170] width 283 height 11
click at [438, 204] on button "Save" at bounding box center [444, 208] width 79 height 32
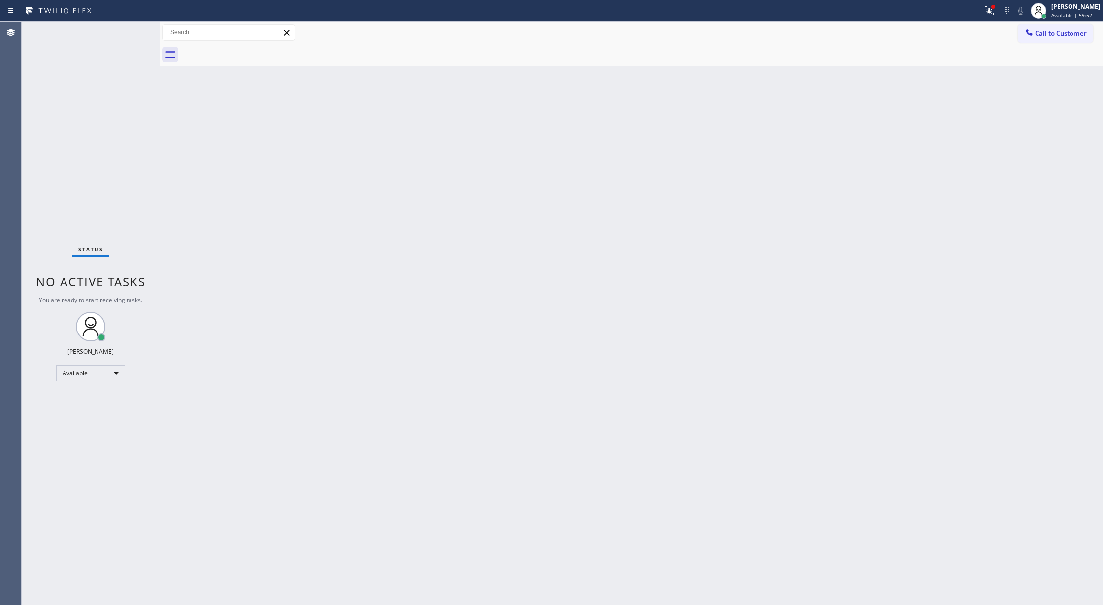
click at [132, 35] on div "Status No active tasks You are ready to start receiving tasks. Lilibeth Pueyo A…" at bounding box center [91, 314] width 138 height 584
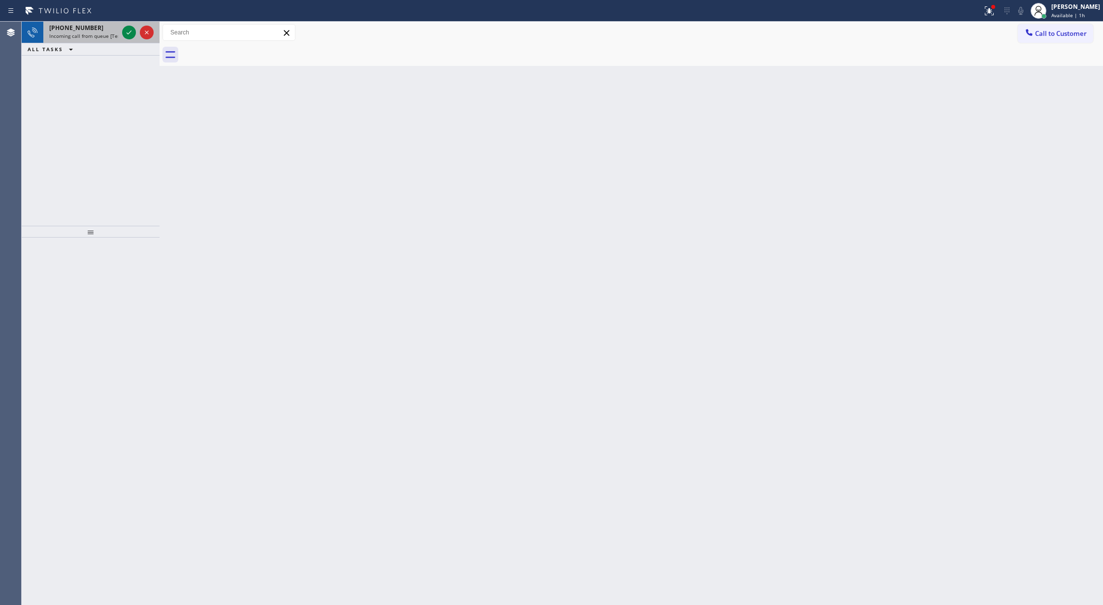
click at [120, 32] on div at bounding box center [137, 33] width 35 height 22
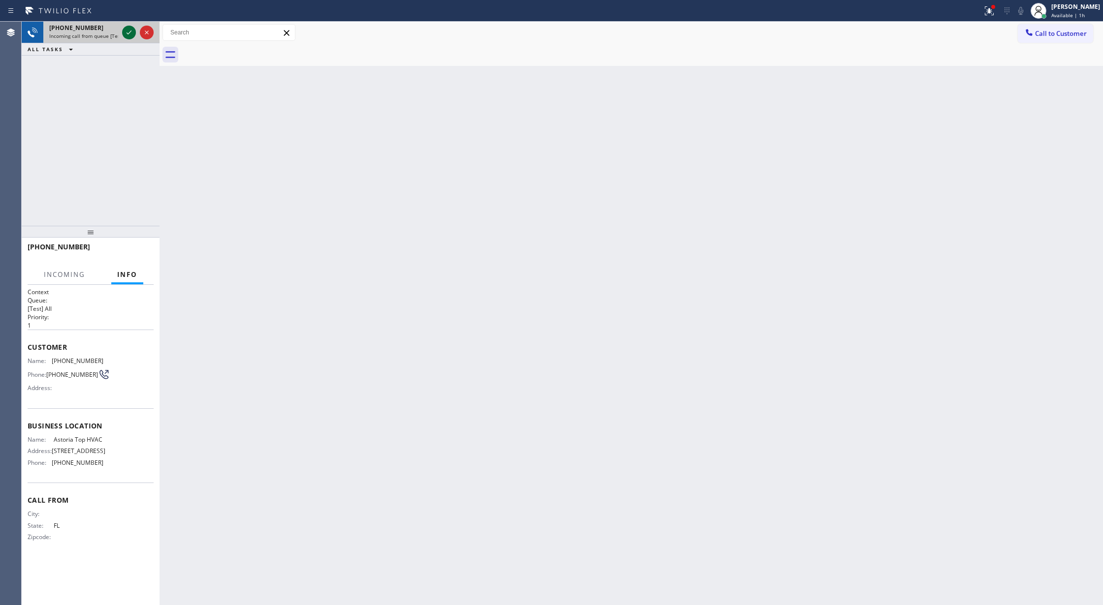
click at [126, 29] on icon at bounding box center [129, 33] width 12 height 12
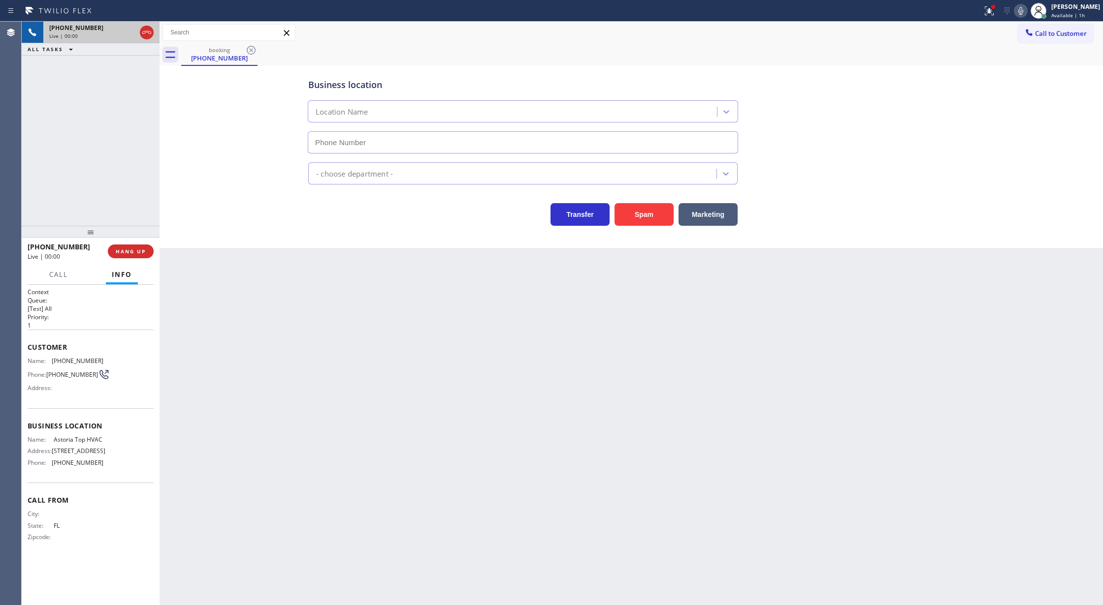
type input "(347) 836-6461"
click at [645, 223] on button "Spam" at bounding box center [643, 214] width 59 height 23
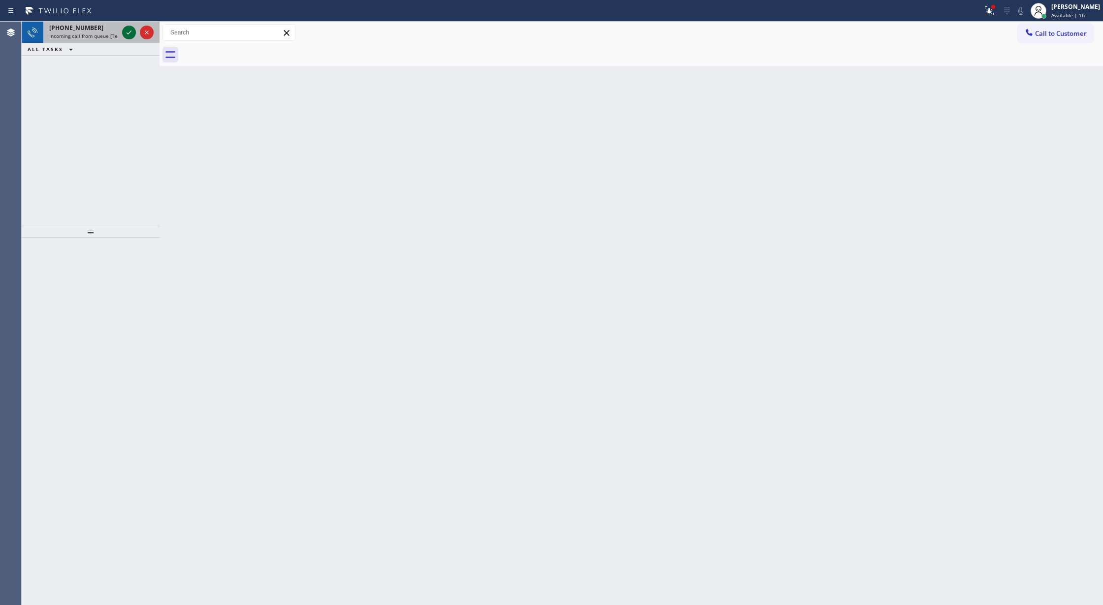
click at [128, 33] on icon at bounding box center [128, 33] width 5 height 4
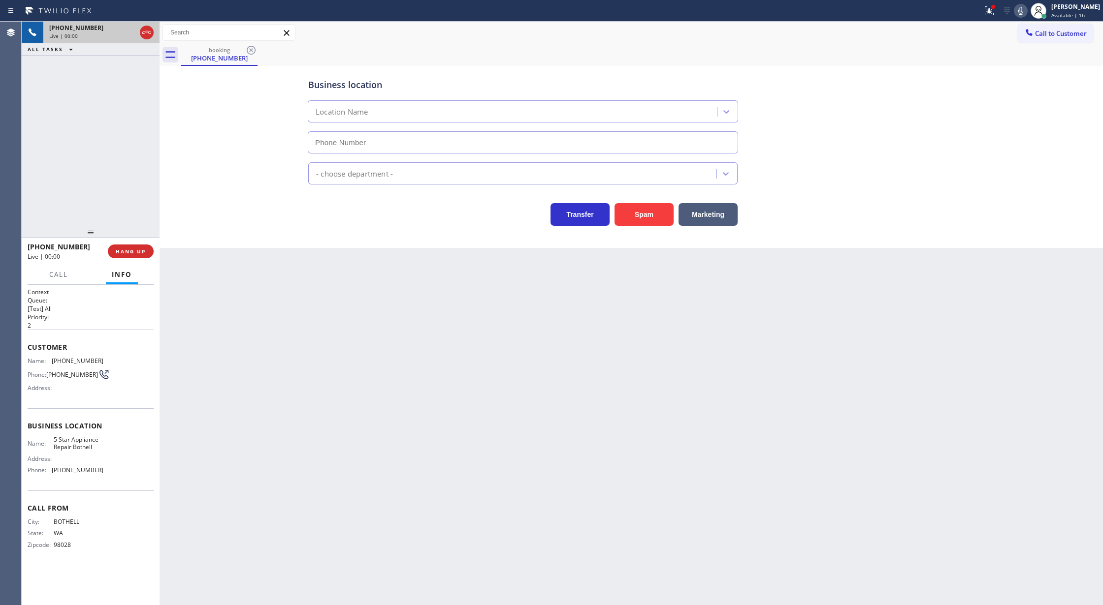
type input "(425) 333-7121"
click at [653, 213] on button "Spam" at bounding box center [643, 214] width 59 height 23
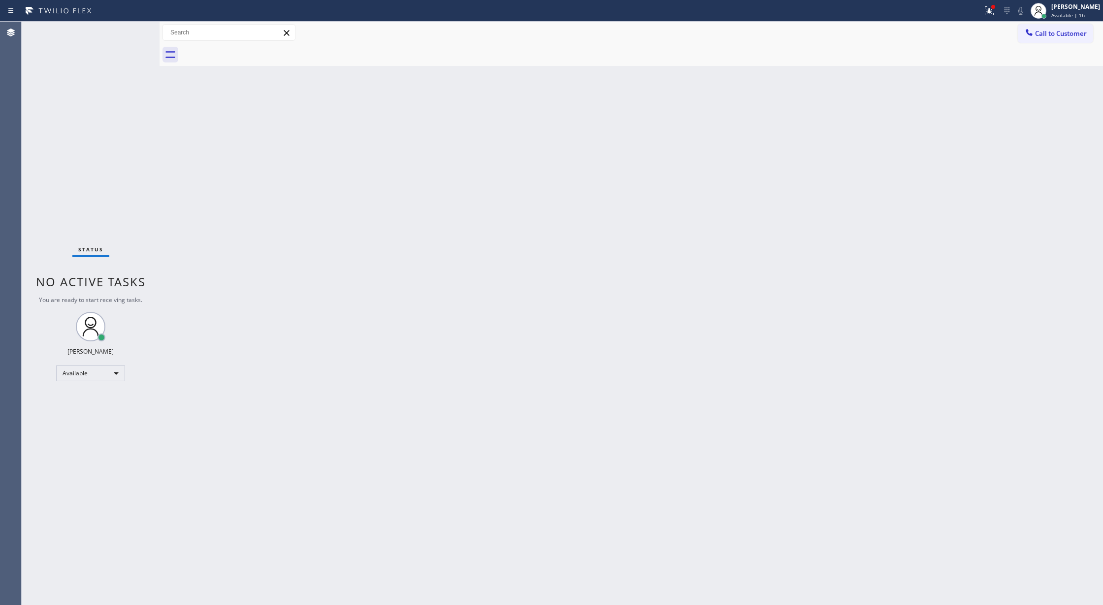
click at [132, 28] on div "Status No active tasks You are ready to start receiving tasks. Lilibeth Pueyo A…" at bounding box center [91, 314] width 138 height 584
click at [133, 29] on div "Status No active tasks You are ready to start receiving tasks. Lilibeth Pueyo A…" at bounding box center [91, 314] width 138 height 584
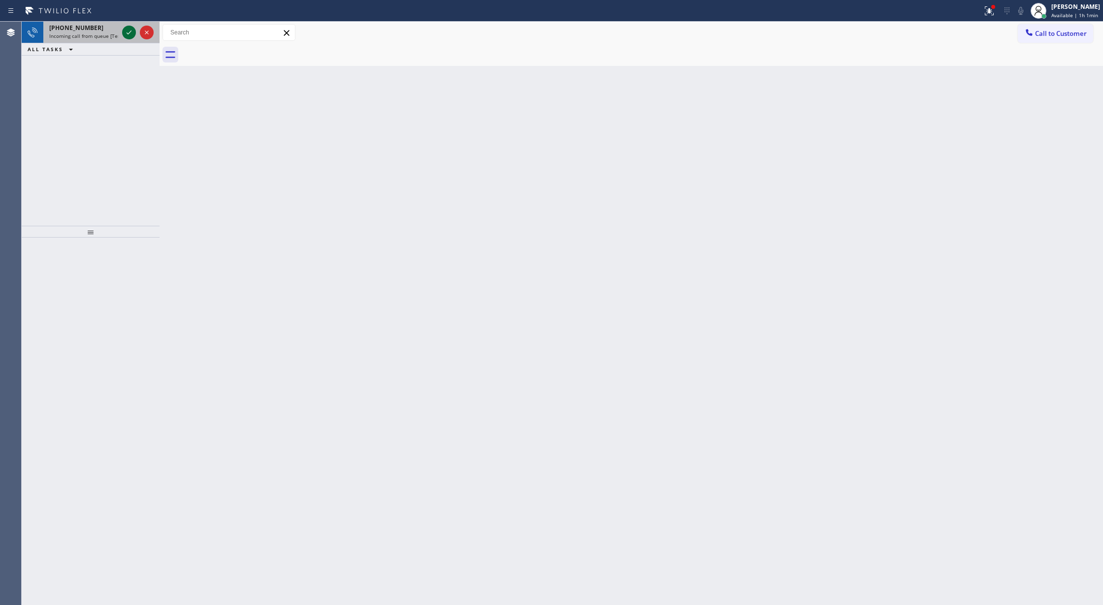
click at [132, 35] on icon at bounding box center [129, 33] width 12 height 12
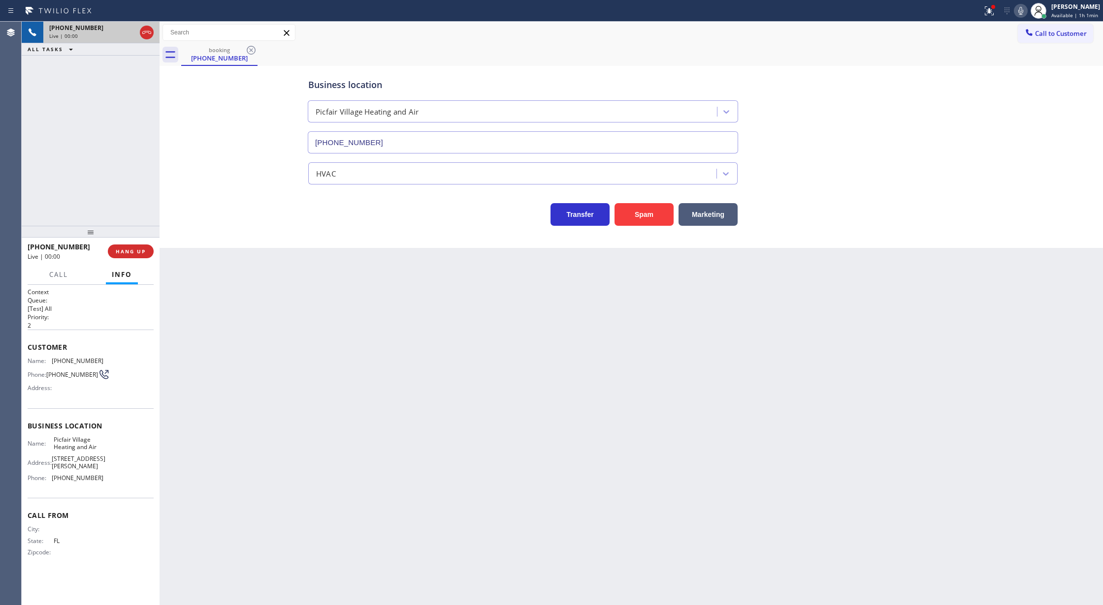
type input "(323) 716-0272"
click at [650, 220] on button "Spam" at bounding box center [643, 214] width 59 height 23
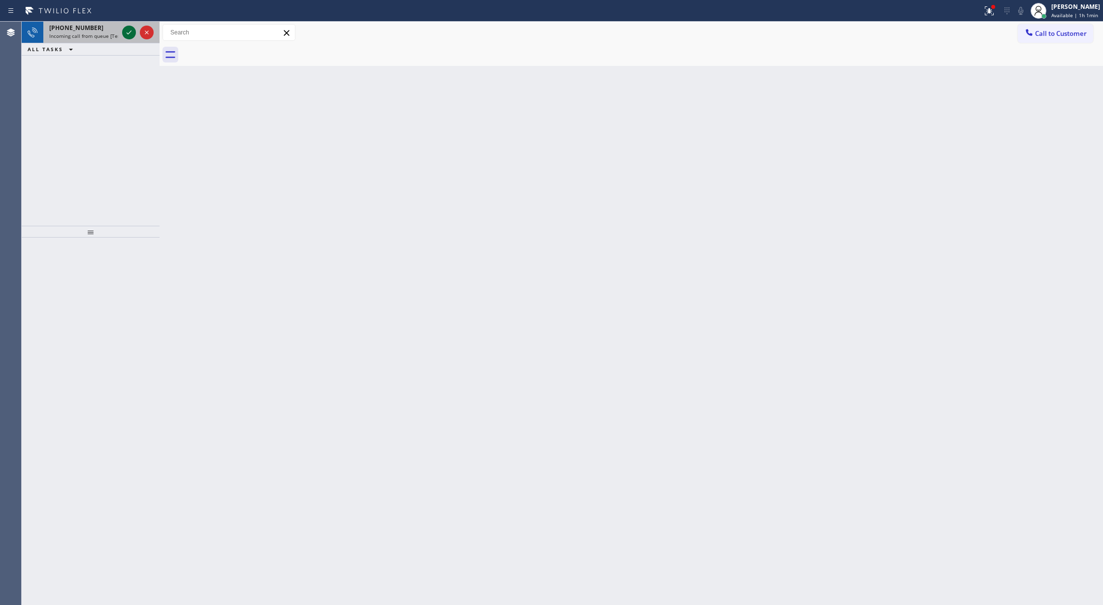
click at [125, 32] on icon at bounding box center [129, 33] width 12 height 12
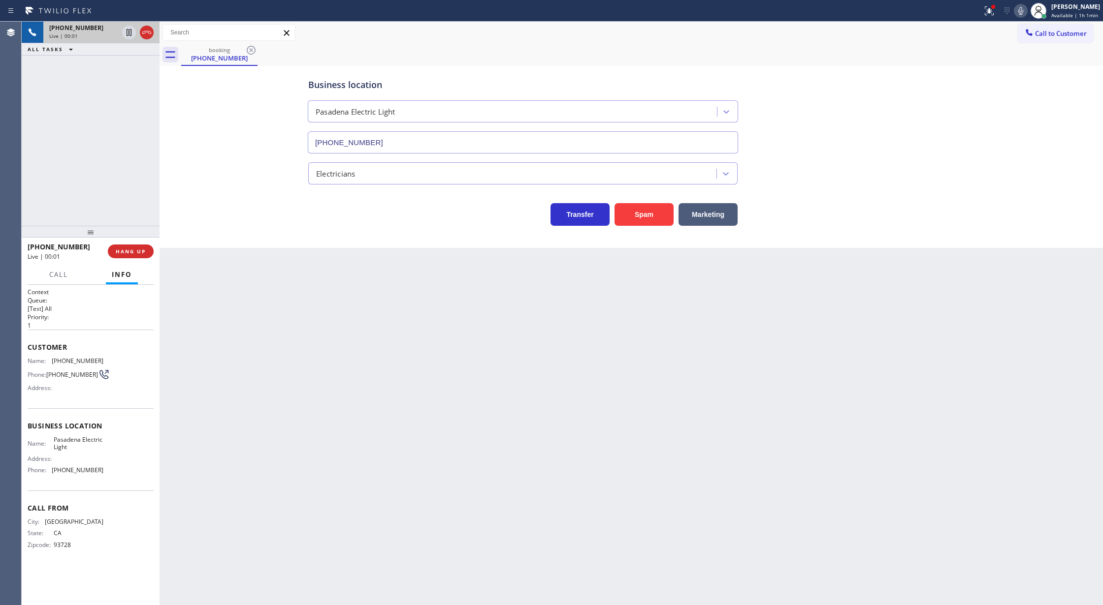
type input "(760) 891-2295"
click at [643, 210] on button "Spam" at bounding box center [643, 214] width 59 height 23
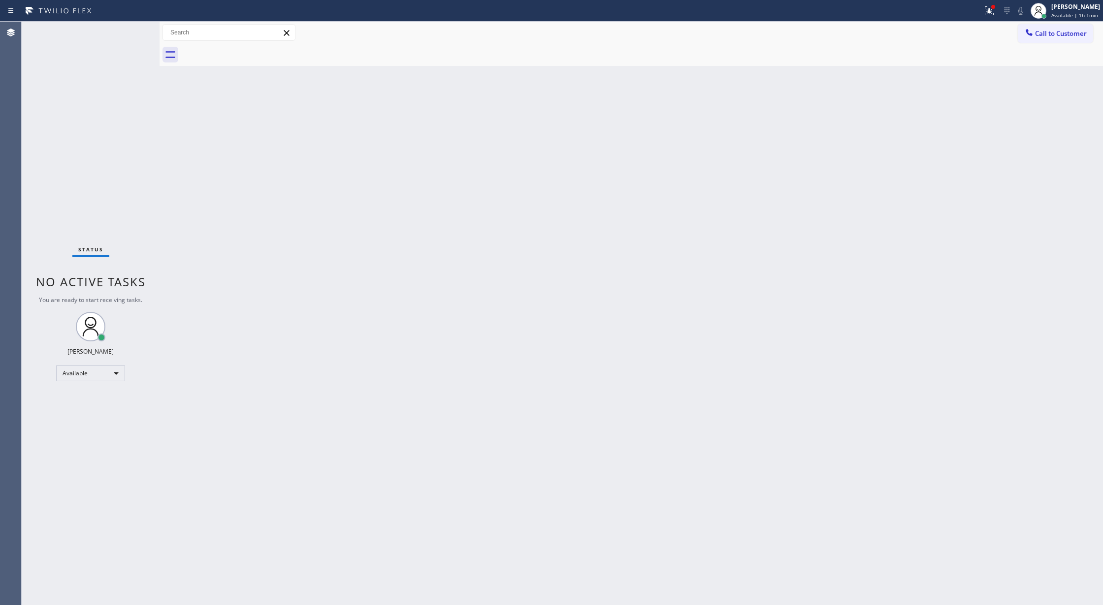
click at [134, 28] on div "Status No active tasks You are ready to start receiving tasks. Lilibeth Pueyo A…" at bounding box center [91, 314] width 138 height 584
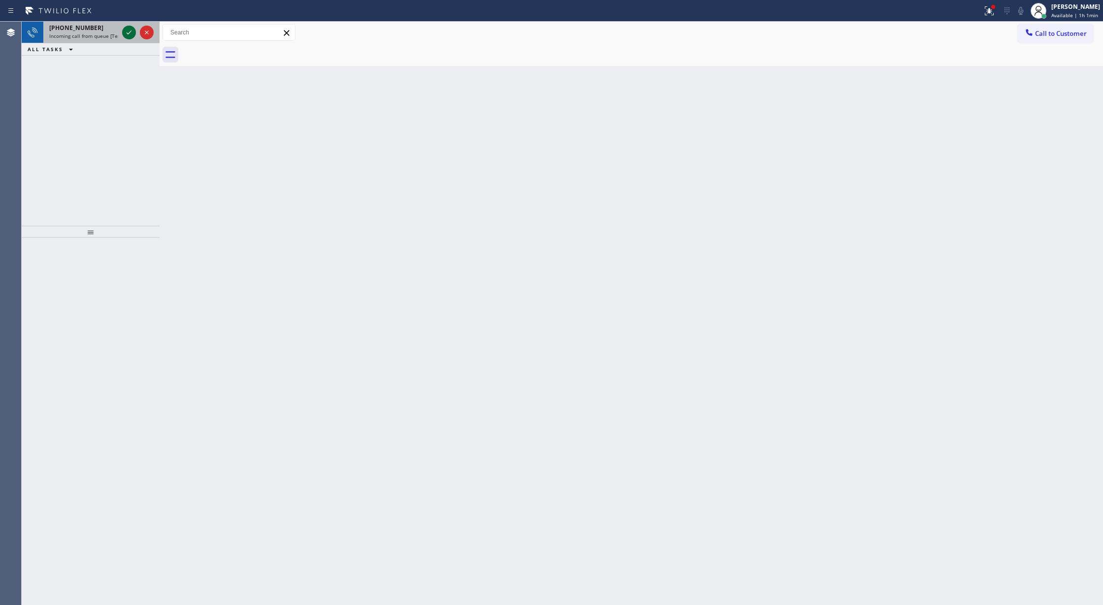
click at [127, 29] on icon at bounding box center [129, 33] width 12 height 12
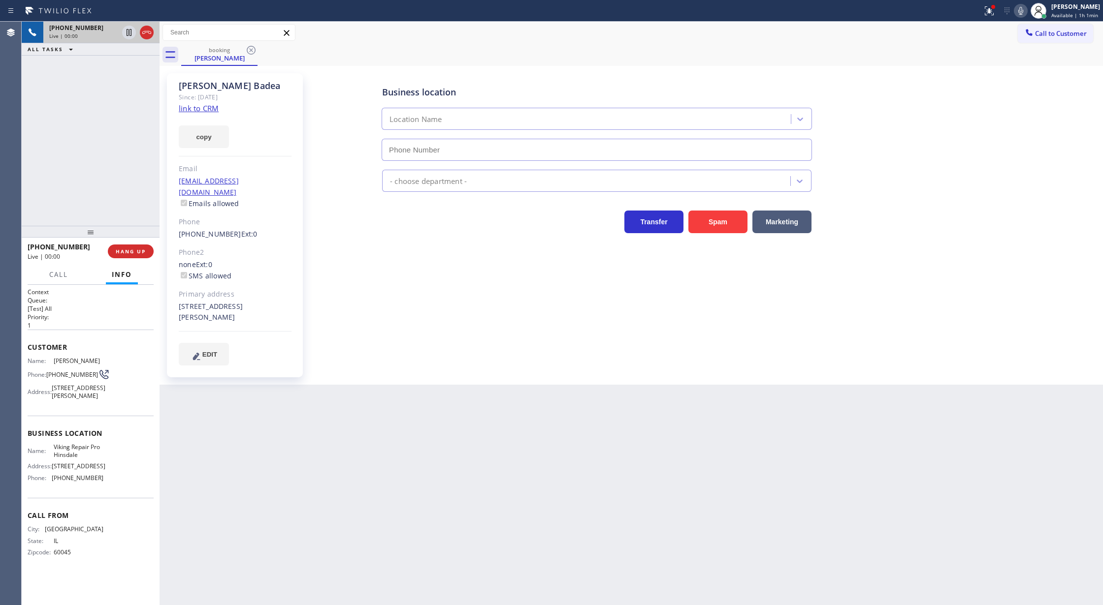
type input "(630) 523-0508"
click at [201, 114] on div "copy" at bounding box center [235, 131] width 113 height 34
click at [201, 102] on div "Since: 20 may 2020" at bounding box center [235, 97] width 113 height 11
click at [202, 109] on link "link to CRM" at bounding box center [199, 108] width 40 height 10
click at [1023, 14] on icon at bounding box center [1020, 11] width 5 height 8
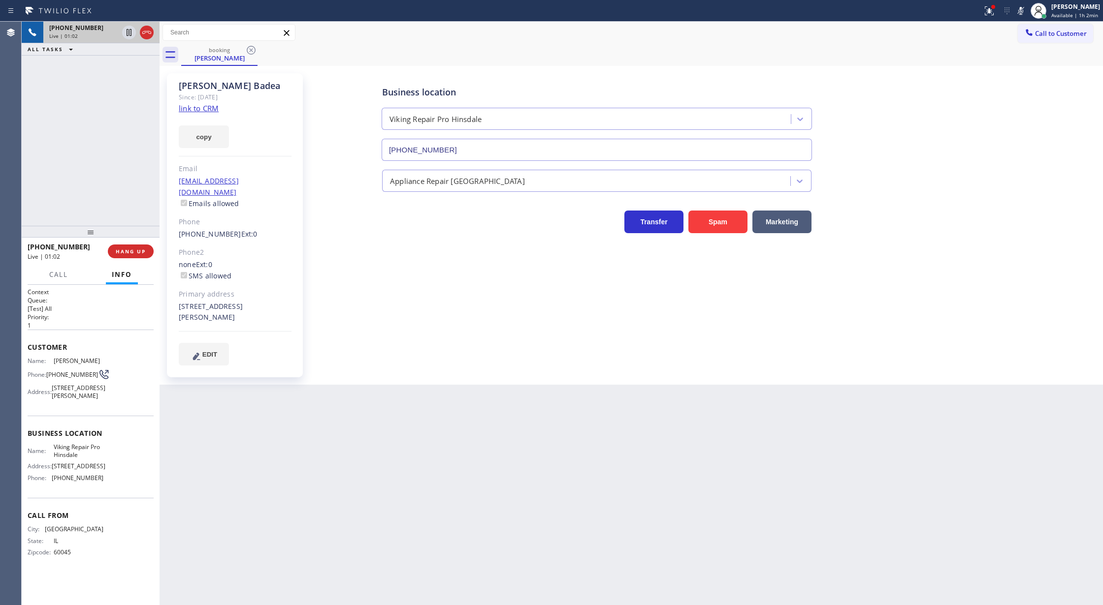
drag, startPoint x: 1026, startPoint y: 6, endPoint x: 1014, endPoint y: 20, distance: 17.8
click at [1026, 8] on icon at bounding box center [1020, 11] width 12 height 12
click at [1022, 12] on icon at bounding box center [1020, 11] width 12 height 12
click at [1023, 13] on icon at bounding box center [1020, 11] width 5 height 8
drag, startPoint x: 89, startPoint y: 118, endPoint x: 94, endPoint y: 121, distance: 5.5
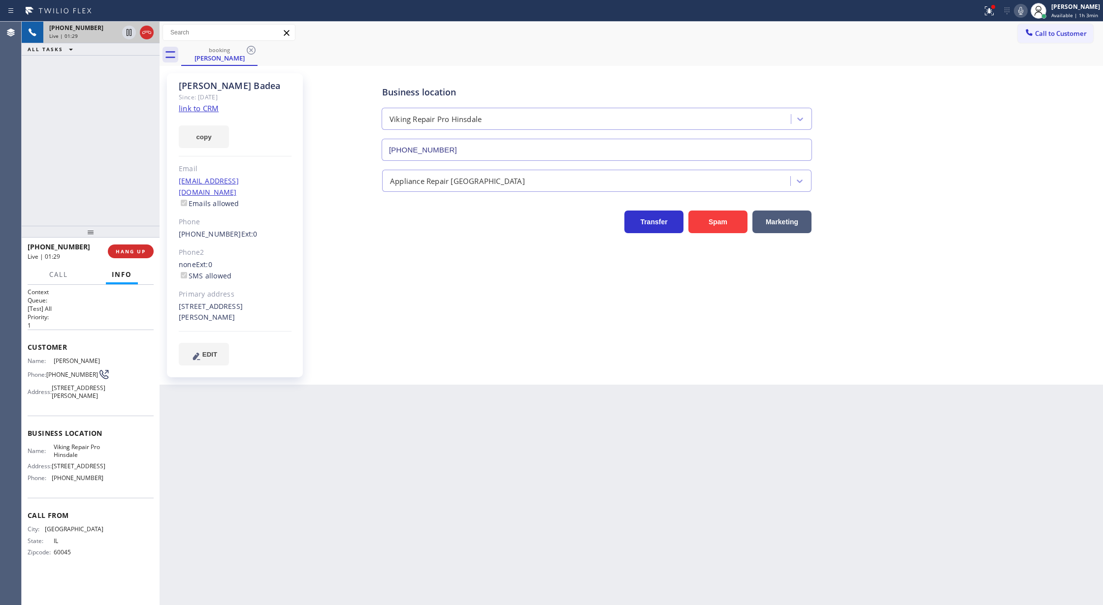
click at [89, 118] on div "+18478109194 Live | 01:29 ALL TASKS ALL TASKS ACTIVE TASKS TASKS IN WRAP UP" at bounding box center [91, 124] width 138 height 204
click at [146, 36] on icon at bounding box center [147, 33] width 12 height 12
drag, startPoint x: 125, startPoint y: 251, endPoint x: 184, endPoint y: 251, distance: 59.1
click at [125, 251] on span "COMPLETE" at bounding box center [129, 251] width 34 height 7
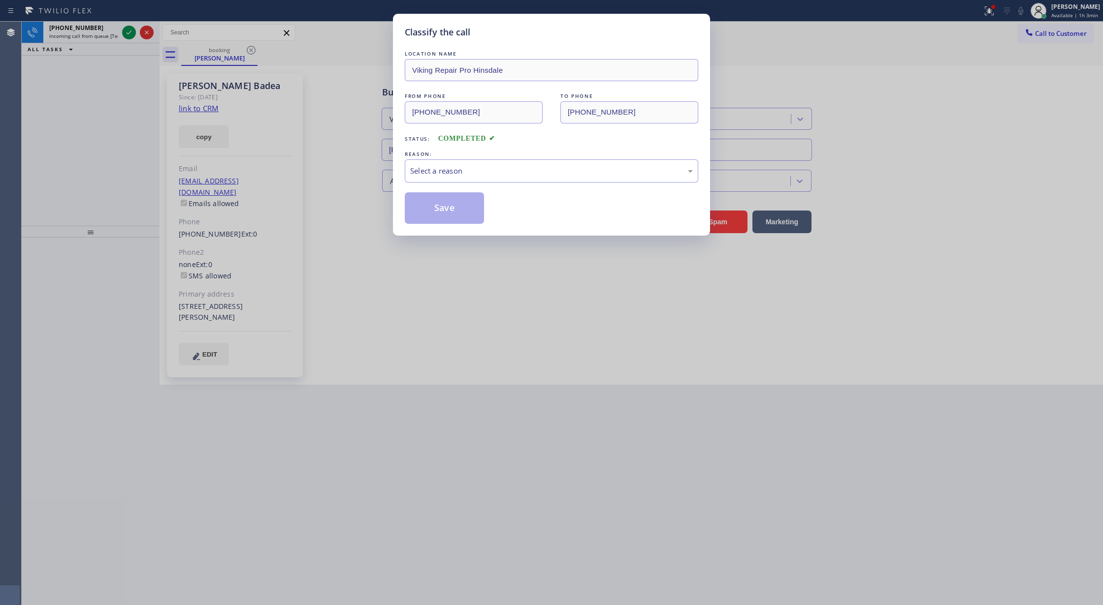
click at [394, 198] on div "Classify the call LOCATION NAME Viking Repair Pro Hinsdale FROM PHONE (847) 810…" at bounding box center [551, 125] width 317 height 222
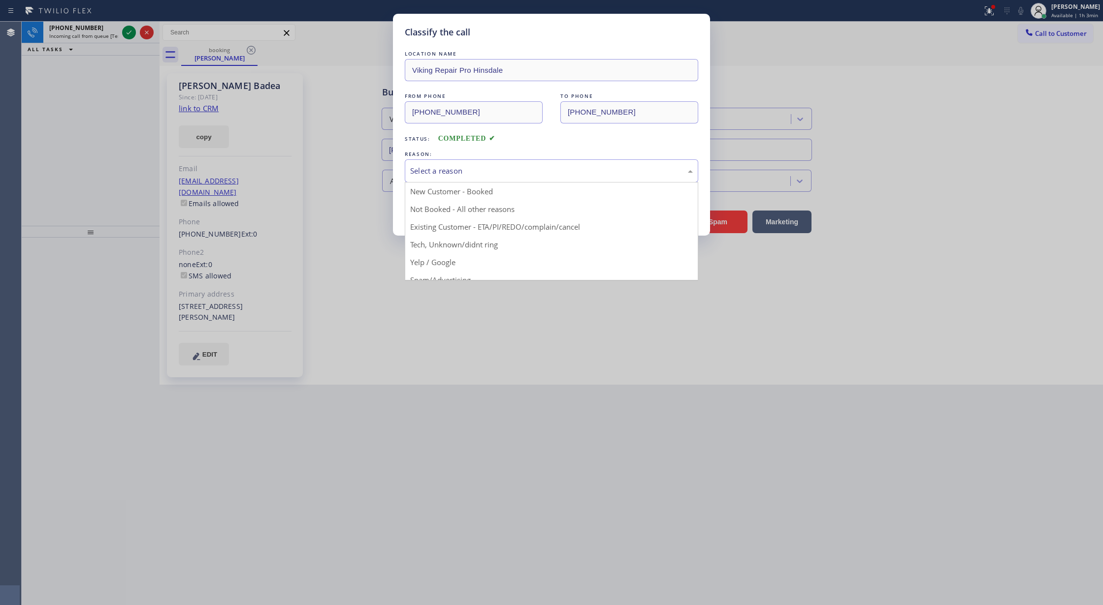
click at [436, 174] on div "Select a reason" at bounding box center [551, 170] width 283 height 11
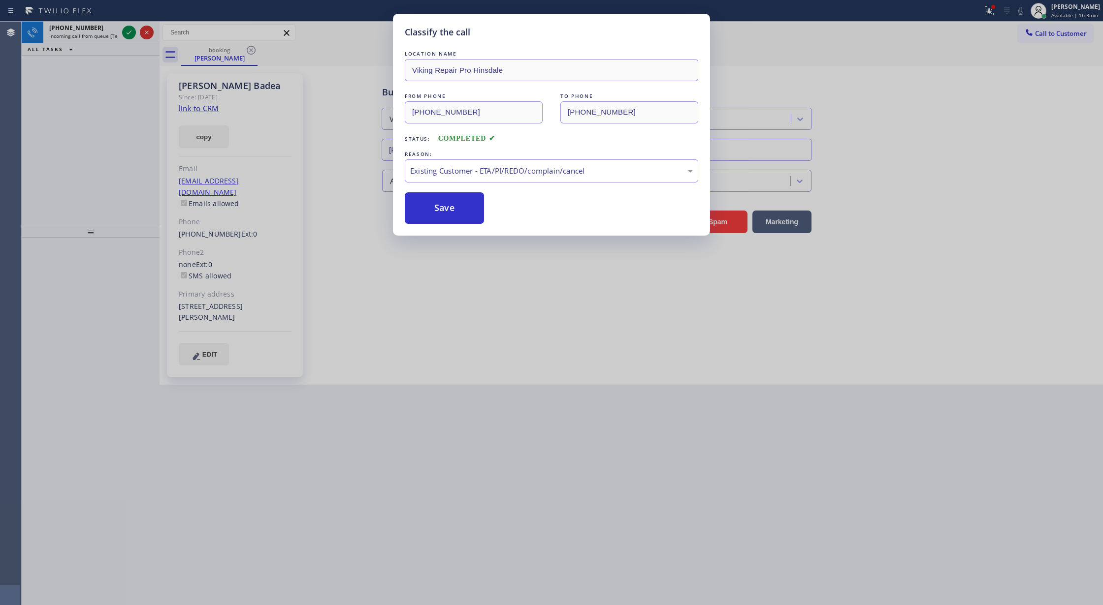
click at [429, 213] on button "Save" at bounding box center [444, 208] width 79 height 32
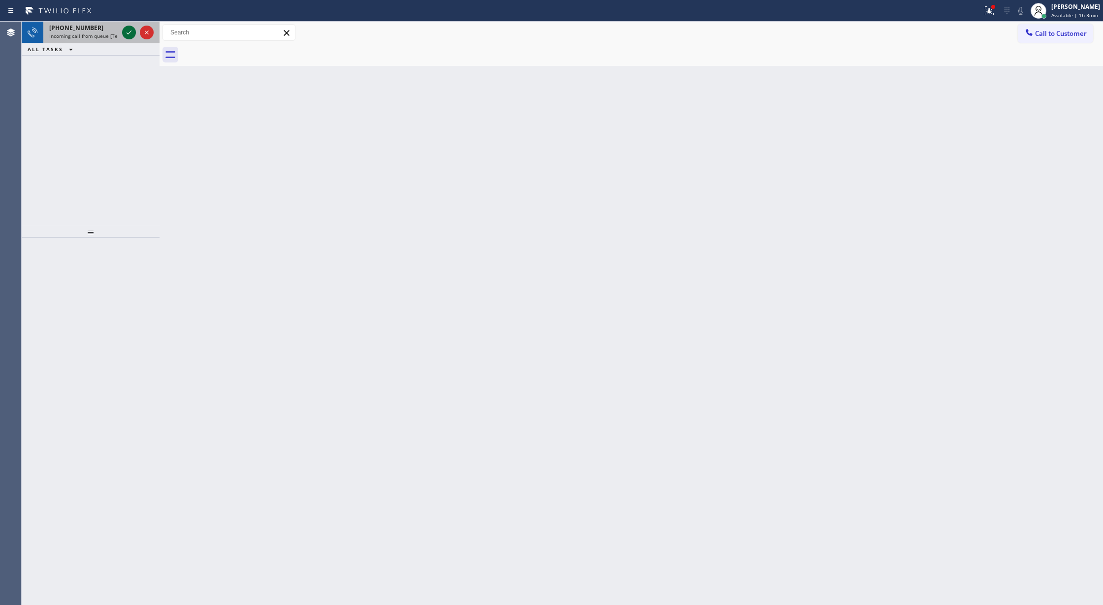
click at [130, 29] on icon at bounding box center [129, 33] width 12 height 12
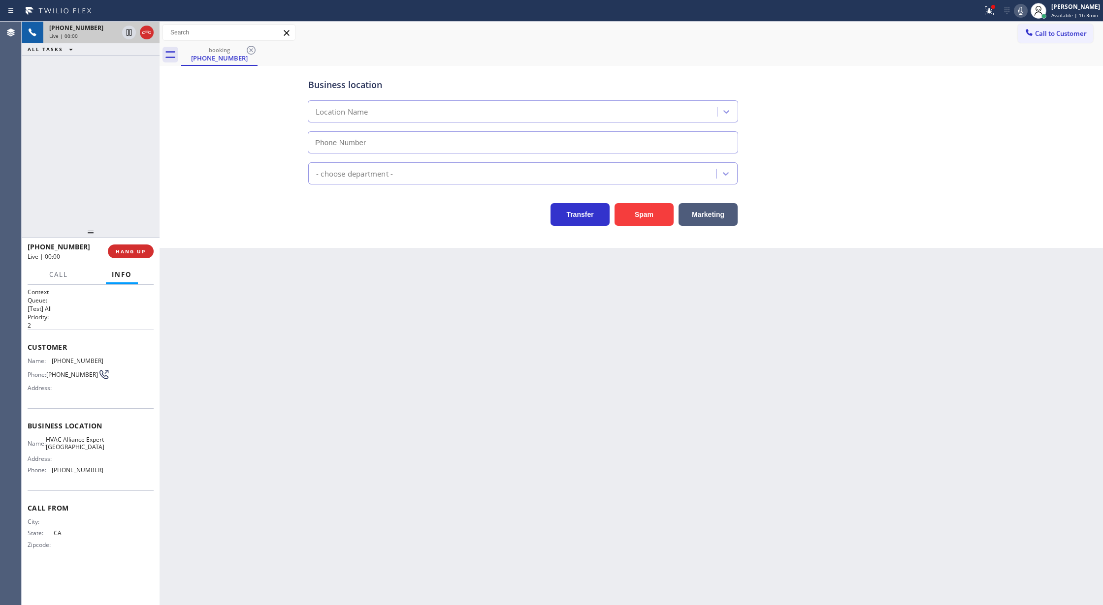
type input "(442) 291-7477"
click at [634, 226] on button "Spam" at bounding box center [643, 214] width 59 height 23
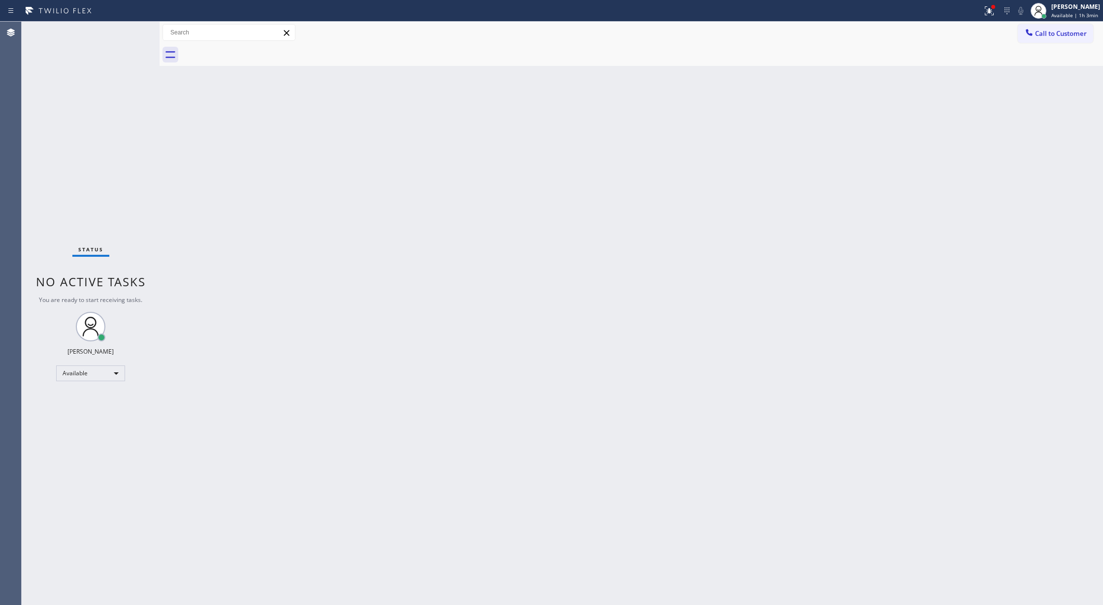
click at [130, 32] on div "Status No active tasks You are ready to start receiving tasks. Lilibeth Pueyo A…" at bounding box center [91, 314] width 138 height 584
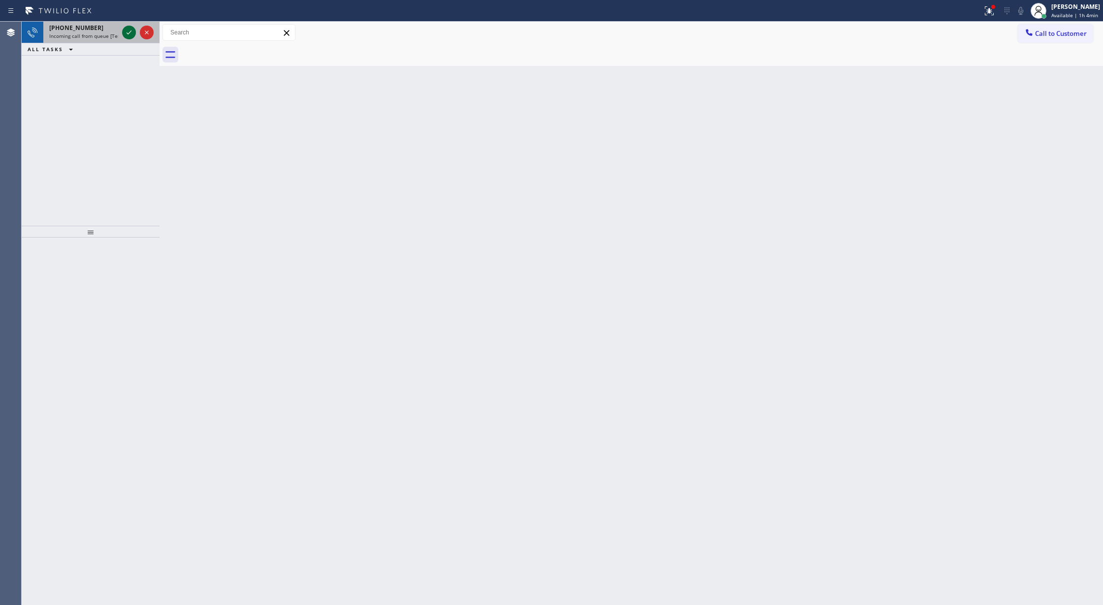
click at [132, 32] on icon at bounding box center [129, 33] width 12 height 12
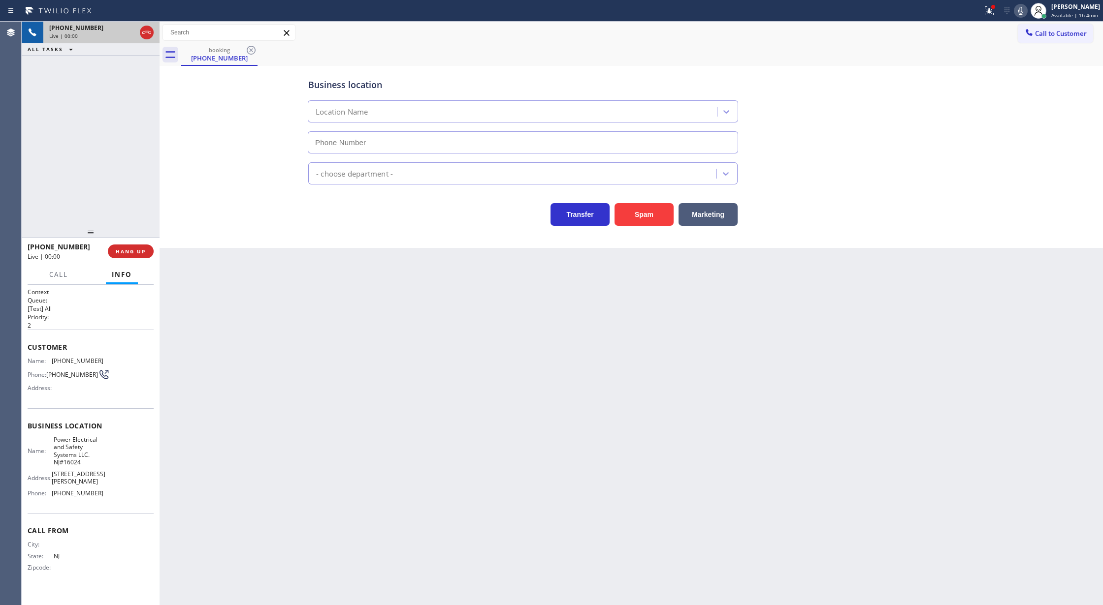
type input "(848) 315-1955"
click at [642, 208] on button "Spam" at bounding box center [643, 214] width 59 height 23
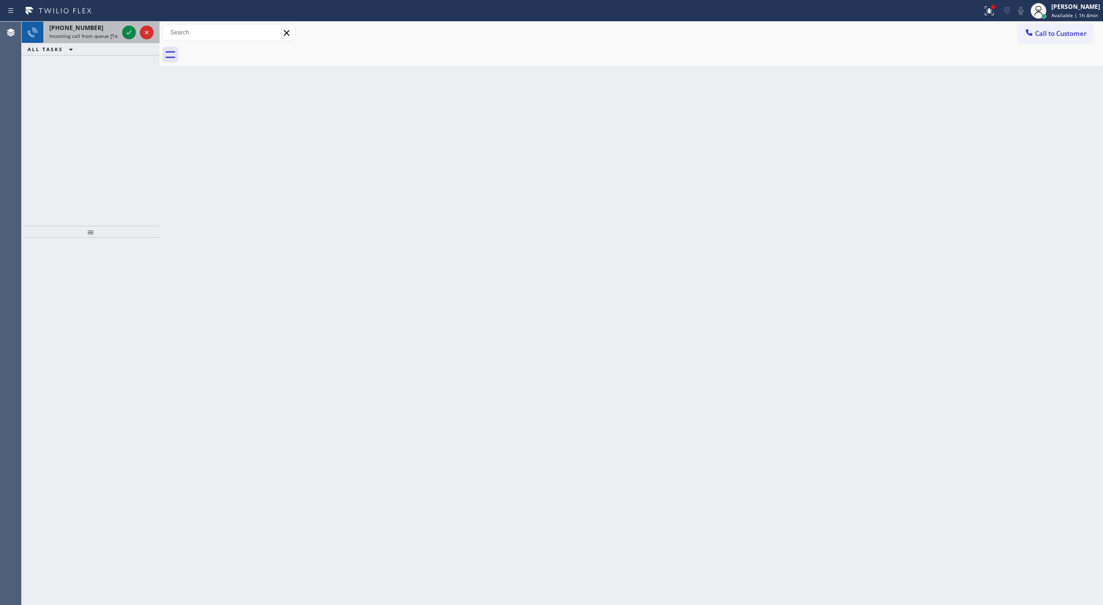
click at [125, 39] on div at bounding box center [137, 33] width 35 height 22
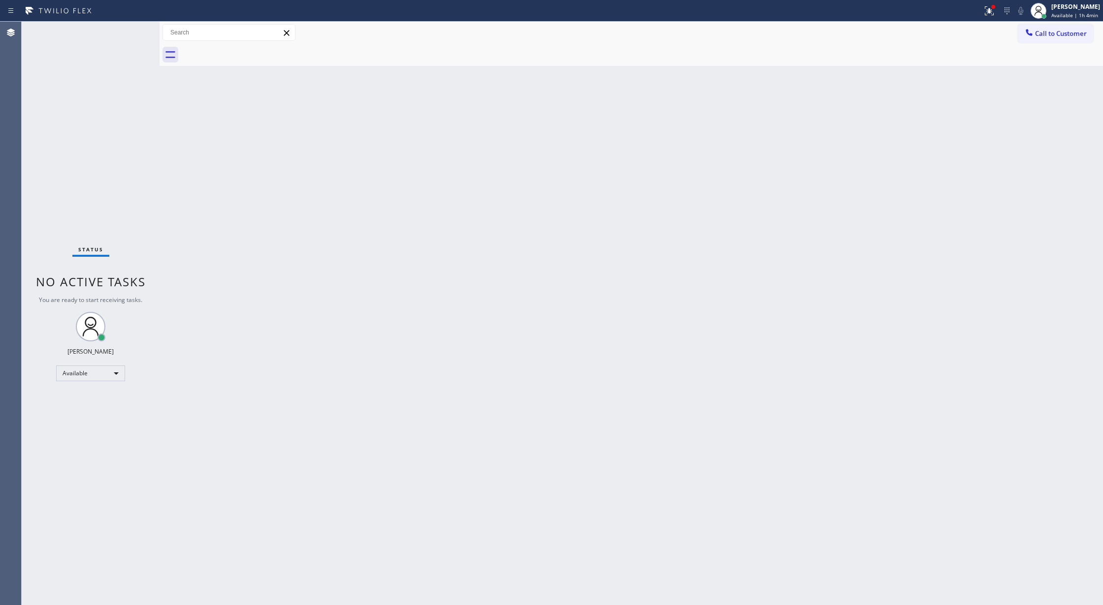
click at [126, 37] on div "Status No active tasks You are ready to start receiving tasks. Lilibeth Pueyo A…" at bounding box center [91, 314] width 138 height 584
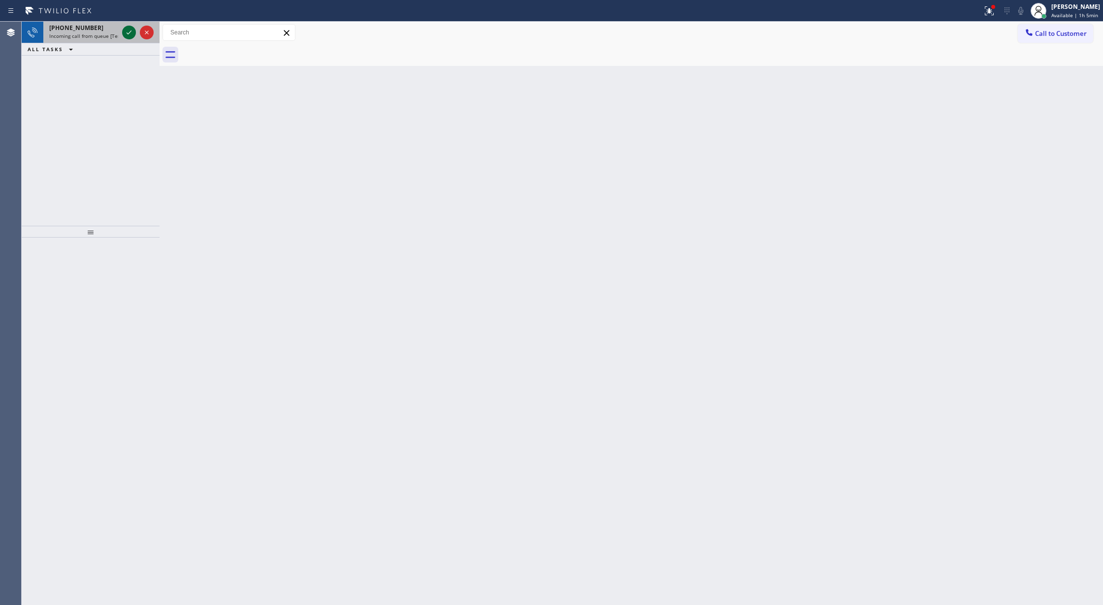
click at [128, 35] on icon at bounding box center [129, 33] width 12 height 12
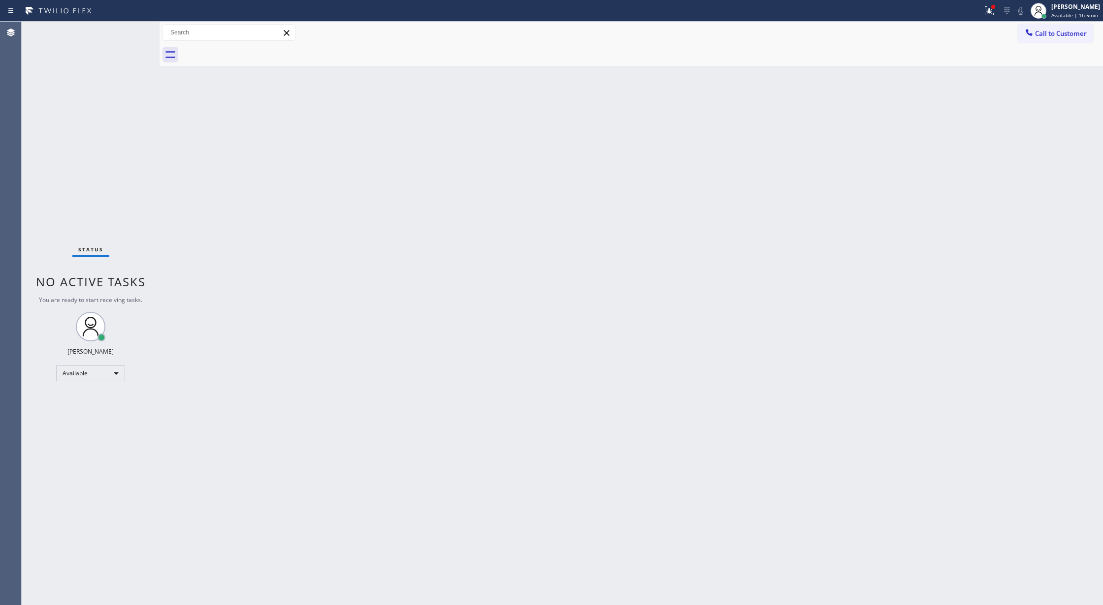
click at [128, 35] on div "Status No active tasks You are ready to start receiving tasks. Lilibeth Pueyo A…" at bounding box center [91, 314] width 138 height 584
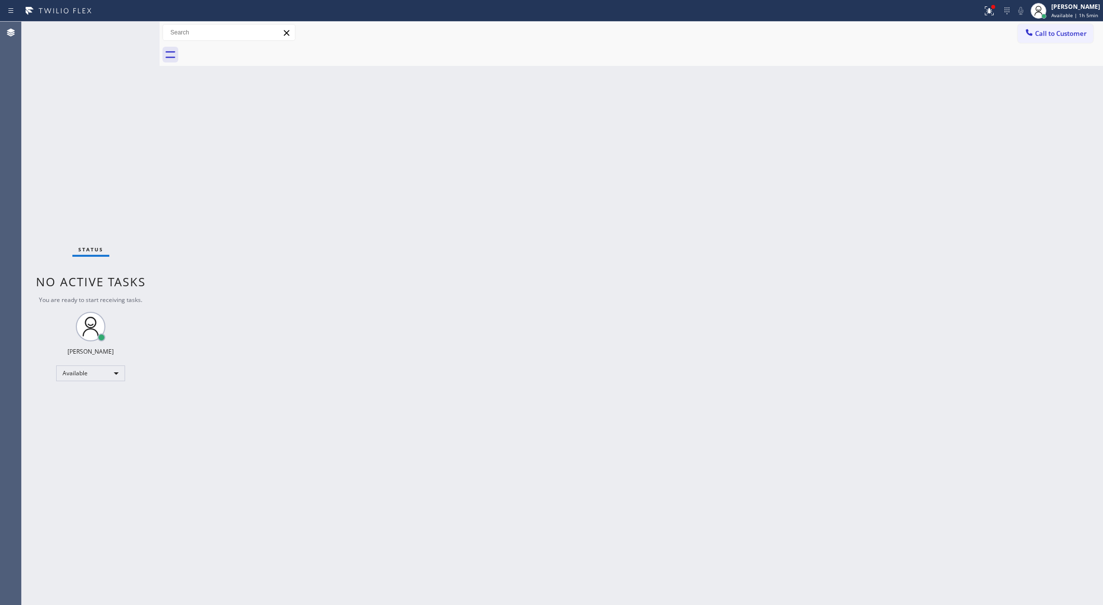
click at [131, 33] on div "Status No active tasks You are ready to start receiving tasks. Lilibeth Pueyo A…" at bounding box center [91, 314] width 138 height 584
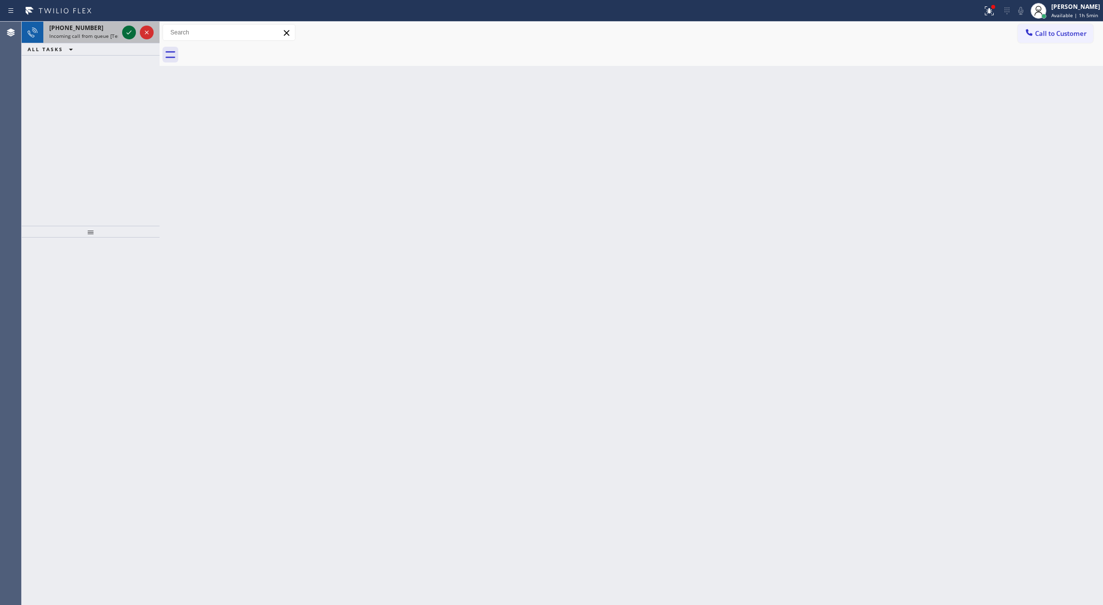
click at [128, 30] on icon at bounding box center [129, 33] width 12 height 12
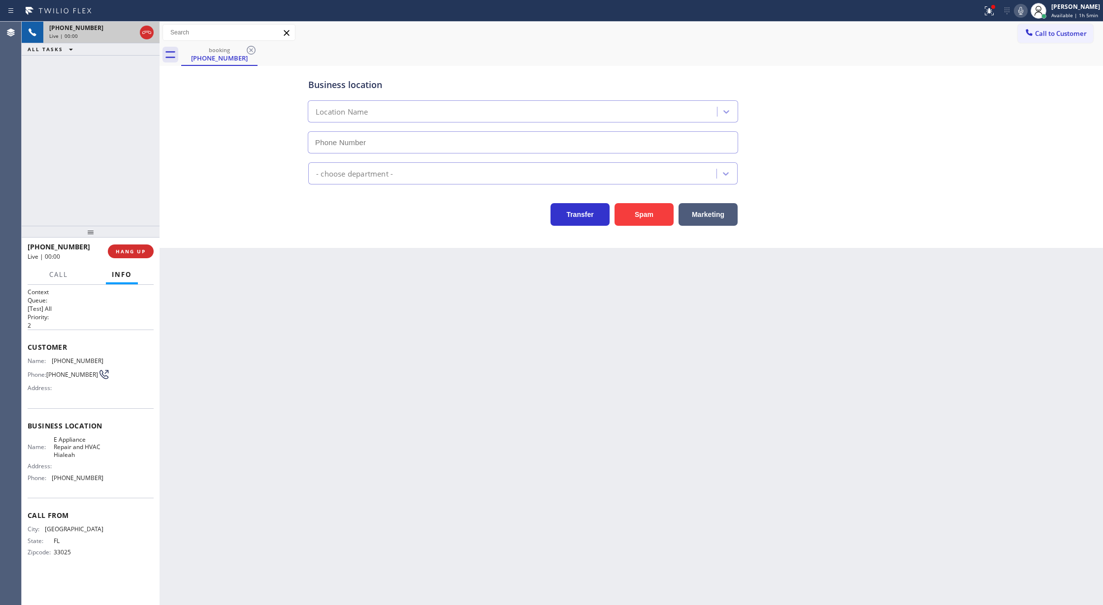
type input "(786) 755-1833"
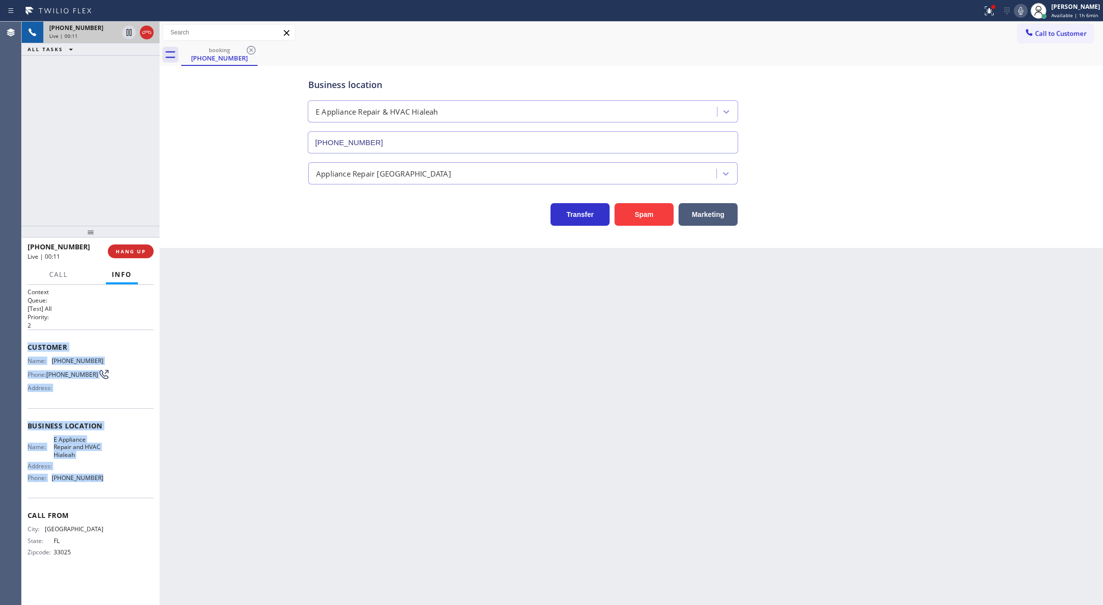
drag, startPoint x: 27, startPoint y: 345, endPoint x: 101, endPoint y: 479, distance: 153.8
click at [101, 479] on div "Context Queue: [Test] All Priority: 2 Customer Name: (786) 973-2778 Phone: (786…" at bounding box center [91, 445] width 138 height 321
click at [149, 35] on icon at bounding box center [147, 33] width 12 height 12
click at [116, 249] on span "COMPLETE" at bounding box center [129, 251] width 34 height 7
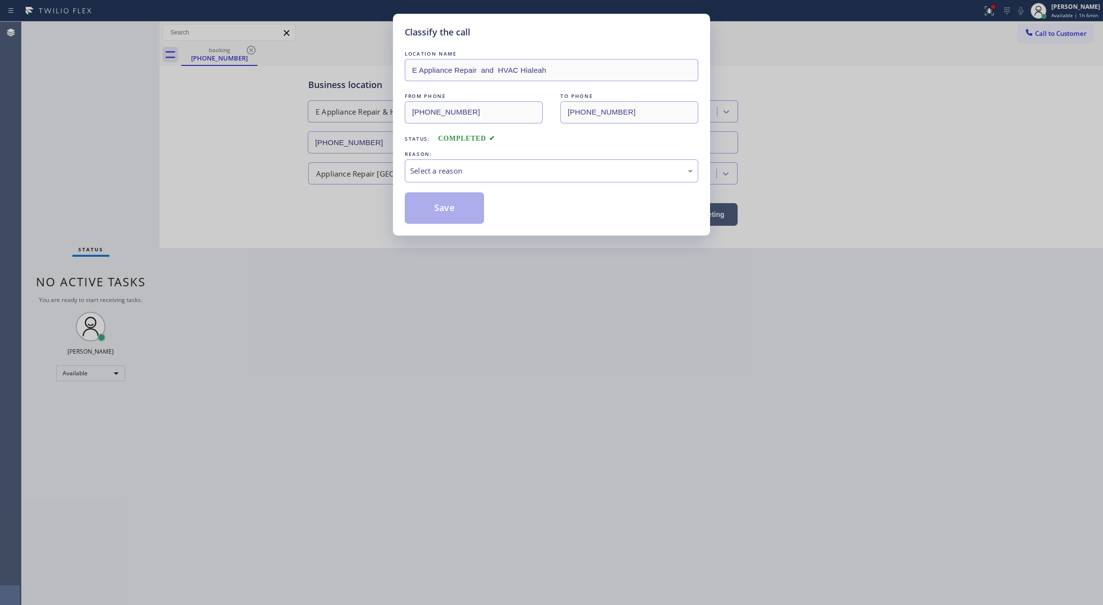
click at [414, 398] on div "Classify the call LOCATION NAME E Appliance Repair and HVAC Hialeah FROM PHONE …" at bounding box center [551, 302] width 1103 height 605
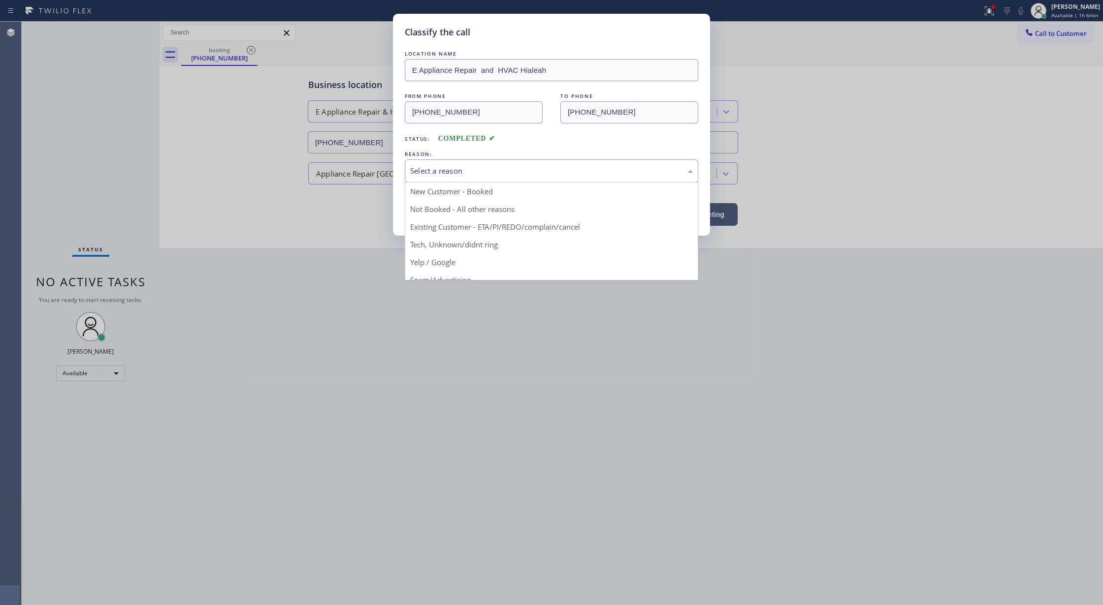
click at [452, 178] on div "Select a reason" at bounding box center [551, 170] width 293 height 23
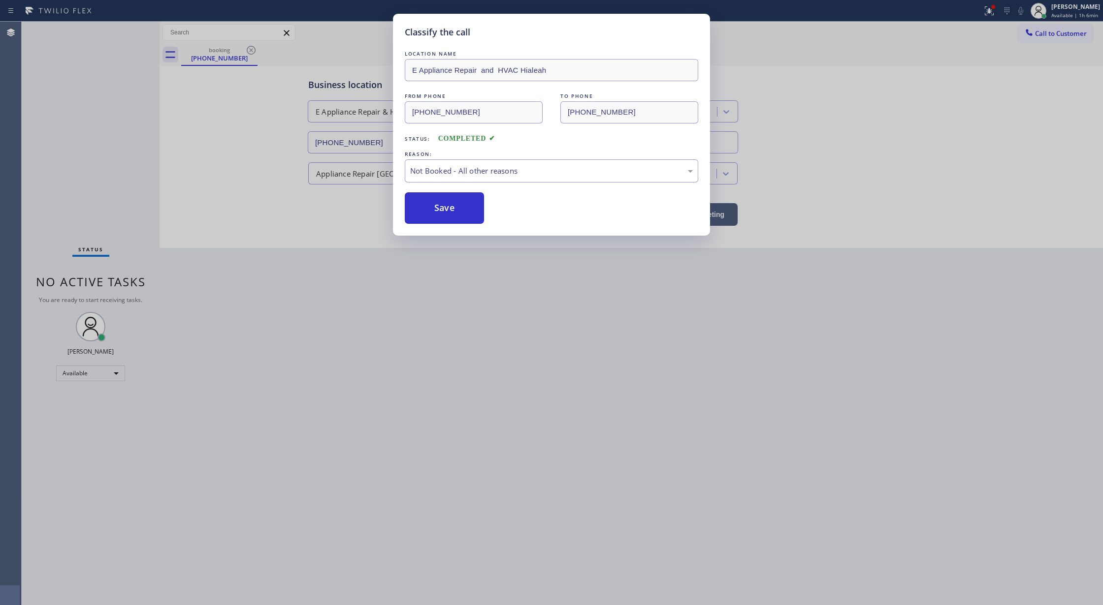
click at [433, 191] on div "LOCATION NAME E Appliance Repair and HVAC Hialeah FROM PHONE (786) 973-2778 TO …" at bounding box center [551, 136] width 293 height 175
click at [432, 207] on button "Save" at bounding box center [444, 208] width 79 height 32
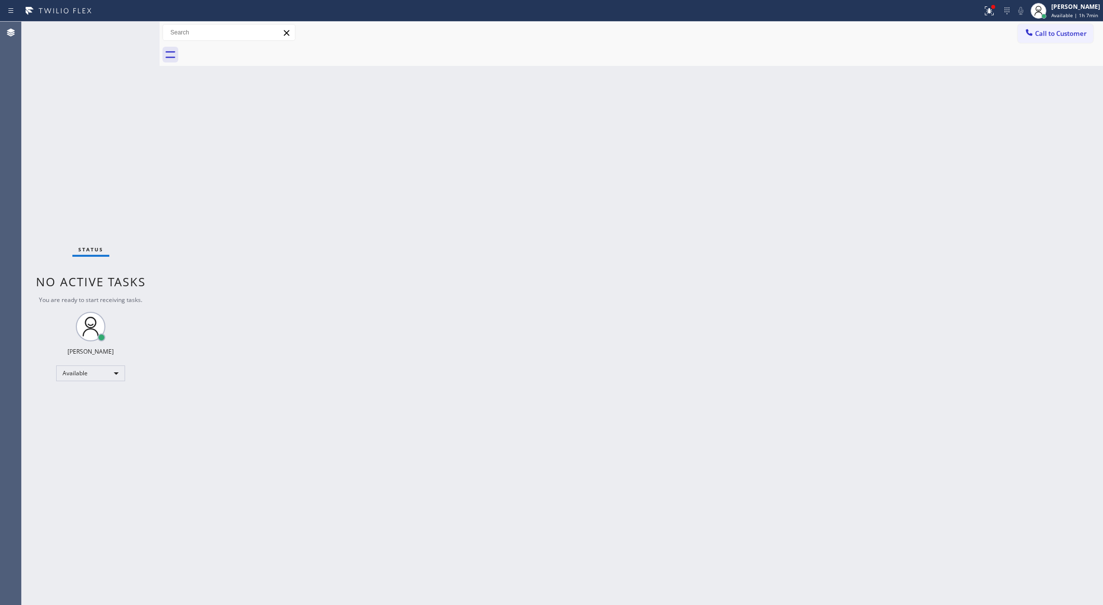
click at [130, 34] on div "Status No active tasks You are ready to start receiving tasks. Lilibeth Pueyo A…" at bounding box center [91, 314] width 138 height 584
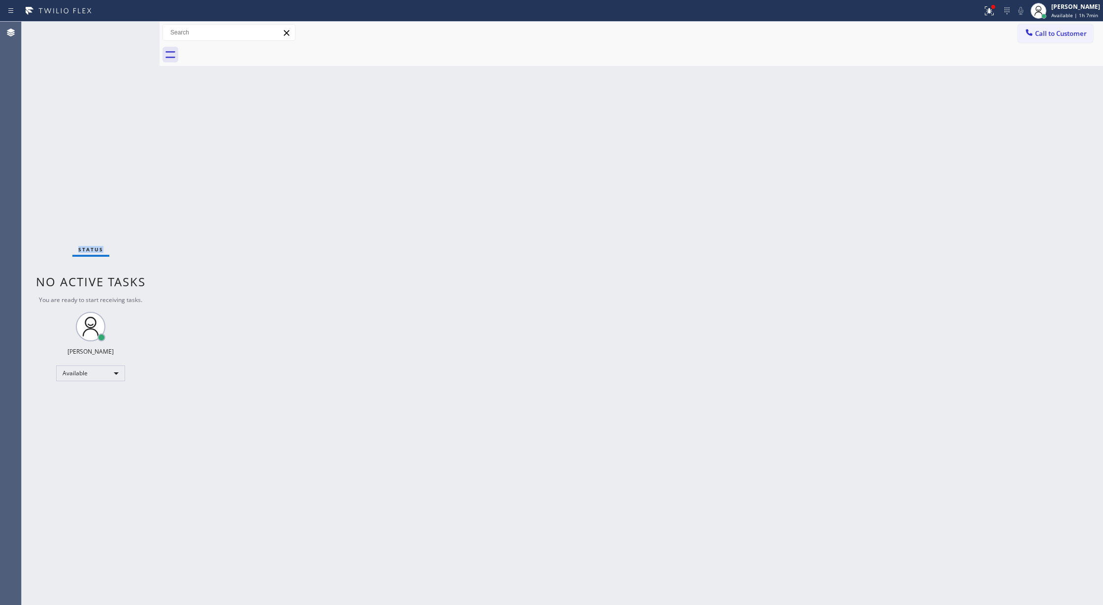
click at [130, 34] on div "Status No active tasks You are ready to start receiving tasks. Lilibeth Pueyo A…" at bounding box center [91, 314] width 138 height 584
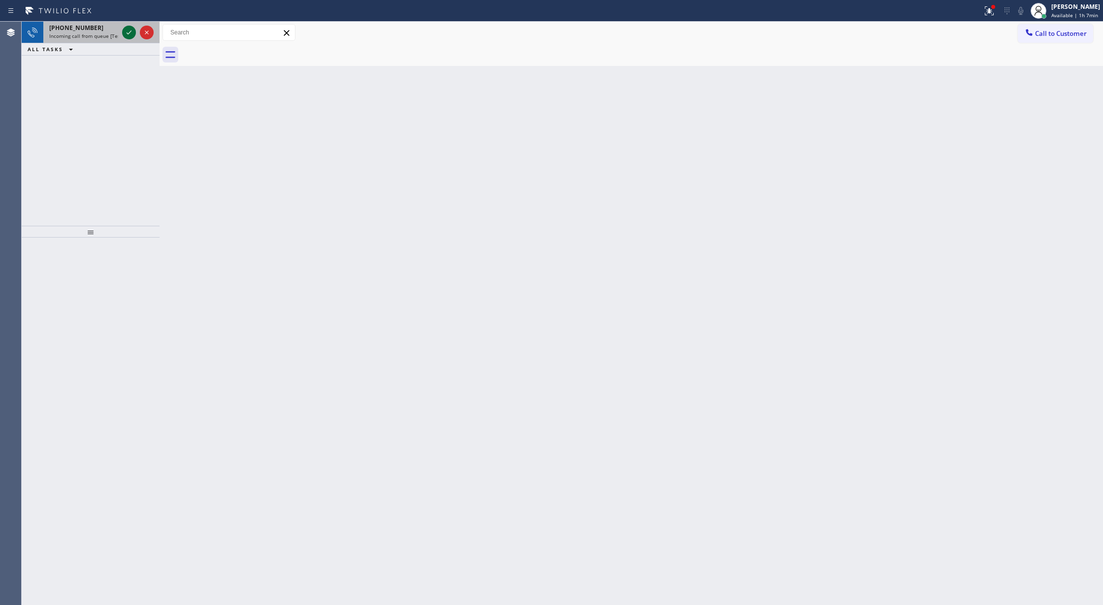
click at [126, 34] on icon at bounding box center [129, 33] width 12 height 12
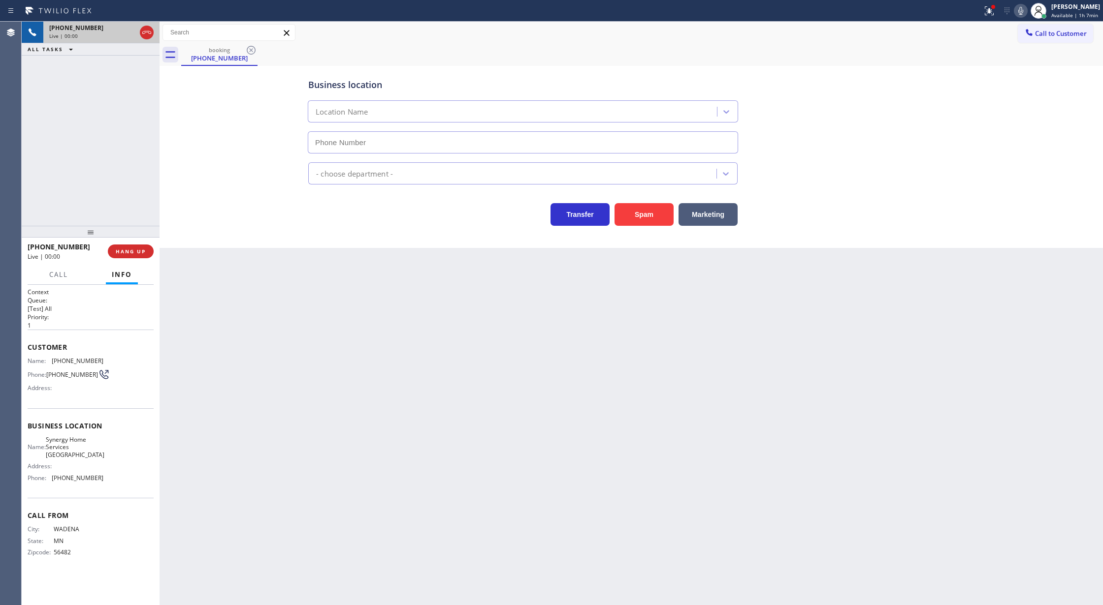
type input "(408) 692-9389"
click at [636, 215] on button "Spam" at bounding box center [643, 214] width 59 height 23
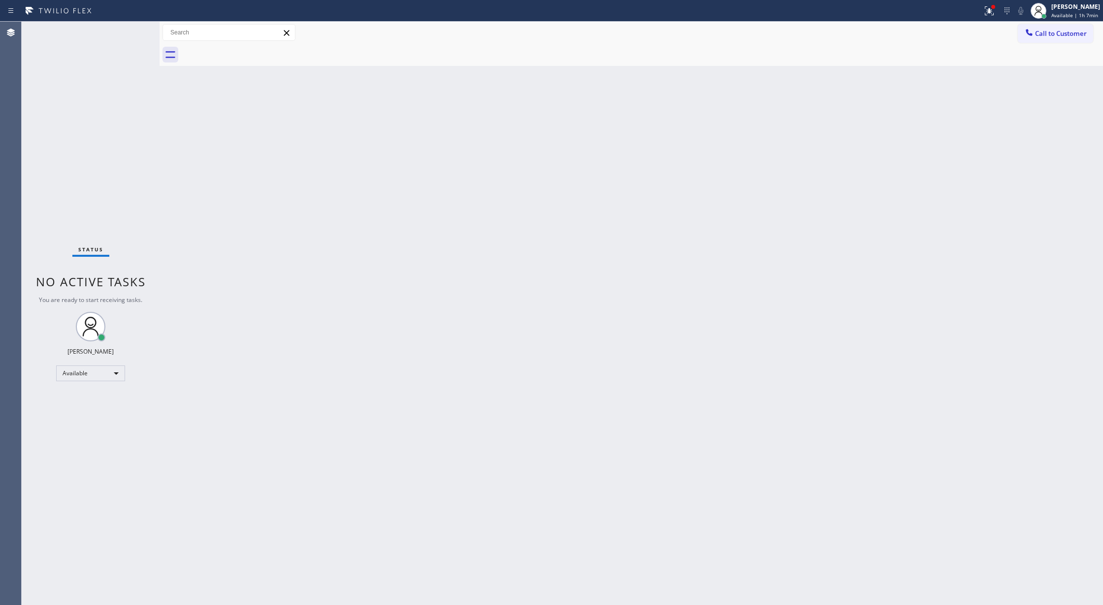
click at [127, 22] on div "Status No active tasks You are ready to start receiving tasks. Lilibeth Pueyo A…" at bounding box center [91, 314] width 138 height 584
click at [126, 31] on div "Status No active tasks You are ready to start receiving tasks. Lilibeth Pueyo A…" at bounding box center [91, 314] width 138 height 584
click at [136, 30] on div "Status No active tasks You are ready to start receiving tasks. Lilibeth Pueyo A…" at bounding box center [91, 314] width 138 height 584
click at [130, 28] on div "Status No active tasks You are ready to start receiving tasks. Lilibeth Pueyo A…" at bounding box center [91, 314] width 138 height 584
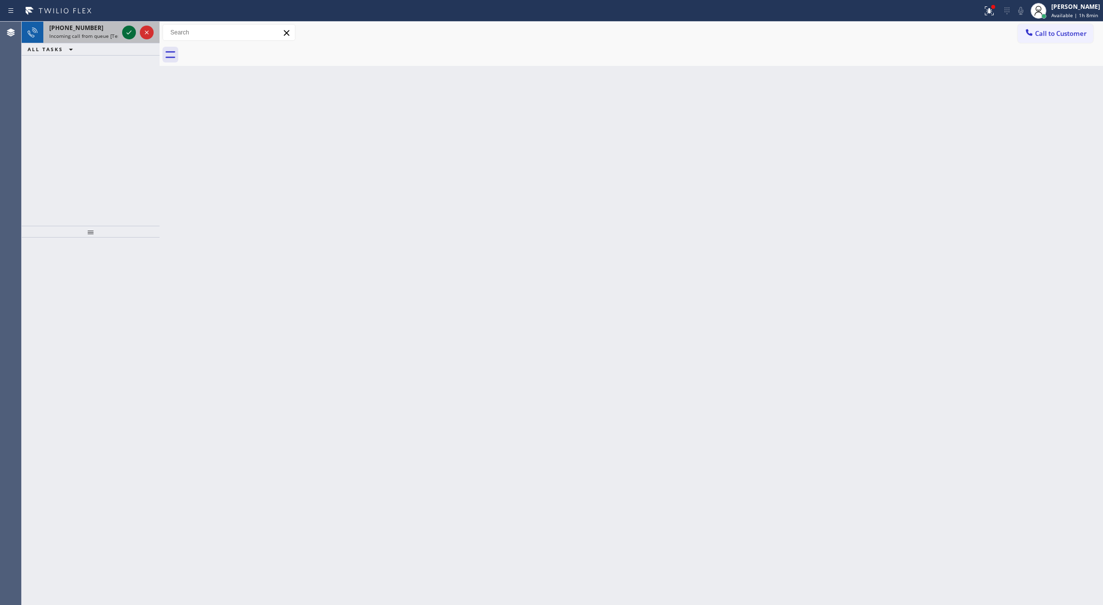
click at [125, 30] on icon at bounding box center [129, 33] width 12 height 12
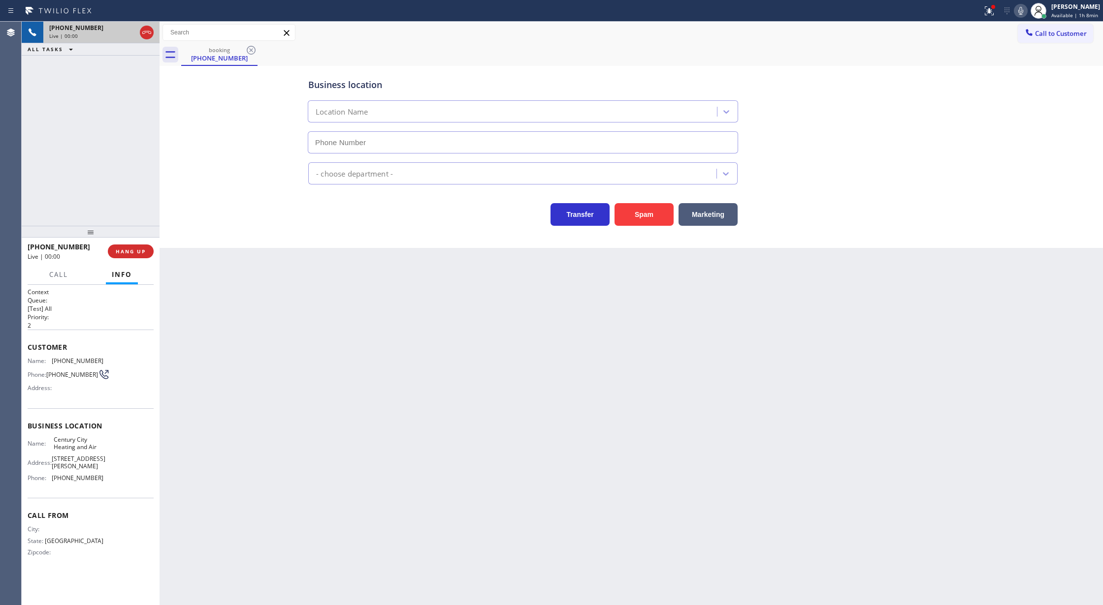
type input "(424) 379-4293"
drag, startPoint x: 153, startPoint y: 36, endPoint x: 130, endPoint y: 77, distance: 46.5
click at [148, 40] on div at bounding box center [137, 33] width 35 height 22
click at [126, 248] on span "HANG UP" at bounding box center [131, 251] width 30 height 7
click at [136, 252] on span "COMPLETE" at bounding box center [129, 251] width 34 height 7
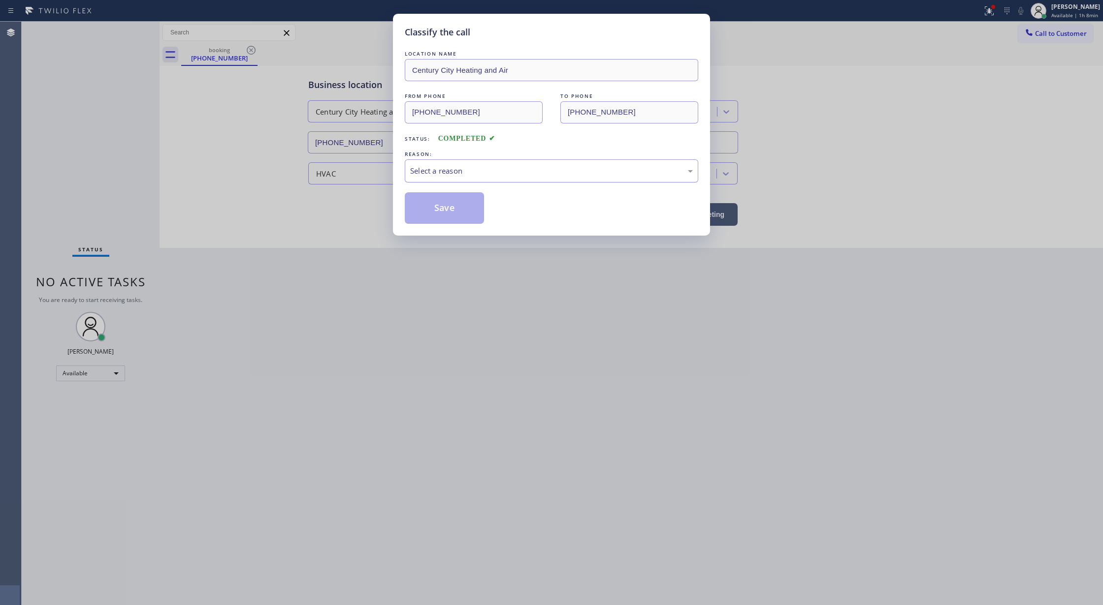
click at [427, 181] on div "Select a reason" at bounding box center [551, 170] width 293 height 23
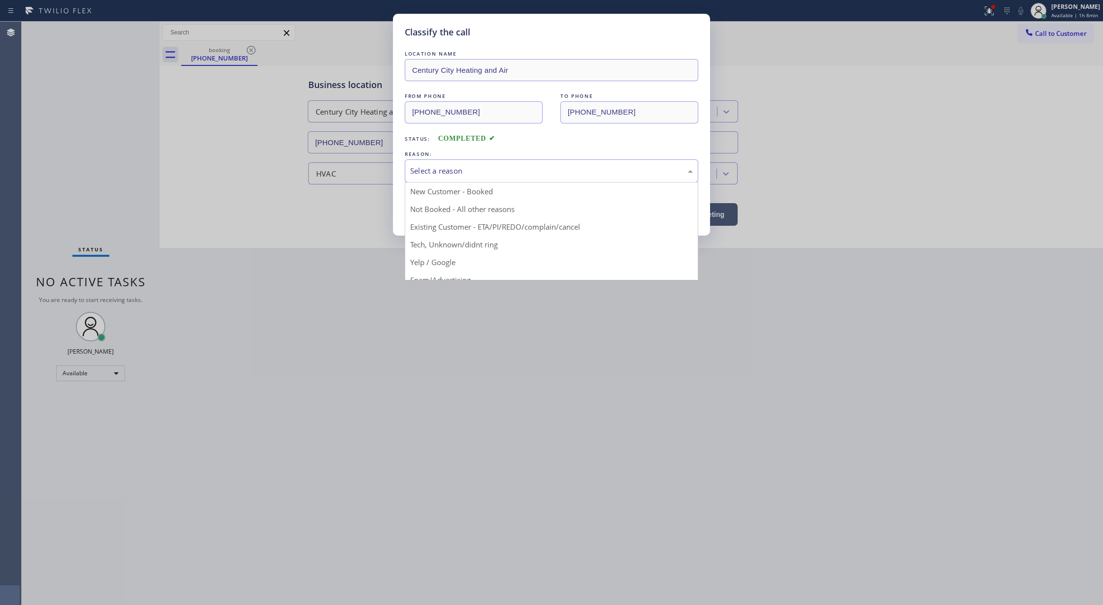
click at [424, 176] on div "Select a reason" at bounding box center [551, 170] width 283 height 11
drag, startPoint x: 416, startPoint y: 175, endPoint x: 423, endPoint y: 188, distance: 14.3
click at [415, 174] on div "Select a reason" at bounding box center [551, 170] width 283 height 11
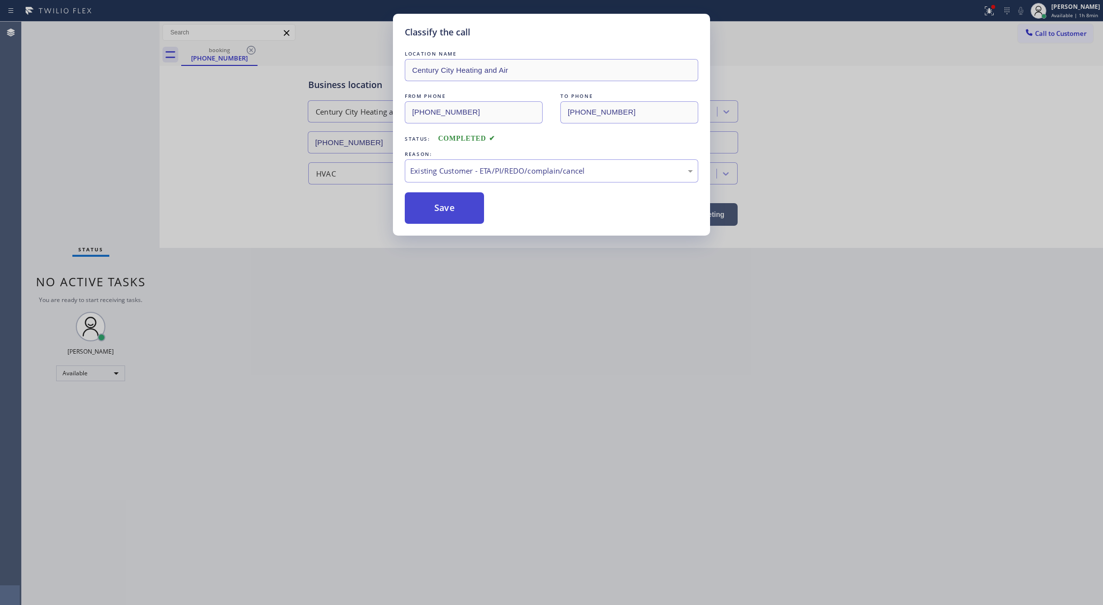
click at [433, 209] on button "Save" at bounding box center [444, 208] width 79 height 32
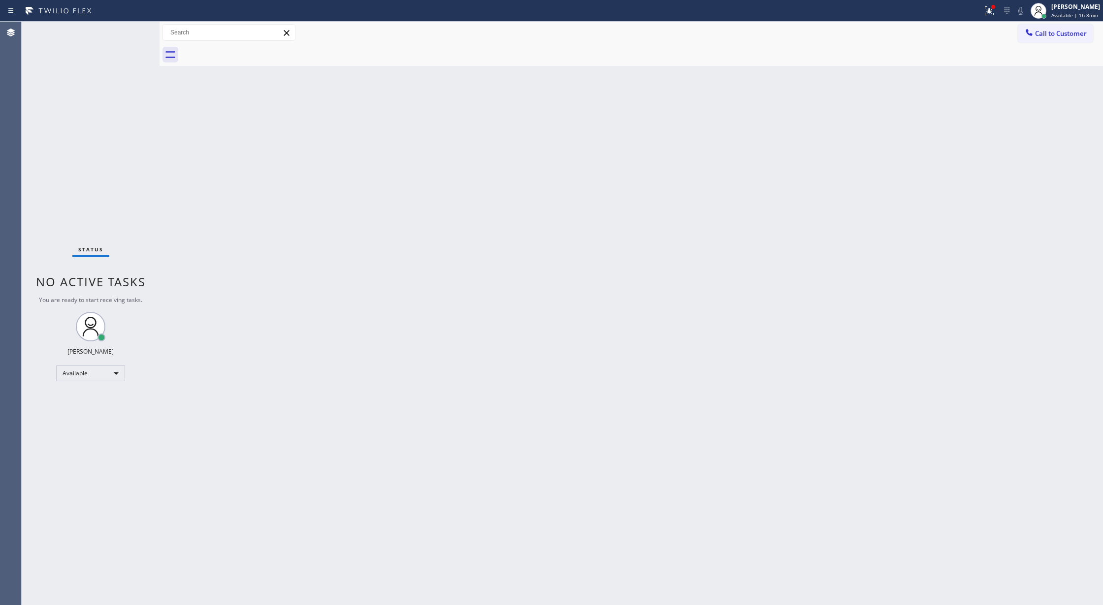
click at [130, 32] on div "Status No active tasks You are ready to start receiving tasks. Lilibeth Pueyo A…" at bounding box center [91, 314] width 138 height 584
click at [134, 26] on div "Status No active tasks You are ready to start receiving tasks. Lilibeth Pueyo A…" at bounding box center [91, 314] width 138 height 584
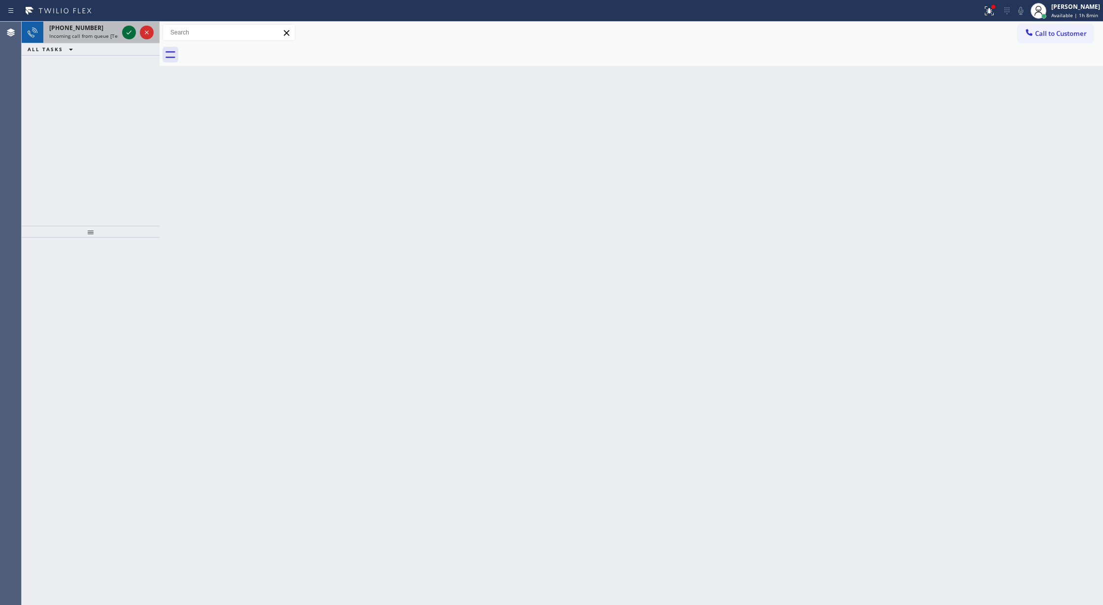
click at [126, 30] on icon at bounding box center [129, 33] width 12 height 12
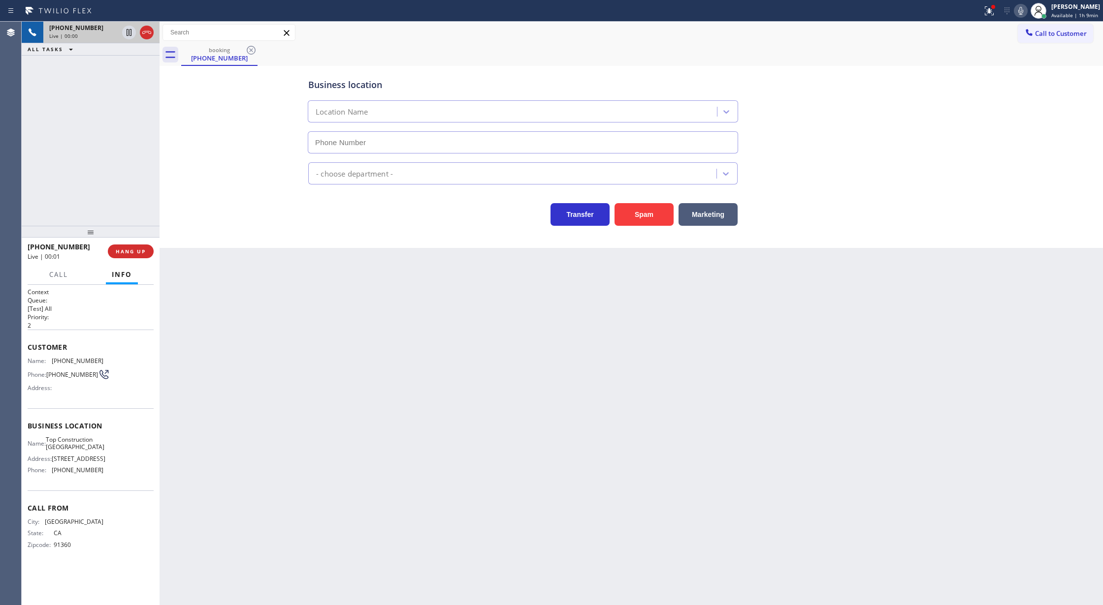
type input "(805) 214-1770"
click at [636, 219] on button "Spam" at bounding box center [643, 214] width 59 height 23
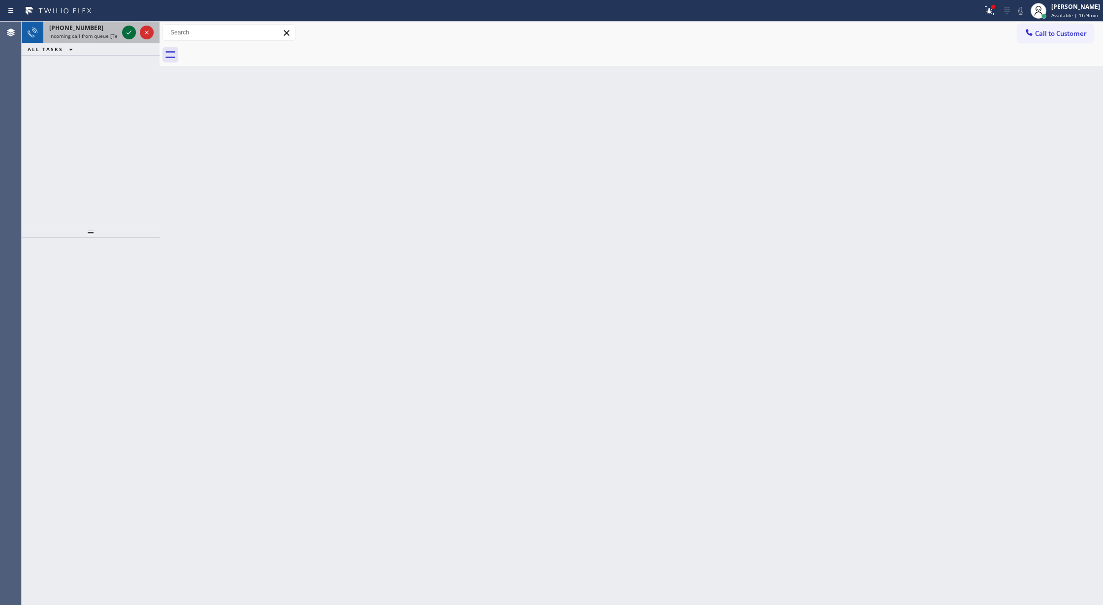
click at [127, 31] on icon at bounding box center [129, 33] width 12 height 12
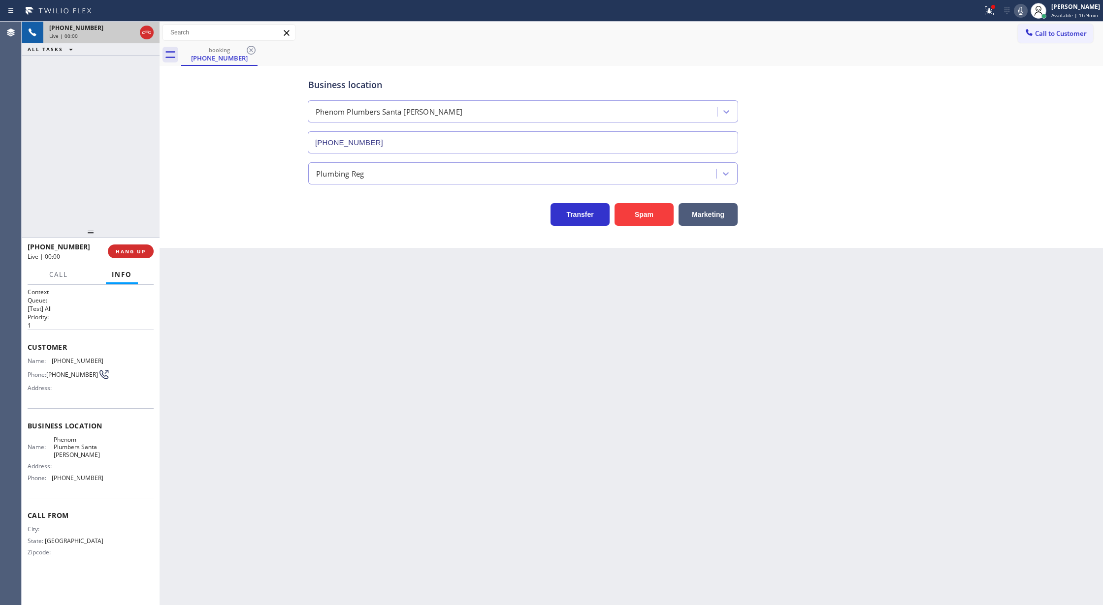
type input "(714) 699-9756"
drag, startPoint x: 144, startPoint y: 30, endPoint x: 133, endPoint y: 207, distance: 177.1
click at [144, 30] on icon at bounding box center [147, 33] width 12 height 12
click at [119, 253] on span "COMPLETE" at bounding box center [129, 251] width 34 height 7
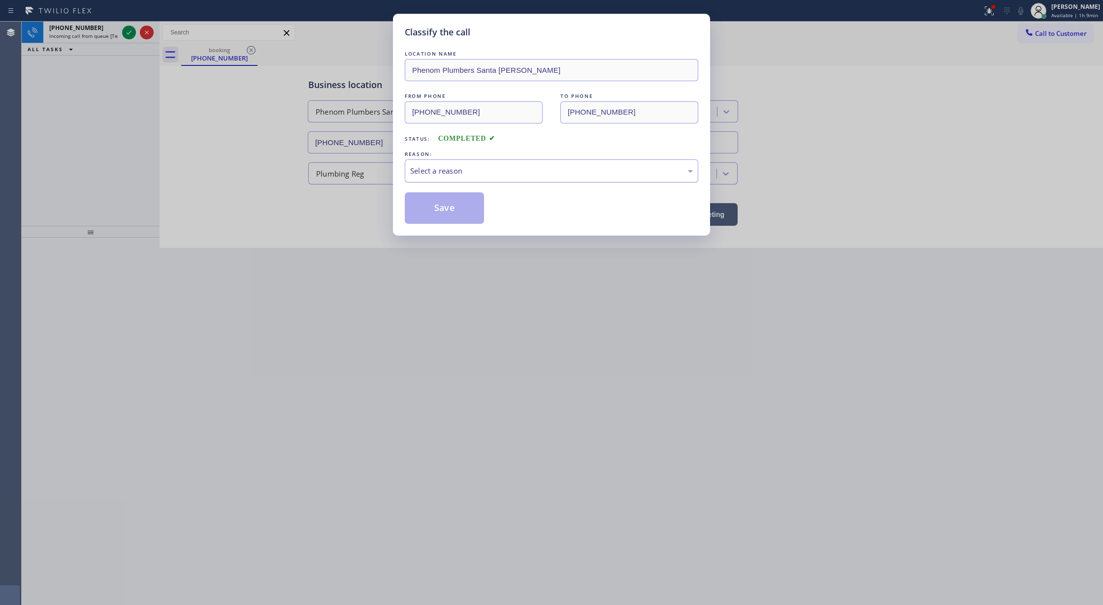
click at [457, 176] on div "Select a reason" at bounding box center [551, 170] width 283 height 11
click at [445, 207] on button "Save" at bounding box center [444, 208] width 79 height 32
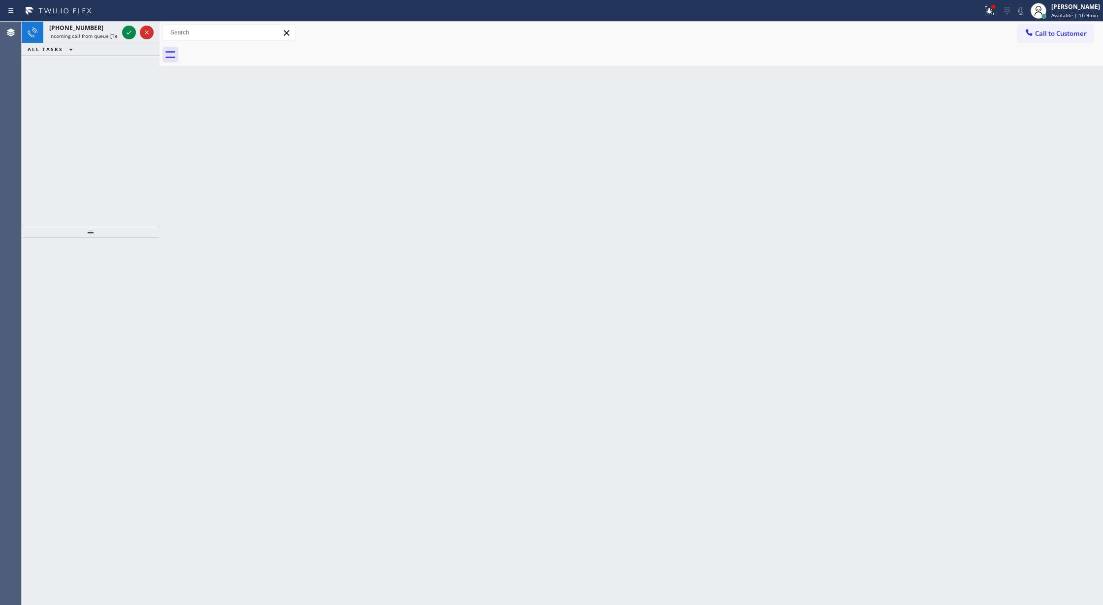
click at [126, 32] on icon at bounding box center [129, 33] width 12 height 12
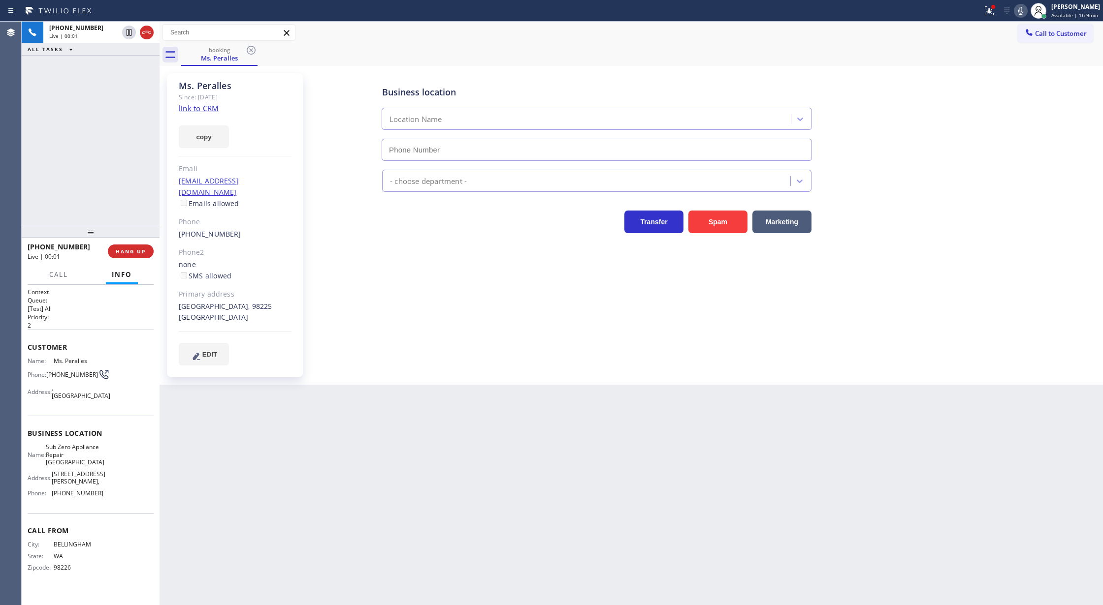
type input "(360) 205-1831"
click at [205, 106] on link "link to CRM" at bounding box center [199, 108] width 40 height 10
click at [146, 36] on icon at bounding box center [147, 33] width 12 height 12
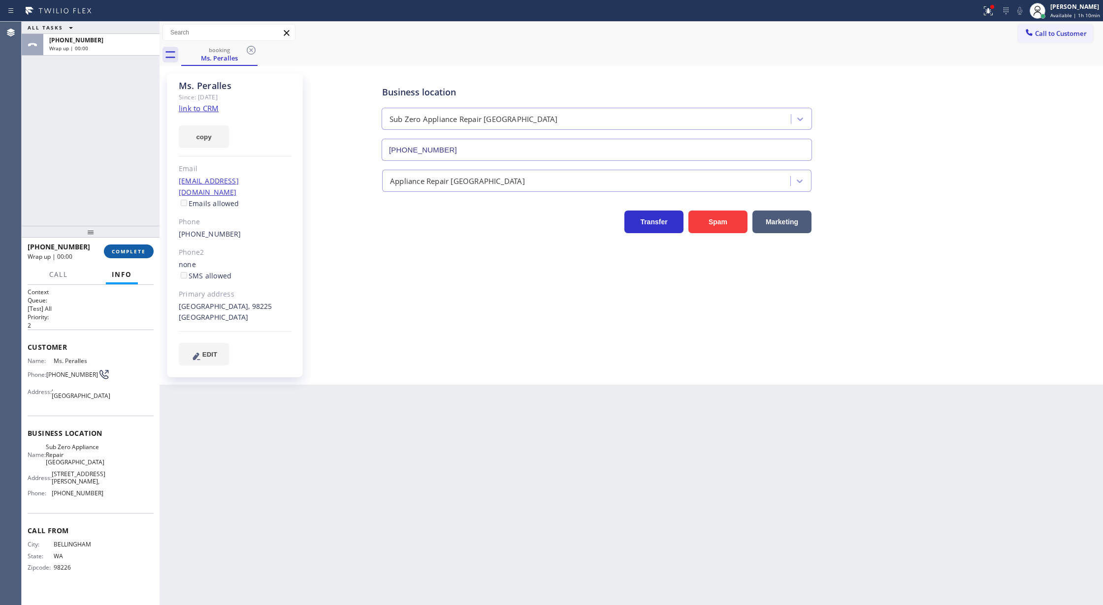
click at [136, 251] on span "COMPLETE" at bounding box center [129, 251] width 34 height 7
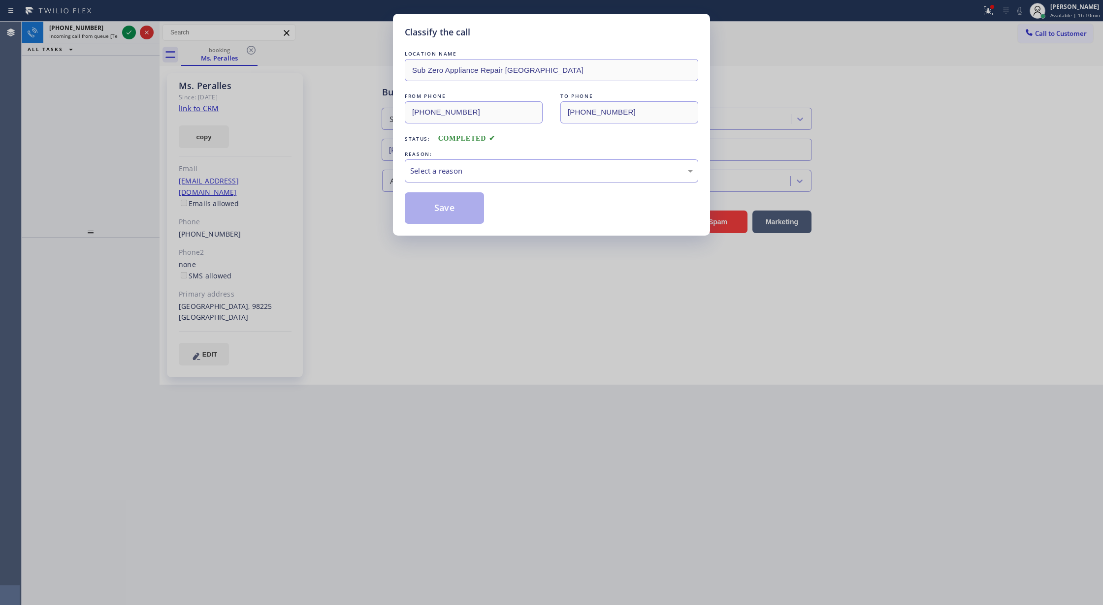
click at [471, 175] on div "Select a reason" at bounding box center [551, 170] width 283 height 11
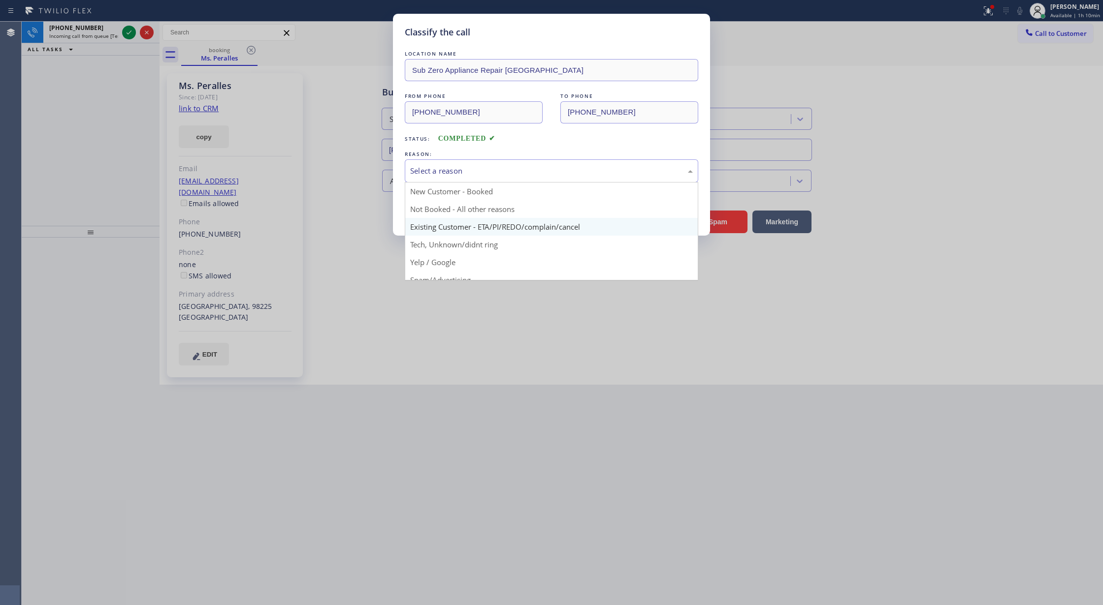
scroll to position [62, 0]
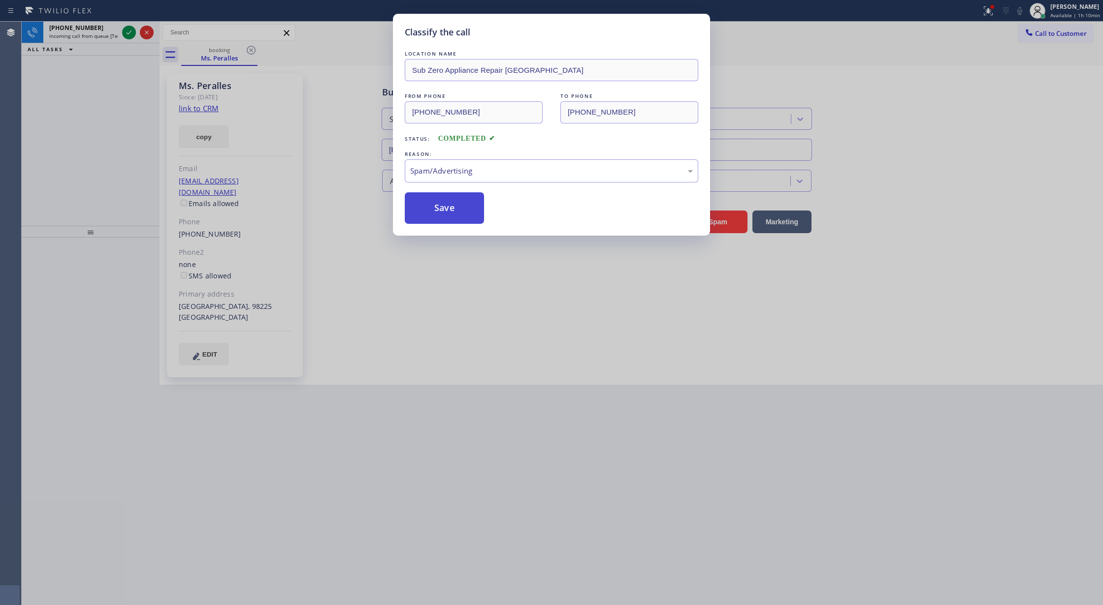
click at [437, 206] on button "Save" at bounding box center [444, 208] width 79 height 32
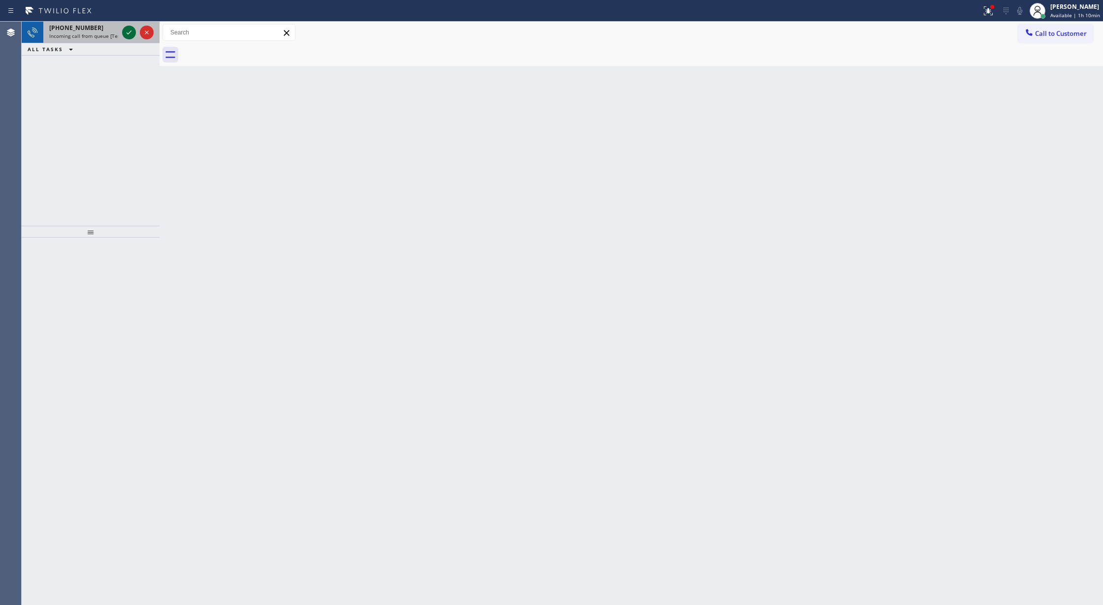
click at [128, 30] on icon at bounding box center [129, 33] width 12 height 12
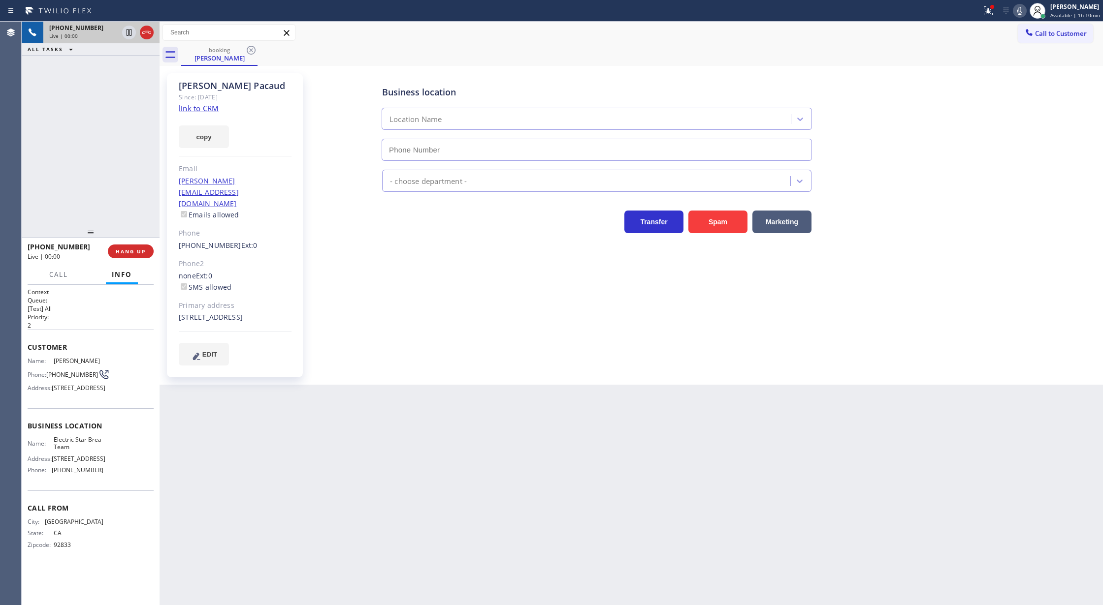
type input "(714) 804-0533"
click at [189, 108] on link "link to CRM" at bounding box center [199, 108] width 40 height 10
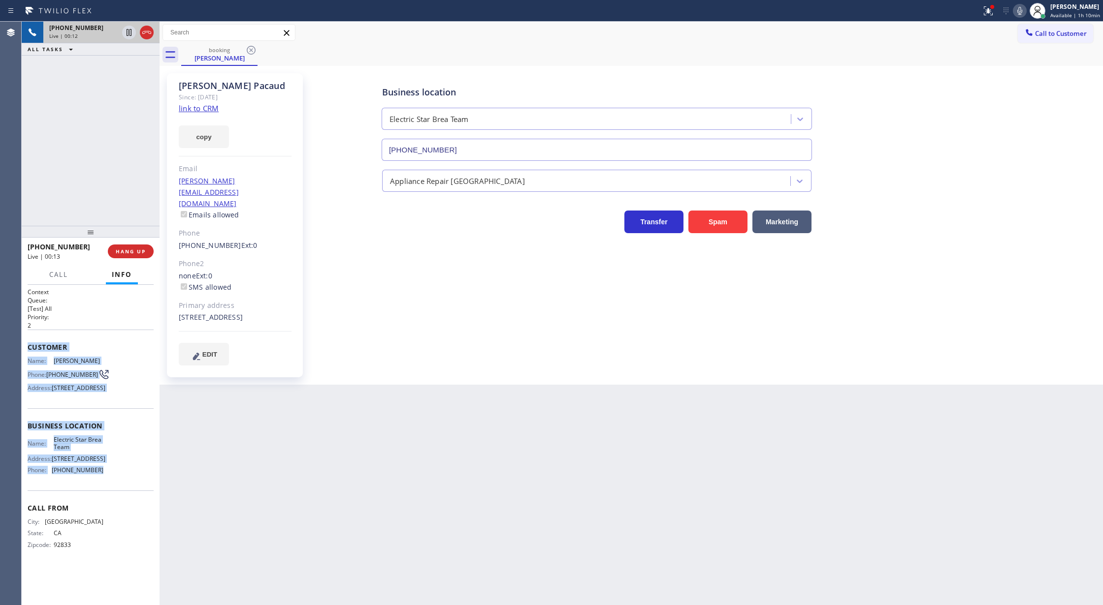
drag, startPoint x: 28, startPoint y: 347, endPoint x: 111, endPoint y: 489, distance: 164.1
click at [111, 489] on div "Context Queue: [Test] All Priority: 2 Customer Name: Katherine Pacaud Phone: (7…" at bounding box center [91, 426] width 126 height 277
copy div "Customer Name: Katherine Pacaud Phone: (714) 323-5368 Address: 1011 N Cypress S…"
click at [148, 32] on icon at bounding box center [146, 32] width 9 height 3
click at [125, 249] on span "COMPLETE" at bounding box center [129, 251] width 34 height 7
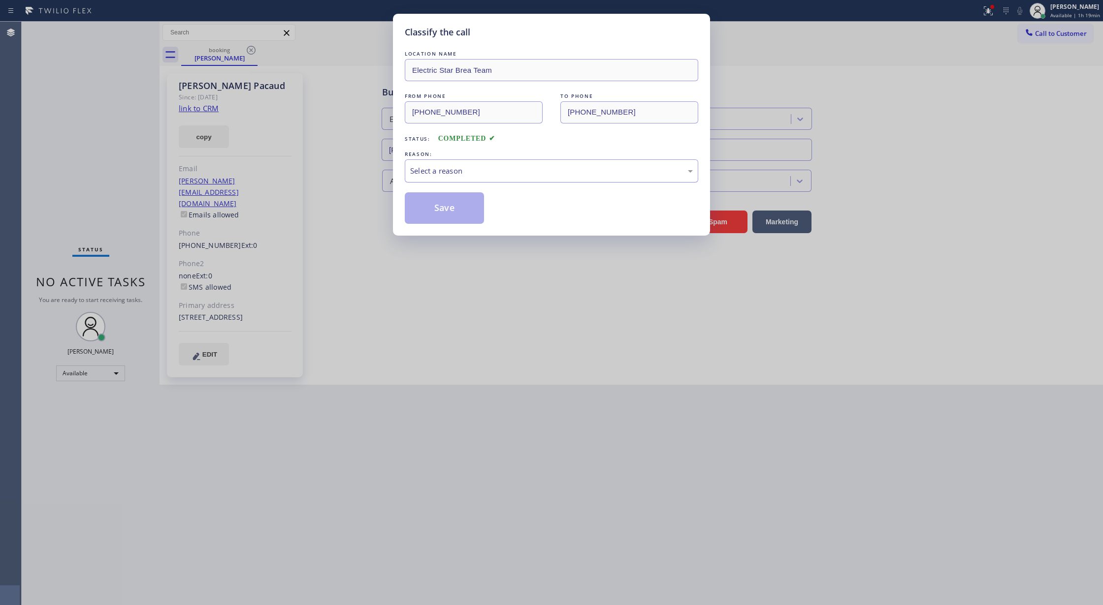
click at [433, 176] on div "Select a reason" at bounding box center [551, 170] width 283 height 11
click at [441, 213] on button "Save" at bounding box center [444, 208] width 79 height 32
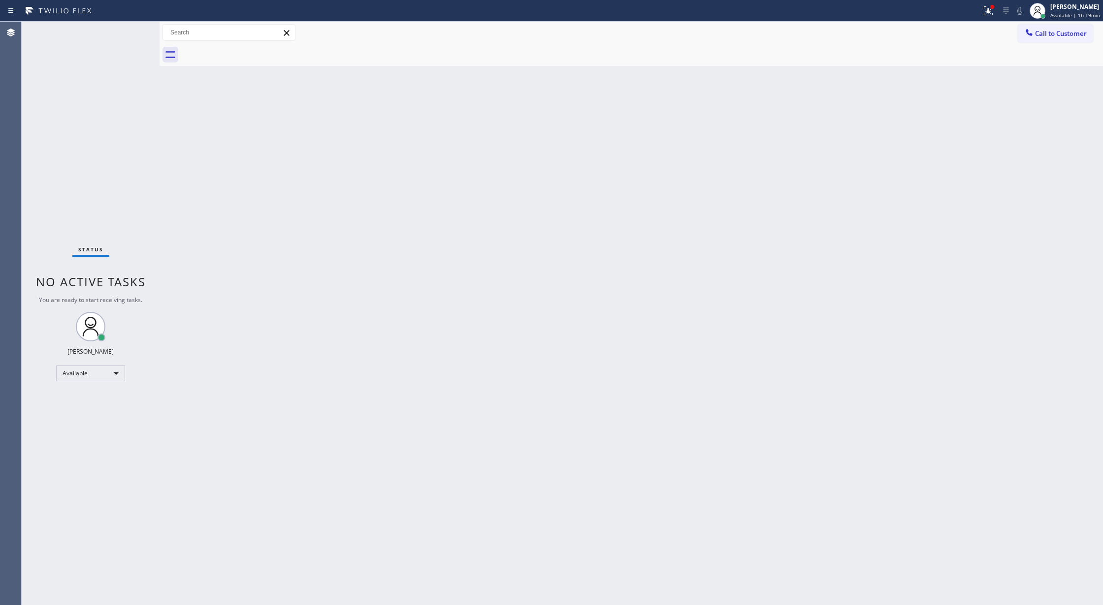
click at [127, 40] on div "Status No active tasks You are ready to start receiving tasks. Lilibeth Pueyo A…" at bounding box center [91, 314] width 138 height 584
click at [134, 26] on div "Status No active tasks You are ready to start receiving tasks. Lilibeth Pueyo A…" at bounding box center [91, 314] width 138 height 584
click at [126, 32] on div "Status No active tasks You are ready to start receiving tasks. Lilibeth Pueyo A…" at bounding box center [91, 314] width 138 height 584
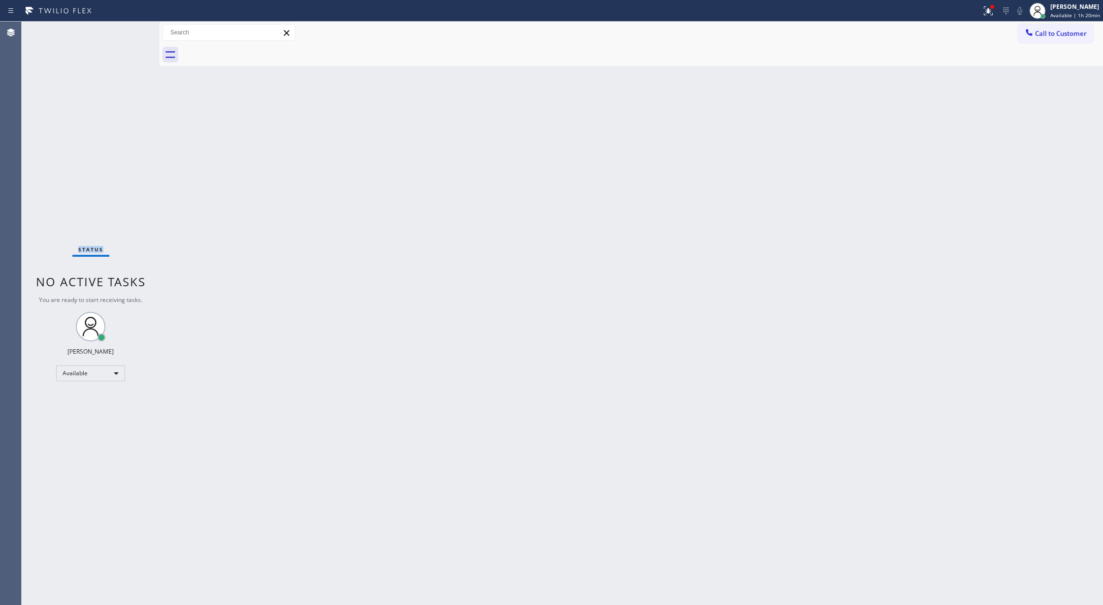
click at [126, 32] on div "Status No active tasks You are ready to start receiving tasks. Lilibeth Pueyo A…" at bounding box center [91, 314] width 138 height 584
click at [132, 34] on div "Status No active tasks You are ready to start receiving tasks. Lilibeth Pueyo A…" at bounding box center [91, 314] width 138 height 584
click at [128, 35] on div "Status No active tasks You are ready to start receiving tasks. Lilibeth Pueyo A…" at bounding box center [91, 314] width 138 height 584
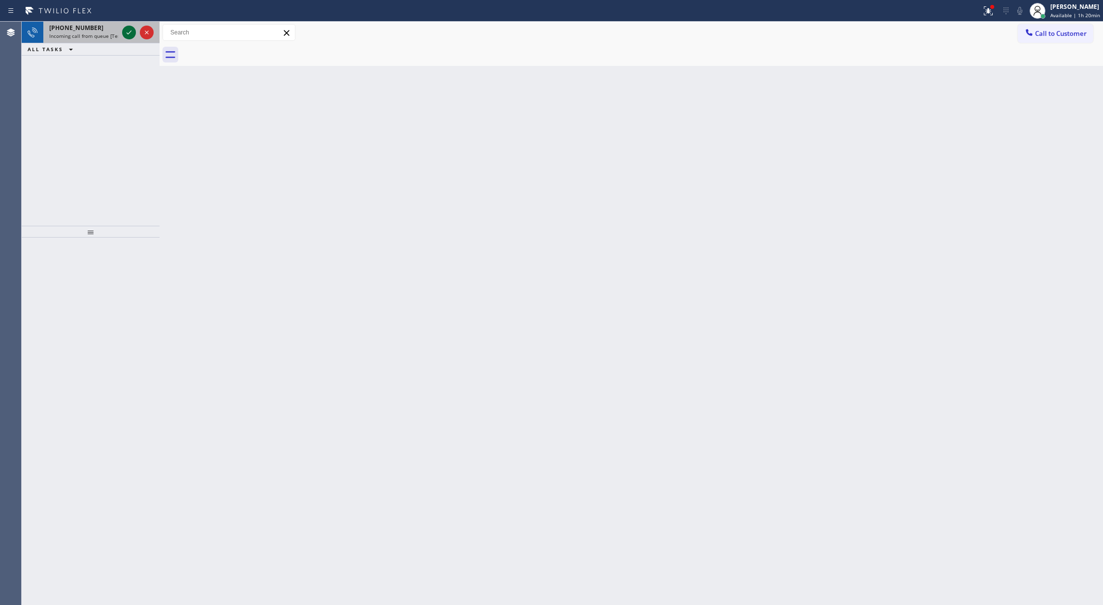
click at [128, 34] on icon at bounding box center [128, 33] width 5 height 4
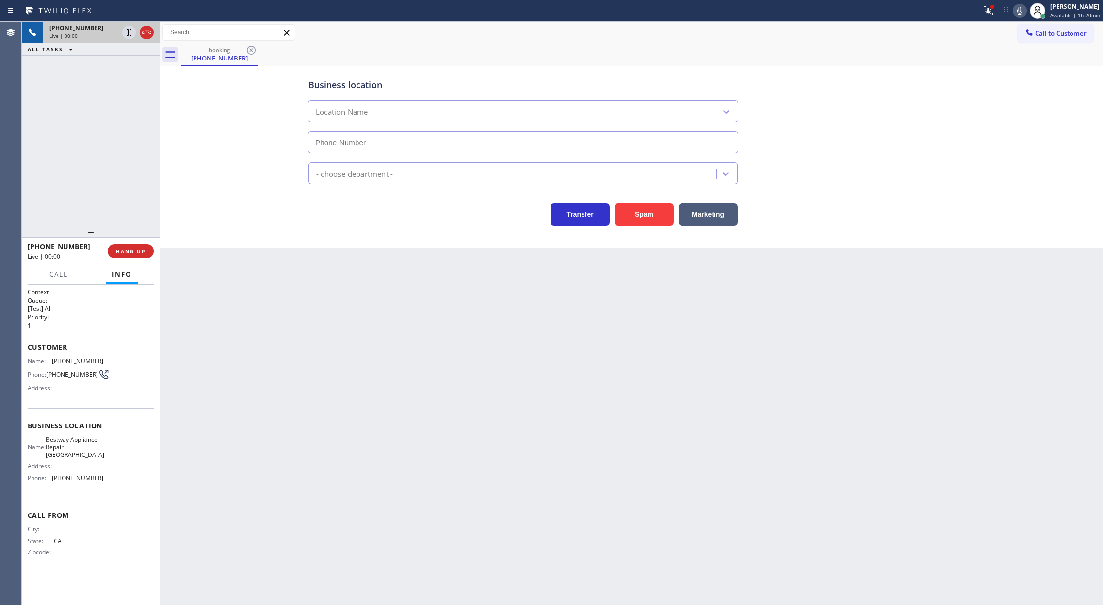
type input "(714) 410-5117"
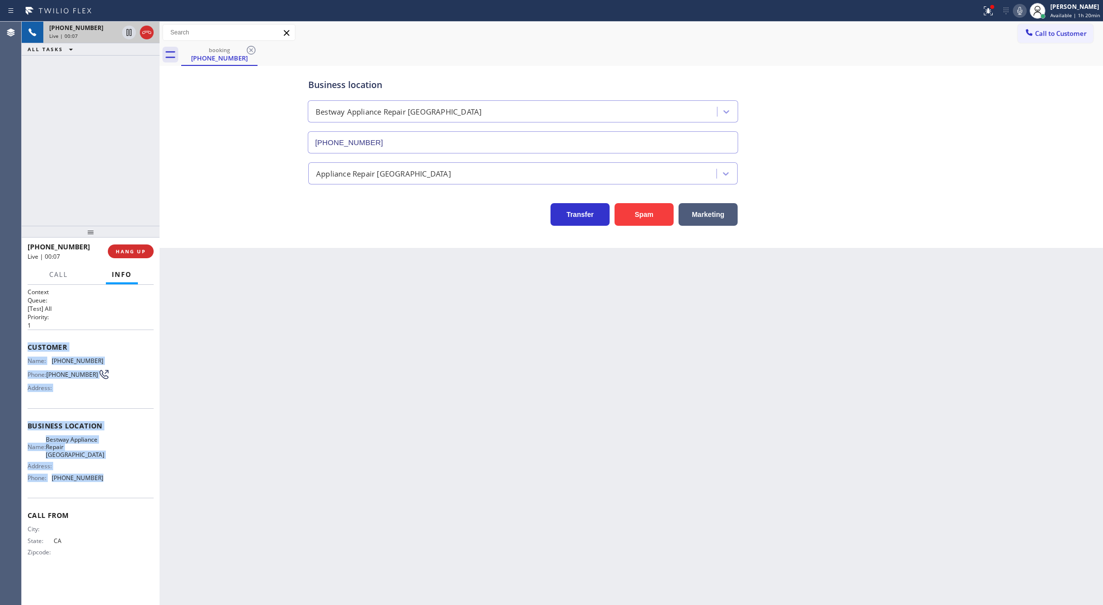
copy div "Customer Name: (213) 497-3026 Phone: (213) 497-3026 Address: Business location …"
drag, startPoint x: 26, startPoint y: 349, endPoint x: 116, endPoint y: 483, distance: 162.0
click at [116, 483] on div "Context Queue: [Test] All Priority: 1 Customer Name: (213) 497-3026 Phone: (213…" at bounding box center [91, 445] width 138 height 321
click at [116, 249] on span "COMPLETE" at bounding box center [129, 251] width 34 height 7
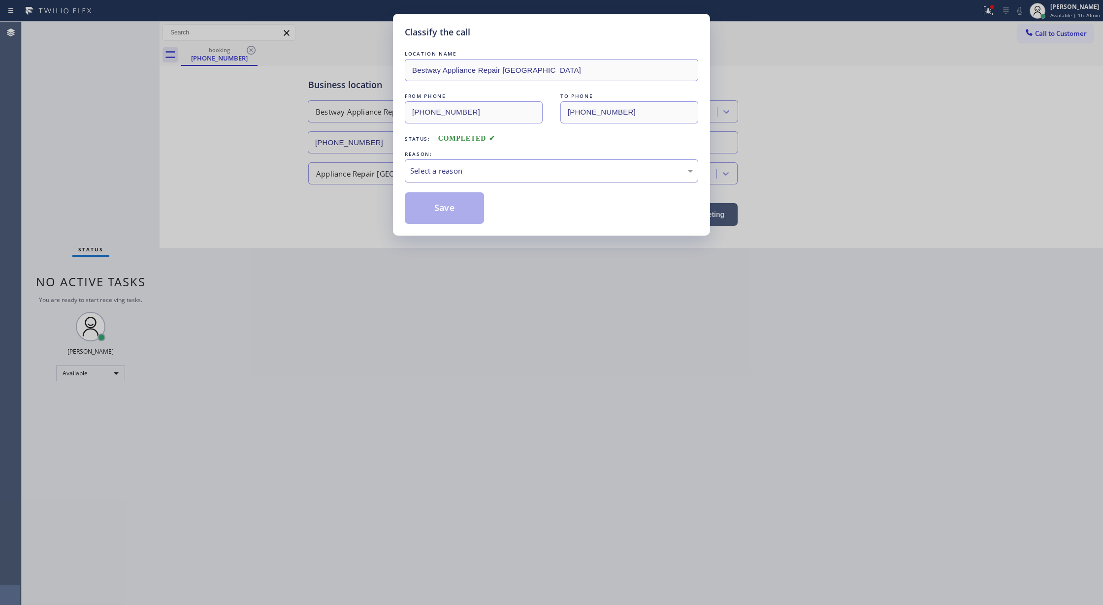
click at [455, 164] on div "Select a reason" at bounding box center [551, 170] width 293 height 23
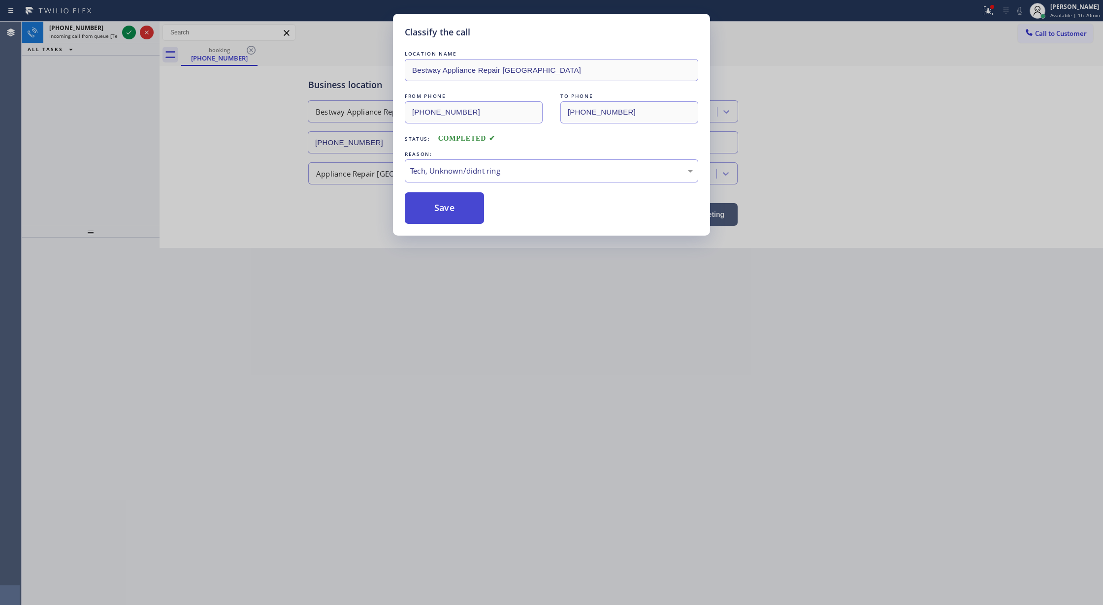
click at [434, 222] on button "Save" at bounding box center [444, 208] width 79 height 32
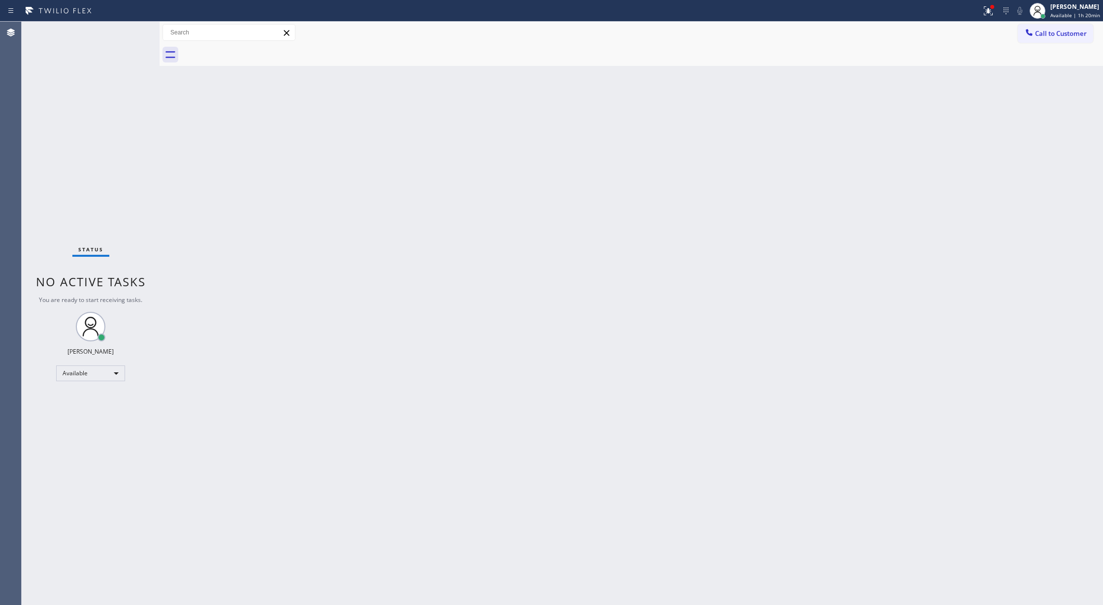
click at [128, 33] on div "Status No active tasks You are ready to start receiving tasks. Lilibeth Pueyo A…" at bounding box center [91, 314] width 138 height 584
click at [126, 31] on div "Status No active tasks You are ready to start receiving tasks. Lilibeth Pueyo A…" at bounding box center [91, 314] width 138 height 584
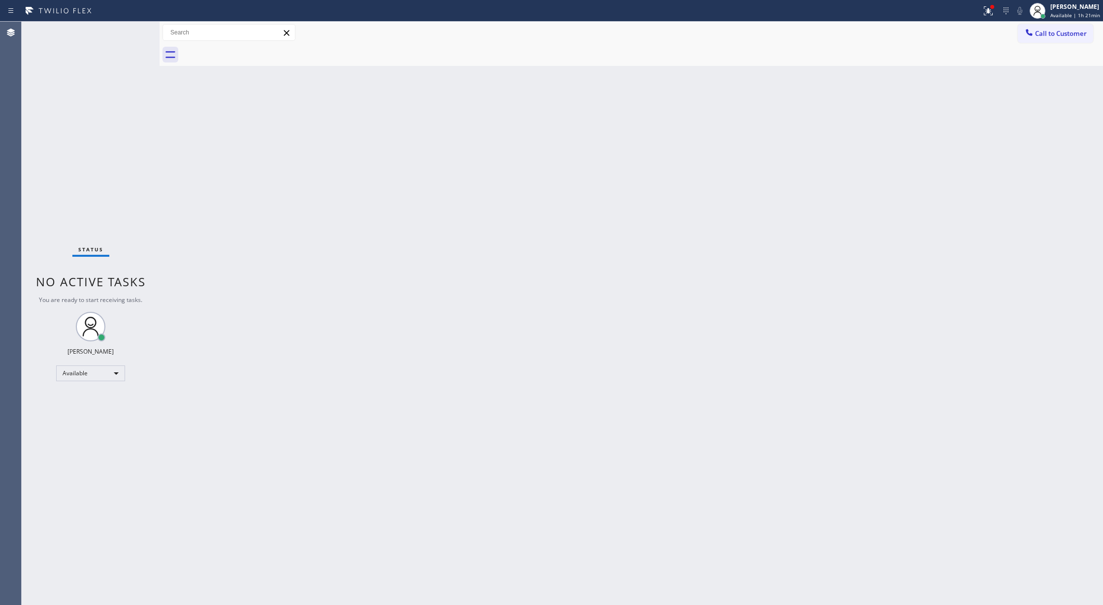
click at [126, 31] on div "Status No active tasks You are ready to start receiving tasks. Lilibeth Pueyo A…" at bounding box center [91, 314] width 138 height 584
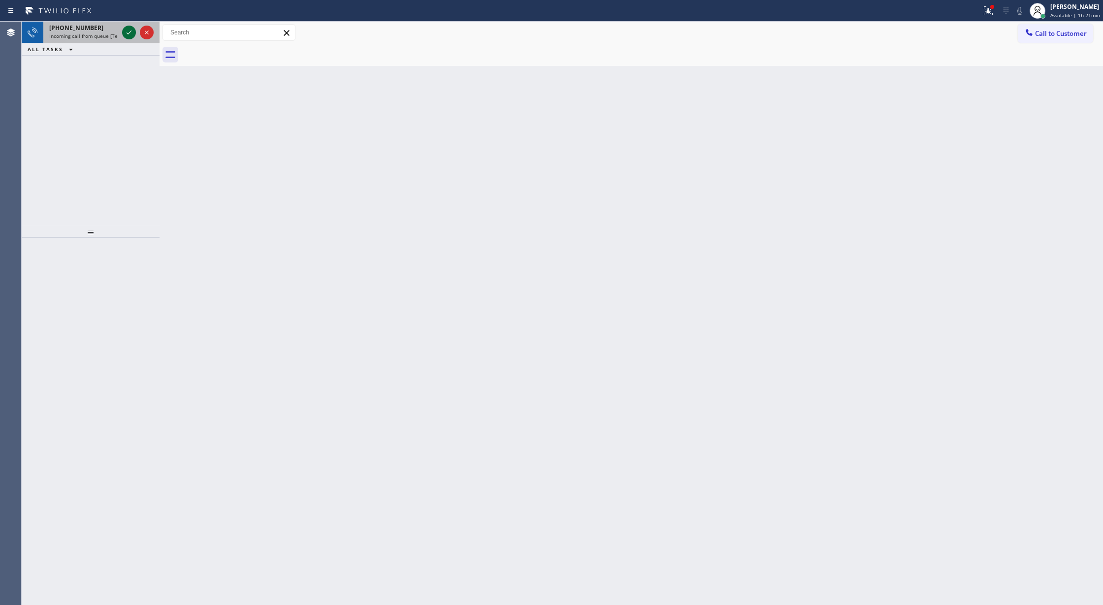
click at [123, 30] on icon at bounding box center [129, 33] width 12 height 12
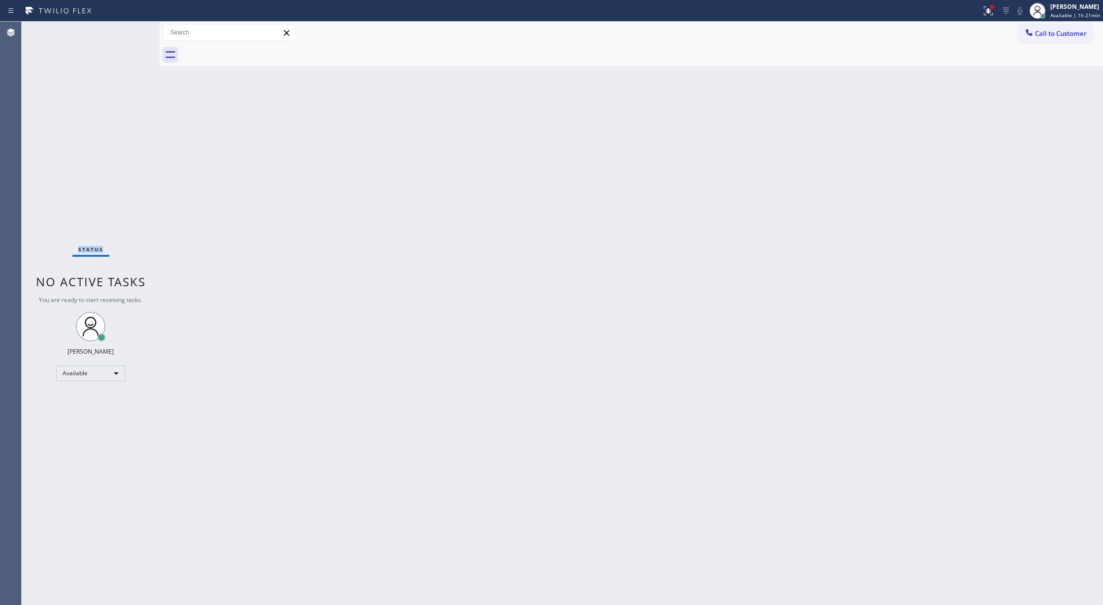
click at [130, 32] on div "Status No active tasks You are ready to start receiving tasks. Lilibeth Pueyo A…" at bounding box center [91, 314] width 138 height 584
click at [135, 31] on div "Status No active tasks You are ready to start receiving tasks. Lilibeth Pueyo A…" at bounding box center [91, 314] width 138 height 584
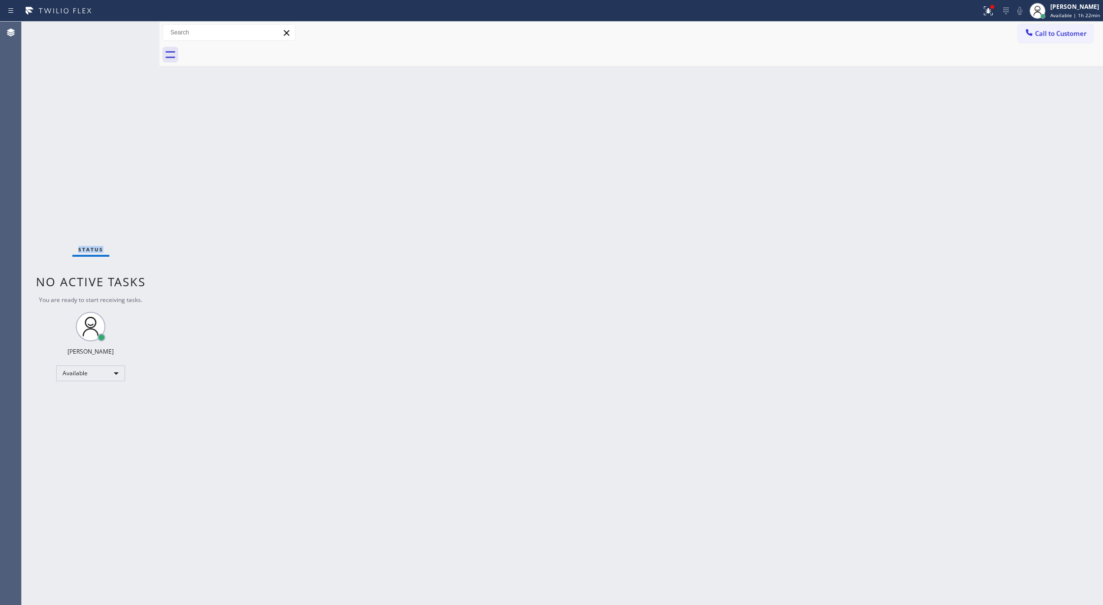
click at [132, 32] on div "Status No active tasks You are ready to start receiving tasks. Lilibeth Pueyo A…" at bounding box center [91, 314] width 138 height 584
click at [132, 38] on div "Status No active tasks You are ready to start receiving tasks. Lilibeth Pueyo A…" at bounding box center [91, 314] width 138 height 584
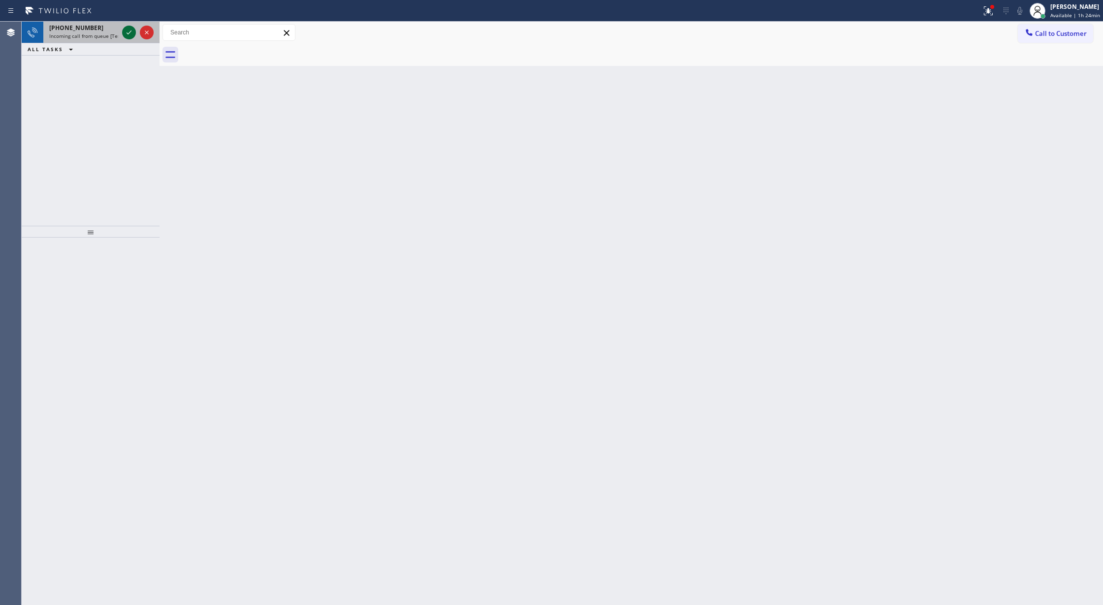
click at [128, 31] on icon at bounding box center [129, 33] width 12 height 12
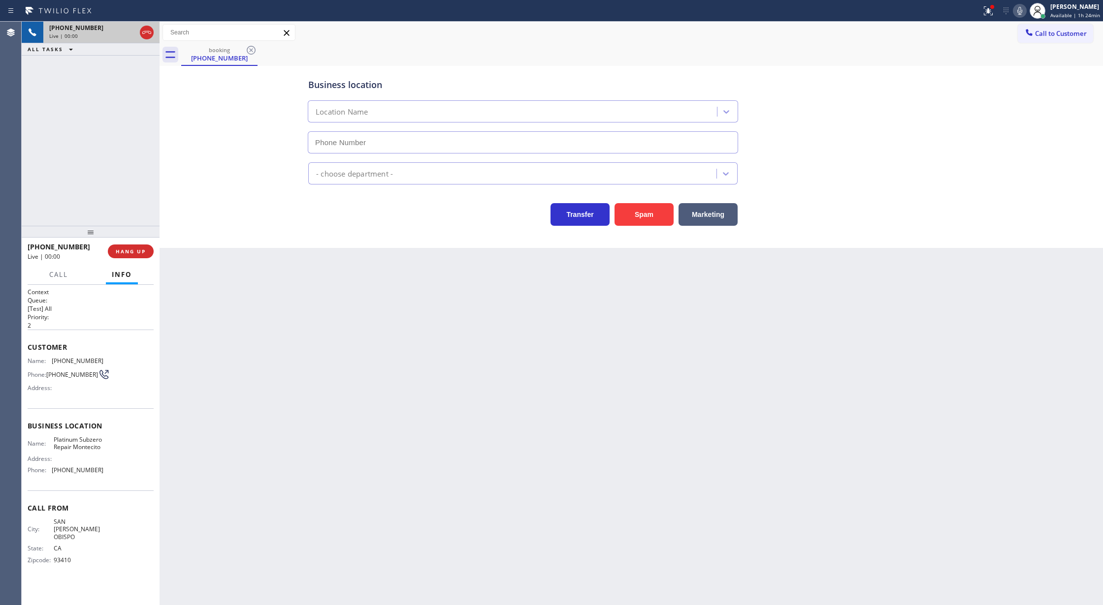
type input "(805) 399-7188"
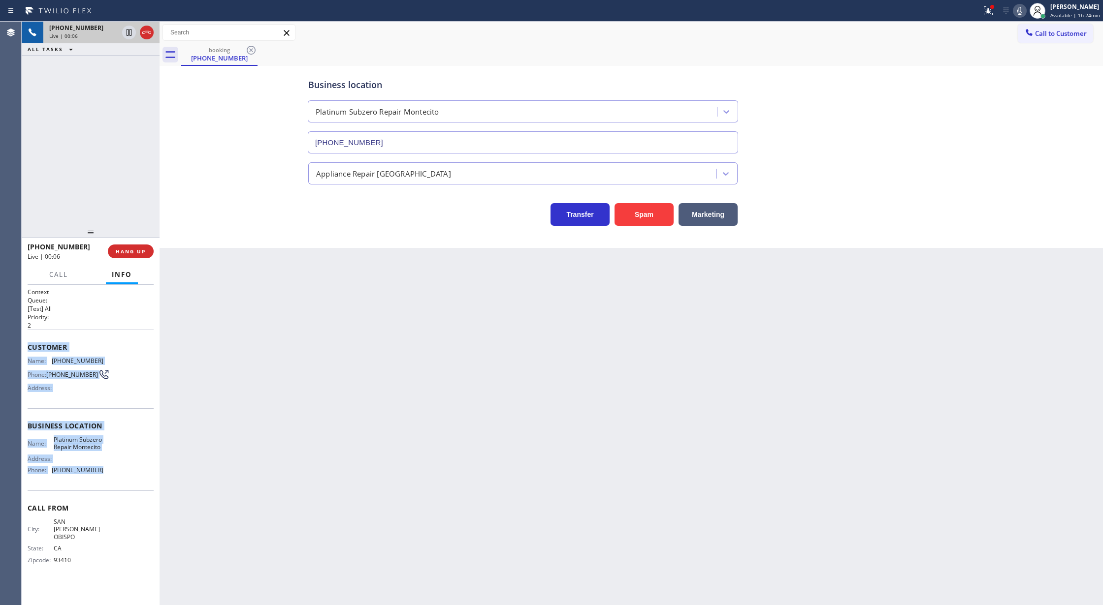
copy div "Customer Name: (805) 365-8427 Phone: (805) 365-8427 Address: Business location …"
drag, startPoint x: 28, startPoint y: 348, endPoint x: 112, endPoint y: 470, distance: 147.7
click at [112, 470] on div "Context Queue: [Test] All Priority: 2 Customer Name: (805) 365-8427 Phone: (805…" at bounding box center [91, 434] width 126 height 292
click at [629, 221] on button "Spam" at bounding box center [643, 214] width 59 height 23
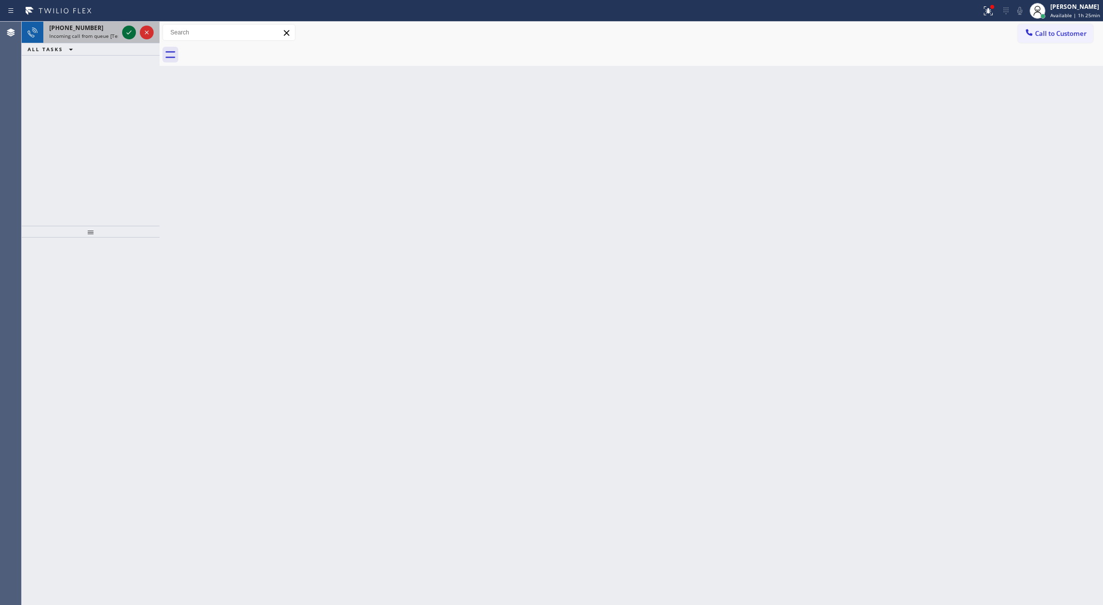
click at [128, 30] on icon at bounding box center [129, 33] width 12 height 12
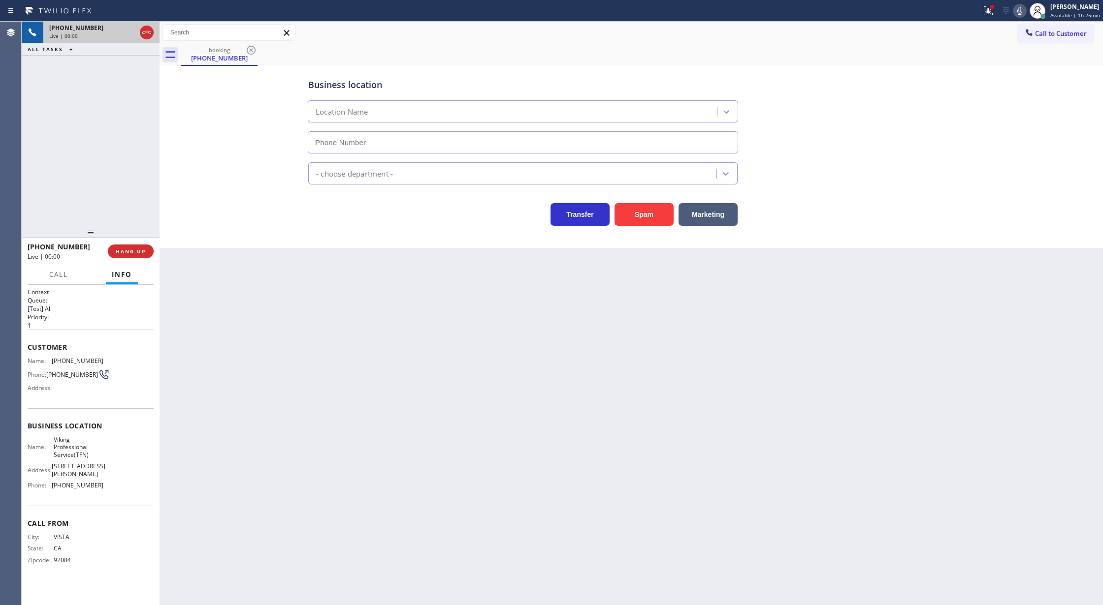
type input "(888) 734-4409"
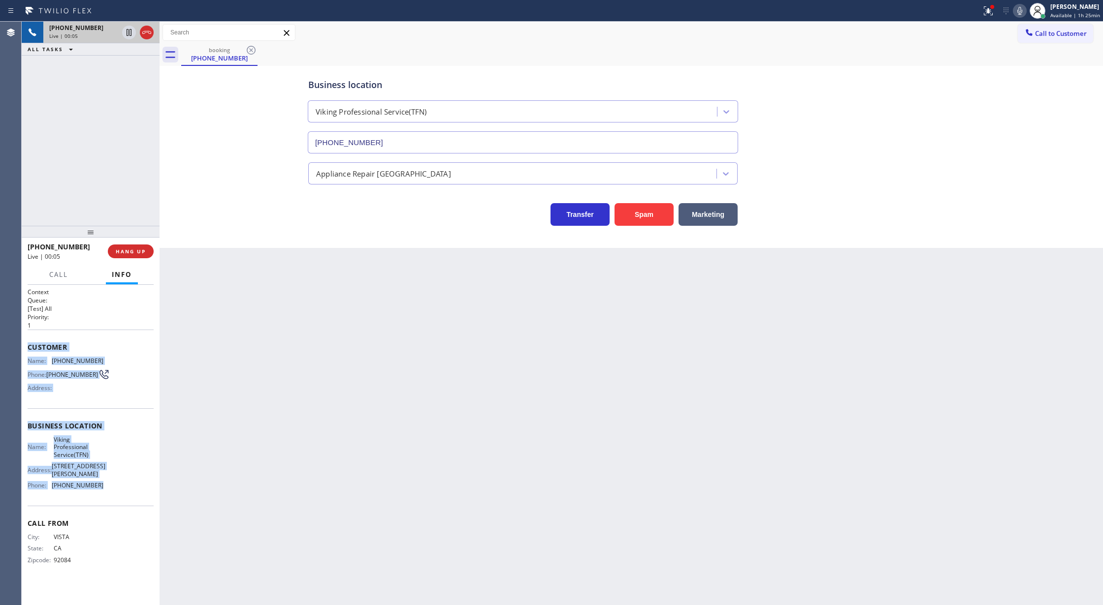
copy div "Customer Name: (760) 216-1474 Phone: (760) 216-1474 Address: Business location …"
drag, startPoint x: 24, startPoint y: 347, endPoint x: 104, endPoint y: 477, distance: 152.6
click at [104, 477] on div "Context Queue: [Test] All Priority: 1 Customer Name: (760) 216-1474 Phone: (760…" at bounding box center [91, 445] width 138 height 321
click at [1021, 13] on icon at bounding box center [1019, 11] width 5 height 8
click at [1019, 10] on icon at bounding box center [1019, 11] width 5 height 8
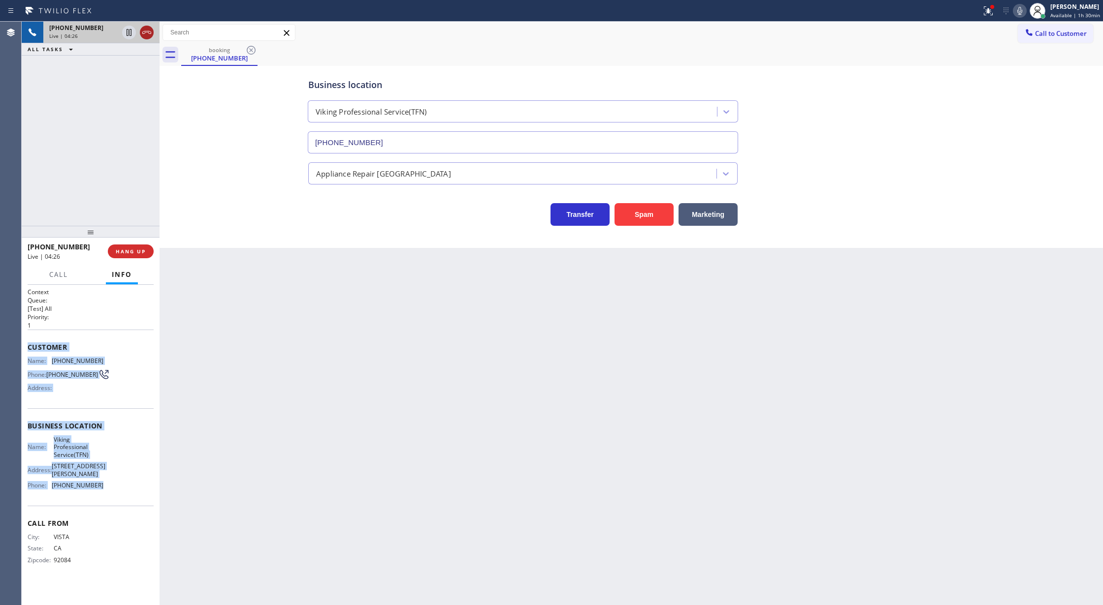
click at [143, 32] on icon at bounding box center [147, 33] width 12 height 12
click at [129, 251] on span "COMPLETE" at bounding box center [129, 251] width 34 height 7
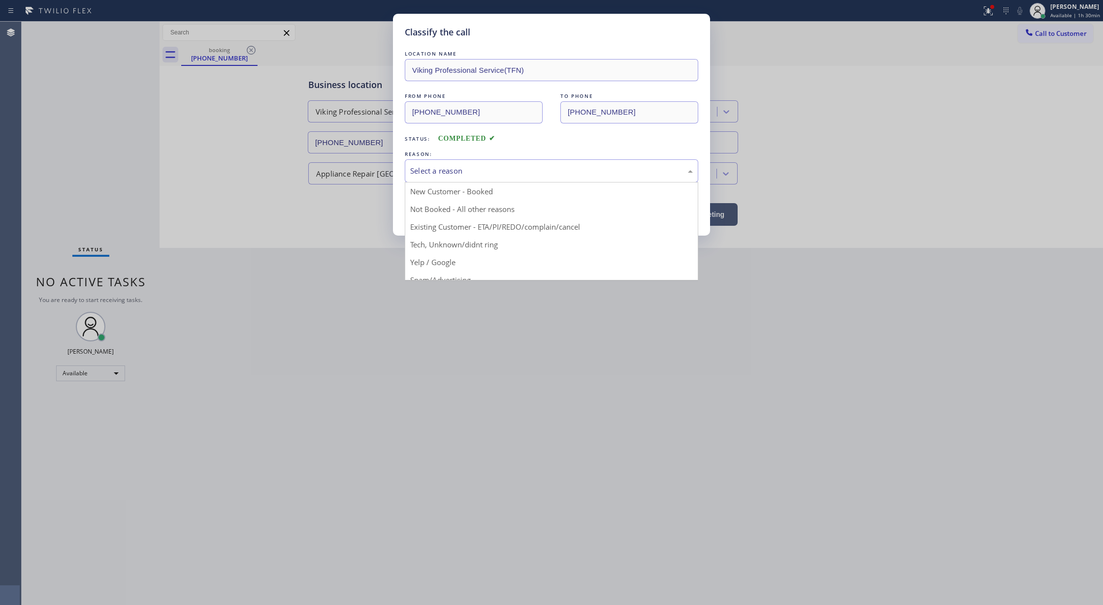
click at [440, 170] on div "Select a reason" at bounding box center [551, 170] width 283 height 11
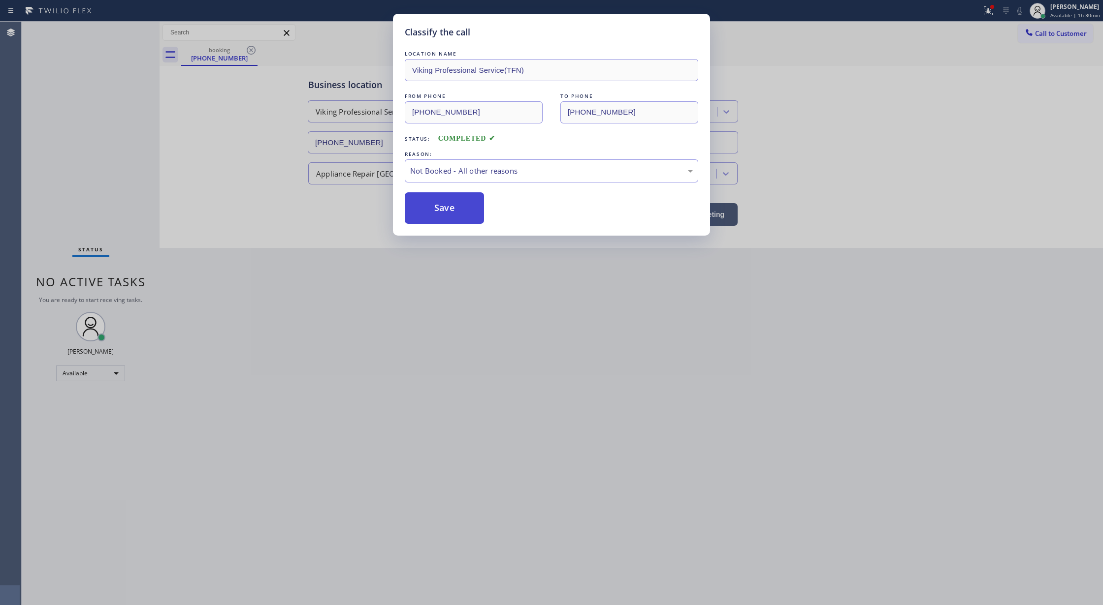
click at [432, 199] on button "Save" at bounding box center [444, 208] width 79 height 32
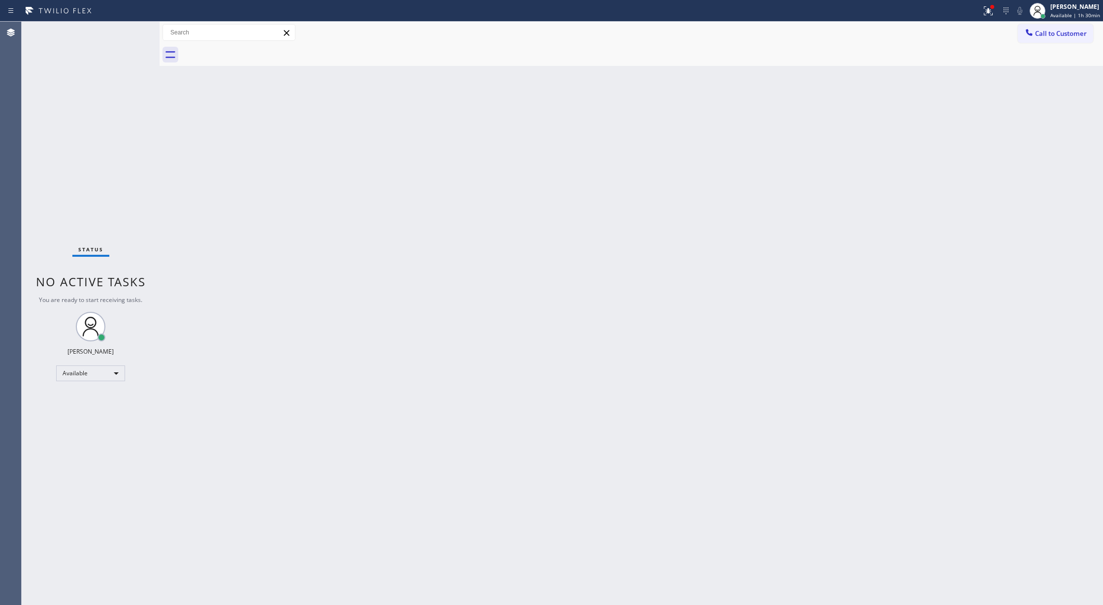
click at [124, 30] on div "Status No active tasks You are ready to start receiving tasks. Lilibeth Pueyo A…" at bounding box center [91, 314] width 138 height 584
click at [119, 36] on div "Status No active tasks You are ready to start receiving tasks. Lilibeth Pueyo A…" at bounding box center [91, 314] width 138 height 584
click at [137, 31] on div "Status No active tasks You are ready to start receiving tasks. Lilibeth Pueyo A…" at bounding box center [91, 314] width 138 height 584
click at [132, 40] on icon at bounding box center [129, 45] width 12 height 12
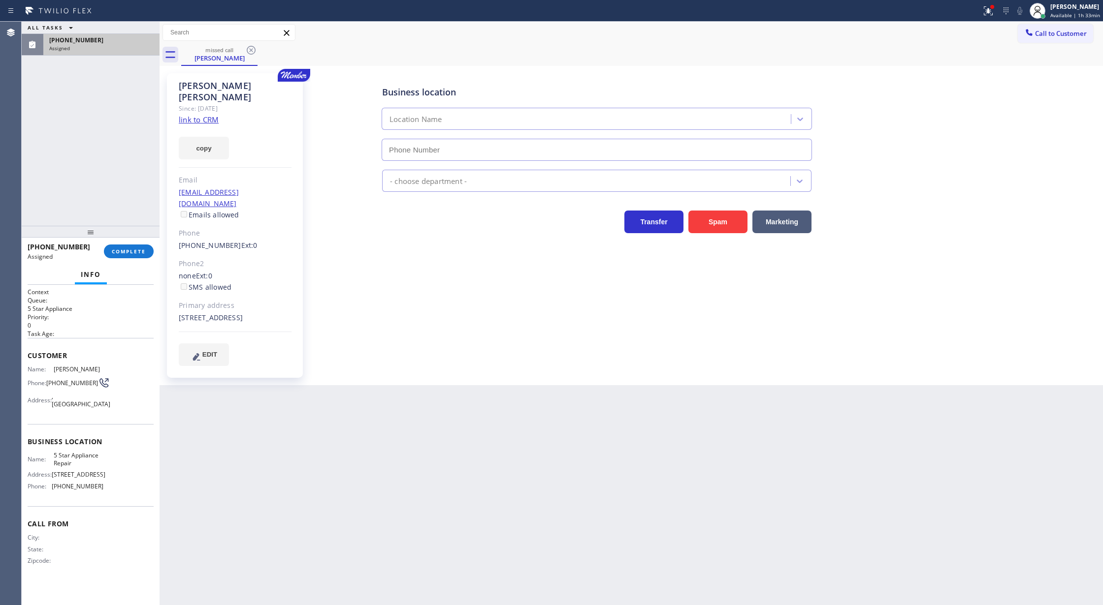
type input "(855) 731-4952"
click at [201, 115] on link "link to CRM" at bounding box center [199, 120] width 40 height 10
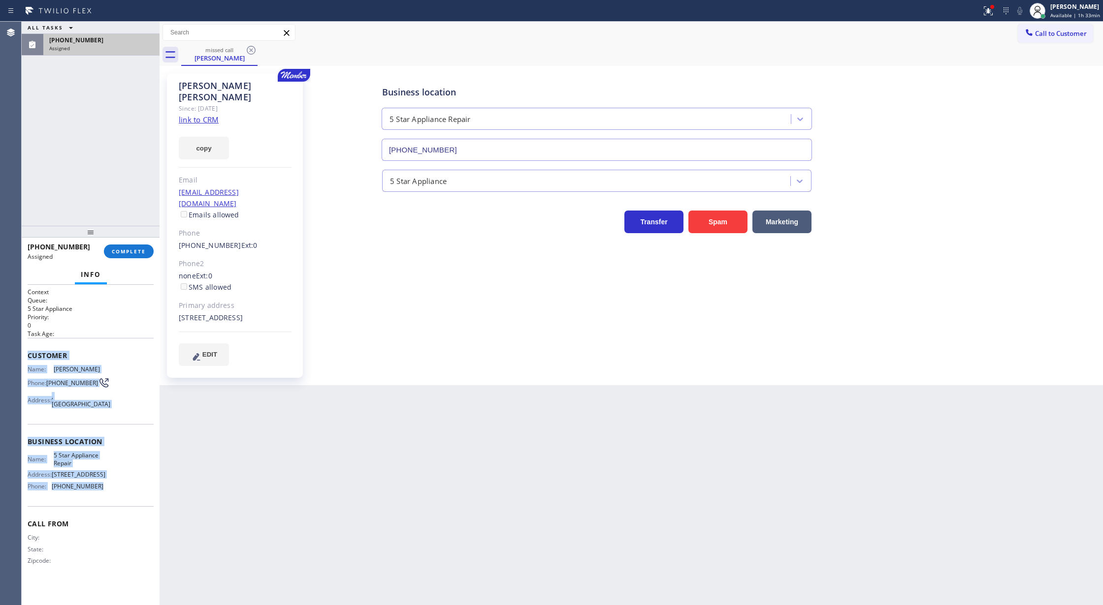
drag, startPoint x: 26, startPoint y: 354, endPoint x: 109, endPoint y: 489, distance: 158.2
click at [109, 489] on div "Context Queue: 5 Star Appliance Priority: 0 Task Age: Customer Name: Chris Boye…" at bounding box center [91, 445] width 138 height 321
click at [136, 251] on span "COMPLETE" at bounding box center [129, 251] width 34 height 7
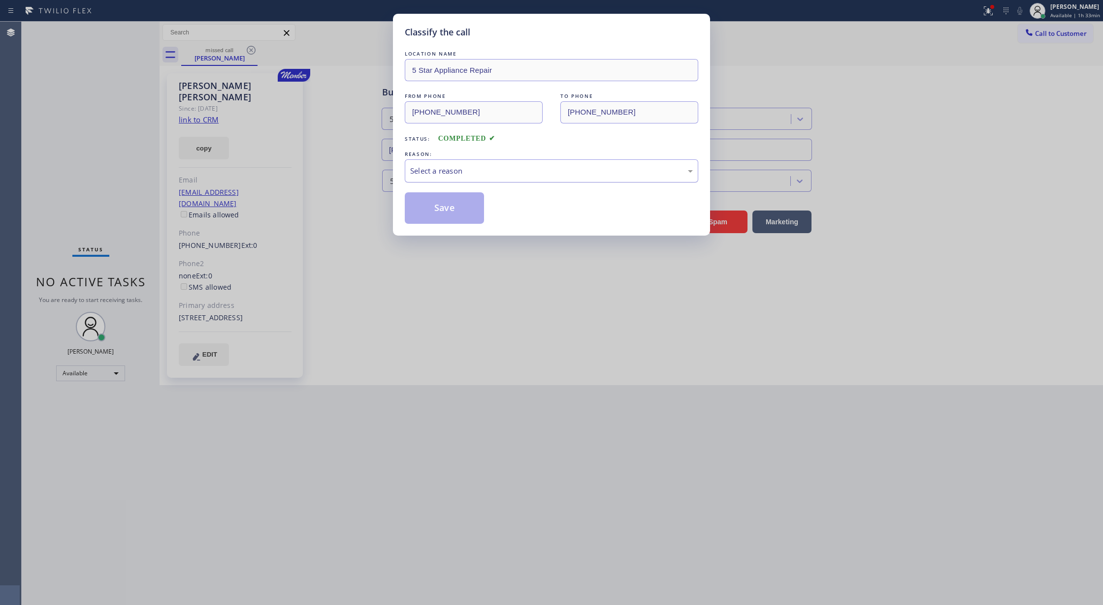
click at [461, 174] on div "Select a reason" at bounding box center [551, 170] width 283 height 11
click at [441, 214] on button "Save" at bounding box center [444, 208] width 79 height 32
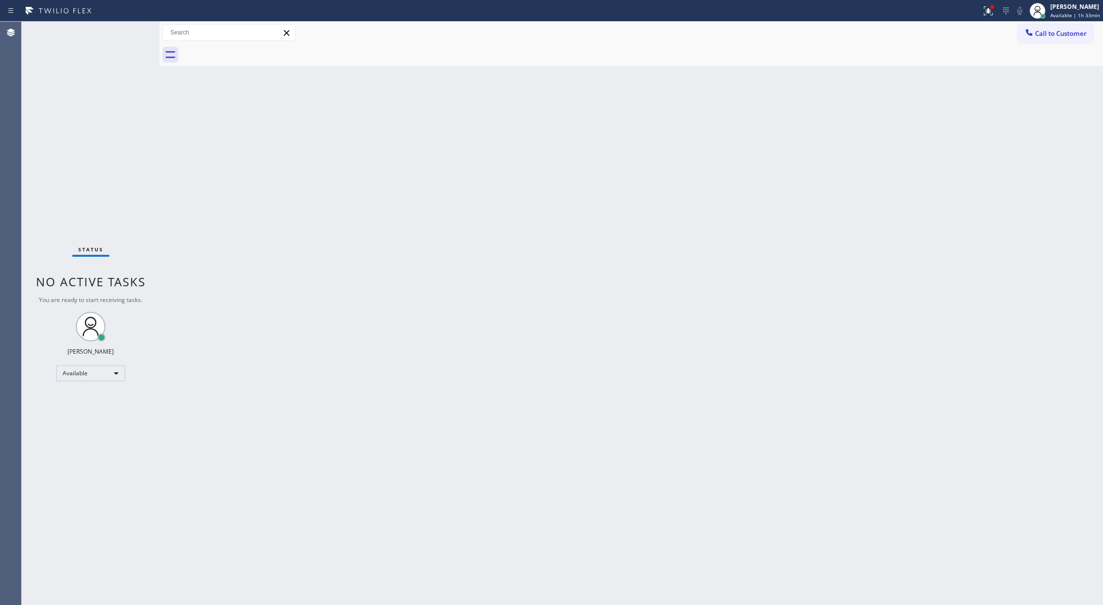
click at [148, 437] on div "Status No active tasks You are ready to start receiving tasks. Lilibeth Pueyo A…" at bounding box center [91, 314] width 138 height 584
click at [126, 32] on div "Status No active tasks You are ready to start receiving tasks. Lilibeth Pueyo A…" at bounding box center [91, 314] width 138 height 584
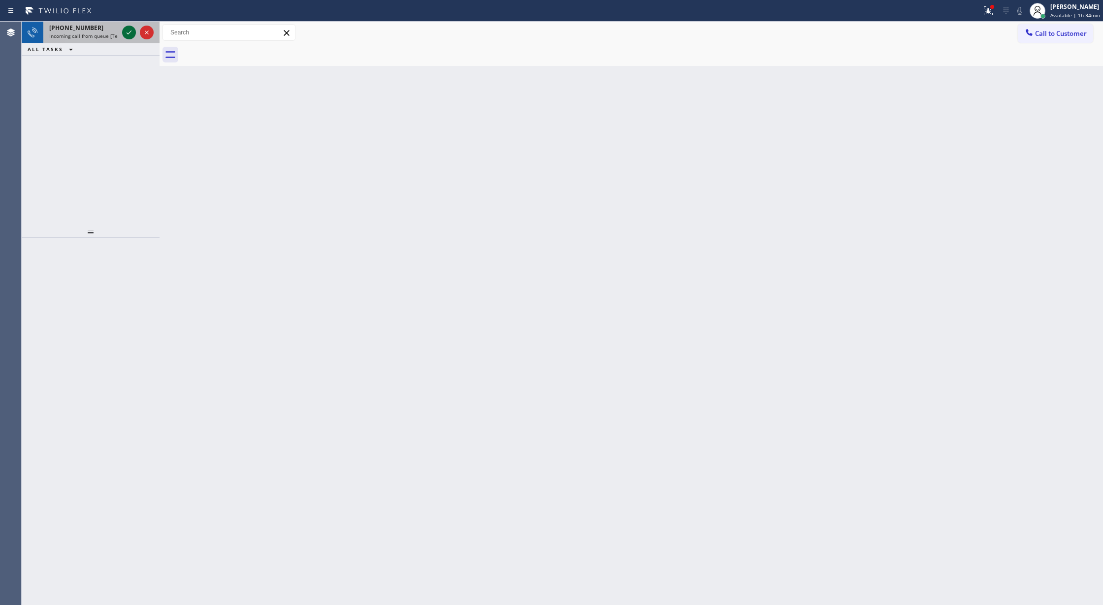
drag, startPoint x: 126, startPoint y: 42, endPoint x: 127, endPoint y: 36, distance: 6.4
click at [126, 42] on div "+19497491742 Incoming call from queue [Test] All" at bounding box center [91, 33] width 138 height 22
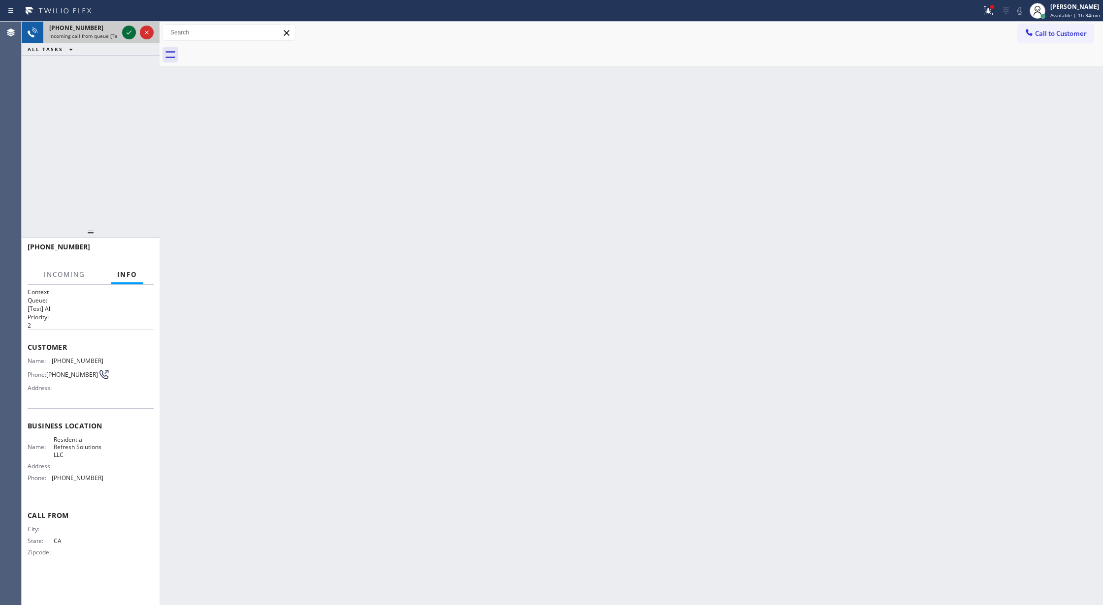
click at [127, 36] on icon at bounding box center [129, 33] width 12 height 12
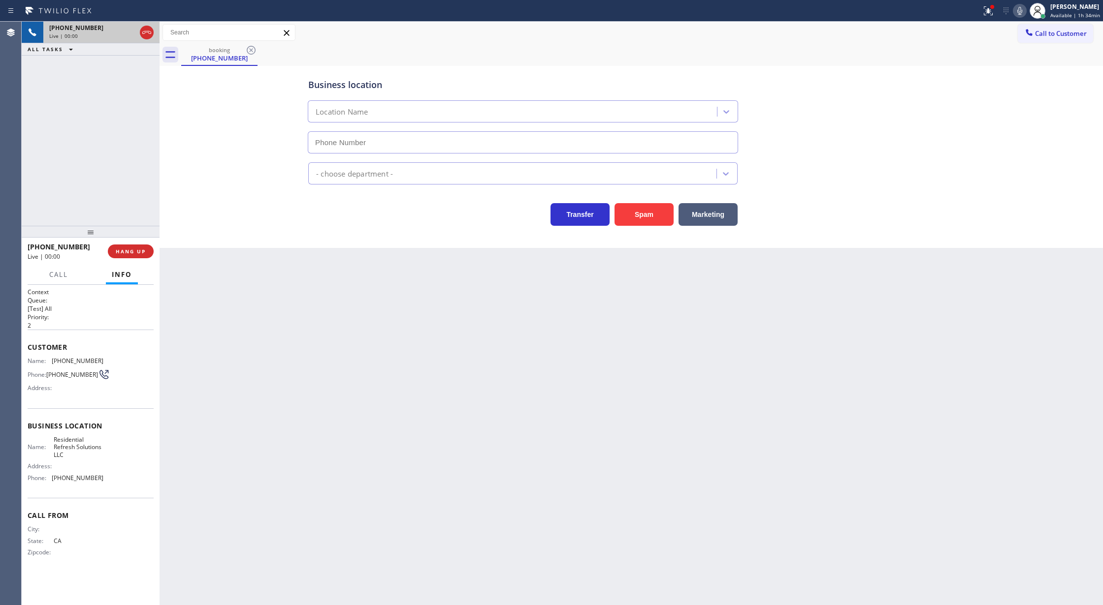
type input "(949) 312-5226"
click at [653, 212] on button "Spam" at bounding box center [643, 214] width 59 height 23
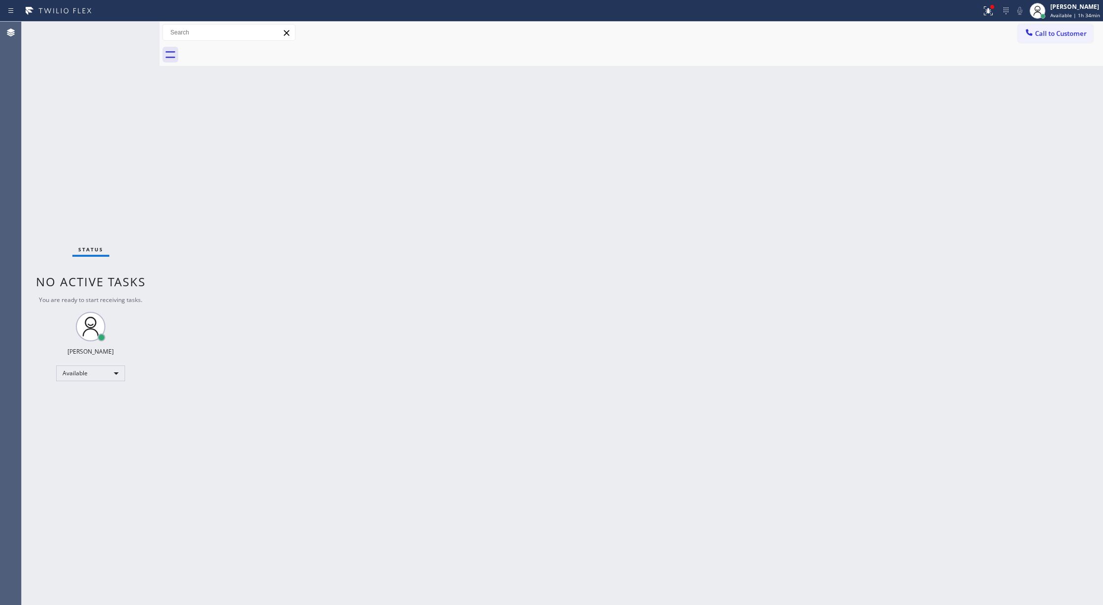
drag, startPoint x: 116, startPoint y: 40, endPoint x: 115, endPoint y: 104, distance: 64.0
click at [115, 44] on div "Status No active tasks You are ready to start receiving tasks. Lilibeth Pueyo A…" at bounding box center [91, 314] width 138 height 584
drag, startPoint x: 138, startPoint y: 24, endPoint x: 126, endPoint y: 34, distance: 15.0
click at [134, 25] on div "Status No active tasks You are ready to start receiving tasks. Lilibeth Pueyo A…" at bounding box center [91, 314] width 138 height 584
click at [126, 34] on div "Status No active tasks You are ready to start receiving tasks. Lilibeth Pueyo A…" at bounding box center [91, 314] width 138 height 584
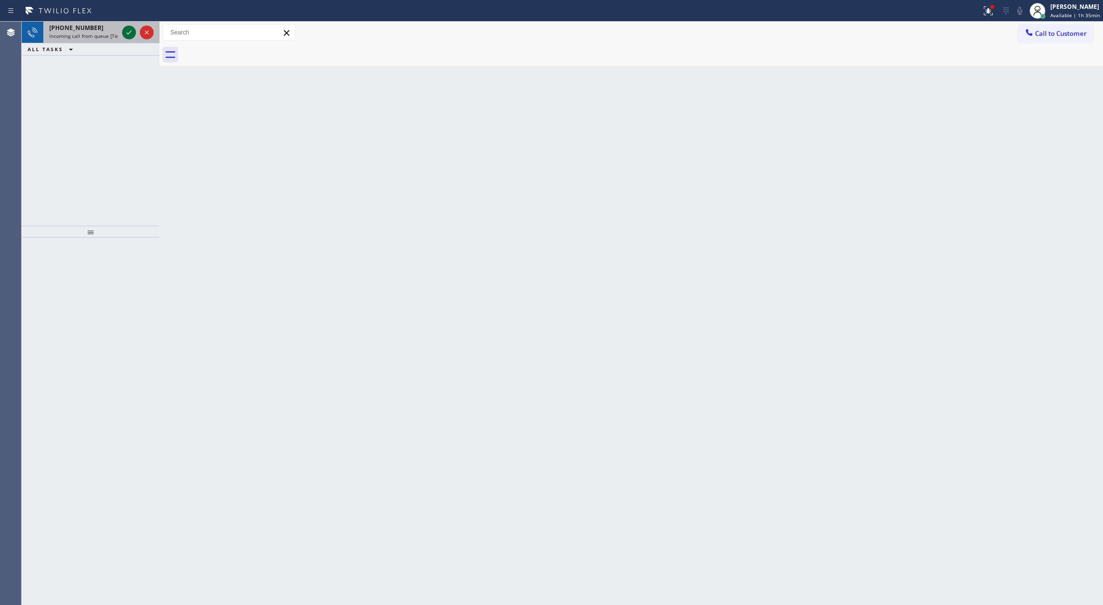
click at [125, 28] on icon at bounding box center [129, 33] width 12 height 12
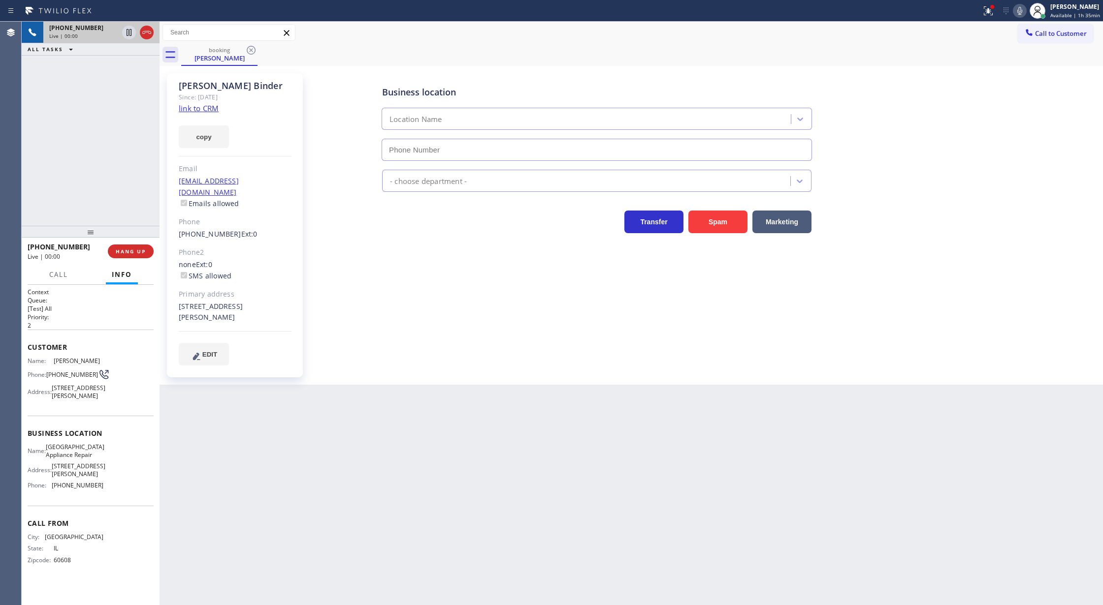
type input "(773) 830-4668"
click at [209, 109] on link "link to CRM" at bounding box center [199, 108] width 40 height 10
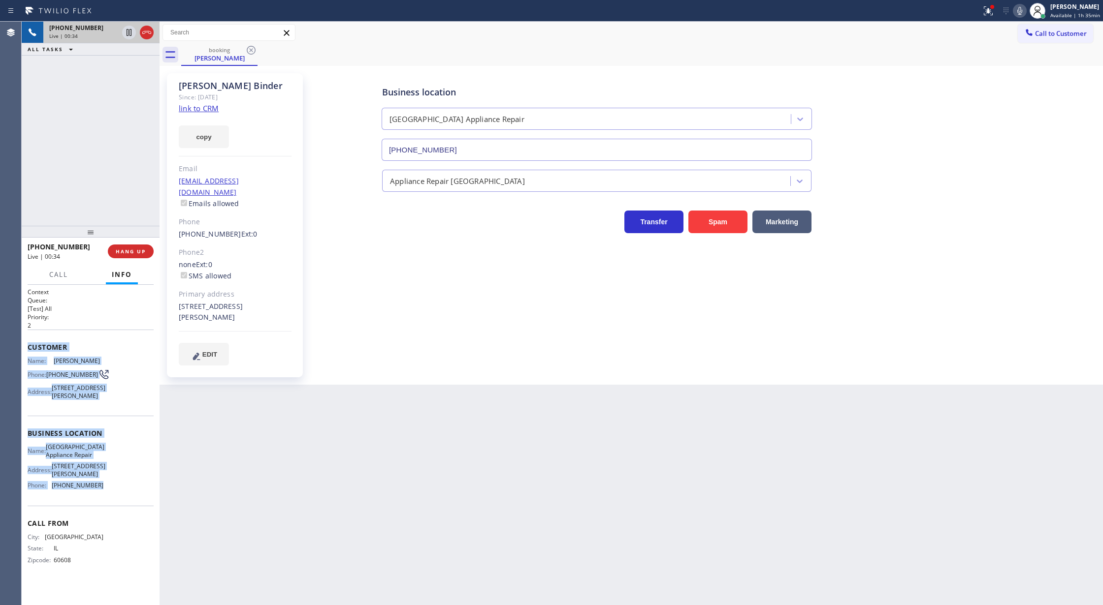
drag, startPoint x: 28, startPoint y: 349, endPoint x: 117, endPoint y: 524, distance: 196.6
click at [117, 524] on div "Context Queue: [Test] All Priority: 2 Customer Name: Zakiya Binder Phone: (312)…" at bounding box center [91, 434] width 126 height 292
drag, startPoint x: 249, startPoint y: 308, endPoint x: 178, endPoint y: 290, distance: 72.6
click at [179, 301] on div "6707 South Langley Avenue Chicago, 60637 IL" at bounding box center [235, 312] width 113 height 23
click at [144, 32] on icon at bounding box center [147, 33] width 12 height 12
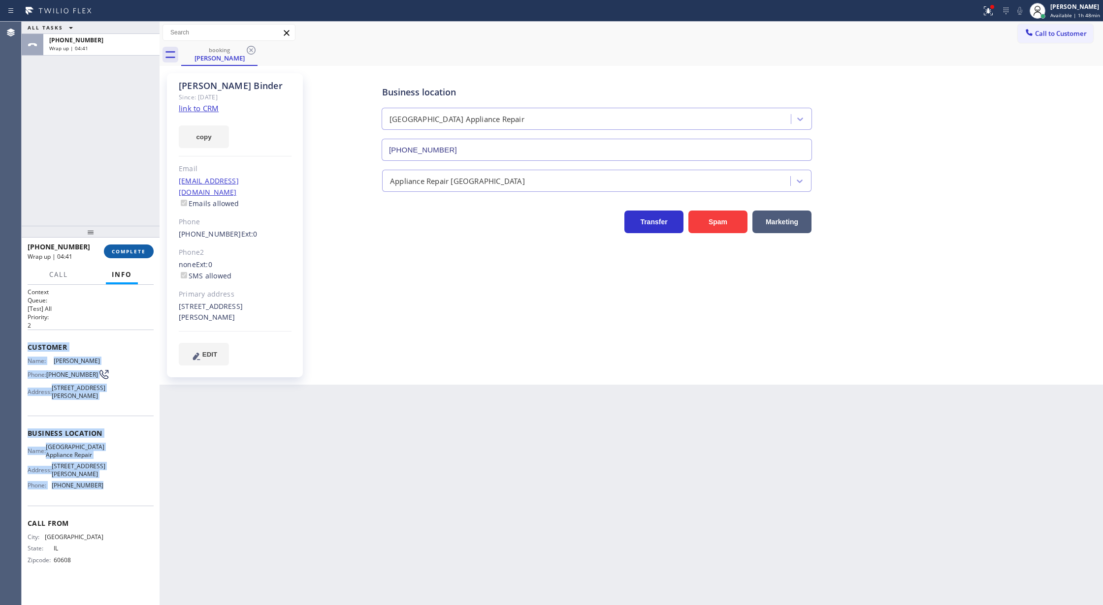
click at [118, 249] on span "COMPLETE" at bounding box center [129, 251] width 34 height 7
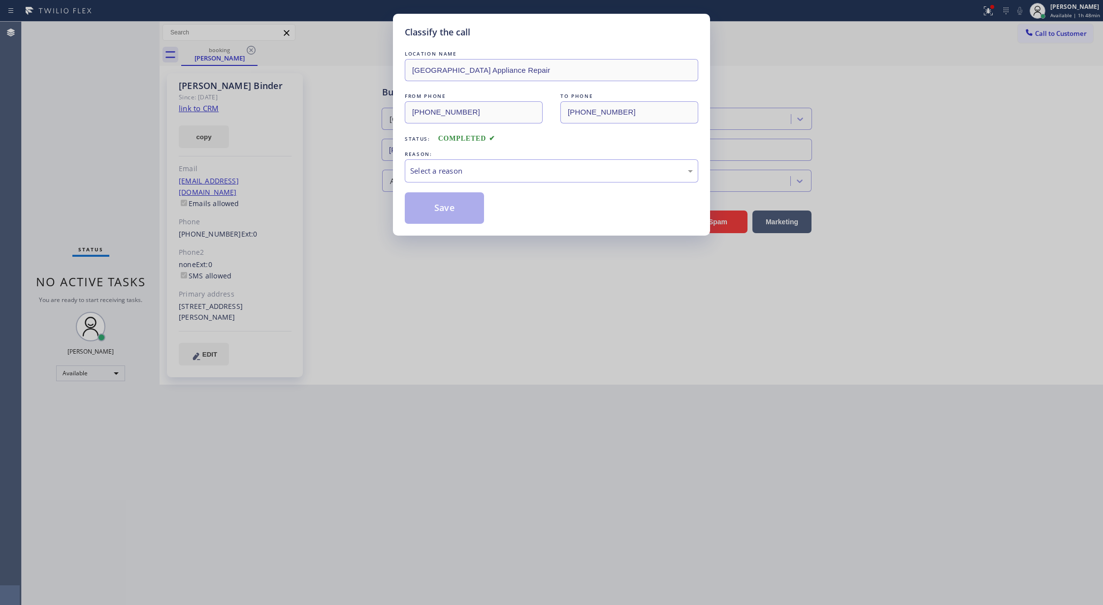
click at [471, 158] on div "REASON:" at bounding box center [551, 154] width 293 height 10
click at [447, 174] on div "Select a reason" at bounding box center [551, 170] width 283 height 11
click at [433, 215] on button "Save" at bounding box center [444, 208] width 79 height 32
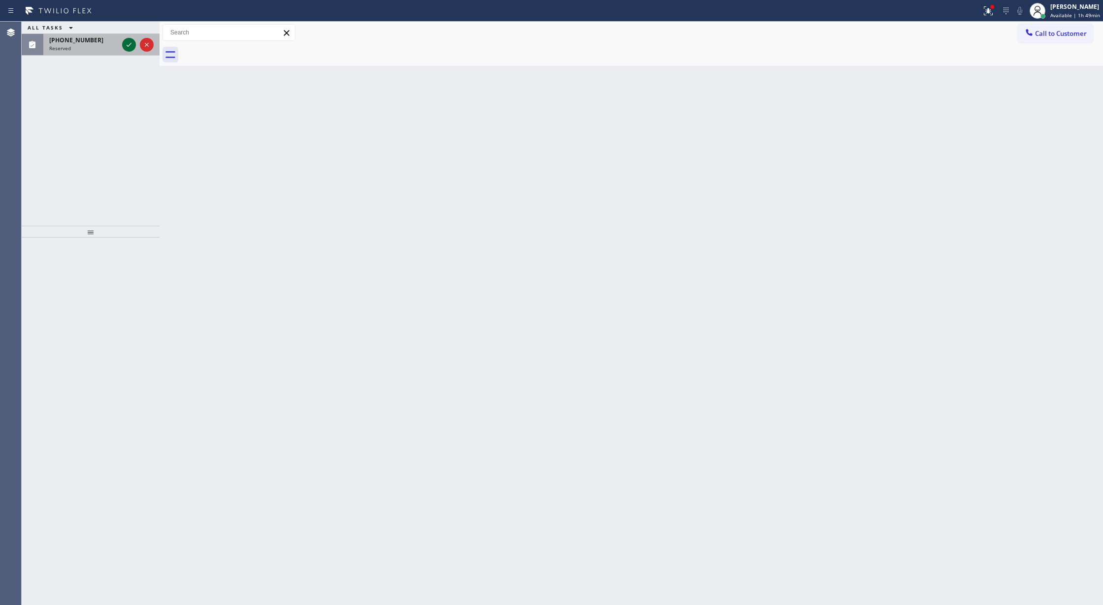
click at [125, 40] on icon at bounding box center [129, 45] width 12 height 12
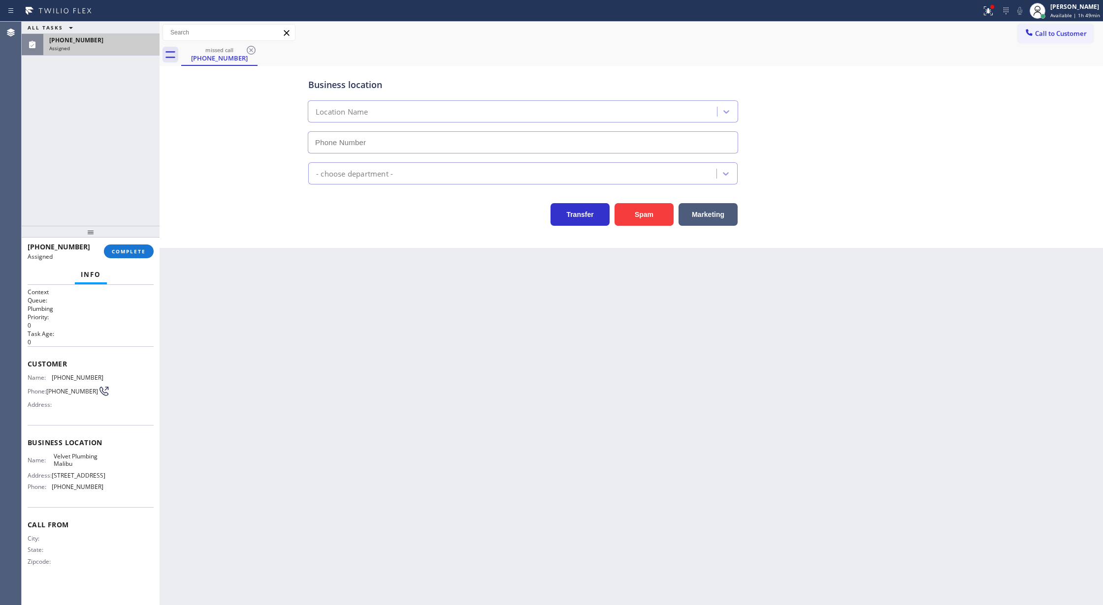
type input "(310) 388-3916"
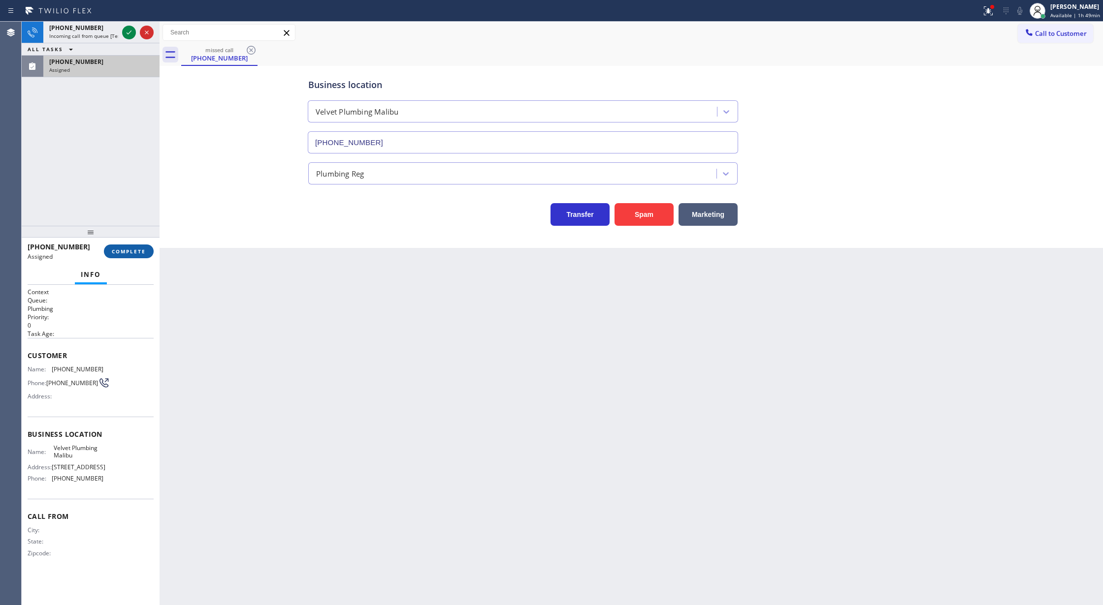
click at [132, 248] on span "COMPLETE" at bounding box center [129, 251] width 34 height 7
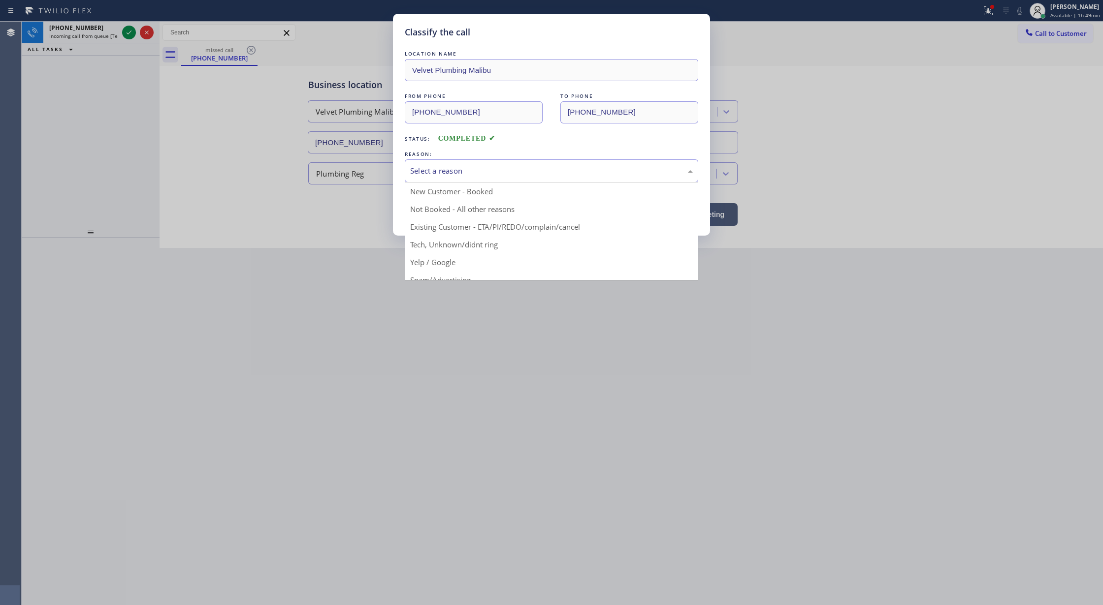
click at [438, 168] on div "Select a reason" at bounding box center [551, 170] width 283 height 11
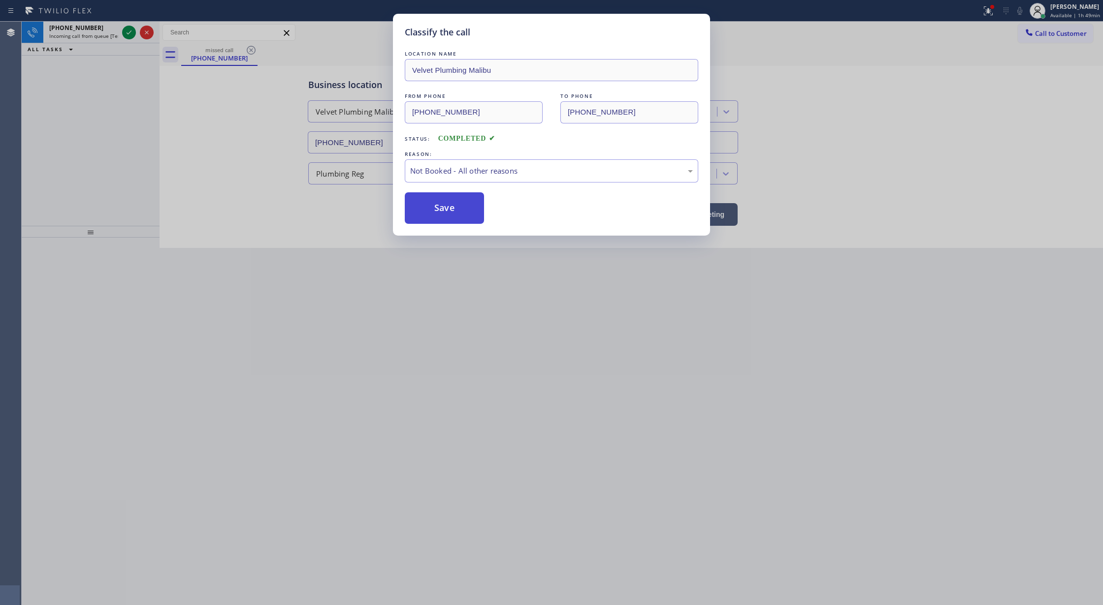
click at [441, 209] on button "Save" at bounding box center [444, 208] width 79 height 32
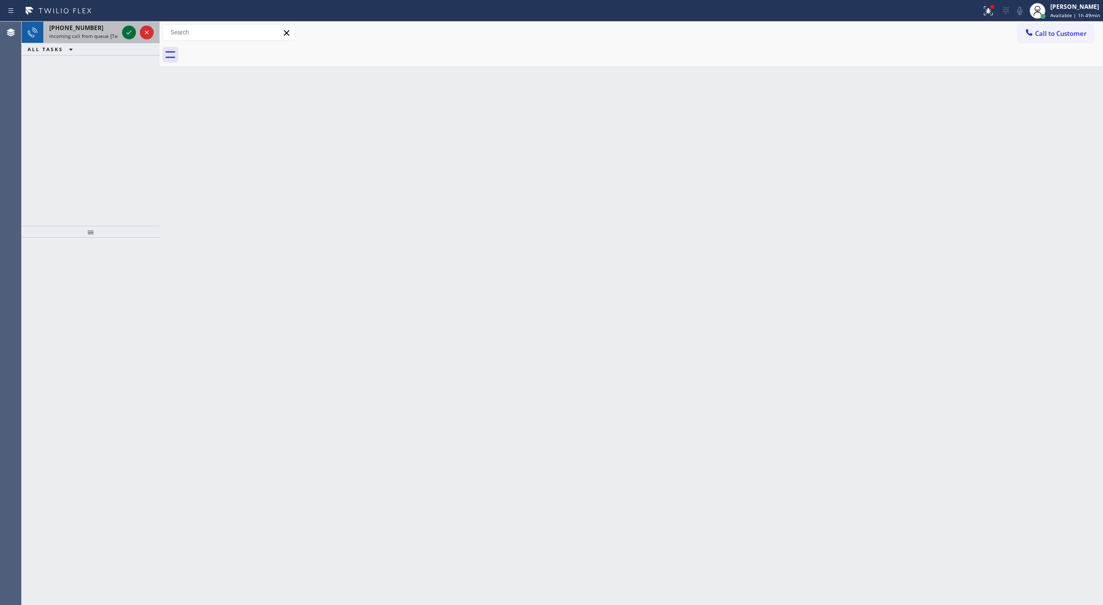
click at [125, 32] on icon at bounding box center [129, 33] width 12 height 12
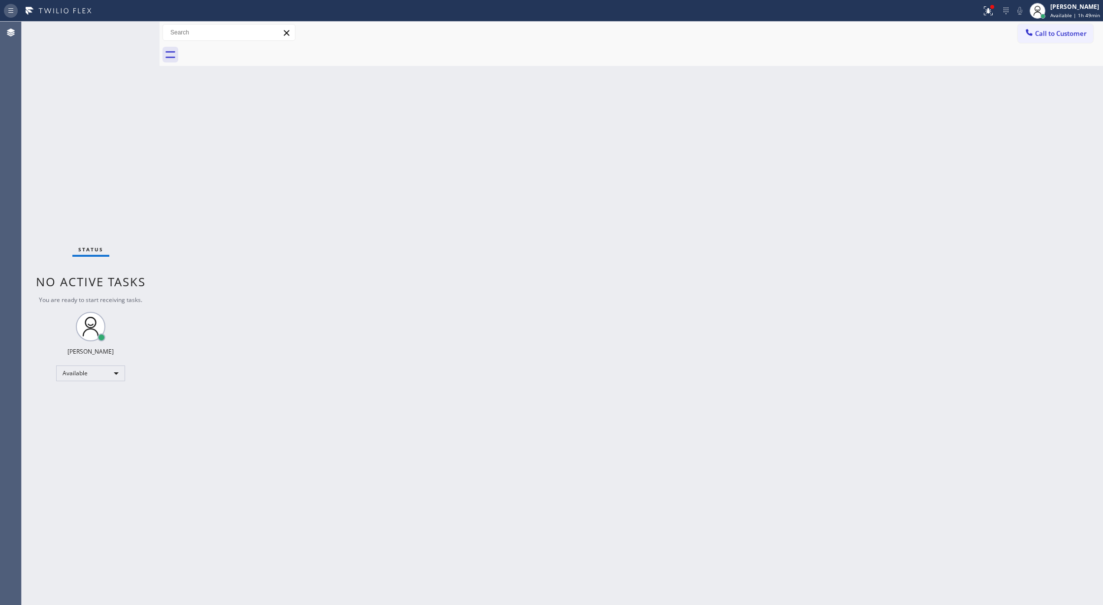
drag, startPoint x: 126, startPoint y: 30, endPoint x: 20, endPoint y: 3, distance: 109.7
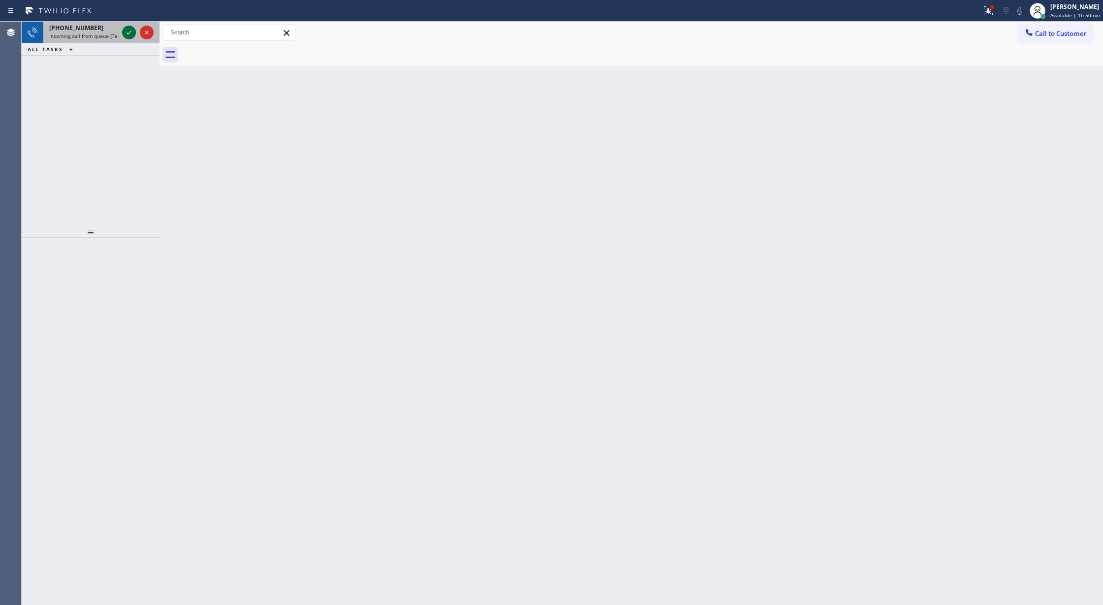
click at [131, 32] on icon at bounding box center [129, 33] width 12 height 12
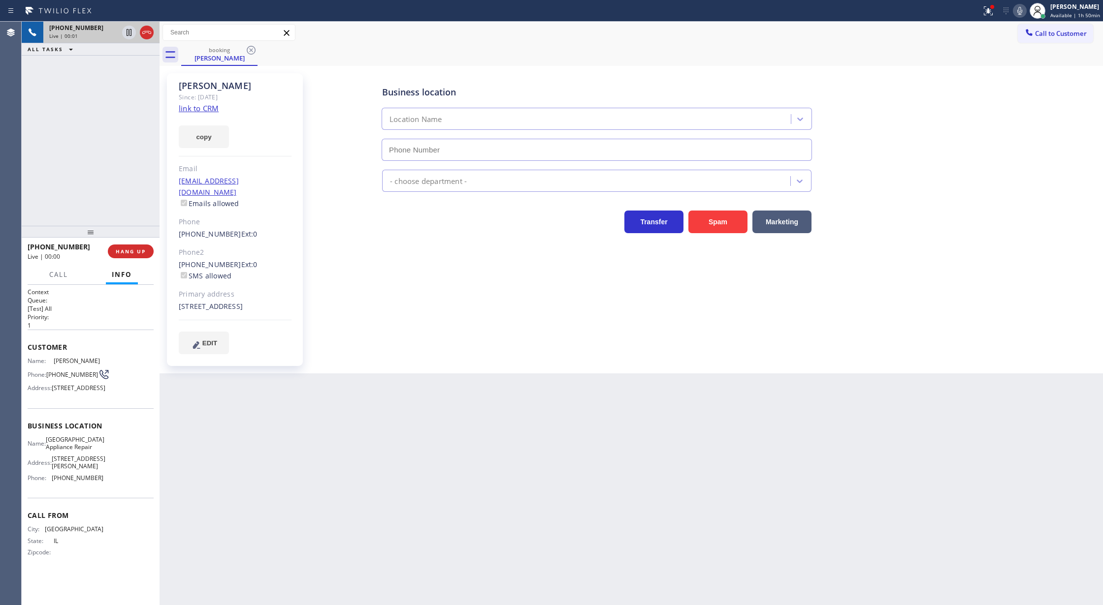
type input "(773) 830-4668"
click at [186, 112] on link "link to CRM" at bounding box center [199, 108] width 40 height 10
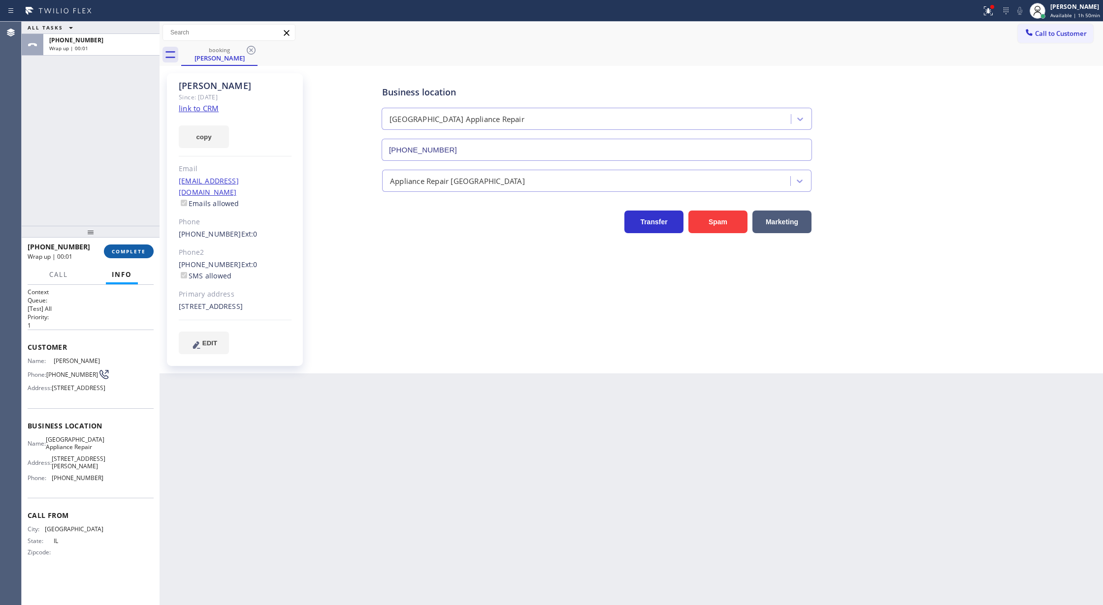
click at [130, 252] on span "COMPLETE" at bounding box center [129, 251] width 34 height 7
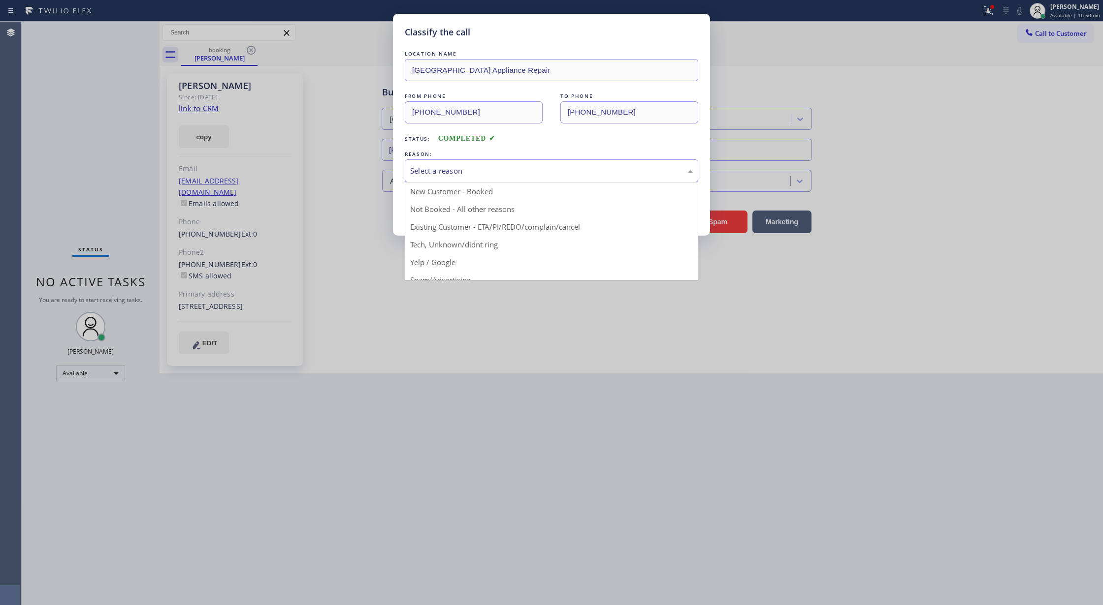
click at [465, 180] on div "Select a reason" at bounding box center [551, 170] width 293 height 23
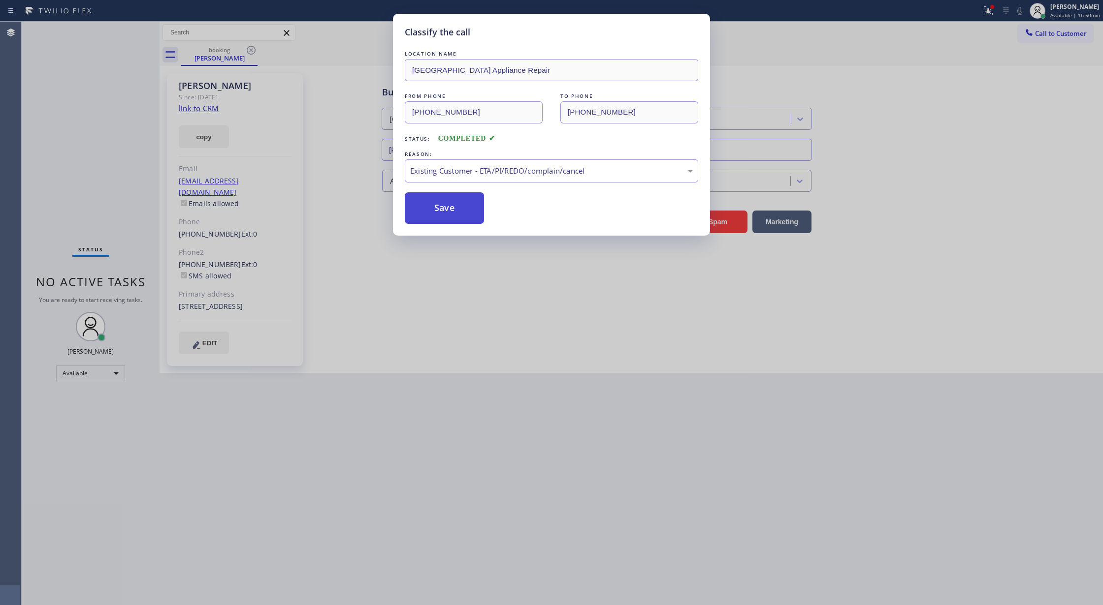
click at [437, 215] on button "Save" at bounding box center [444, 208] width 79 height 32
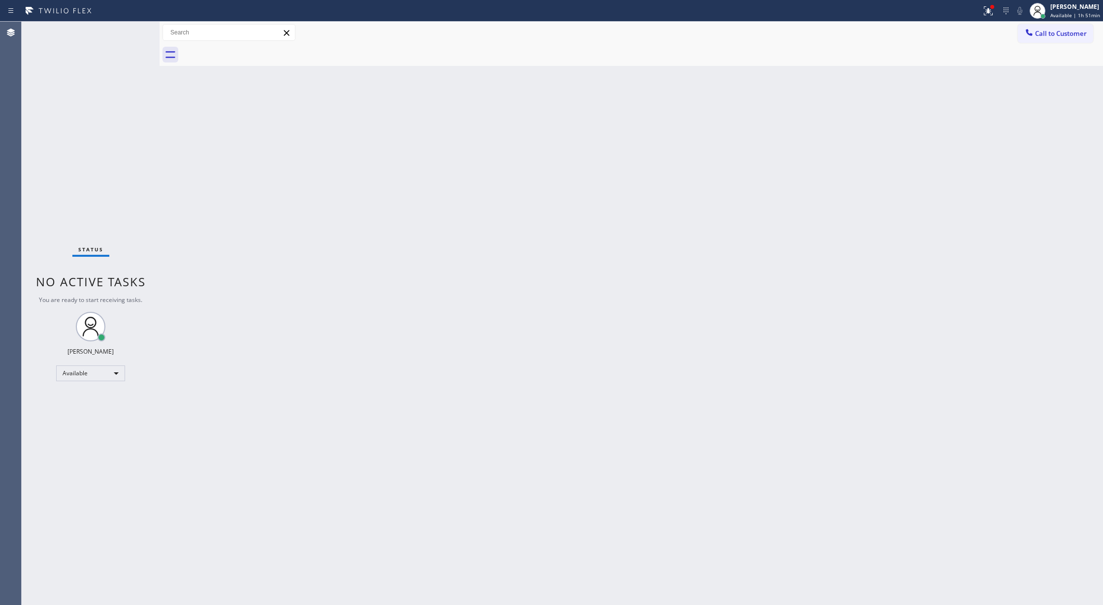
click at [131, 34] on div "Status No active tasks You are ready to start receiving tasks. Lilibeth Pueyo A…" at bounding box center [91, 314] width 138 height 584
click at [126, 32] on div "Status No active tasks You are ready to start receiving tasks. Lilibeth Pueyo A…" at bounding box center [91, 314] width 138 height 584
click at [132, 20] on div "Status report Issues detected These issues could affect your workflow. Please c…" at bounding box center [551, 11] width 1103 height 22
click at [131, 24] on div "Status No active tasks You are ready to start receiving tasks. Lilibeth Pueyo A…" at bounding box center [91, 314] width 138 height 584
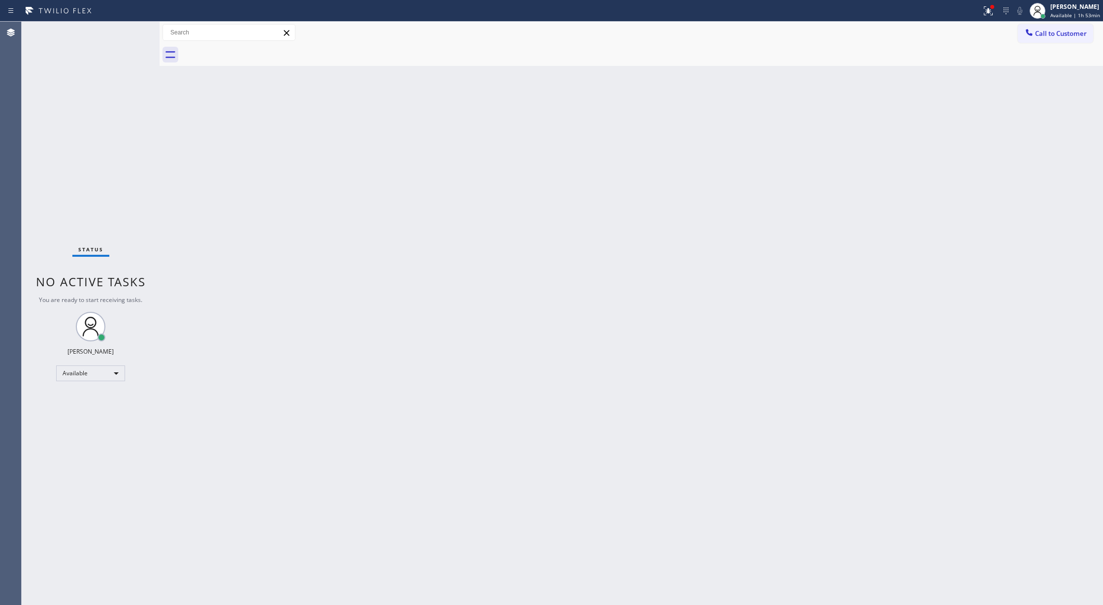
click at [129, 28] on div "Status No active tasks You are ready to start receiving tasks. Lilibeth Pueyo A…" at bounding box center [91, 314] width 138 height 584
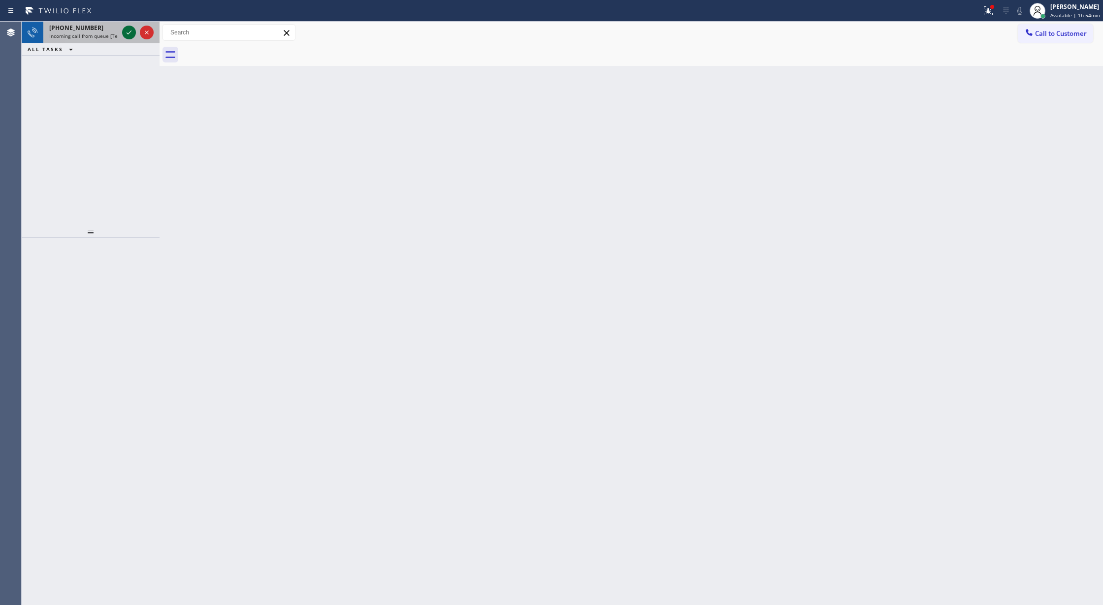
click at [130, 32] on icon at bounding box center [129, 33] width 12 height 12
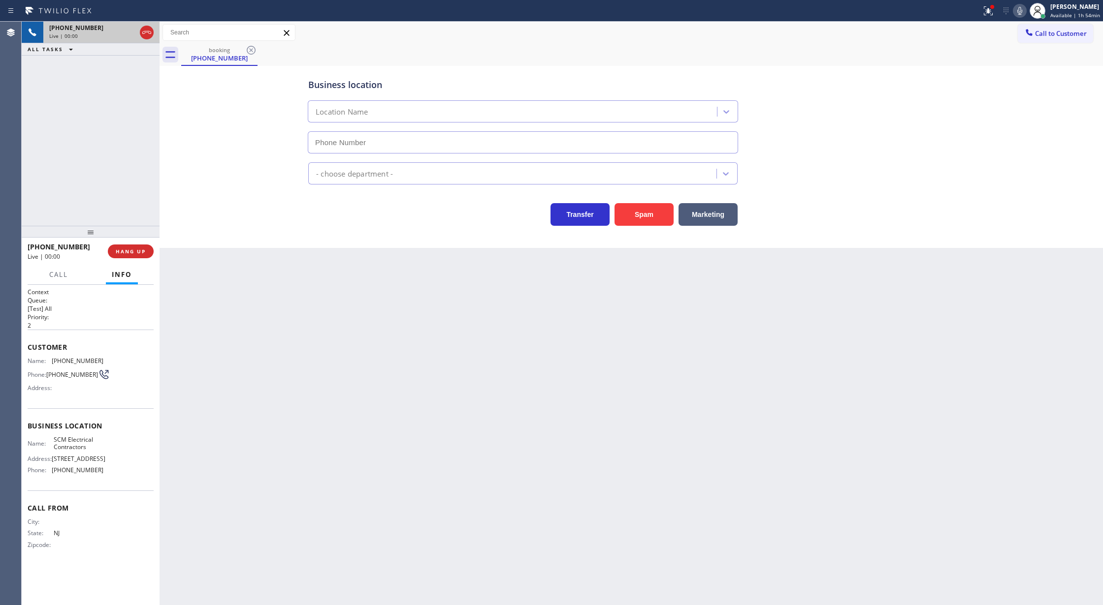
type input "(856) 502-1317"
click at [634, 219] on button "Spam" at bounding box center [643, 214] width 59 height 23
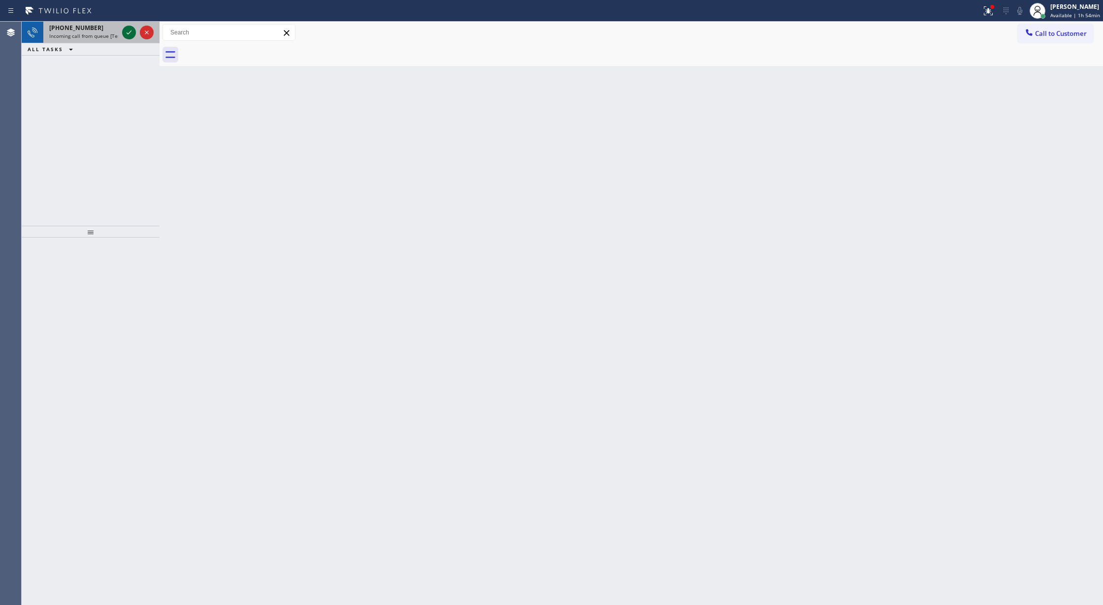
click at [135, 28] on div at bounding box center [129, 33] width 14 height 12
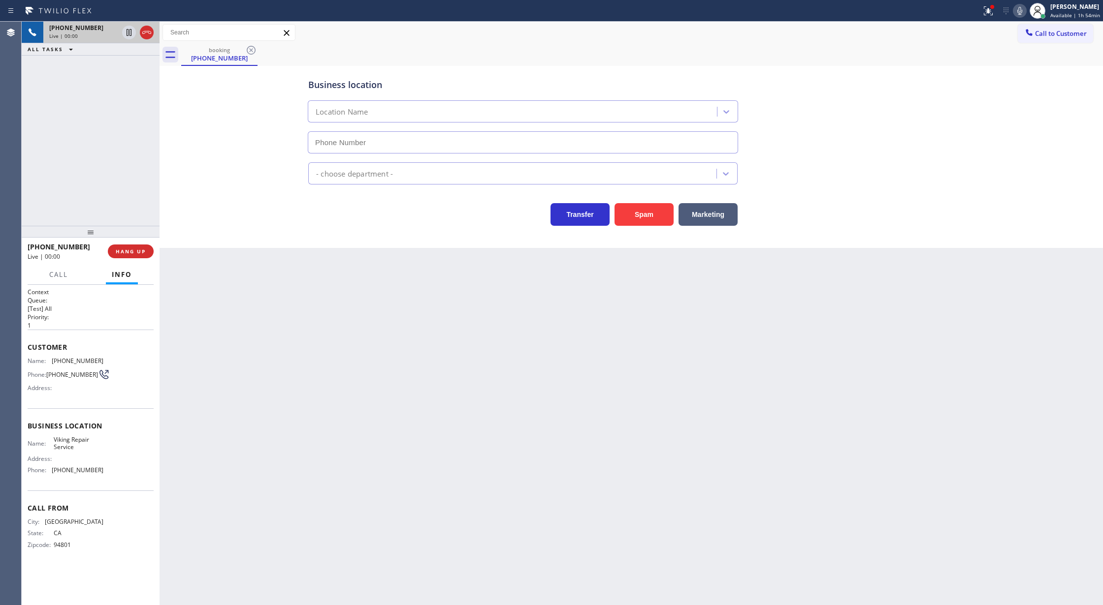
type input "(669) 201-8532"
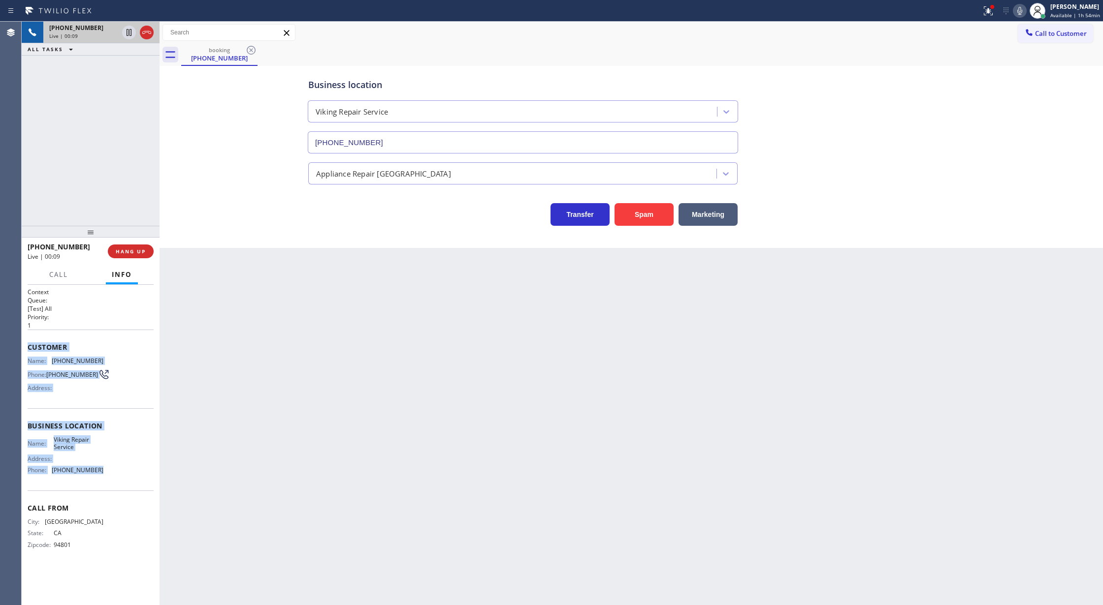
drag, startPoint x: 27, startPoint y: 346, endPoint x: 115, endPoint y: 474, distance: 156.2
click at [115, 474] on div "Context Queue: [Test] All Priority: 1 Customer Name: (510) 367-9876 Phone: (510…" at bounding box center [91, 445] width 138 height 321
drag, startPoint x: 1022, startPoint y: 12, endPoint x: 1010, endPoint y: 20, distance: 14.2
click at [1022, 12] on icon at bounding box center [1020, 11] width 12 height 12
click at [131, 32] on icon at bounding box center [128, 32] width 5 height 7
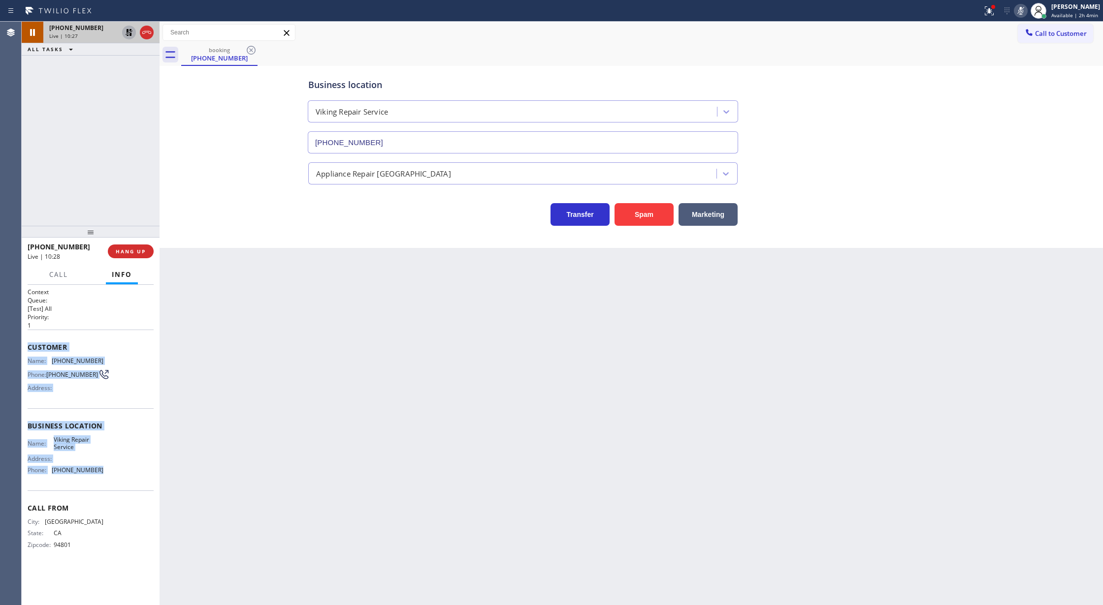
click at [1022, 13] on icon at bounding box center [1020, 11] width 12 height 12
click at [130, 32] on icon at bounding box center [129, 32] width 7 height 7
click at [145, 33] on icon at bounding box center [147, 33] width 12 height 12
click at [132, 252] on span "COMPLETE" at bounding box center [129, 251] width 34 height 7
click at [133, 252] on span "COMPLETE" at bounding box center [129, 251] width 34 height 7
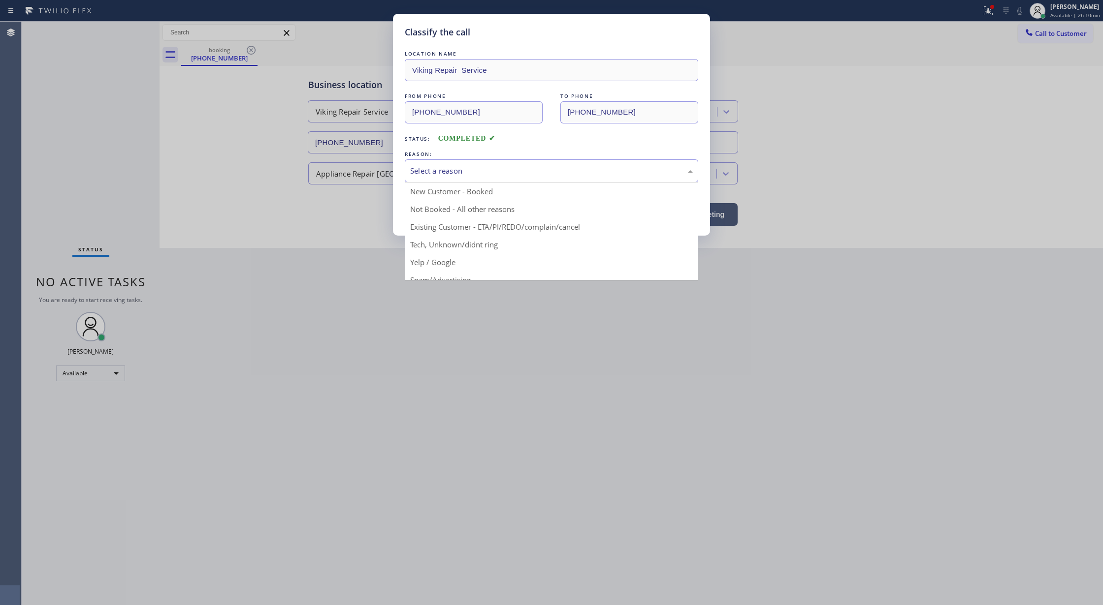
click at [489, 168] on div "Select a reason" at bounding box center [551, 170] width 283 height 11
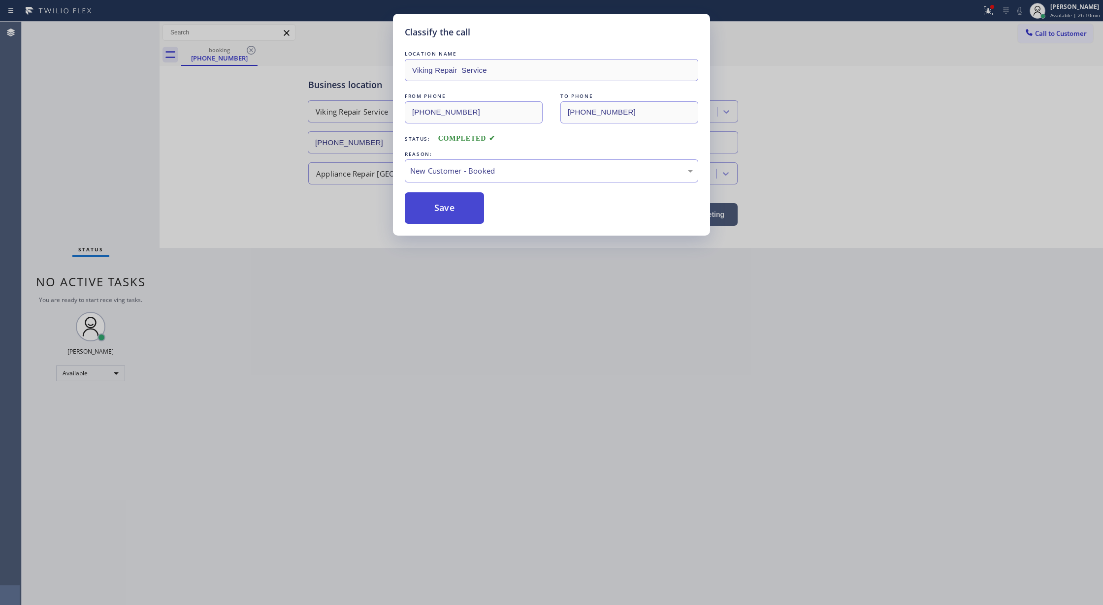
click at [451, 209] on button "Save" at bounding box center [444, 208] width 79 height 32
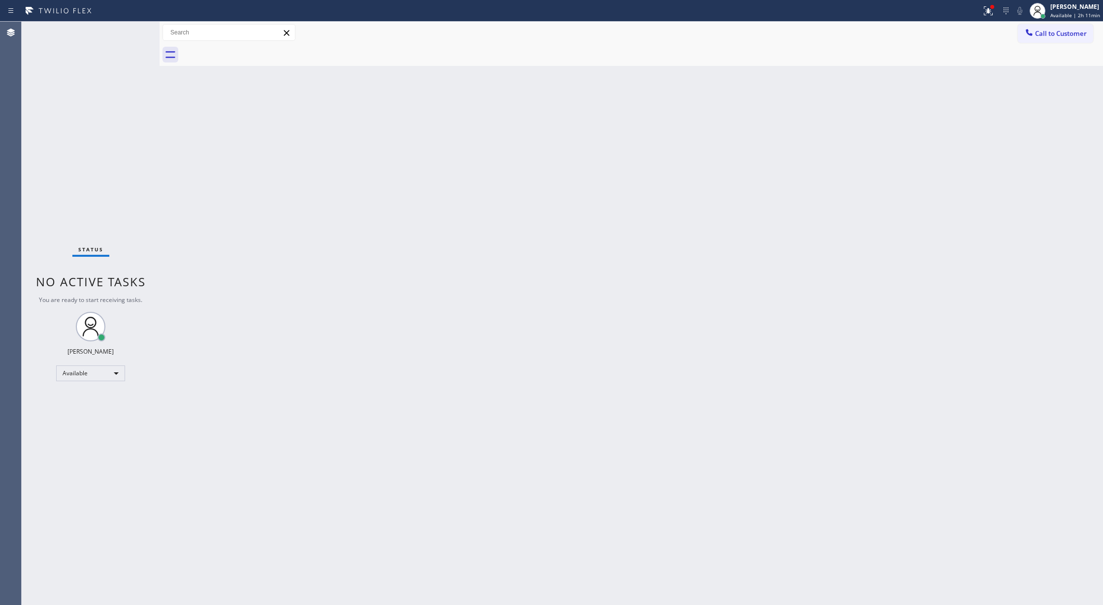
click at [127, 30] on div "Status No active tasks You are ready to start receiving tasks. Lilibeth Pueyo A…" at bounding box center [91, 314] width 138 height 584
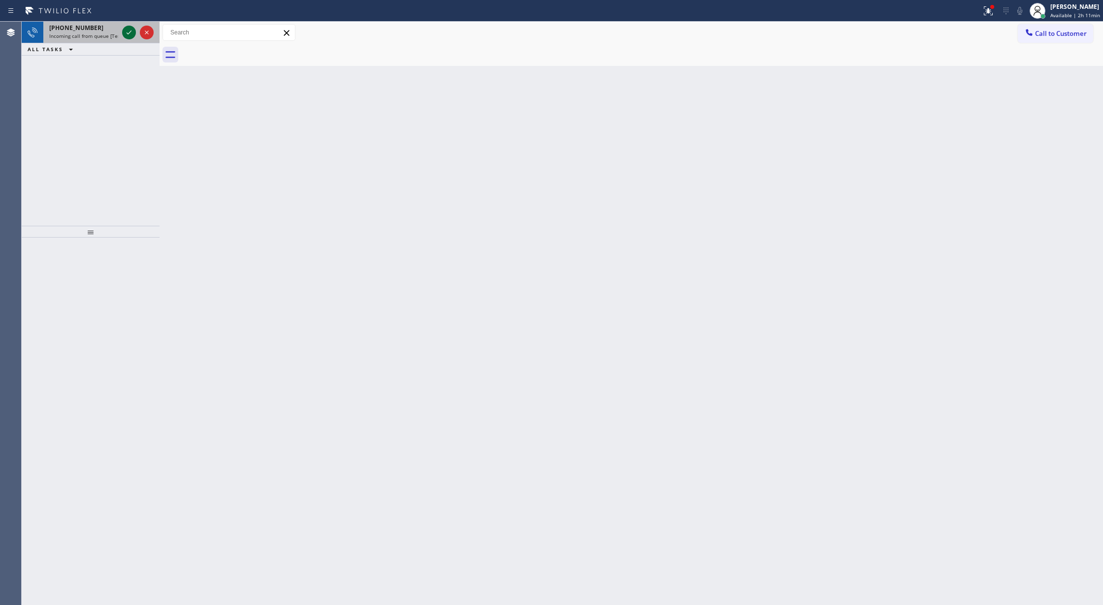
click at [129, 34] on icon at bounding box center [129, 33] width 12 height 12
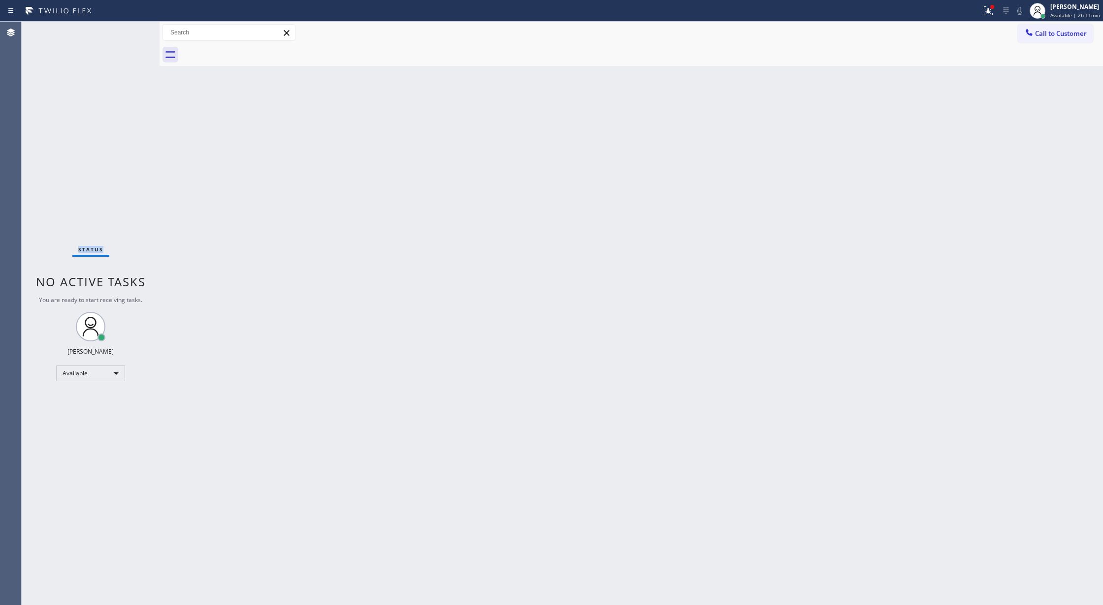
click at [129, 34] on div "Status No active tasks You are ready to start receiving tasks. Lilibeth Pueyo A…" at bounding box center [91, 314] width 138 height 584
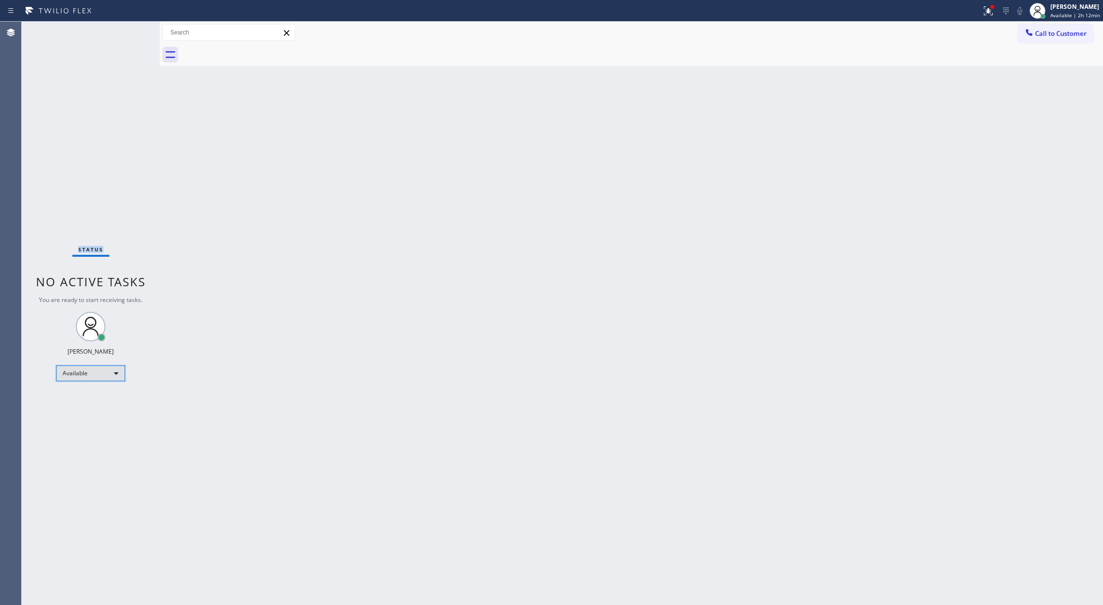
click at [117, 368] on div "Available" at bounding box center [90, 374] width 69 height 16
click at [109, 422] on li "Break" at bounding box center [90, 424] width 66 height 12
click at [113, 375] on div "Break" at bounding box center [90, 378] width 69 height 16
click at [103, 408] on li "Available" at bounding box center [90, 404] width 66 height 12
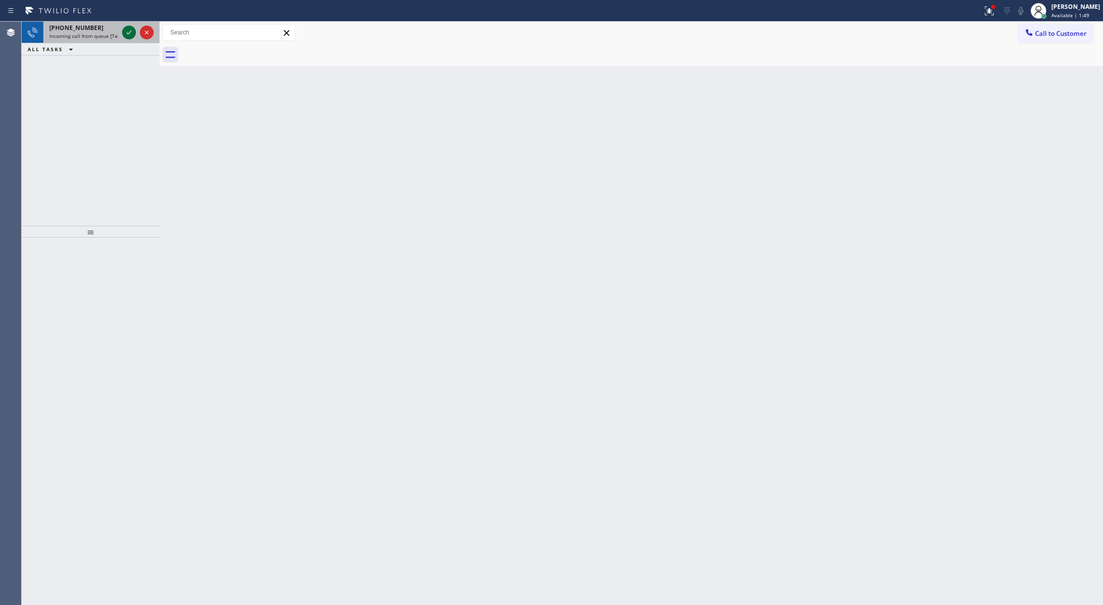
click at [126, 30] on icon at bounding box center [129, 33] width 12 height 12
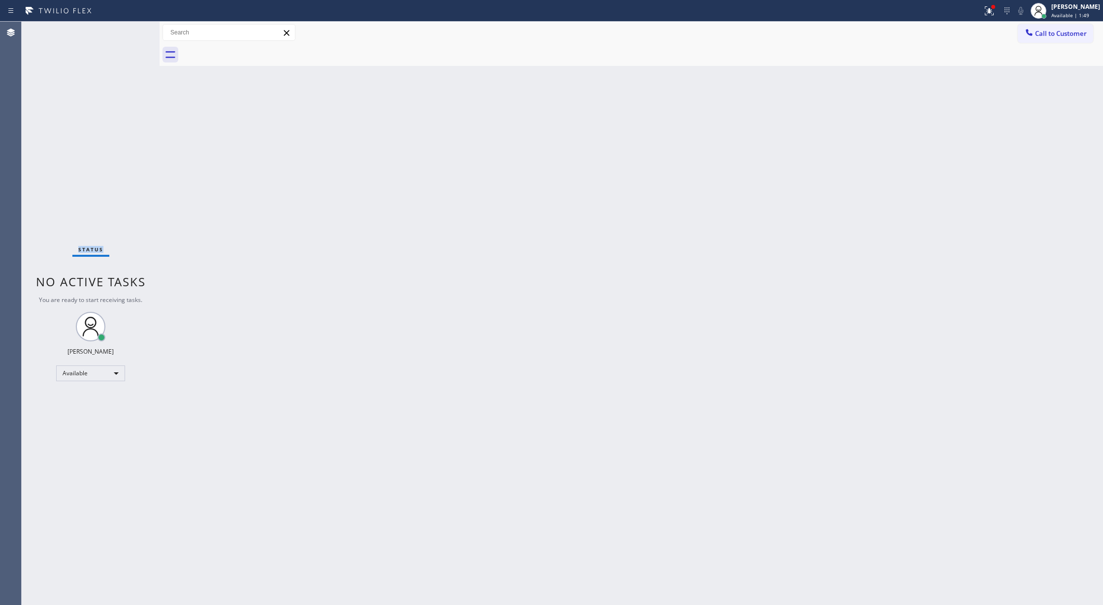
click at [126, 30] on div "Status No active tasks You are ready to start receiving tasks. Lilibeth Pueyo A…" at bounding box center [91, 314] width 138 height 584
click at [1040, 32] on span "Call to Customer" at bounding box center [1061, 33] width 52 height 9
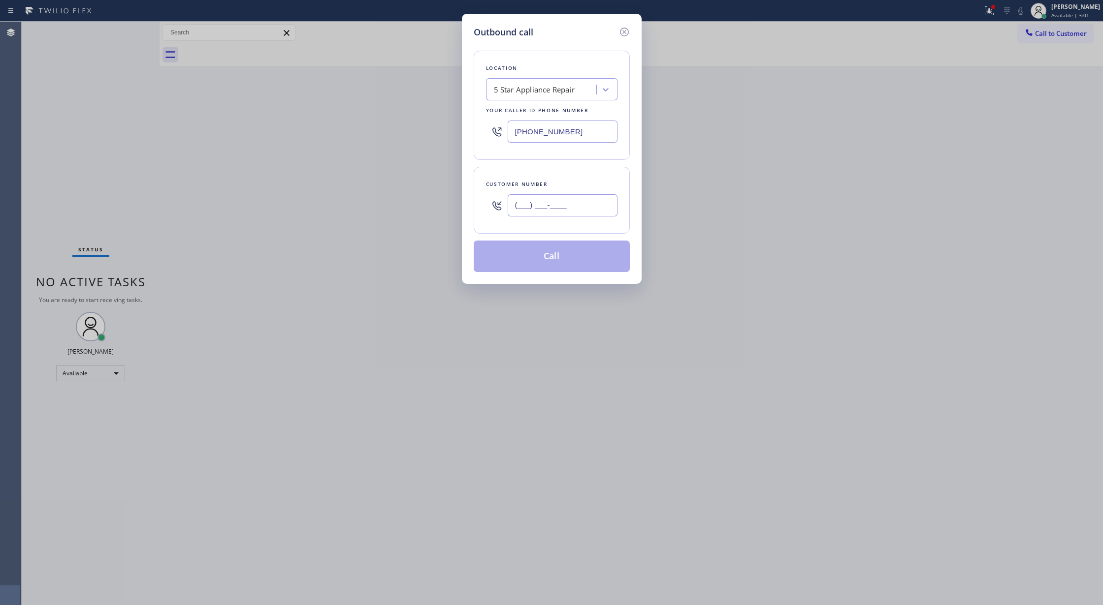
click at [517, 205] on input "(___) ___-____" at bounding box center [562, 205] width 110 height 22
paste input "510) 367-9876"
type input "(510) 367-9876"
drag, startPoint x: 569, startPoint y: 134, endPoint x: 415, endPoint y: 134, distance: 153.6
click at [415, 134] on div "Outbound call Location 5 Star Appliance Repair Your caller id phone number (855…" at bounding box center [551, 302] width 1103 height 605
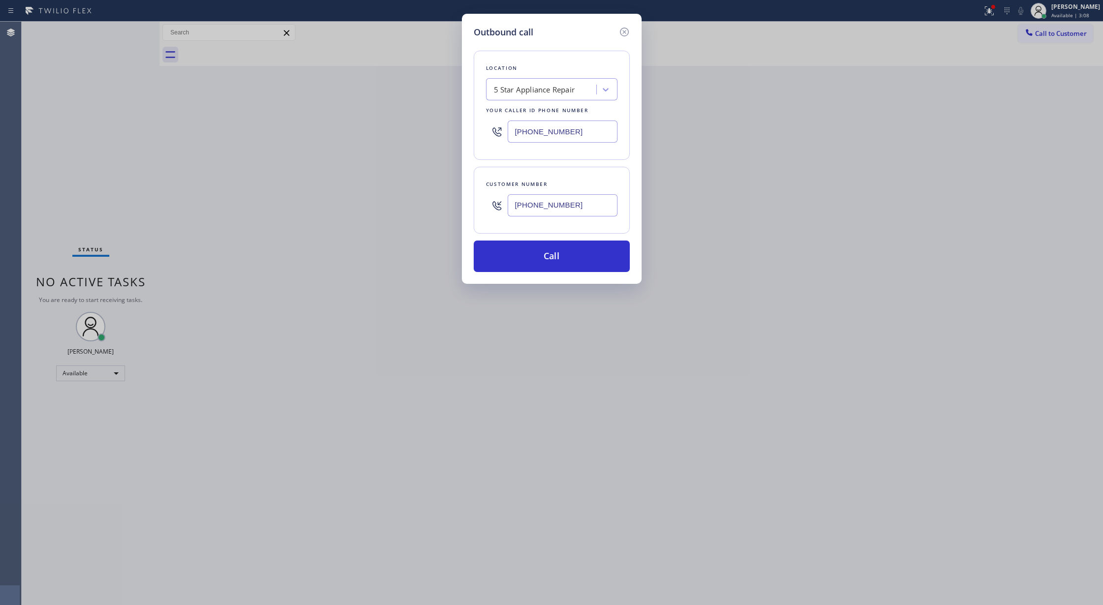
paste input "669) 201-853"
type input "(669) 201-8532"
click at [540, 93] on div "4B2.Paid Viking Repair Service" at bounding box center [545, 89] width 103 height 11
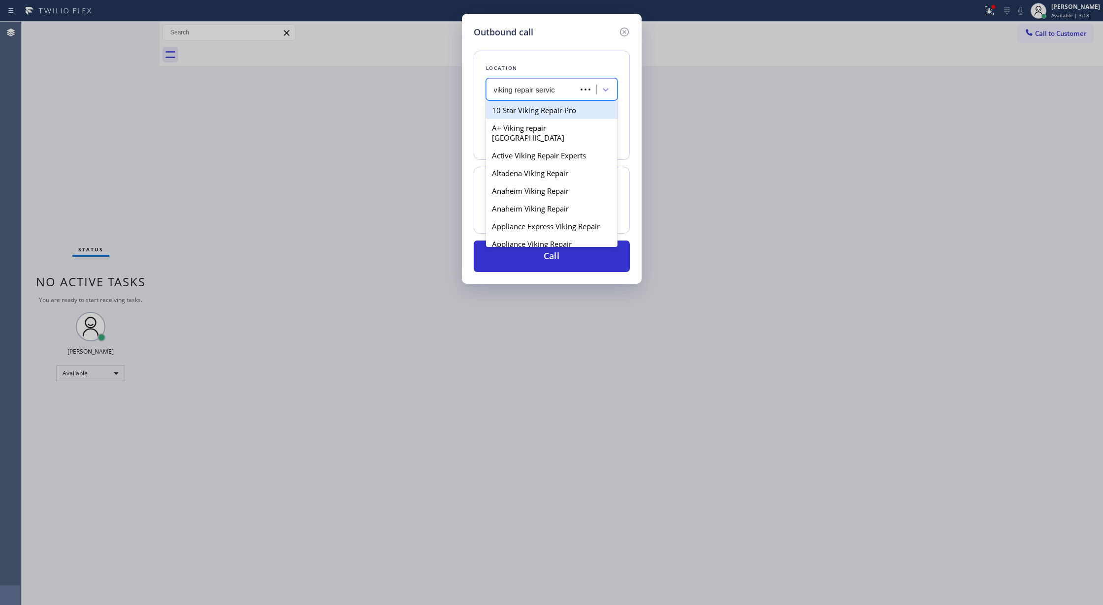
type input "viking repair service"
click at [538, 177] on div "Viking Repair Service" at bounding box center [551, 168] width 131 height 18
type input "(720) 740-5870"
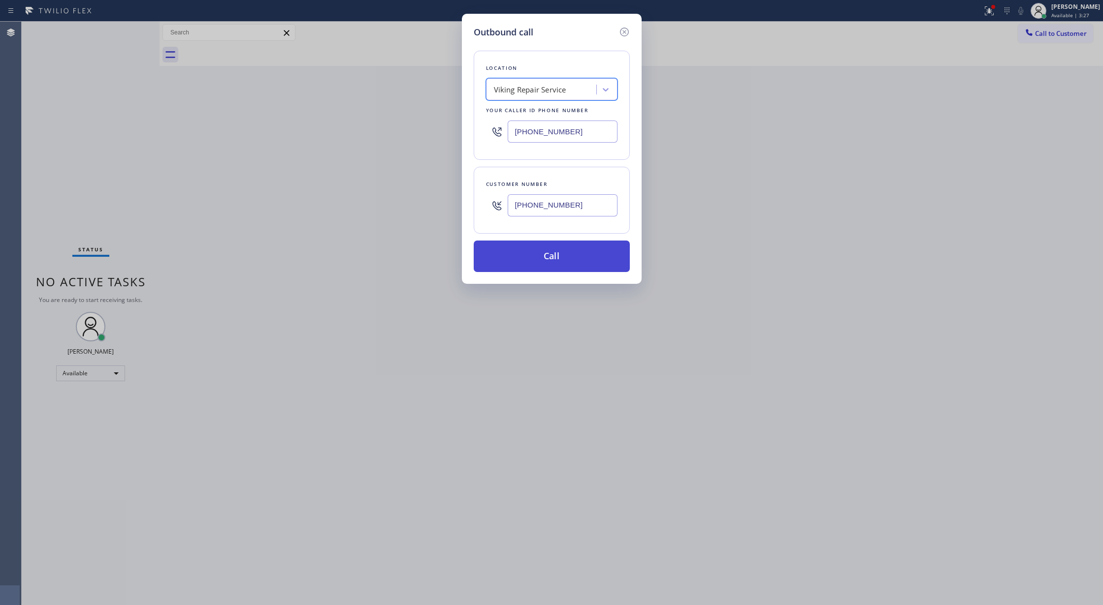
click at [571, 264] on button "Call" at bounding box center [551, 257] width 156 height 32
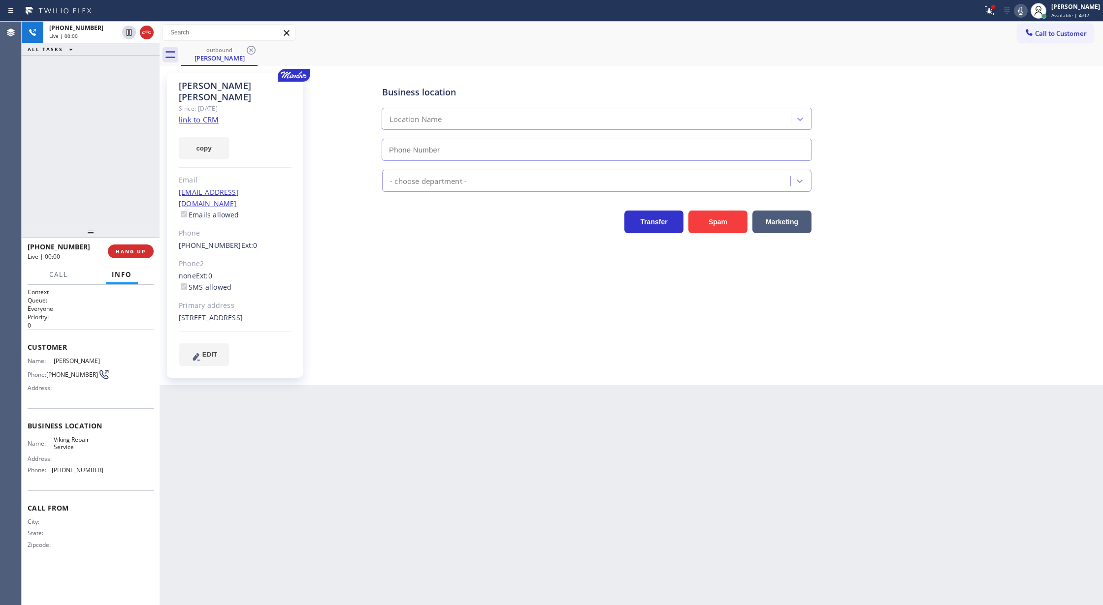
type input "(720) 740-5870"
click at [143, 33] on icon at bounding box center [147, 33] width 12 height 12
click at [127, 252] on span "COMPLETE" at bounding box center [129, 251] width 34 height 7
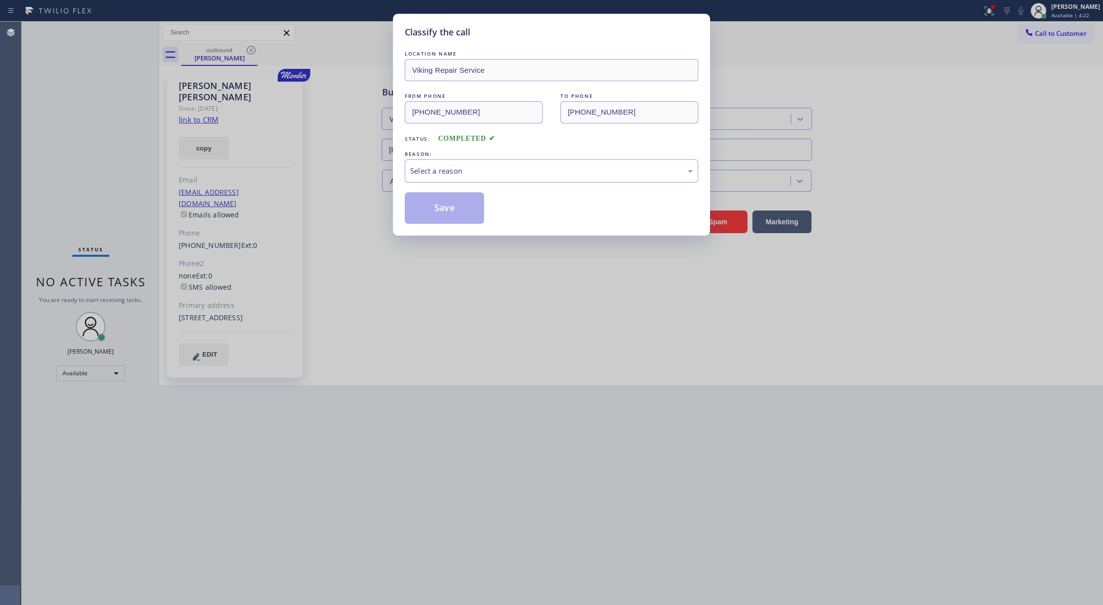
click at [467, 168] on div "Select a reason" at bounding box center [551, 170] width 283 height 11
click at [434, 209] on button "Save" at bounding box center [444, 208] width 79 height 32
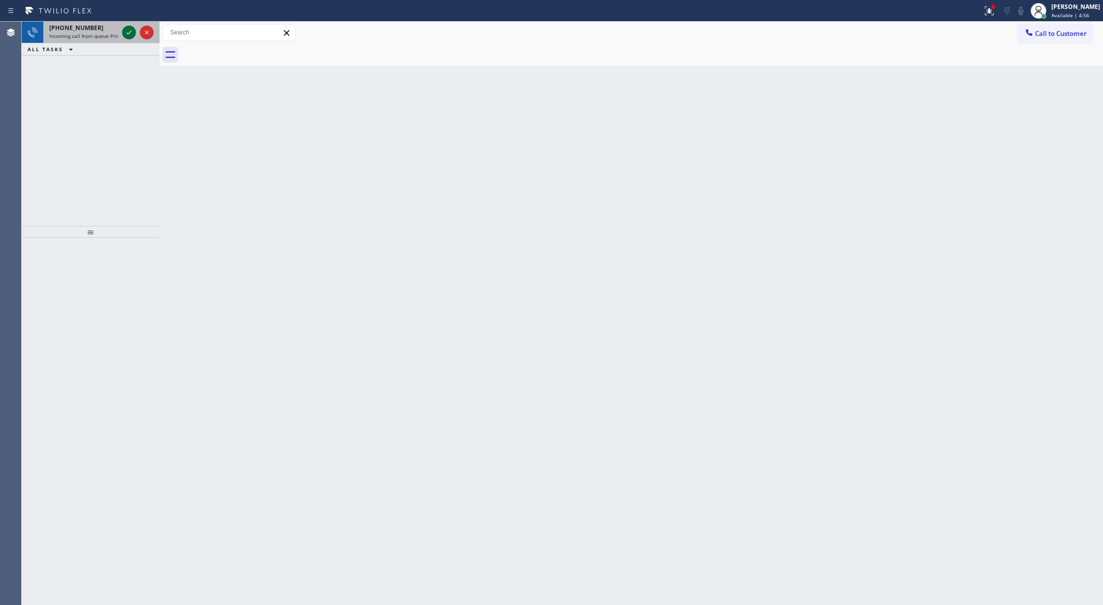
click at [128, 32] on icon at bounding box center [129, 33] width 12 height 12
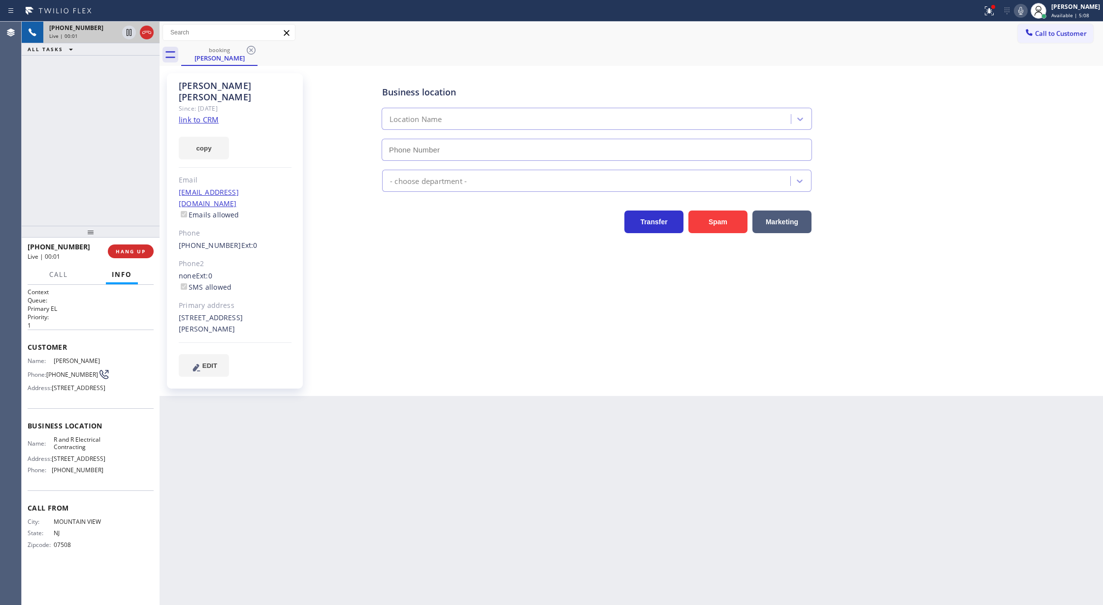
type input "(640) 227-4380"
click at [193, 115] on link "link to CRM" at bounding box center [199, 120] width 40 height 10
click at [1023, 14] on icon at bounding box center [1020, 11] width 5 height 8
click at [1023, 14] on icon at bounding box center [1020, 11] width 12 height 12
drag, startPoint x: 1026, startPoint y: 9, endPoint x: 1002, endPoint y: 77, distance: 71.9
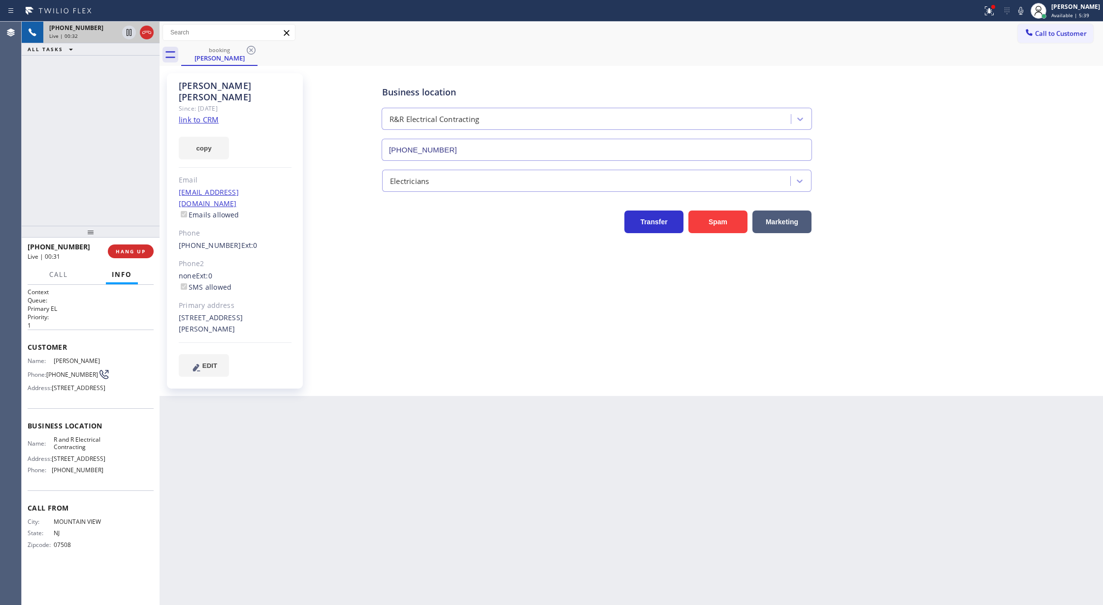
click at [1026, 9] on icon at bounding box center [1020, 11] width 12 height 12
click at [1023, 8] on icon at bounding box center [1020, 11] width 12 height 12
click at [1023, 11] on icon at bounding box center [1020, 11] width 5 height 8
click at [1023, 9] on icon at bounding box center [1020, 11] width 5 height 8
click at [1024, 10] on icon at bounding box center [1020, 11] width 12 height 12
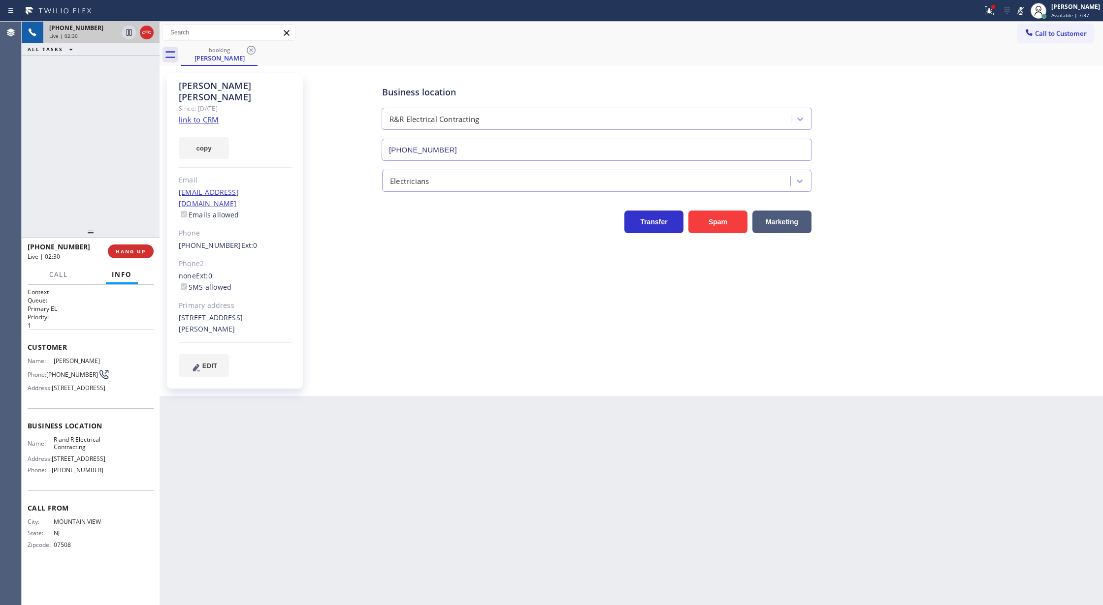
drag, startPoint x: 1023, startPoint y: 9, endPoint x: 771, endPoint y: 80, distance: 261.8
click at [1023, 9] on icon at bounding box center [1020, 11] width 12 height 12
drag, startPoint x: 148, startPoint y: 35, endPoint x: 145, endPoint y: 244, distance: 208.7
click at [148, 35] on icon at bounding box center [147, 33] width 12 height 12
click at [121, 256] on button "COMPLETE" at bounding box center [129, 252] width 50 height 14
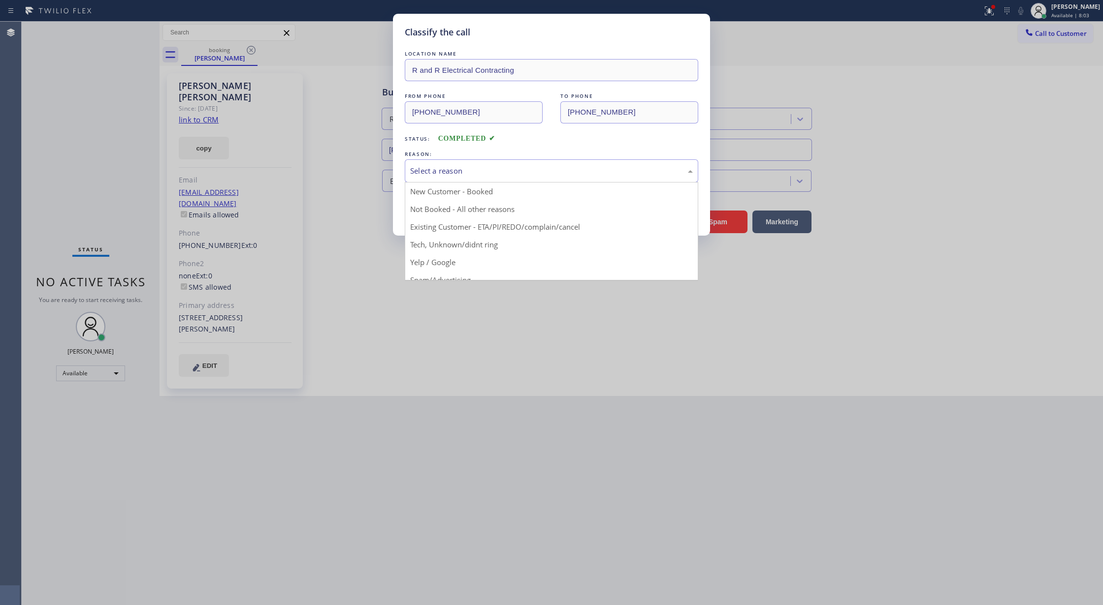
click at [446, 172] on div "Select a reason" at bounding box center [551, 170] width 283 height 11
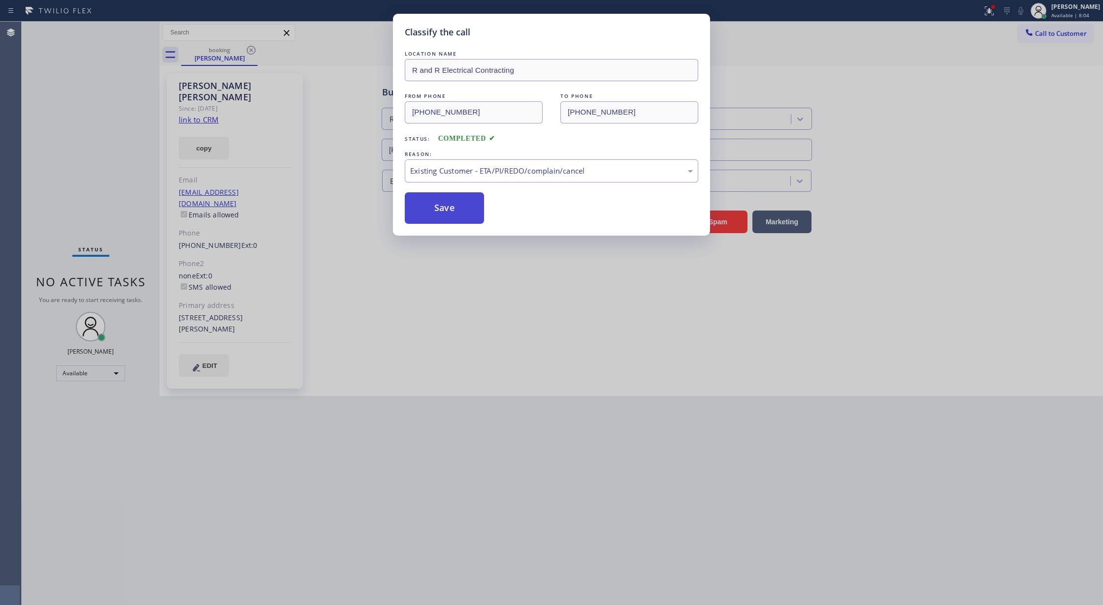
click at [443, 201] on button "Save" at bounding box center [444, 208] width 79 height 32
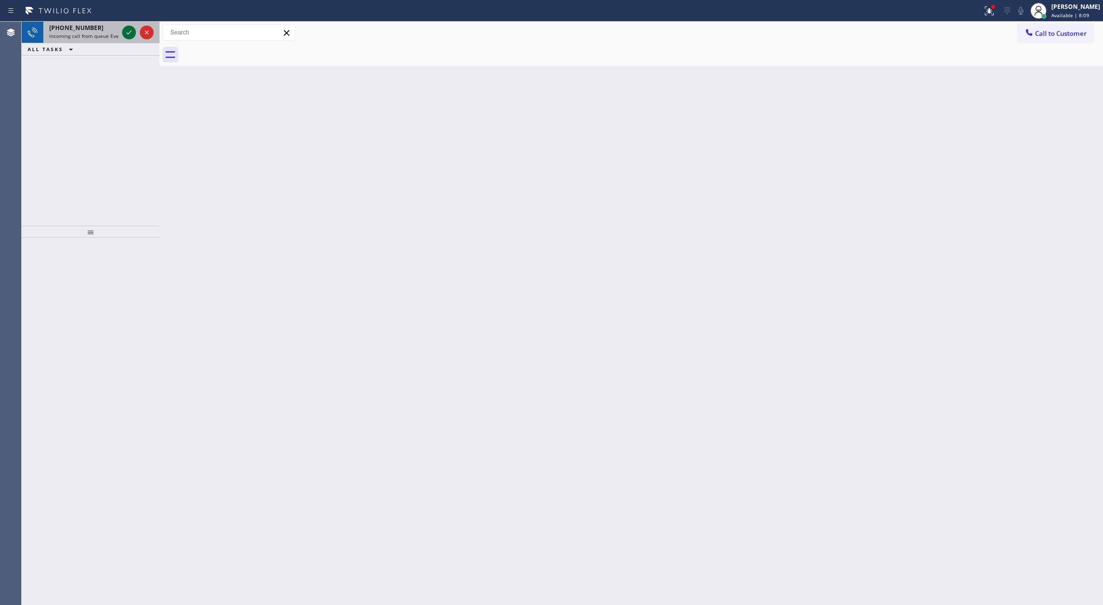
click at [127, 33] on icon at bounding box center [128, 33] width 5 height 4
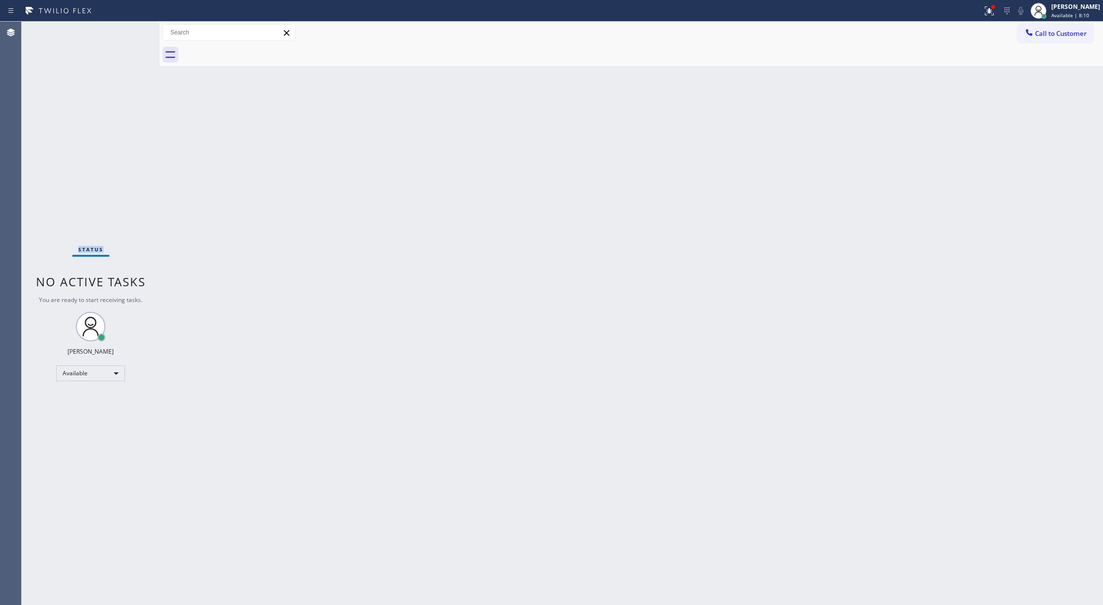
click at [127, 33] on div "Status No active tasks You are ready to start receiving tasks. Lilibeth Pueyo A…" at bounding box center [91, 314] width 138 height 584
click at [134, 28] on div "Status No active tasks You are ready to start receiving tasks. Lilibeth Pueyo A…" at bounding box center [91, 314] width 138 height 584
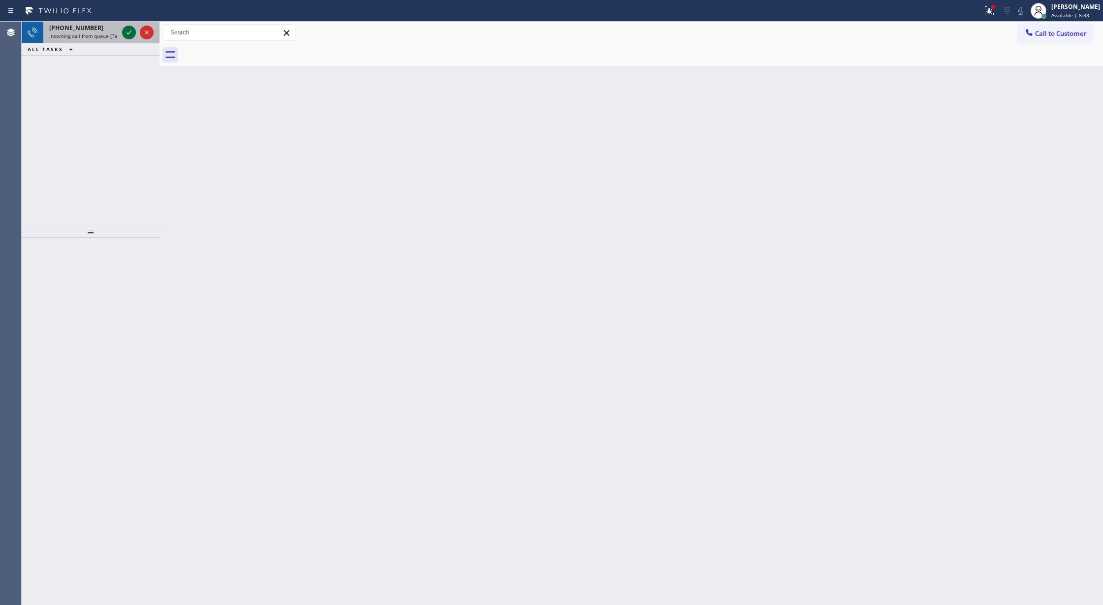
click at [126, 36] on icon at bounding box center [129, 33] width 12 height 12
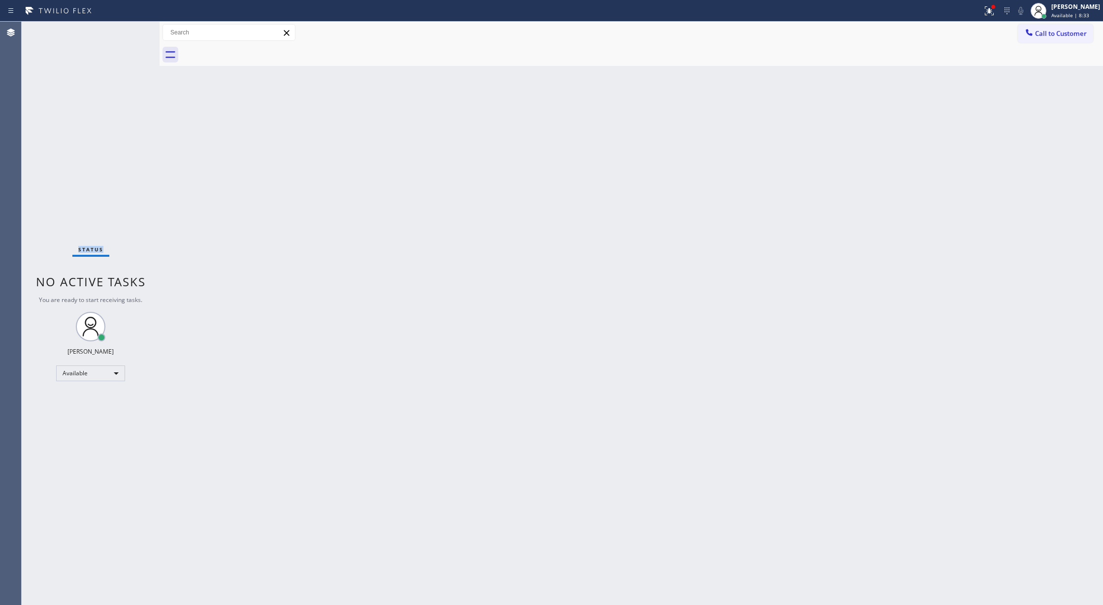
click at [126, 36] on div "Status No active tasks You are ready to start receiving tasks. Lilibeth Pueyo A…" at bounding box center [91, 314] width 138 height 584
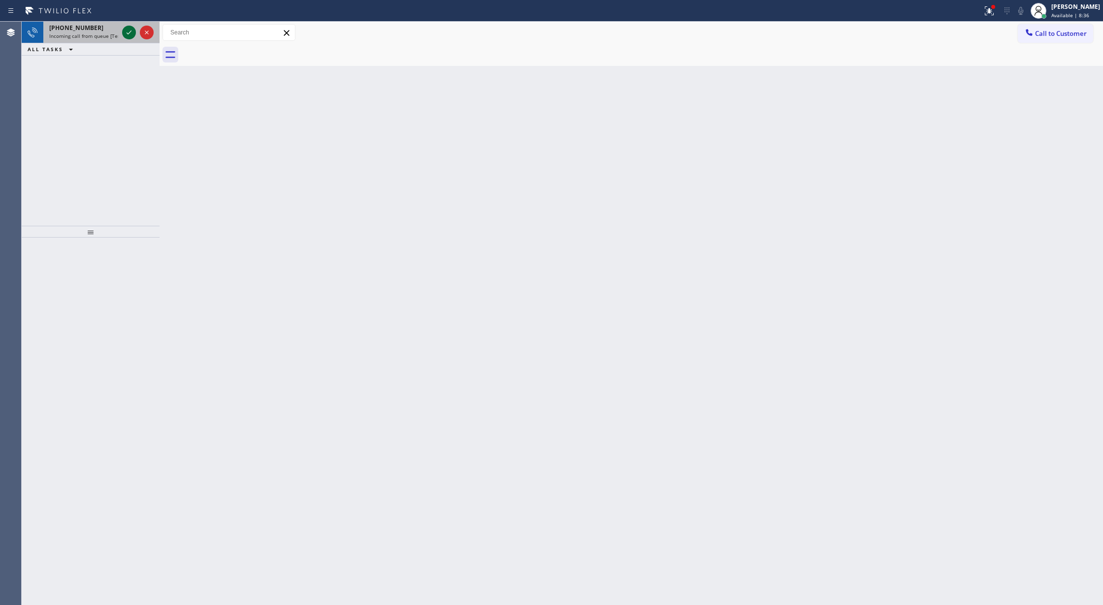
click at [130, 30] on icon at bounding box center [129, 33] width 12 height 12
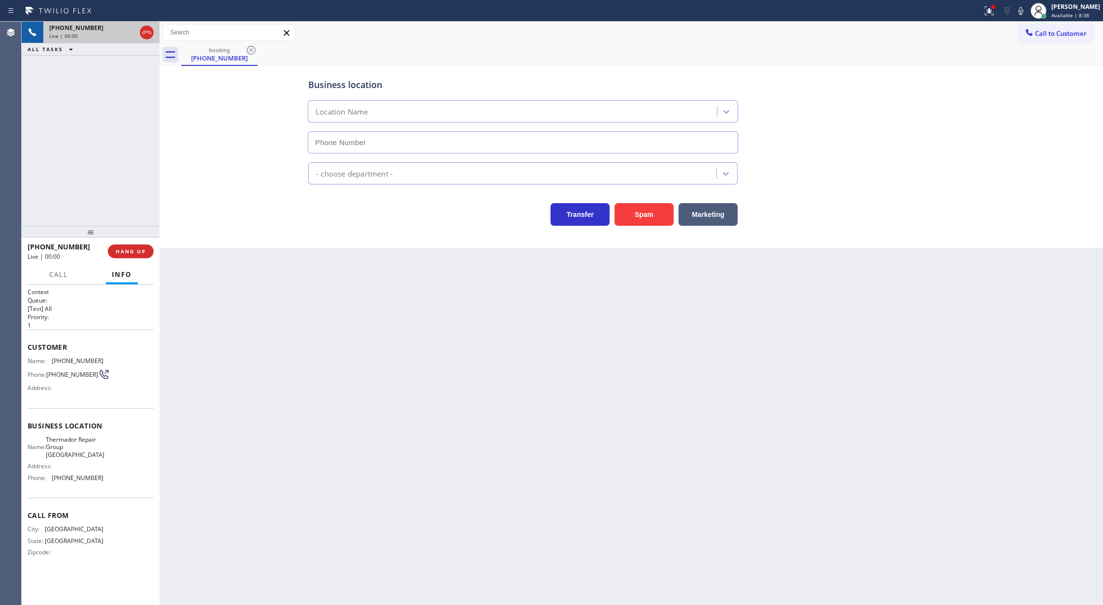
type input "(281) 843-1931"
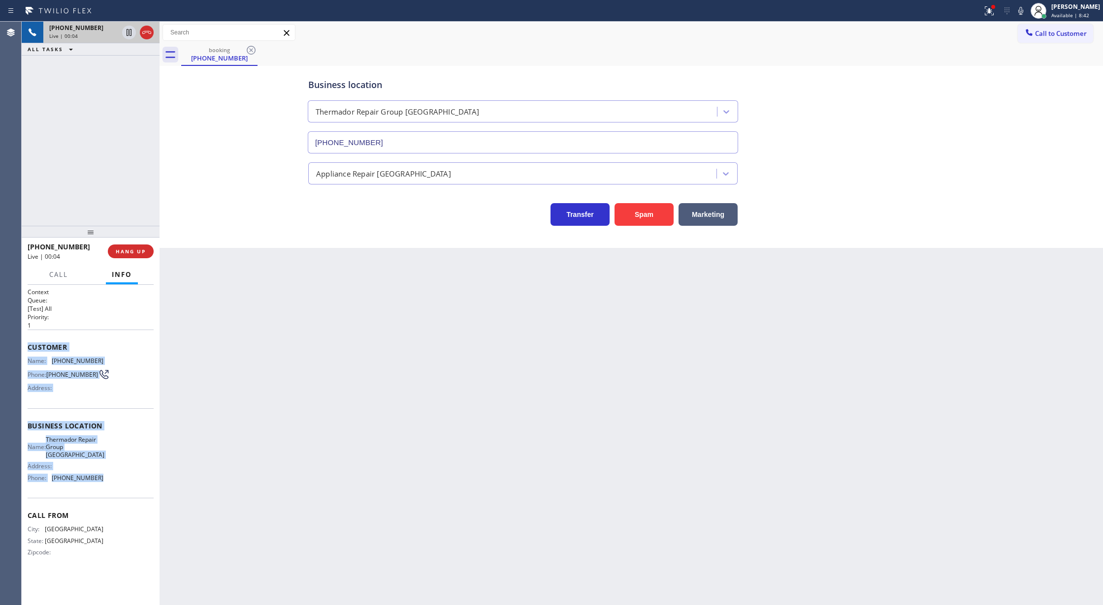
drag, startPoint x: 28, startPoint y: 347, endPoint x: 123, endPoint y: 481, distance: 163.9
click at [123, 481] on div "Context Queue: [Test] All Priority: 1 Customer Name: (346) 383-3033 Phone: (346…" at bounding box center [91, 430] width 126 height 285
click at [1026, 9] on icon at bounding box center [1020, 11] width 12 height 12
click at [1023, 12] on icon at bounding box center [1020, 11] width 12 height 12
click at [1026, 12] on icon at bounding box center [1020, 11] width 12 height 12
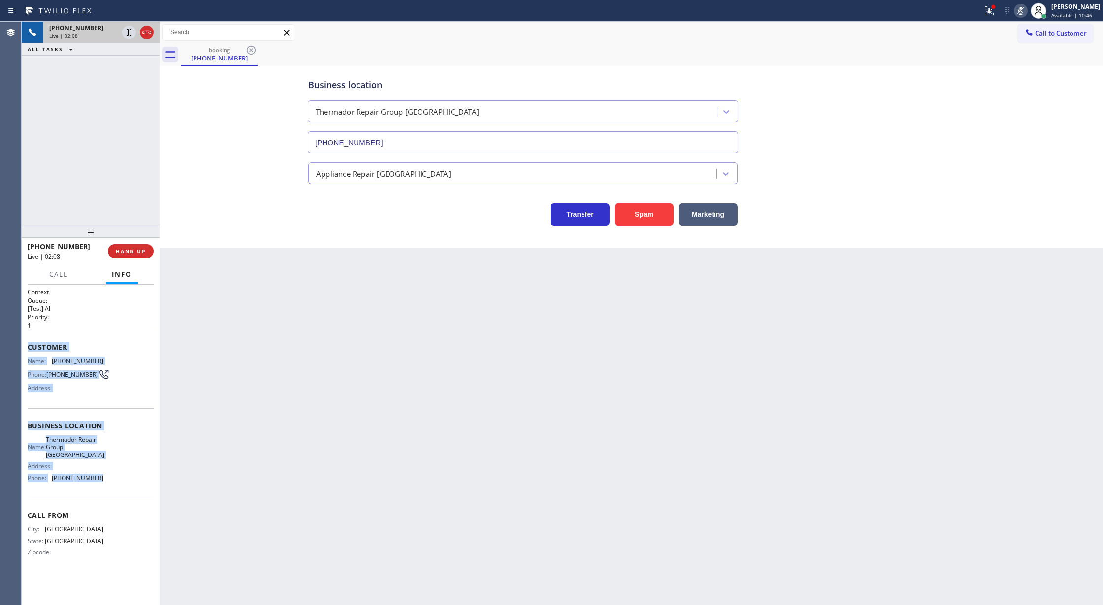
click at [1023, 8] on icon at bounding box center [1020, 11] width 5 height 8
click at [1025, 9] on icon at bounding box center [1020, 11] width 12 height 12
click at [1024, 10] on rect at bounding box center [1020, 9] width 7 height 7
click at [1026, 12] on icon at bounding box center [1020, 11] width 12 height 12
click at [1024, 12] on rect at bounding box center [1020, 9] width 7 height 7
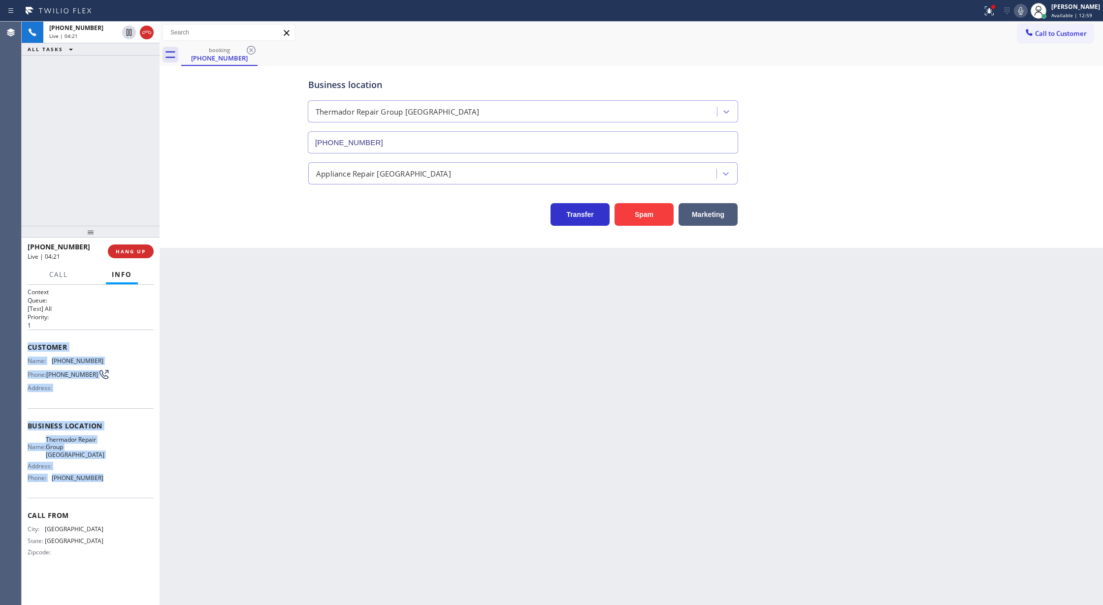
drag, startPoint x: 148, startPoint y: 32, endPoint x: 205, endPoint y: 79, distance: 73.1
click at [148, 32] on icon at bounding box center [146, 32] width 9 height 3
click at [123, 253] on span "COMPLETE" at bounding box center [129, 251] width 34 height 7
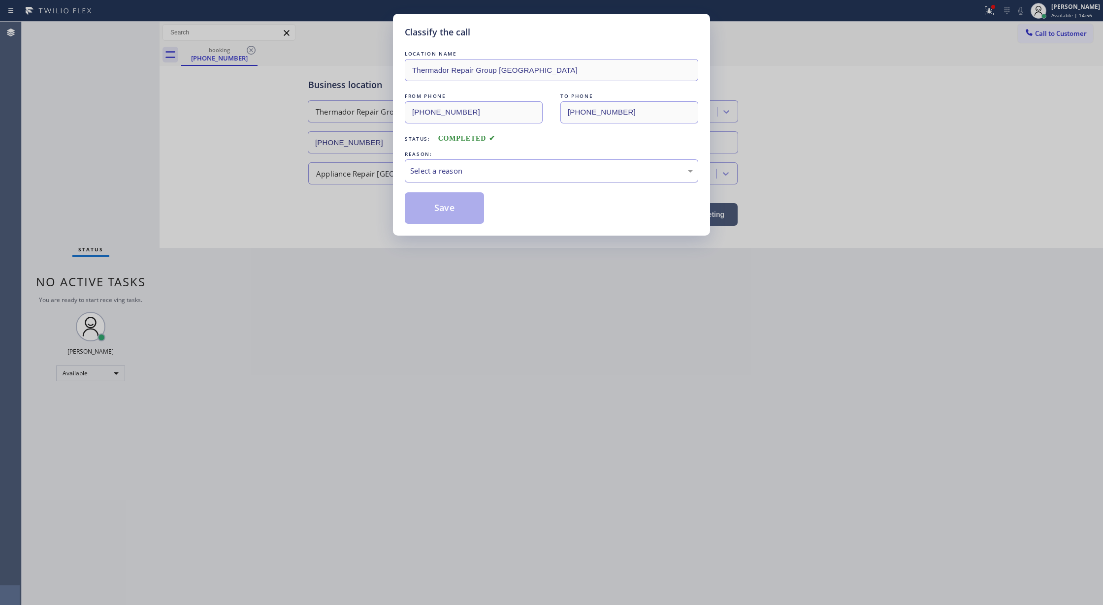
click at [444, 174] on div "Select a reason" at bounding box center [551, 170] width 283 height 11
click at [431, 205] on button "Save" at bounding box center [444, 208] width 79 height 32
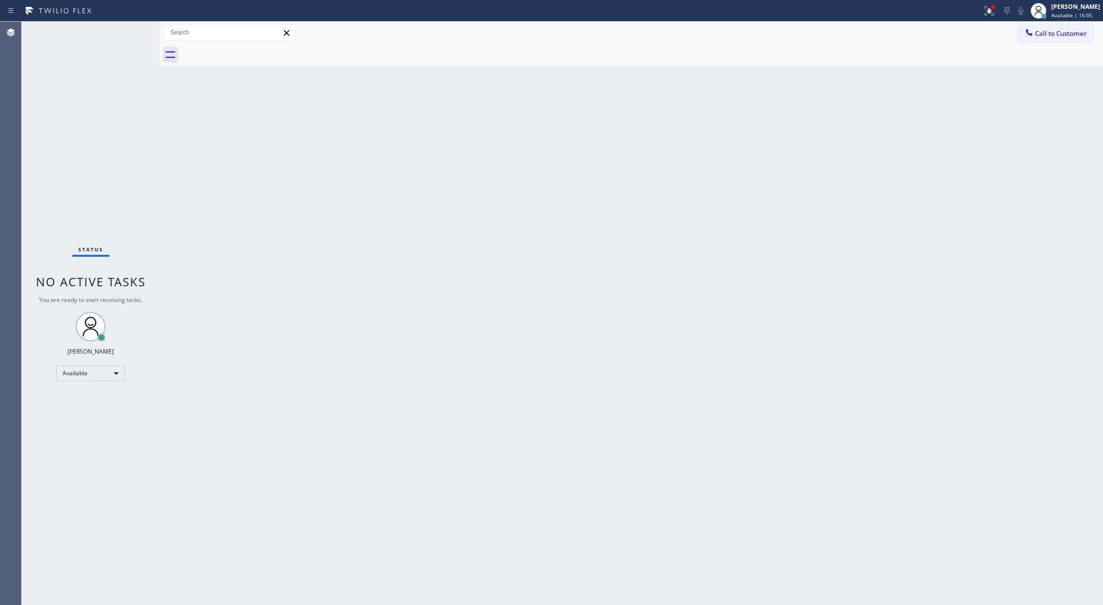
drag, startPoint x: 134, startPoint y: 35, endPoint x: 123, endPoint y: 28, distance: 13.1
click at [132, 35] on div "Status No active tasks You are ready to start receiving tasks. Lilibeth Pueyo A…" at bounding box center [91, 314] width 138 height 584
click at [132, 30] on div "Status No active tasks You are ready to start receiving tasks. Lilibeth Pueyo A…" at bounding box center [91, 314] width 138 height 584
click at [131, 30] on div "Status No active tasks You are ready to start receiving tasks. Lilibeth Pueyo A…" at bounding box center [91, 314] width 138 height 584
click at [139, 35] on div "Status No active tasks You are ready to start receiving tasks. Lilibeth Pueyo A…" at bounding box center [91, 314] width 138 height 584
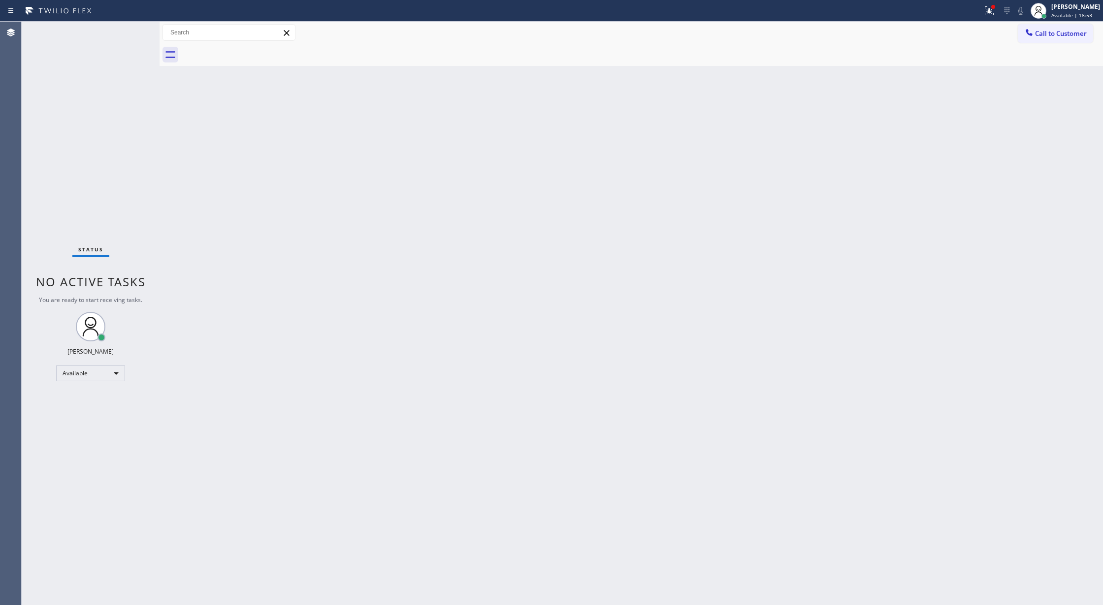
click at [136, 32] on div "Status No active tasks You are ready to start receiving tasks. Lilibeth Pueyo A…" at bounding box center [91, 314] width 138 height 584
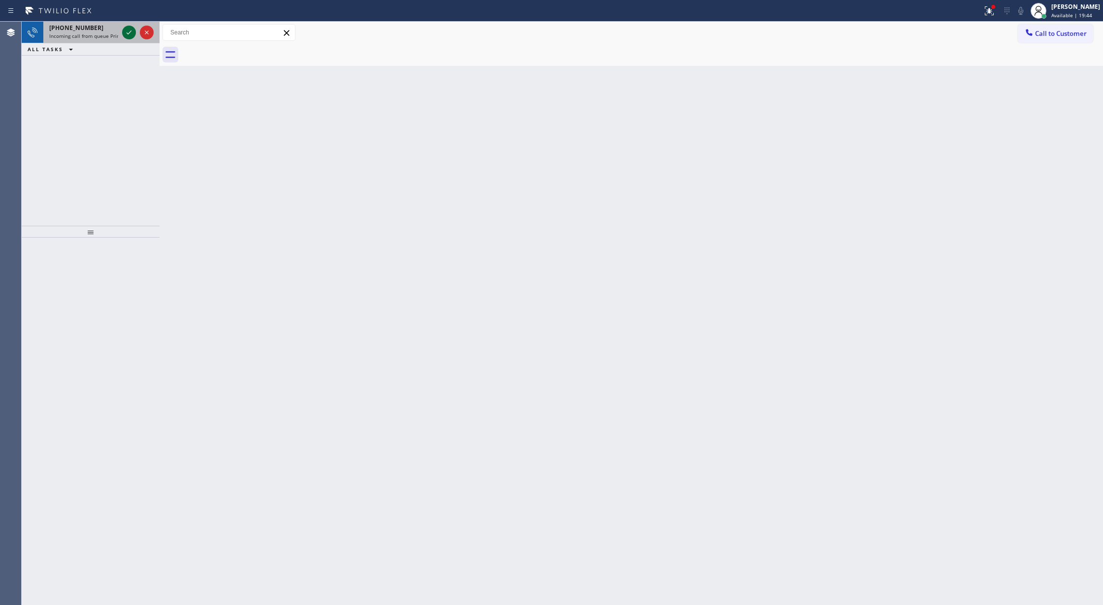
click at [126, 34] on icon at bounding box center [129, 33] width 12 height 12
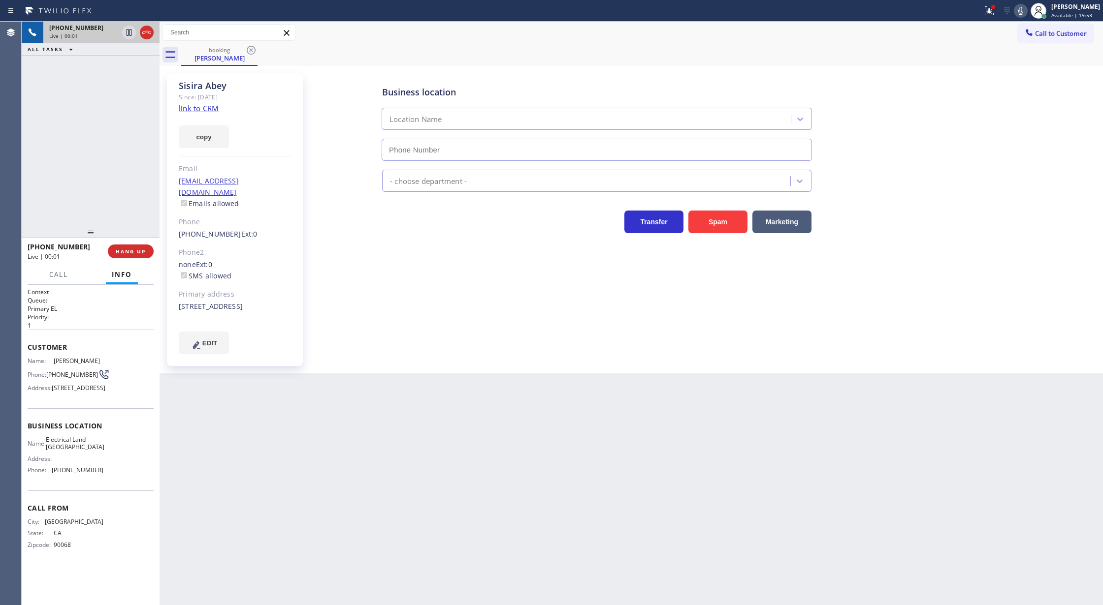
type input "(626) 247-3015"
click at [196, 108] on link "link to CRM" at bounding box center [199, 108] width 40 height 10
click at [149, 31] on icon at bounding box center [147, 33] width 12 height 12
click at [126, 254] on span "COMPLETE" at bounding box center [129, 251] width 34 height 7
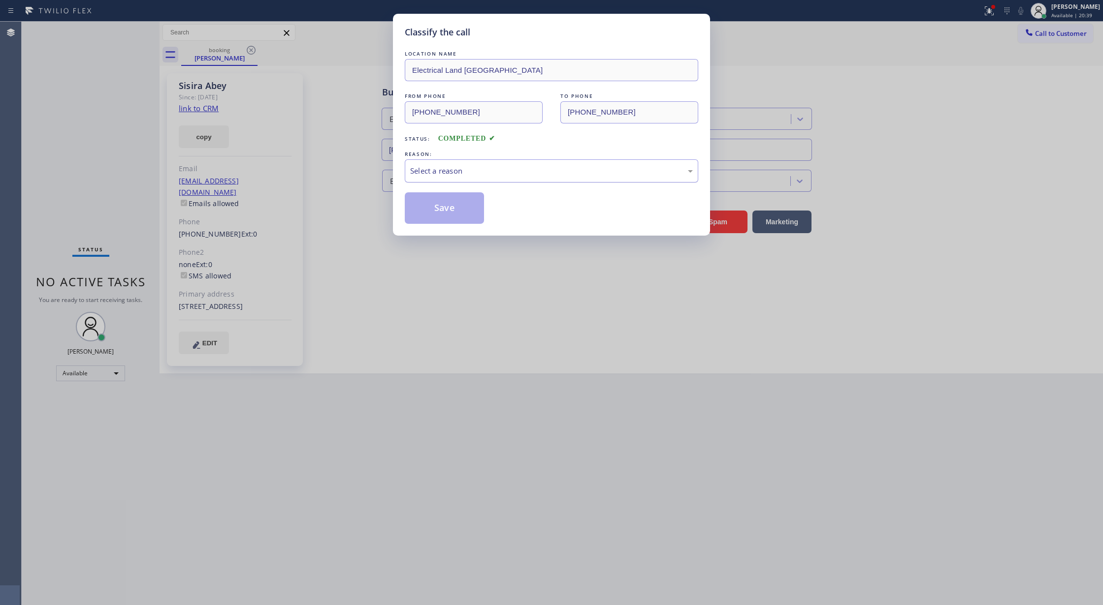
click at [430, 164] on div "Select a reason" at bounding box center [551, 170] width 293 height 23
click at [437, 204] on button "Save" at bounding box center [444, 208] width 79 height 32
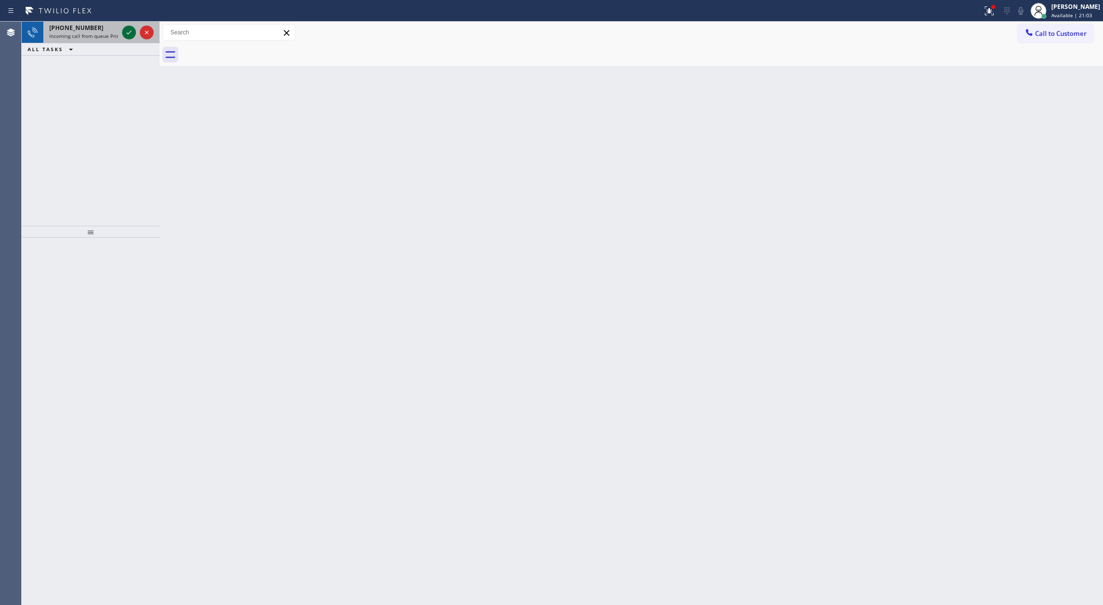
click at [128, 28] on icon at bounding box center [129, 33] width 12 height 12
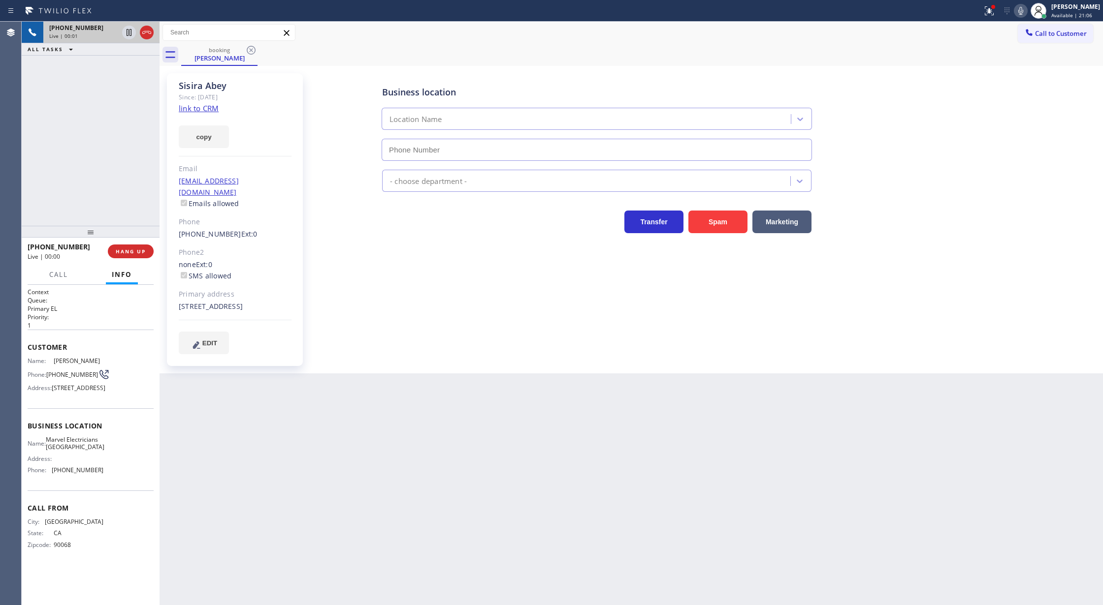
type input "(626) 467-5038"
click at [152, 28] on icon at bounding box center [147, 33] width 12 height 12
click at [132, 248] on span "COMPLETE" at bounding box center [129, 251] width 34 height 7
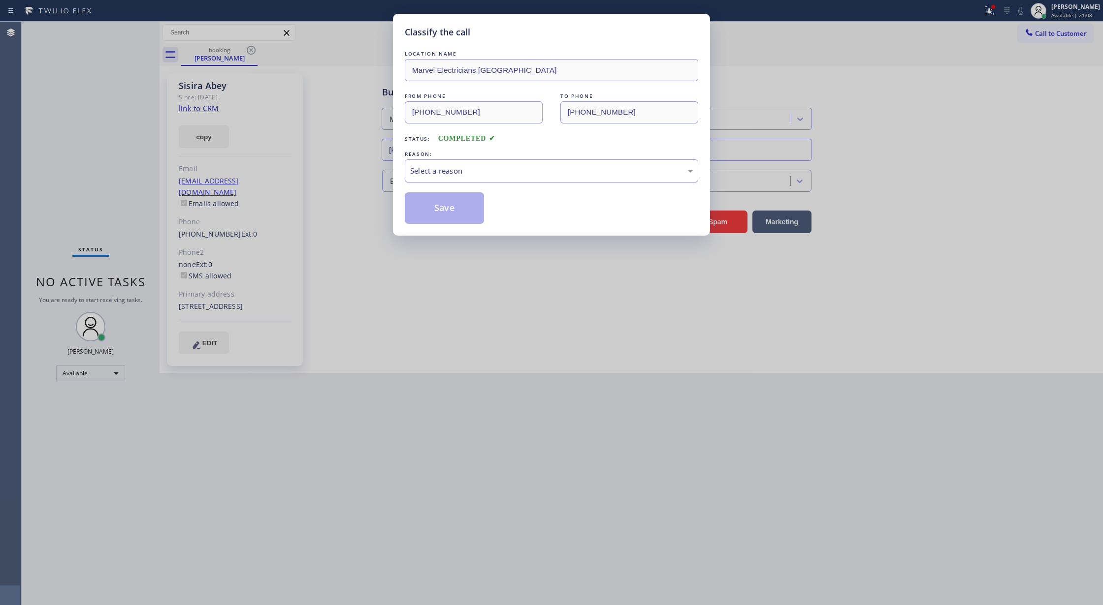
click at [438, 170] on div "Select a reason" at bounding box center [551, 170] width 283 height 11
click at [446, 197] on button "Save" at bounding box center [444, 208] width 79 height 32
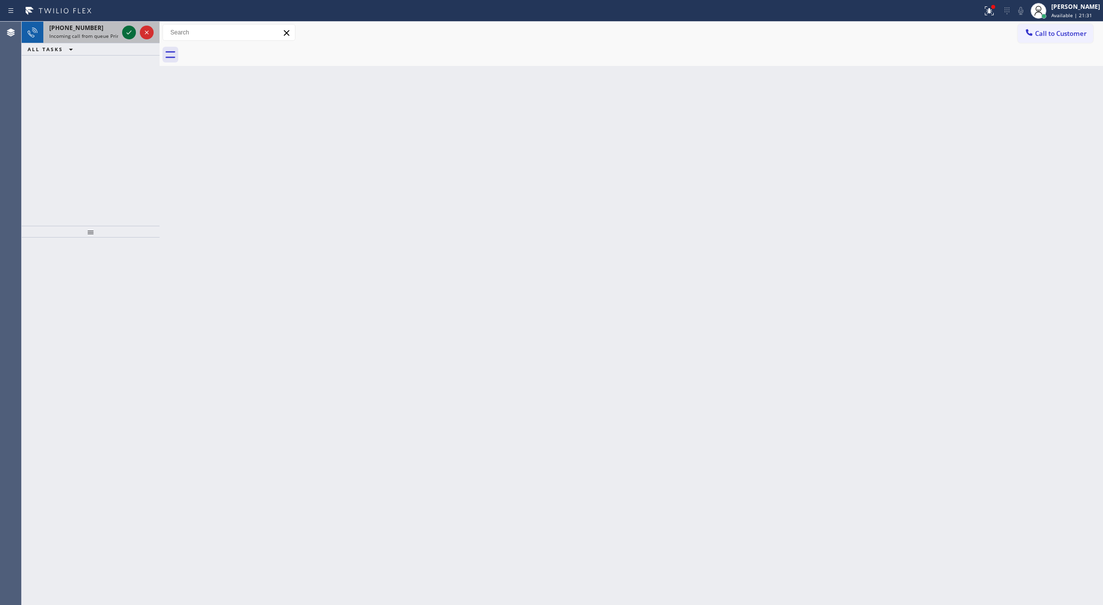
click at [133, 32] on icon at bounding box center [129, 33] width 12 height 12
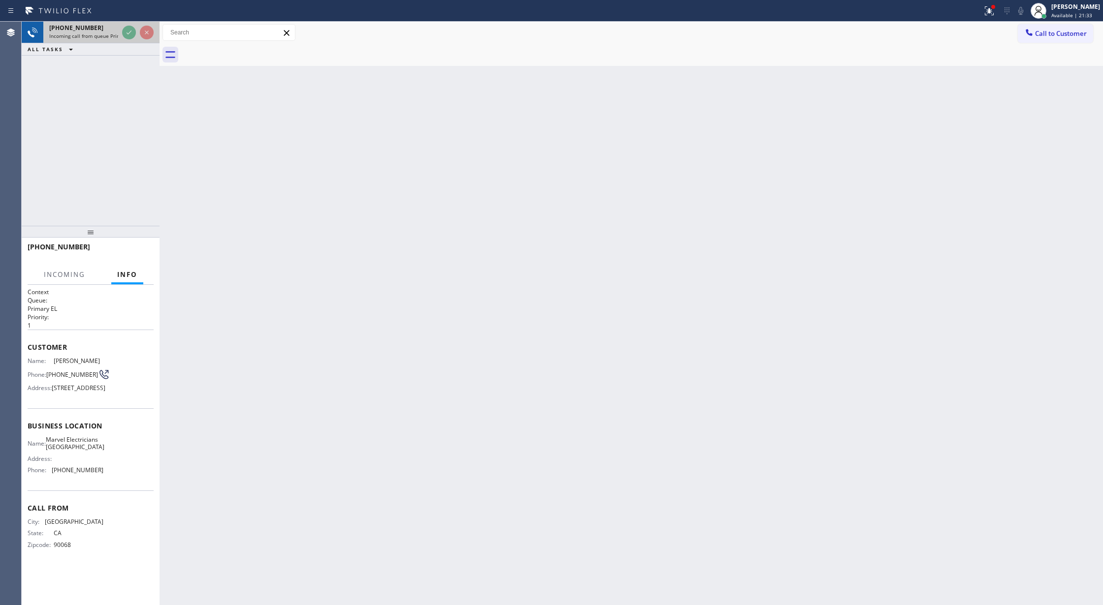
click at [138, 31] on div at bounding box center [137, 33] width 35 height 22
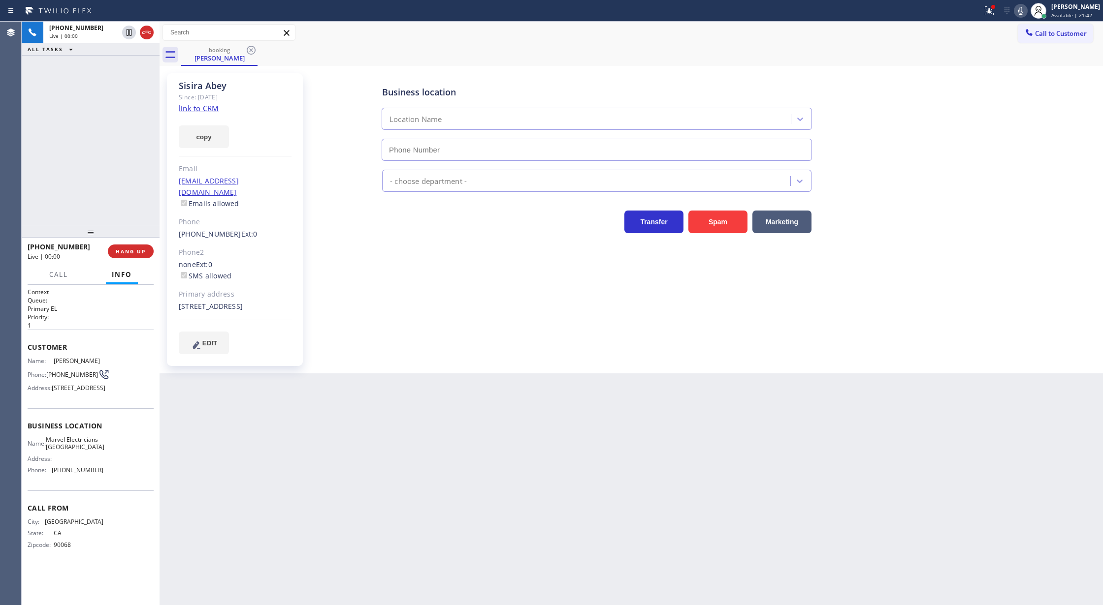
type input "(626) 467-5038"
click at [1026, 8] on icon at bounding box center [1020, 11] width 12 height 12
click at [1026, 5] on icon at bounding box center [1020, 11] width 12 height 12
click at [189, 110] on link "link to CRM" at bounding box center [199, 108] width 40 height 10
click at [147, 34] on icon at bounding box center [147, 33] width 12 height 12
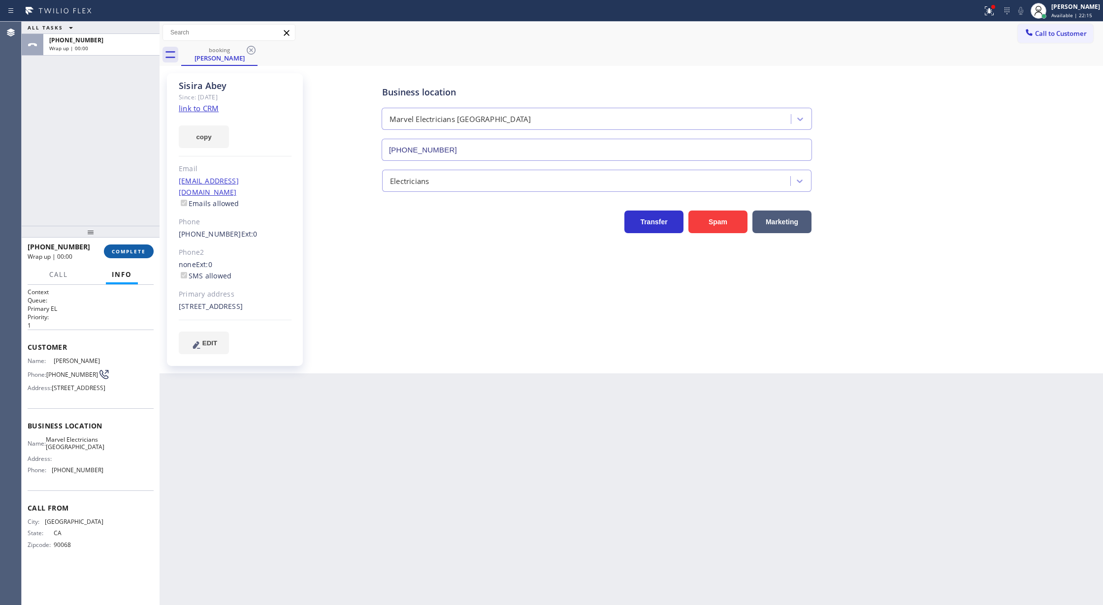
click at [126, 249] on span "COMPLETE" at bounding box center [129, 251] width 34 height 7
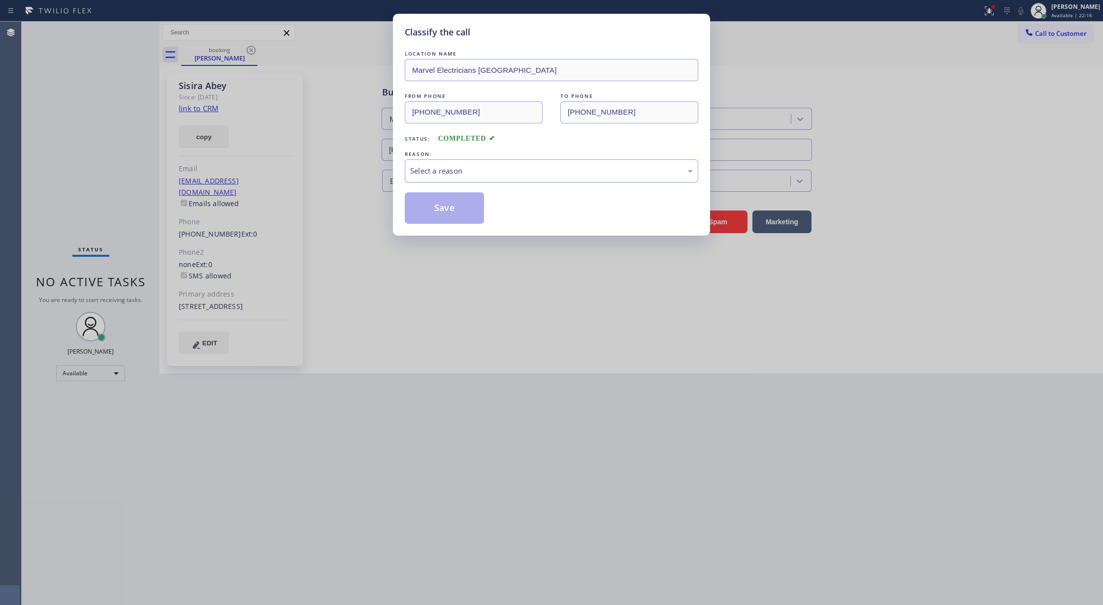
click at [445, 169] on div "Select a reason" at bounding box center [551, 170] width 283 height 11
click at [450, 208] on button "Save" at bounding box center [444, 208] width 79 height 32
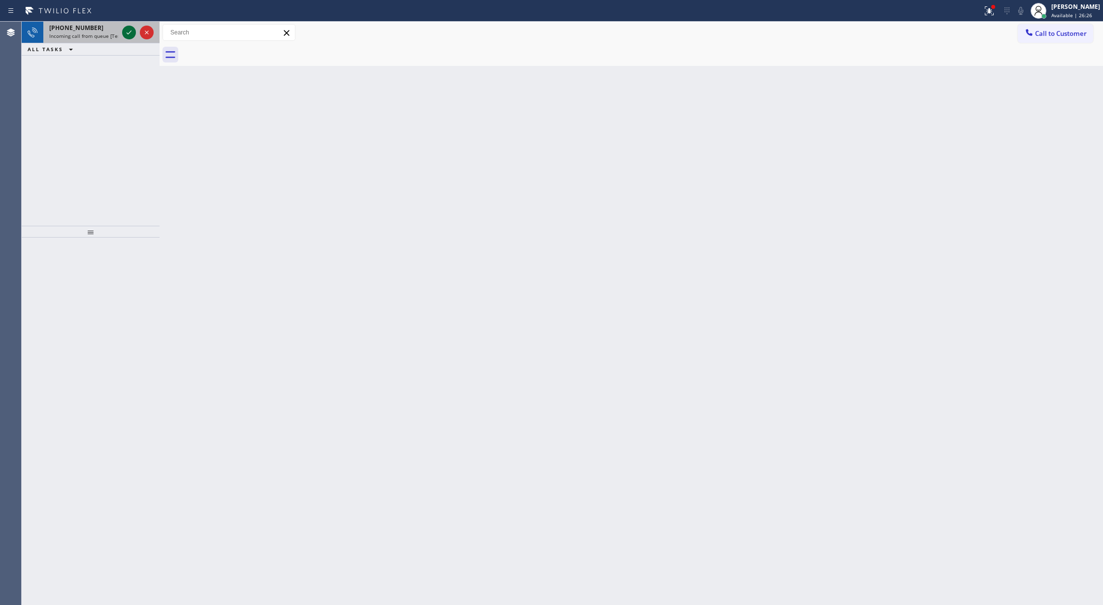
click at [130, 30] on icon at bounding box center [129, 33] width 12 height 12
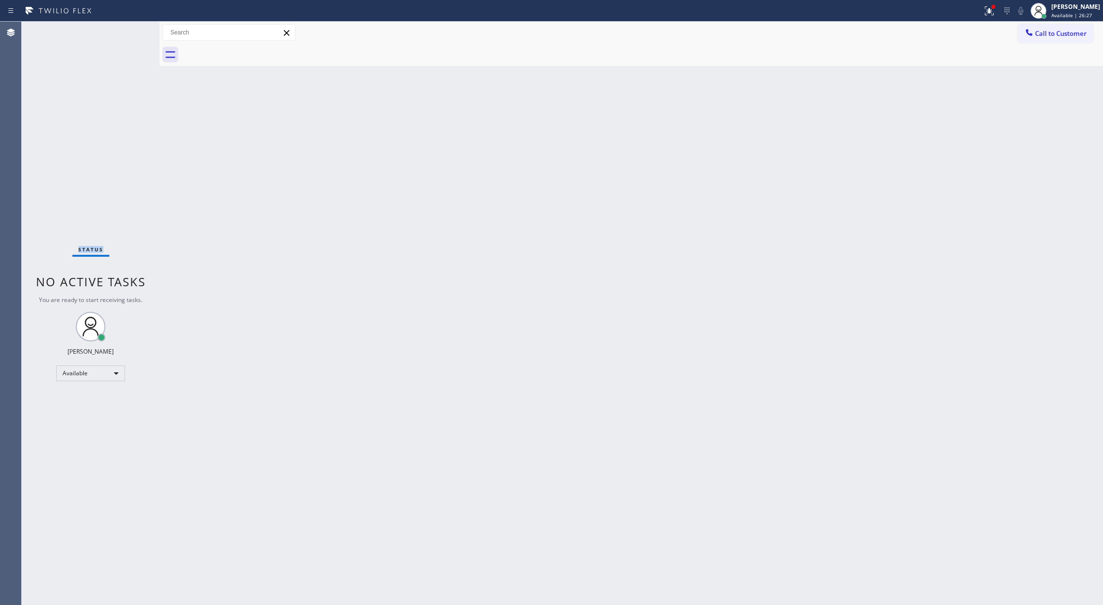
click at [130, 30] on div "Status No active tasks You are ready to start receiving tasks. Lilibeth Pueyo A…" at bounding box center [91, 314] width 138 height 584
click at [130, 32] on div "Status No active tasks You are ready to start receiving tasks. Lilibeth Pueyo A…" at bounding box center [91, 314] width 138 height 584
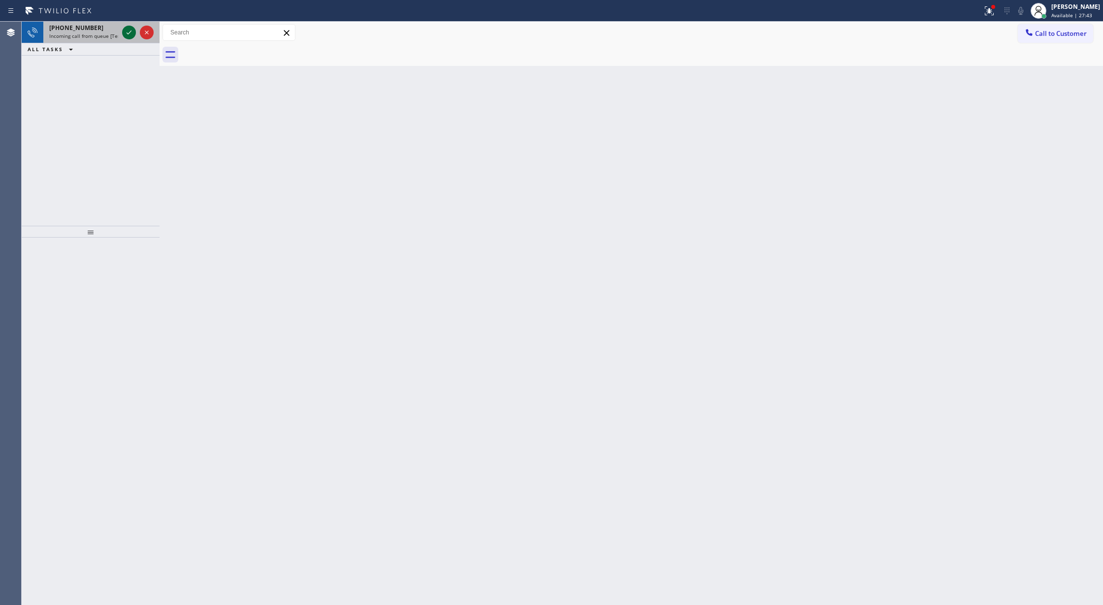
click at [125, 30] on icon at bounding box center [129, 33] width 12 height 12
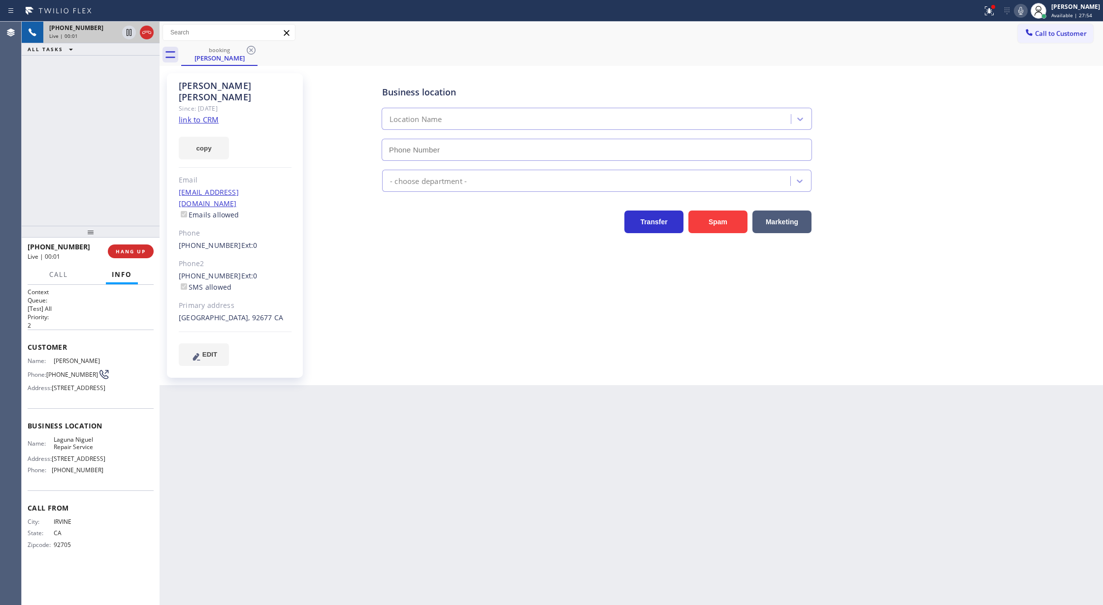
type input "(949) 202-5983"
click at [199, 115] on link "link to CRM" at bounding box center [199, 120] width 40 height 10
click at [142, 30] on icon at bounding box center [147, 33] width 12 height 12
click at [134, 251] on span "COMPLETE" at bounding box center [129, 251] width 34 height 7
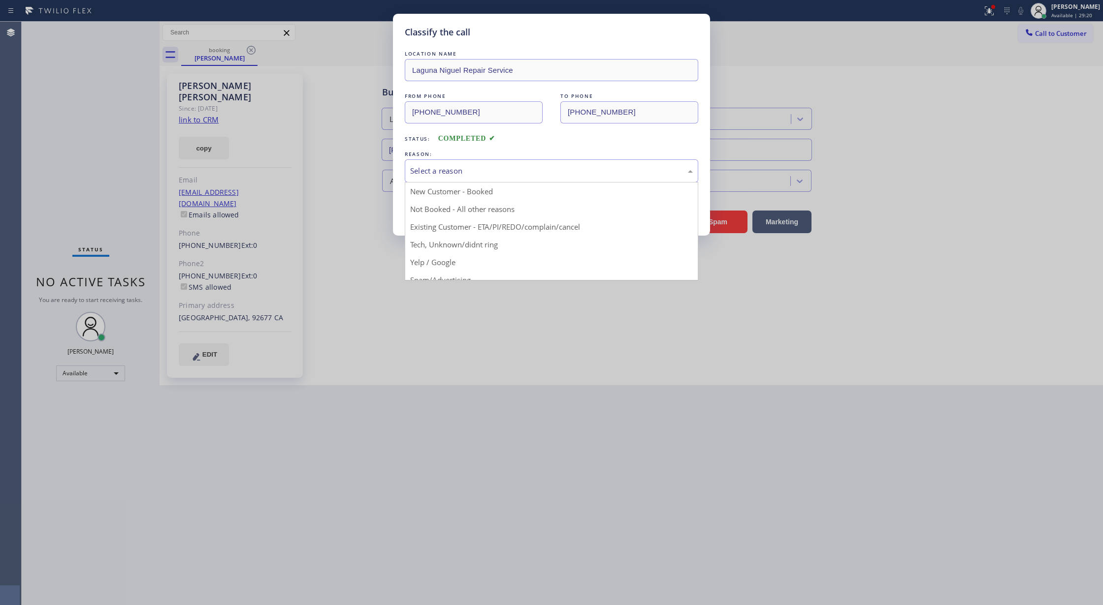
click at [435, 176] on div "Select a reason" at bounding box center [551, 170] width 283 height 11
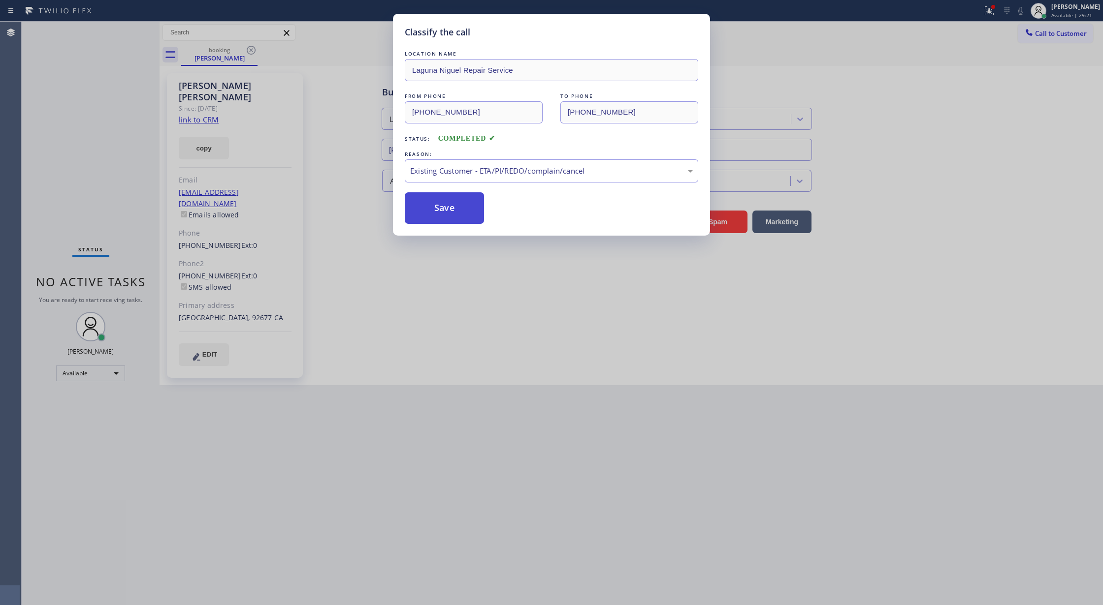
click at [440, 209] on button "Save" at bounding box center [444, 208] width 79 height 32
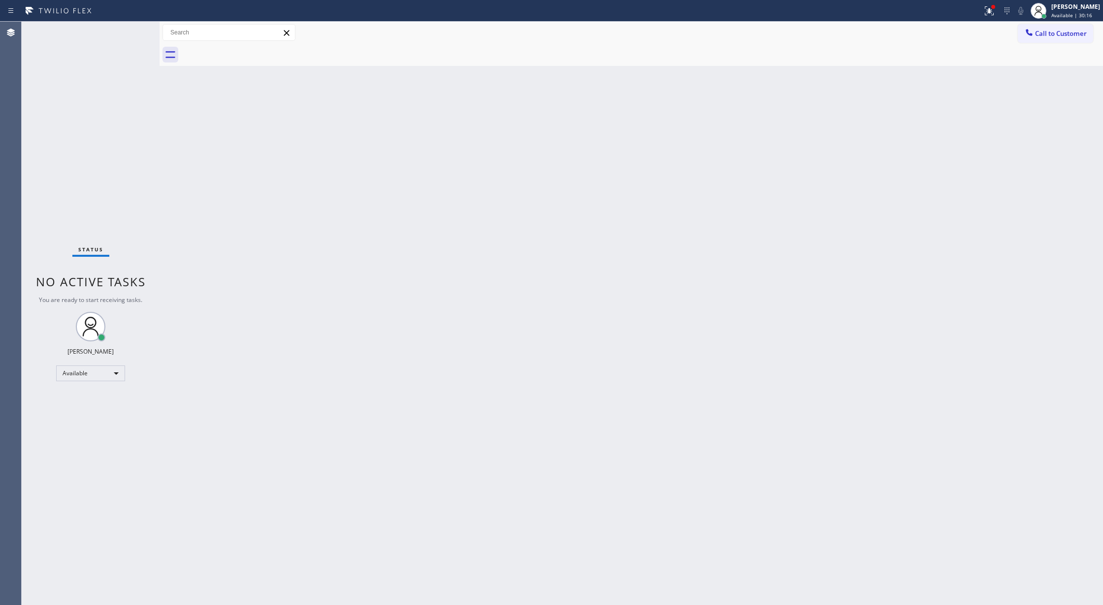
click at [125, 30] on div "Status No active tasks You are ready to start receiving tasks. Lilibeth Pueyo A…" at bounding box center [91, 314] width 138 height 584
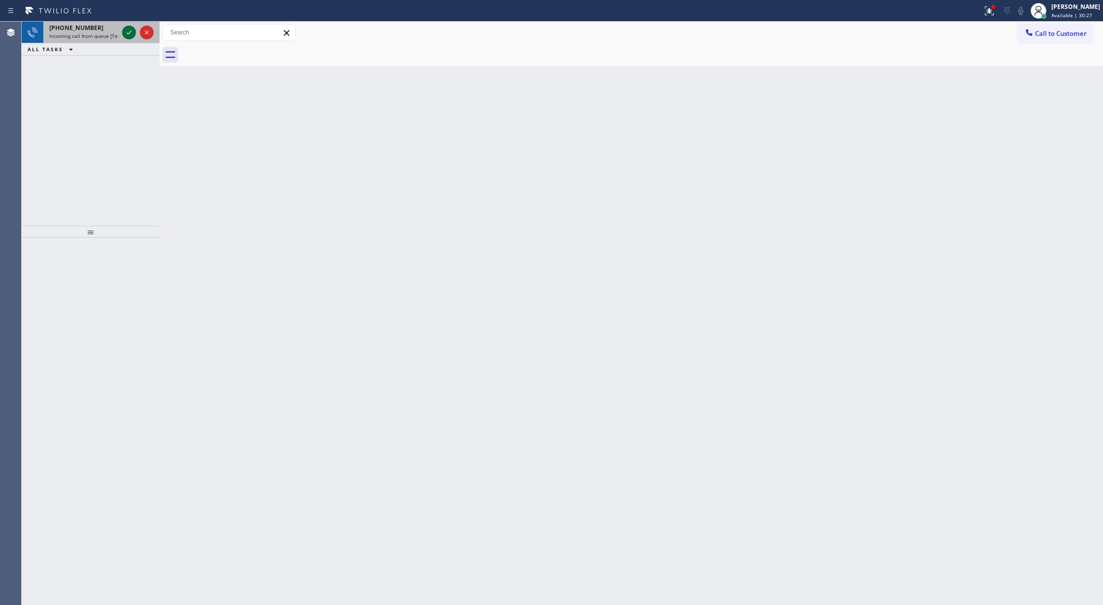
click at [123, 30] on icon at bounding box center [129, 33] width 12 height 12
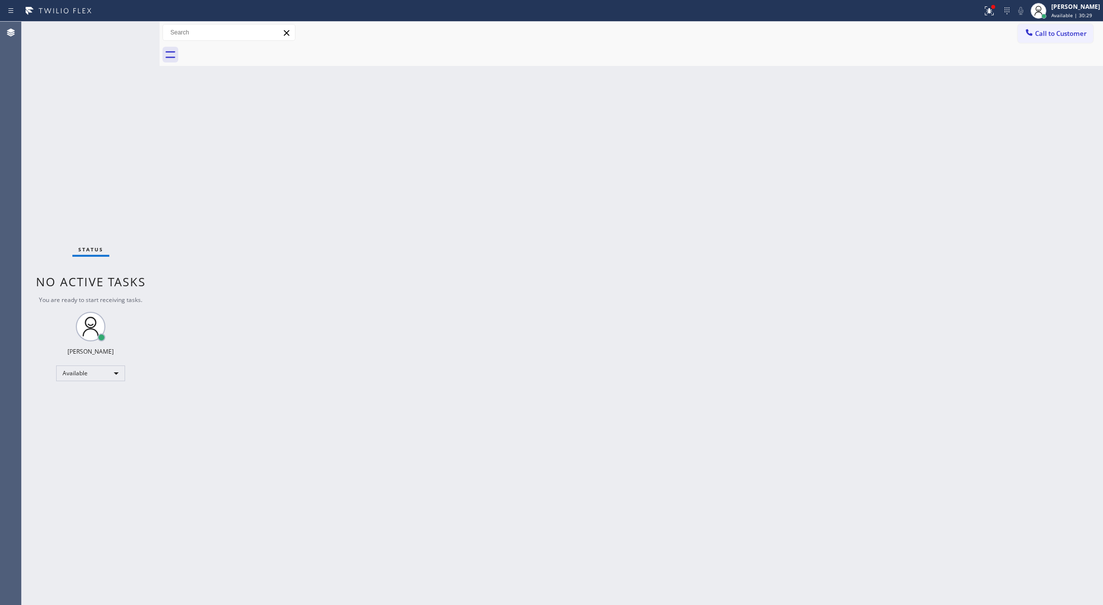
click at [126, 34] on div "Status No active tasks You are ready to start receiving tasks. Lilibeth Pueyo A…" at bounding box center [91, 314] width 138 height 584
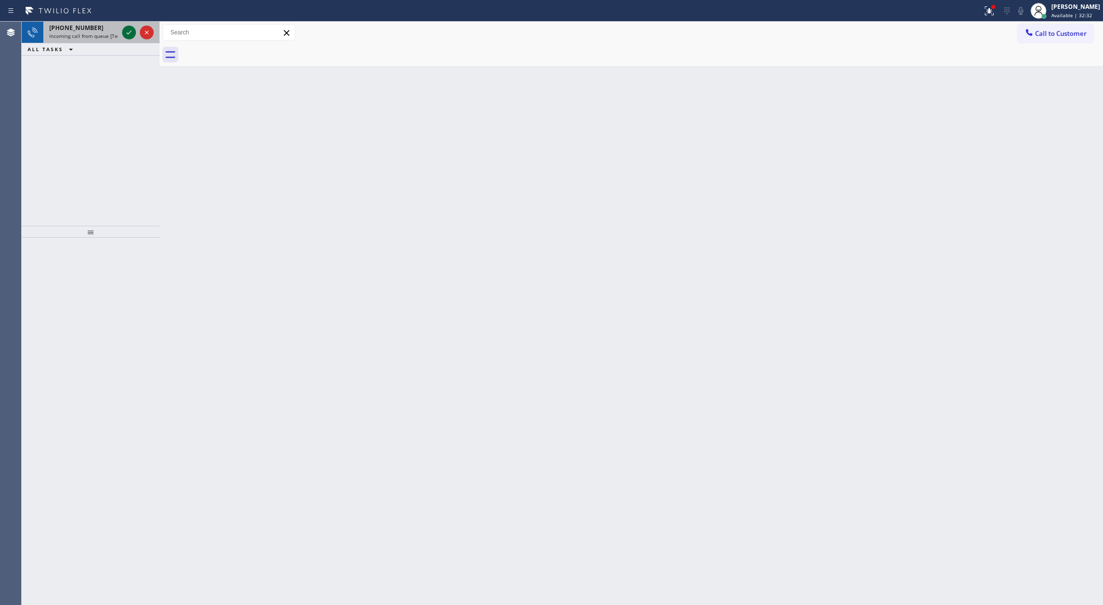
click at [130, 32] on icon at bounding box center [129, 33] width 12 height 12
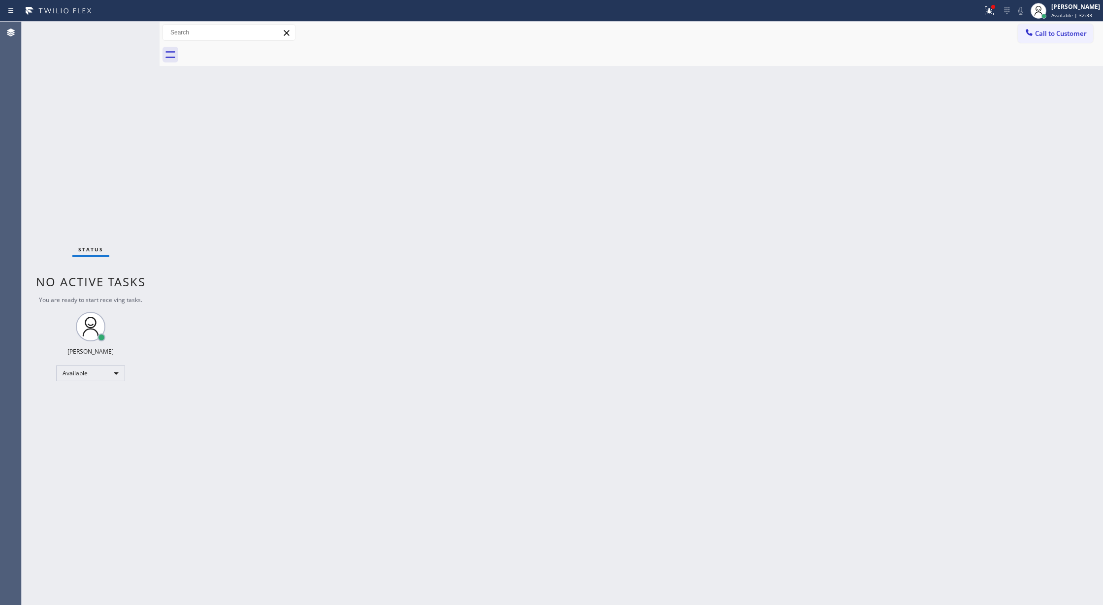
click at [130, 32] on div "Status No active tasks You are ready to start receiving tasks. Lilibeth Pueyo A…" at bounding box center [91, 314] width 138 height 584
click at [132, 31] on div "Status No active tasks You are ready to start receiving tasks. Lilibeth Pueyo A…" at bounding box center [91, 314] width 138 height 584
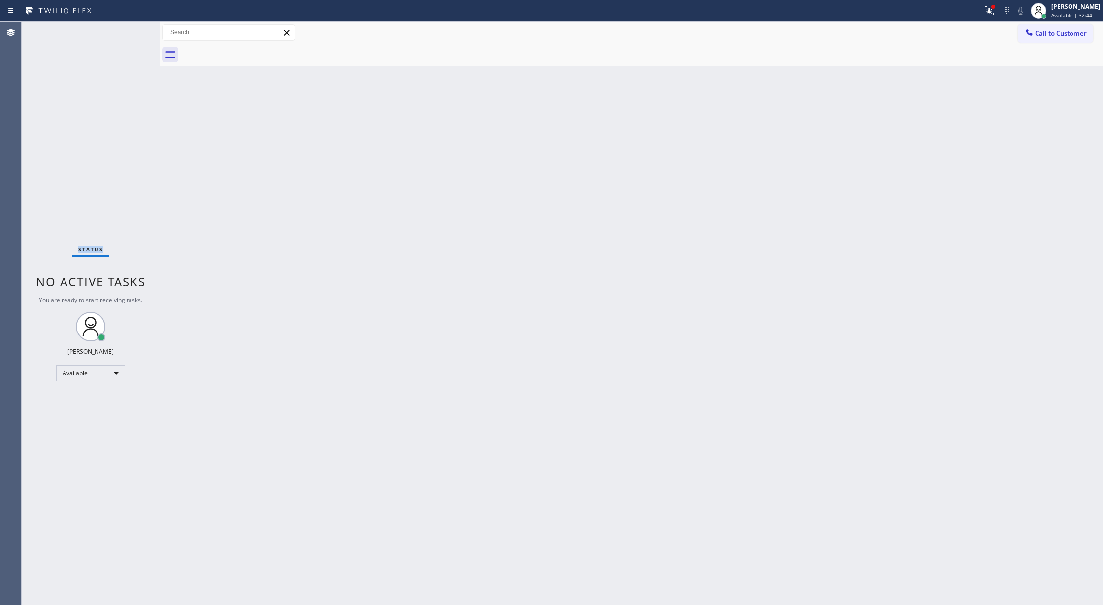
click at [132, 31] on div "Status No active tasks You are ready to start receiving tasks. Lilibeth Pueyo A…" at bounding box center [91, 314] width 138 height 584
click at [134, 32] on div "Status No active tasks You are ready to start receiving tasks. Lilibeth Pueyo A…" at bounding box center [91, 314] width 138 height 584
click at [126, 29] on div "Status No active tasks You are ready to start receiving tasks. Lilibeth Pueyo A…" at bounding box center [91, 314] width 138 height 584
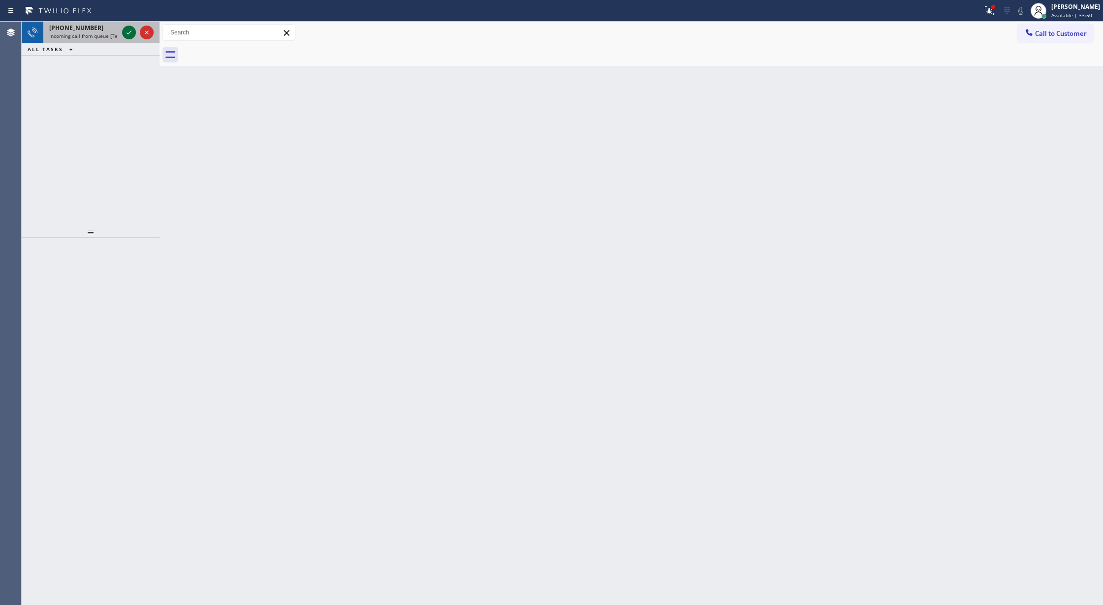
drag, startPoint x: 126, startPoint y: 28, endPoint x: 130, endPoint y: 32, distance: 5.2
click at [130, 32] on icon at bounding box center [129, 33] width 12 height 12
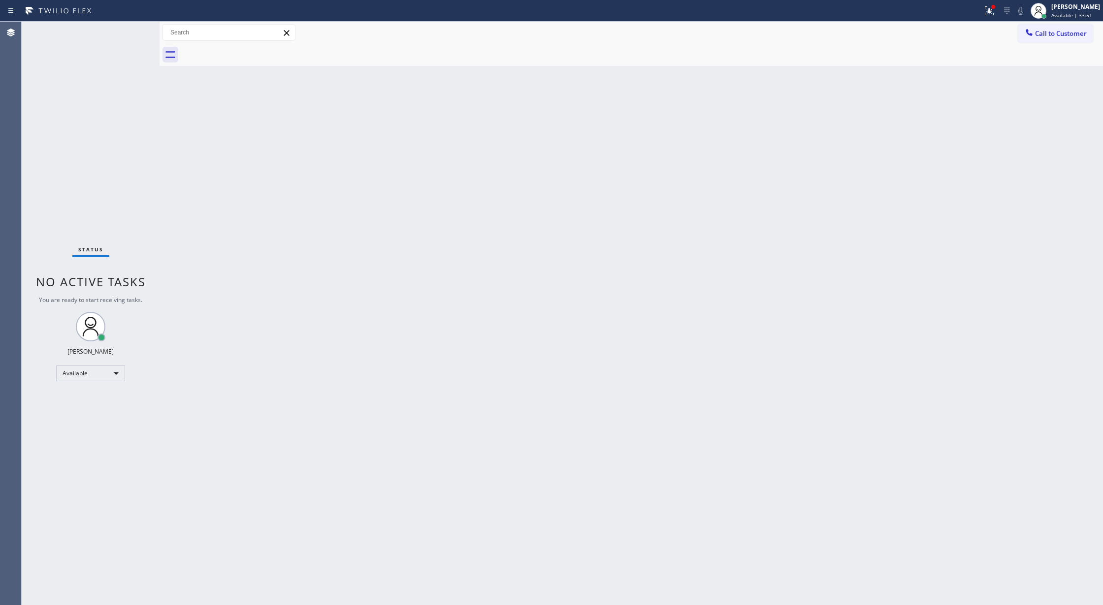
click at [130, 32] on div "Status No active tasks You are ready to start receiving tasks. Lilibeth Pueyo A…" at bounding box center [91, 314] width 138 height 584
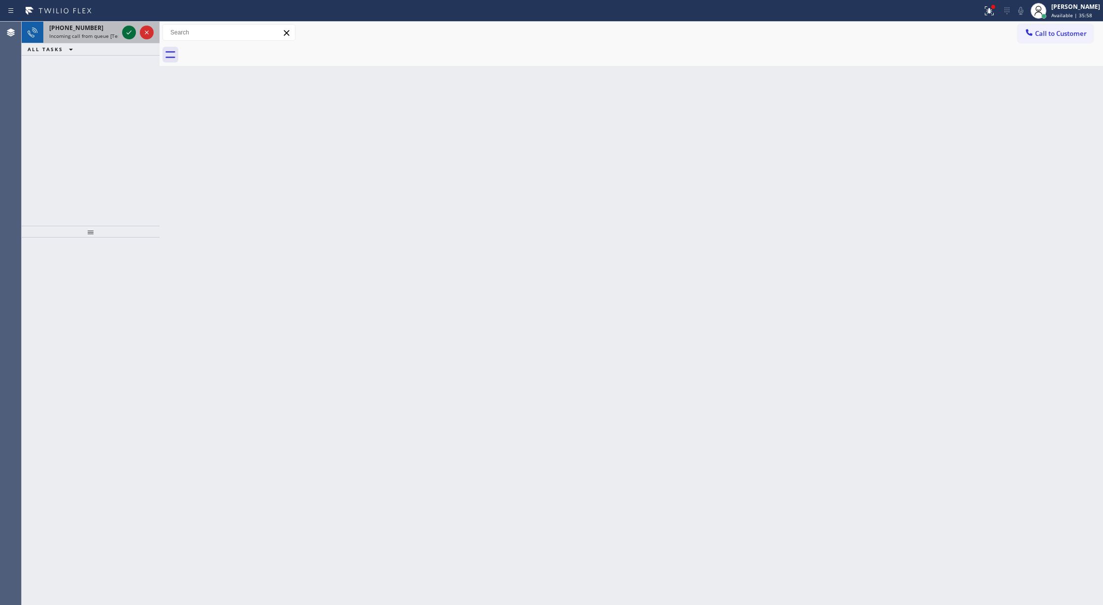
click at [130, 30] on icon at bounding box center [129, 33] width 12 height 12
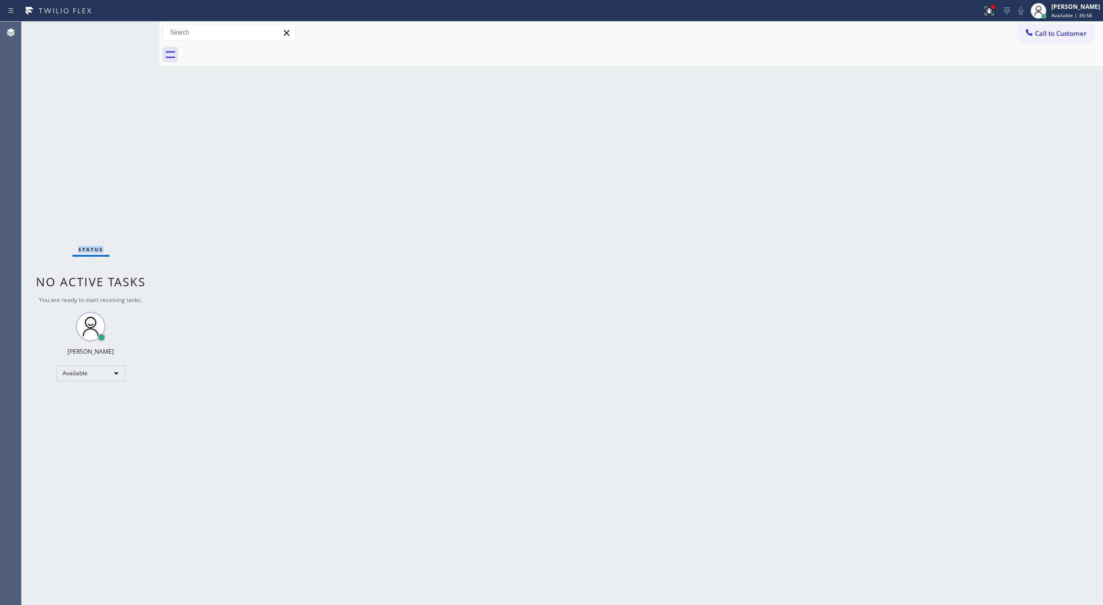
click at [130, 30] on div "Status No active tasks You are ready to start receiving tasks. Lilibeth Pueyo A…" at bounding box center [91, 314] width 138 height 584
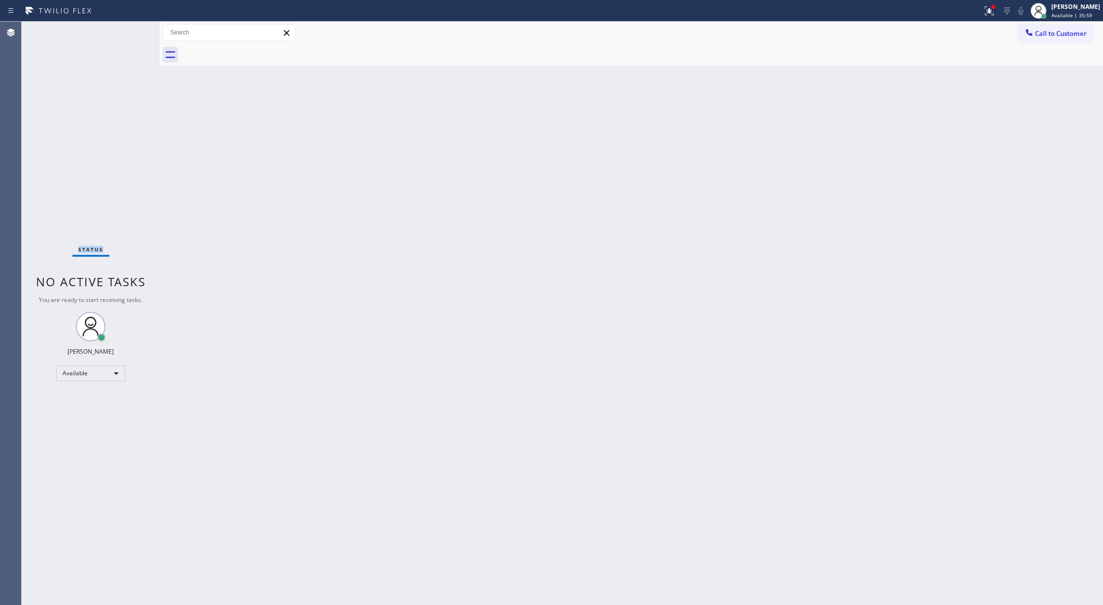
click at [130, 30] on div "Status No active tasks You are ready to start receiving tasks. Lilibeth Pueyo A…" at bounding box center [91, 314] width 138 height 584
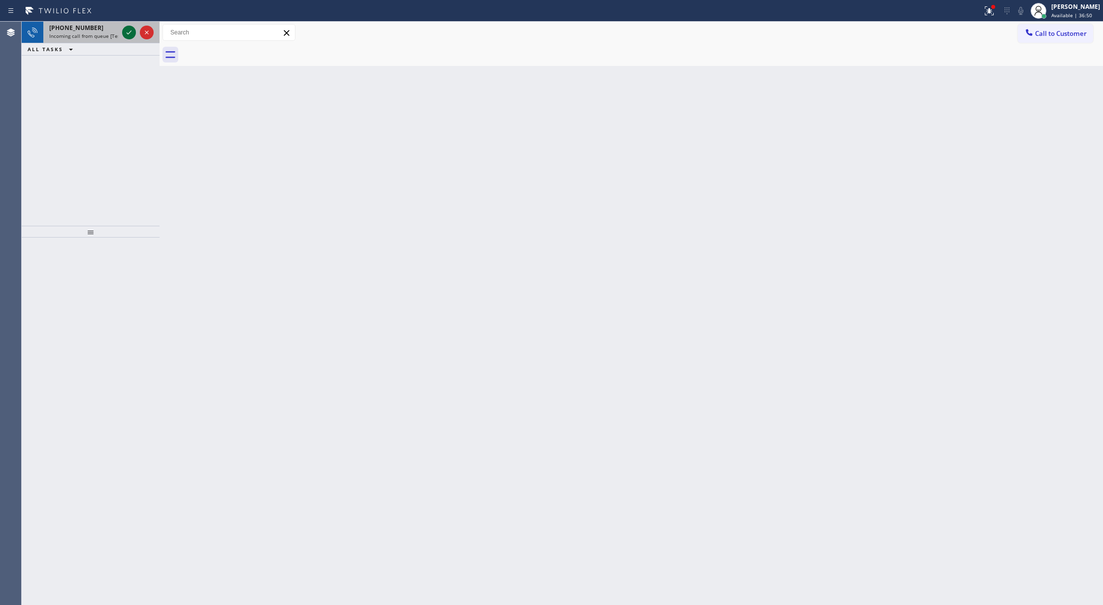
click at [126, 36] on icon at bounding box center [129, 33] width 12 height 12
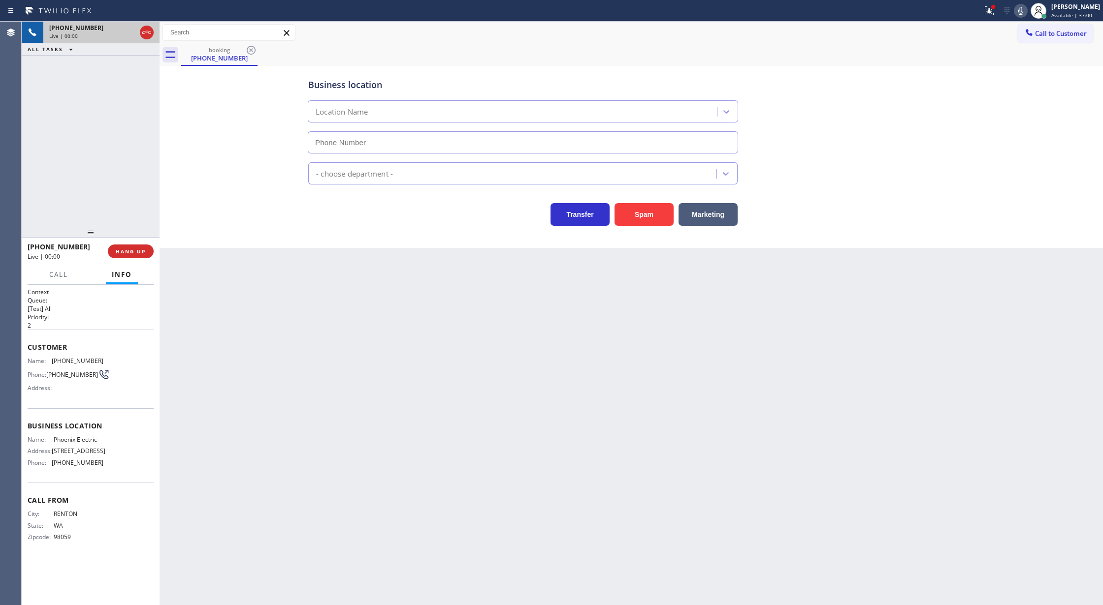
type input "(425) 961-9968"
click at [645, 217] on button "Spam" at bounding box center [643, 214] width 59 height 23
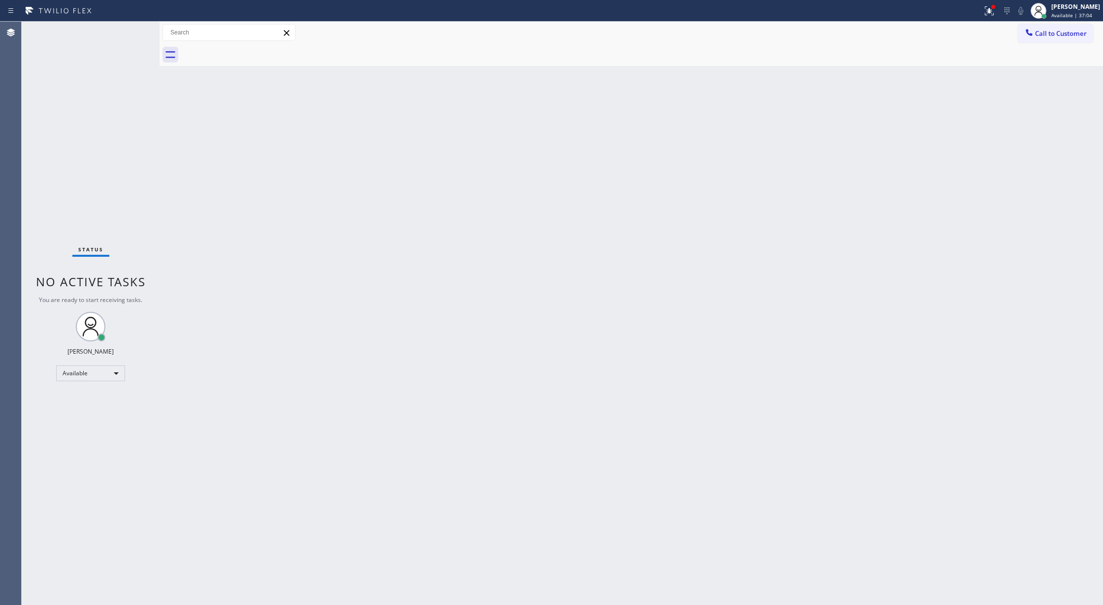
click at [133, 24] on div "Status No active tasks You are ready to start receiving tasks. Lilibeth Pueyo A…" at bounding box center [91, 314] width 138 height 584
click at [131, 36] on div "Status No active tasks You are ready to start receiving tasks. Lilibeth Pueyo A…" at bounding box center [91, 314] width 138 height 584
click at [130, 31] on div "Status No active tasks You are ready to start receiving tasks. Lilibeth Pueyo A…" at bounding box center [91, 314] width 138 height 584
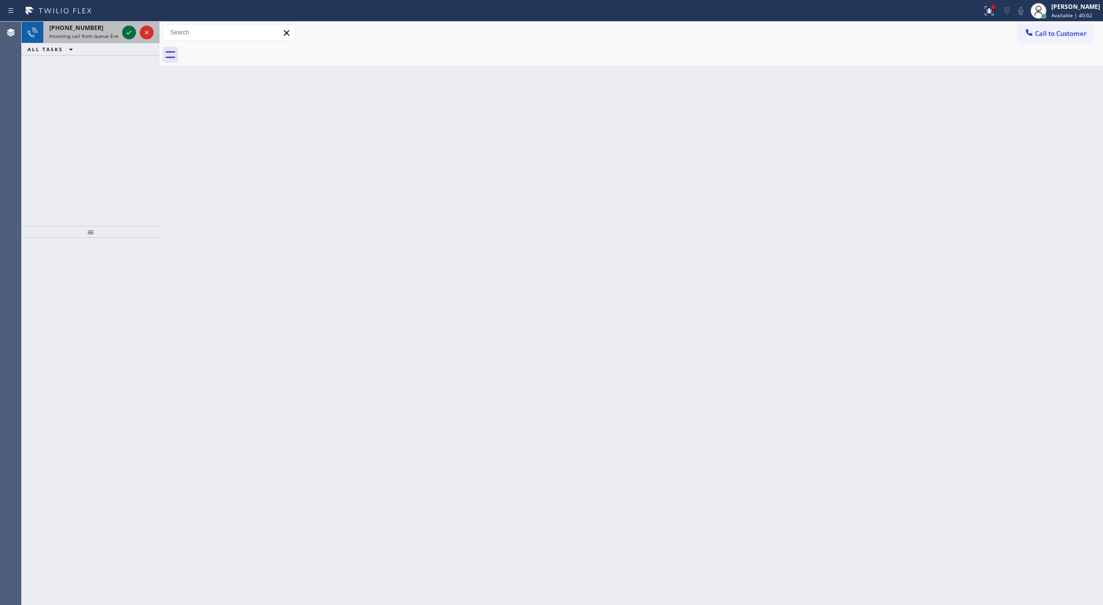
click at [125, 36] on icon at bounding box center [129, 33] width 12 height 12
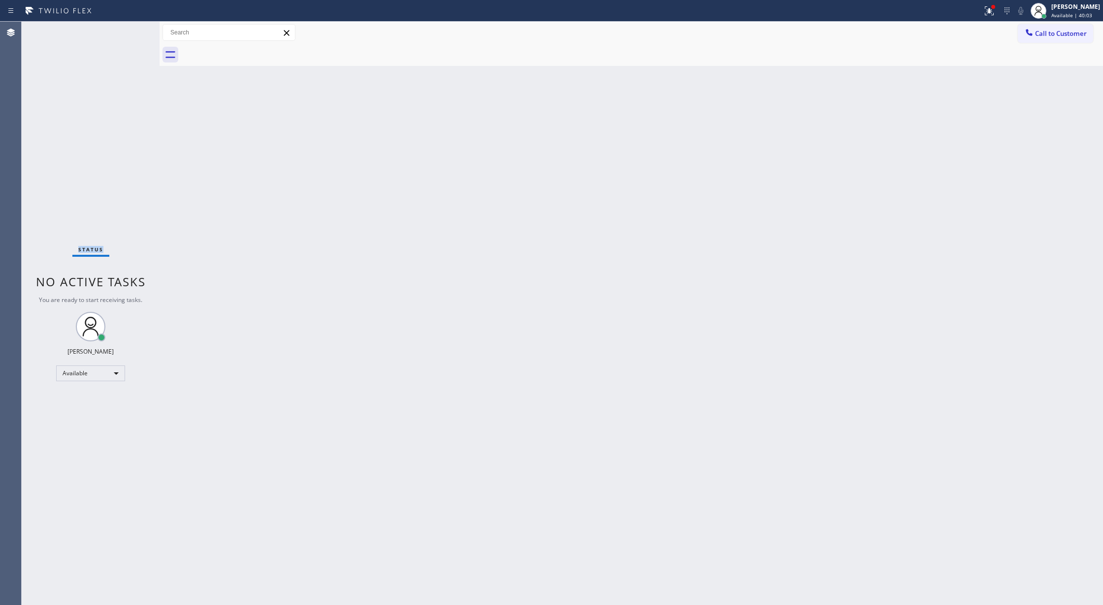
click at [125, 28] on div "Status No active tasks You are ready to start receiving tasks. Lilibeth Pueyo A…" at bounding box center [91, 314] width 138 height 584
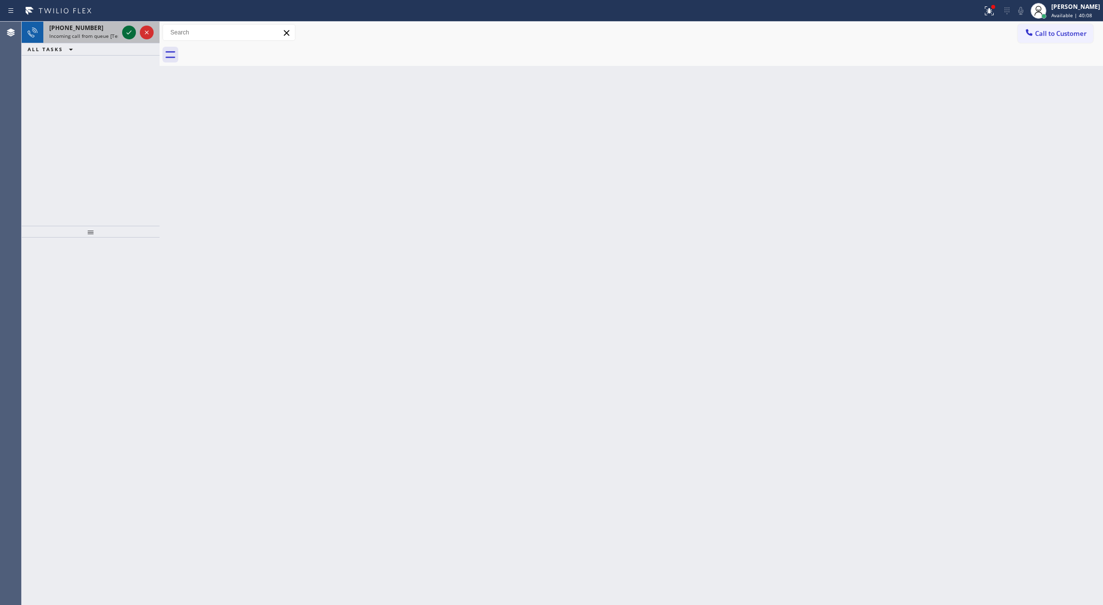
click at [127, 32] on icon at bounding box center [129, 33] width 12 height 12
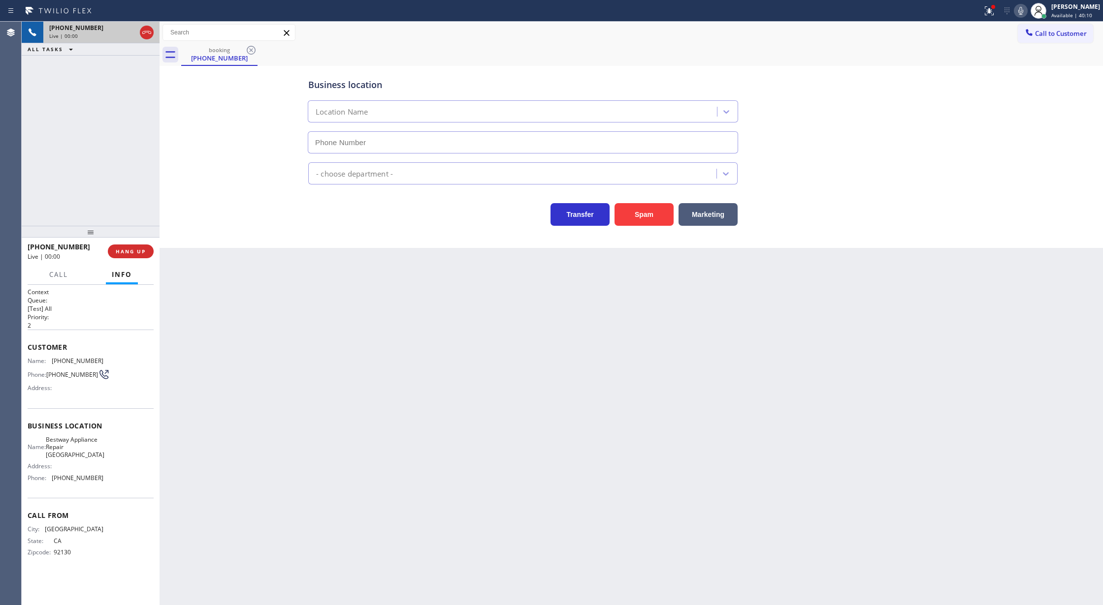
type input "(619) 369-5656"
click at [638, 211] on button "Spam" at bounding box center [643, 214] width 59 height 23
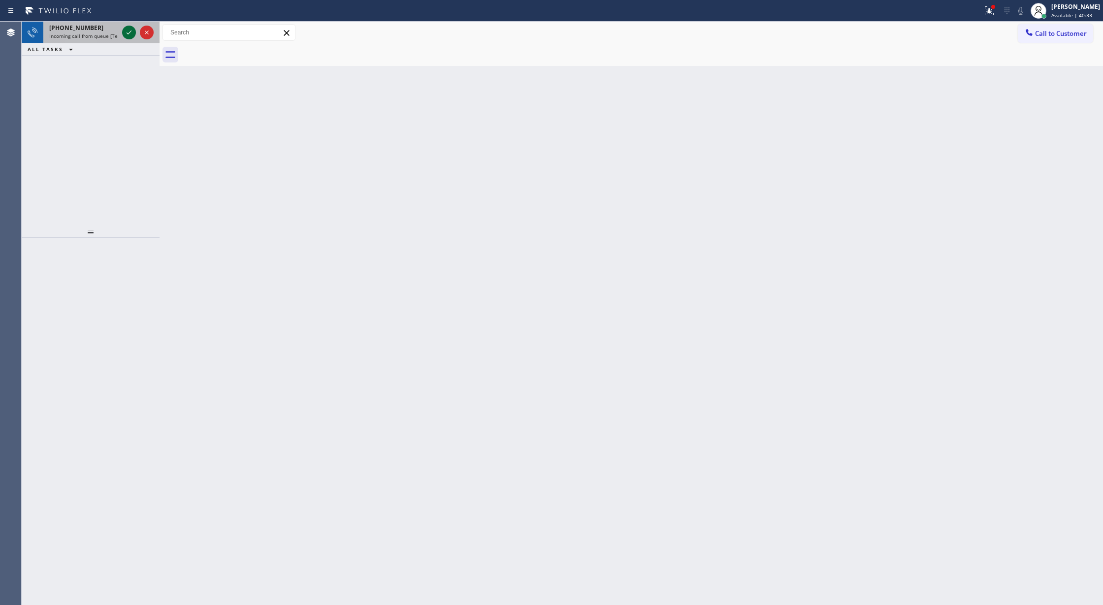
click at [130, 27] on icon at bounding box center [129, 33] width 12 height 12
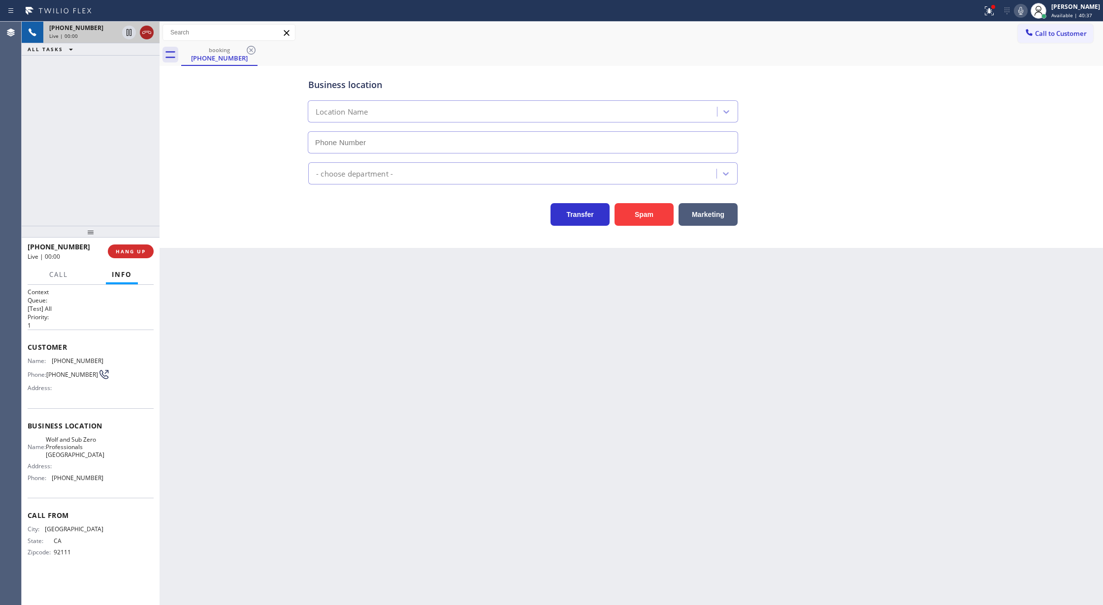
type input "(341) 888-6448"
click at [644, 205] on button "Spam" at bounding box center [643, 214] width 59 height 23
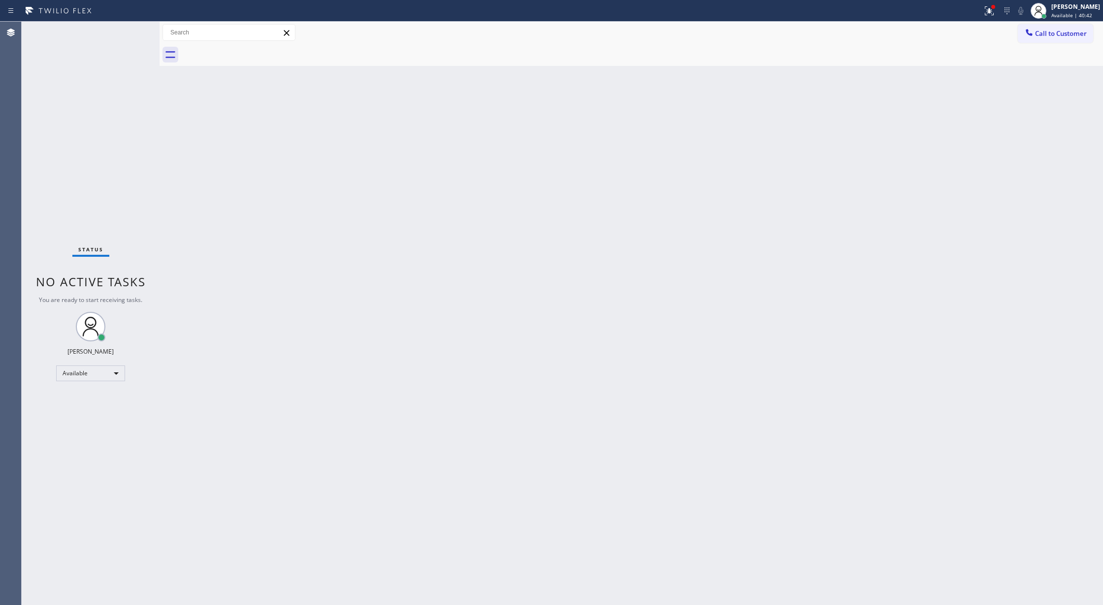
click at [135, 32] on div "Status No active tasks You are ready to start receiving tasks. Lilibeth Pueyo A…" at bounding box center [91, 314] width 138 height 584
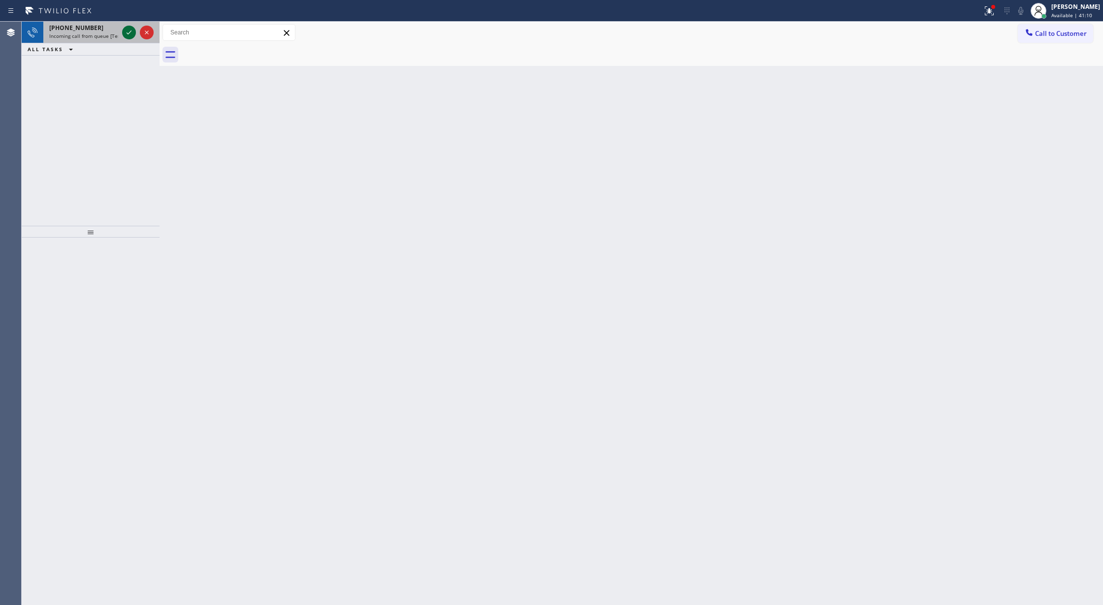
click at [127, 34] on icon at bounding box center [129, 33] width 12 height 12
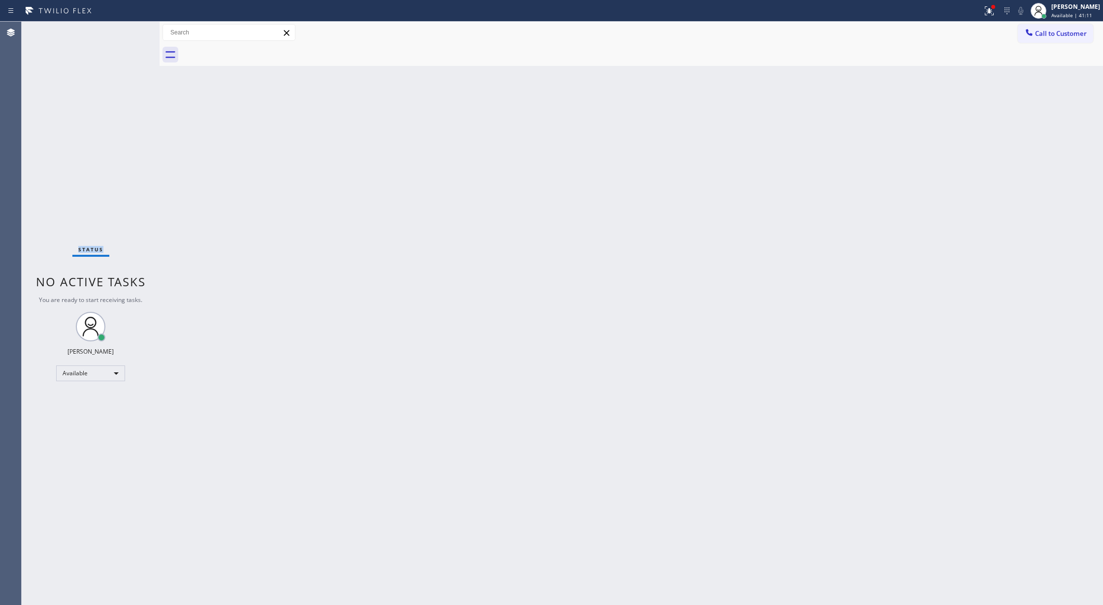
click at [127, 34] on div "Status No active tasks You are ready to start receiving tasks. Lilibeth Pueyo A…" at bounding box center [91, 314] width 138 height 584
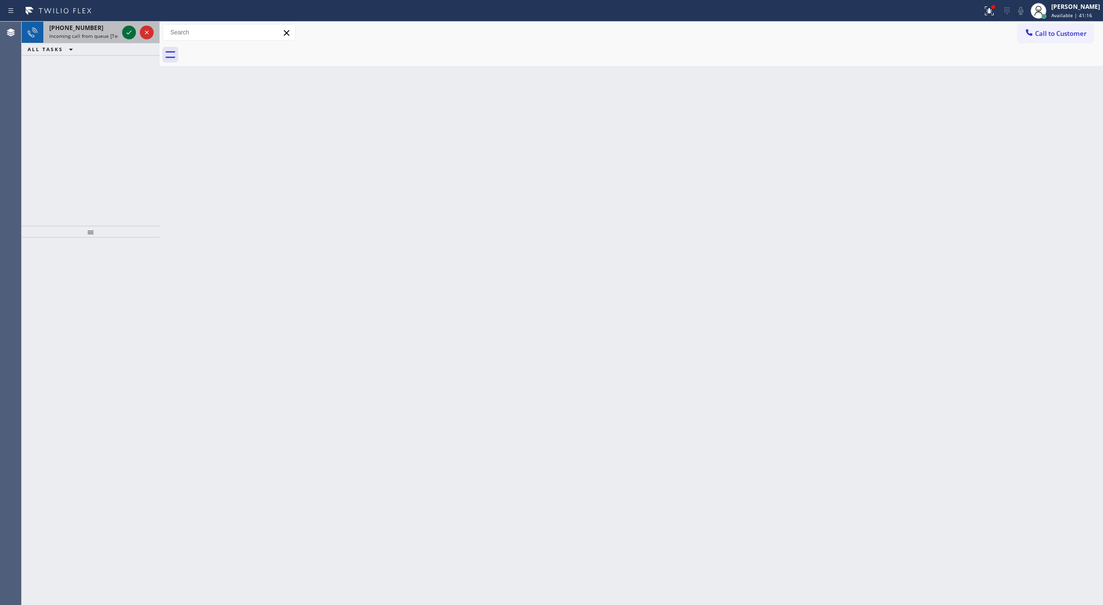
click at [128, 32] on icon at bounding box center [129, 33] width 12 height 12
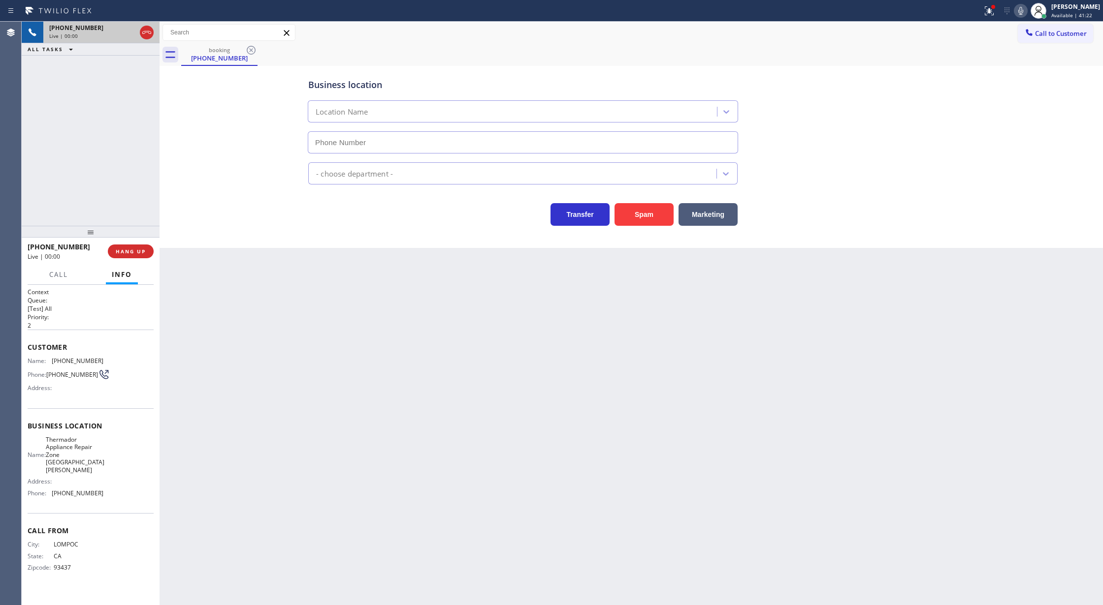
type input "(805) 600-3844"
click at [660, 219] on button "Spam" at bounding box center [643, 214] width 59 height 23
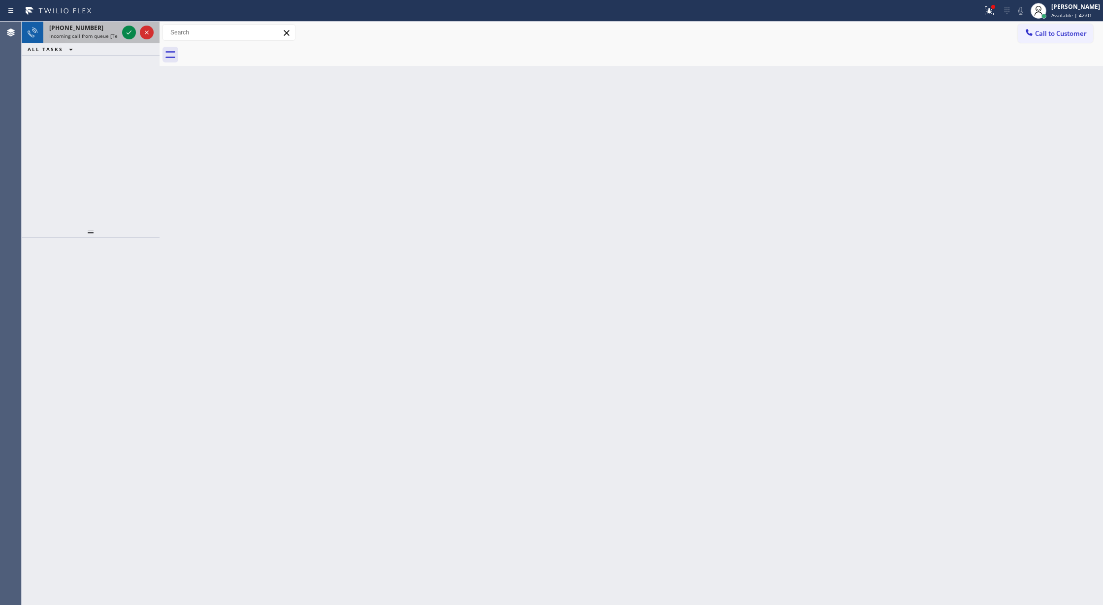
click at [126, 23] on div at bounding box center [137, 33] width 35 height 22
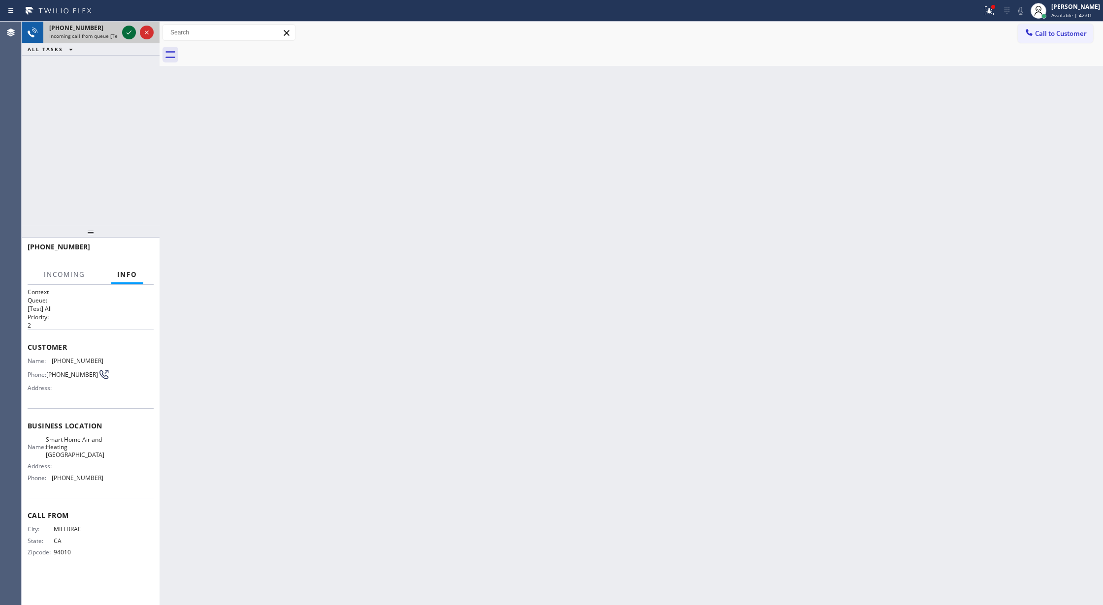
click at [134, 31] on icon at bounding box center [129, 33] width 12 height 12
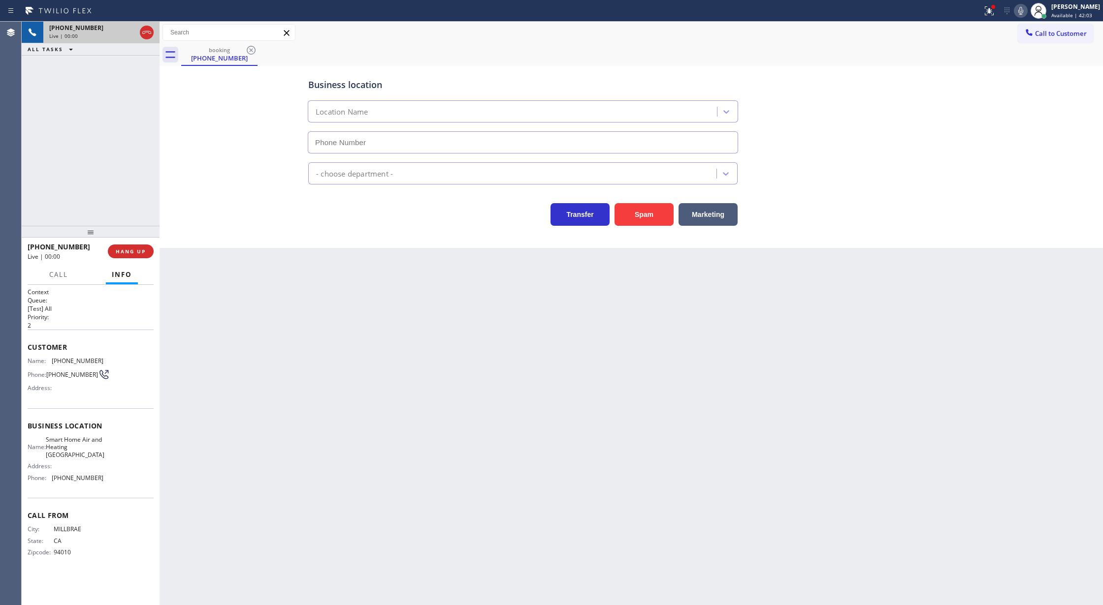
type input "(650) 239-2555"
click at [638, 214] on button "Spam" at bounding box center [643, 214] width 59 height 23
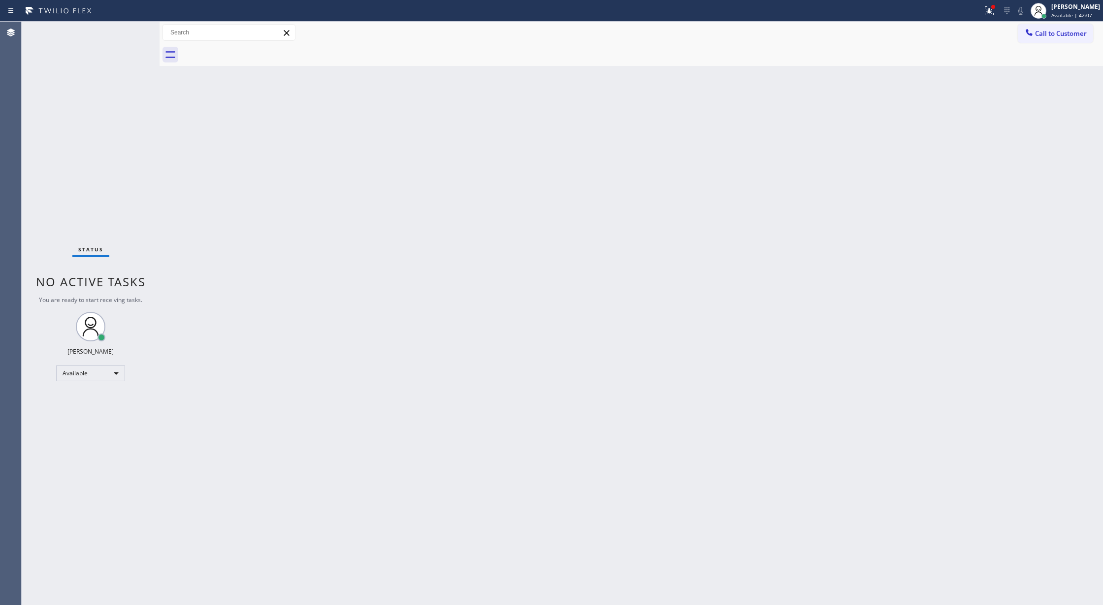
click at [131, 30] on div "Status No active tasks You are ready to start receiving tasks. Lilibeth Pueyo A…" at bounding box center [91, 314] width 138 height 584
click at [122, 28] on div "Status No active tasks You are ready to start receiving tasks. Lilibeth Pueyo A…" at bounding box center [91, 314] width 138 height 584
click at [123, 28] on div "Status No active tasks You are ready to start receiving tasks. Lilibeth Pueyo A…" at bounding box center [91, 314] width 138 height 584
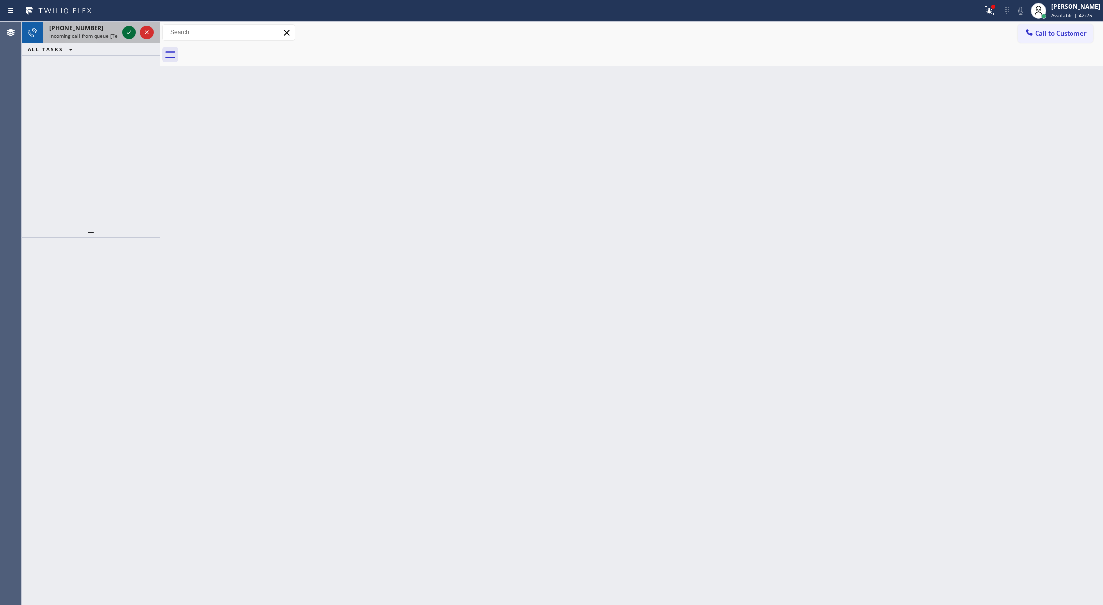
click at [124, 34] on icon at bounding box center [129, 33] width 12 height 12
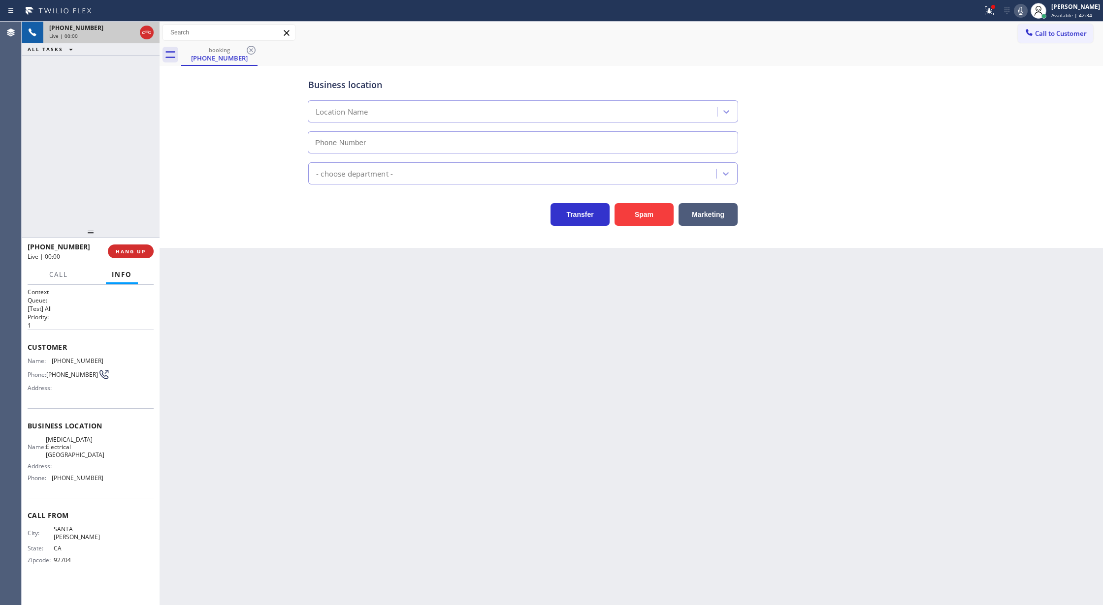
type input "(714) 583-6151"
click at [644, 215] on button "Spam" at bounding box center [643, 214] width 59 height 23
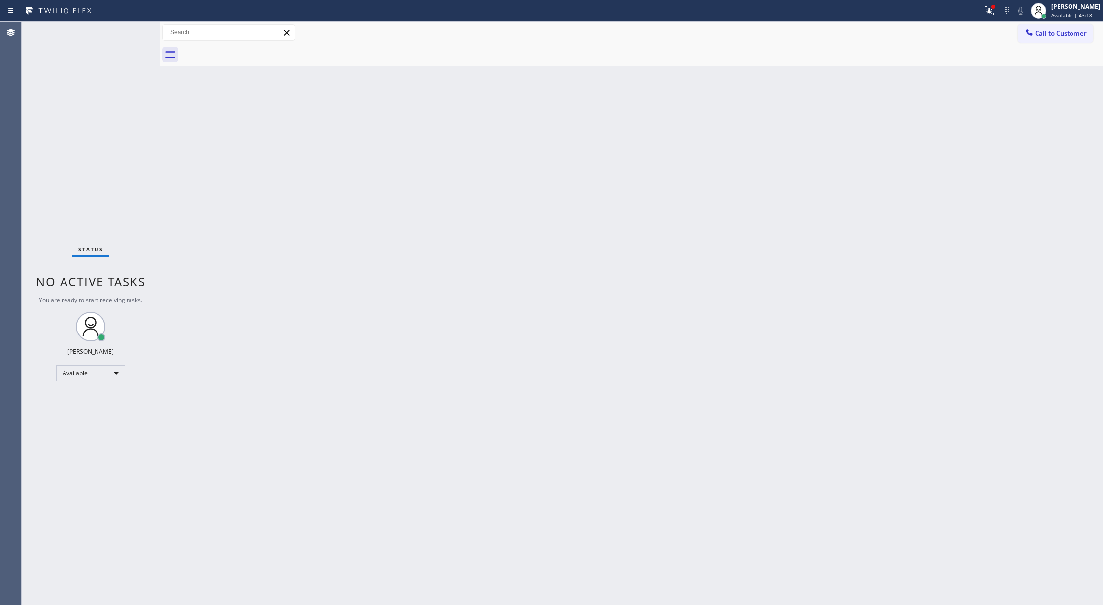
click at [127, 31] on div "Status No active tasks You are ready to start receiving tasks. Lilibeth Pueyo A…" at bounding box center [91, 314] width 138 height 584
click at [126, 32] on div "Status No active tasks You are ready to start receiving tasks. Lilibeth Pueyo A…" at bounding box center [91, 314] width 138 height 584
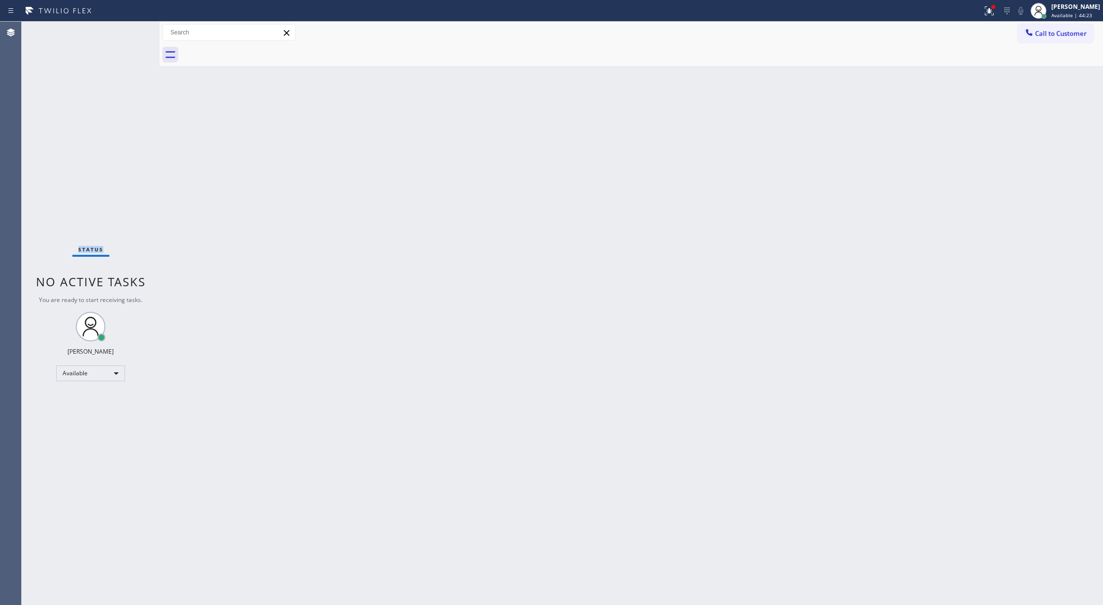
click at [124, 32] on div "Status No active tasks You are ready to start receiving tasks. Lilibeth Pueyo A…" at bounding box center [91, 314] width 138 height 584
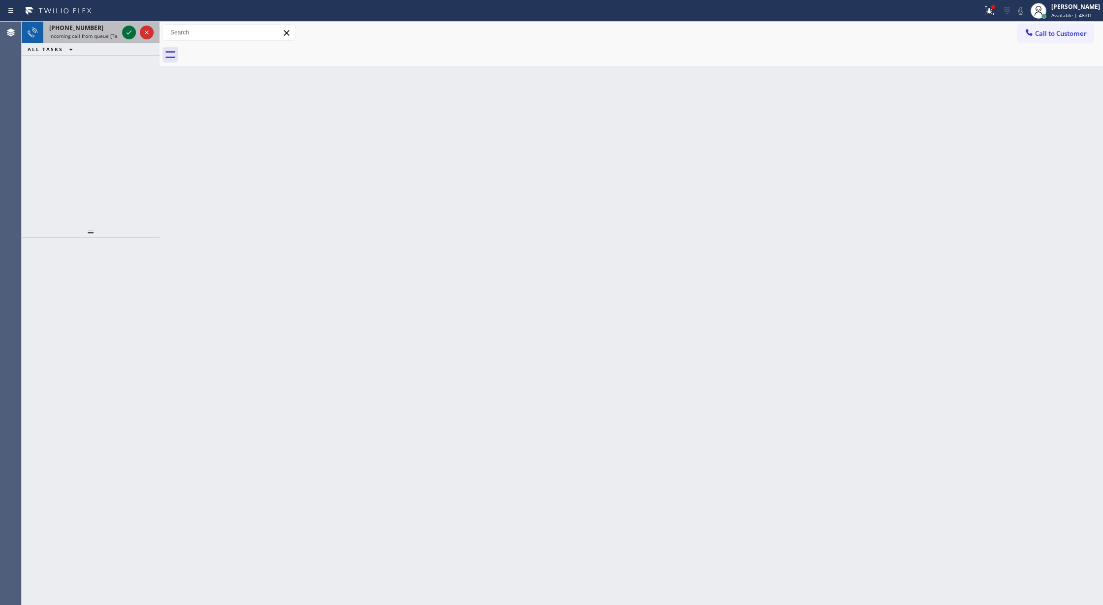
click at [126, 32] on icon at bounding box center [129, 33] width 12 height 12
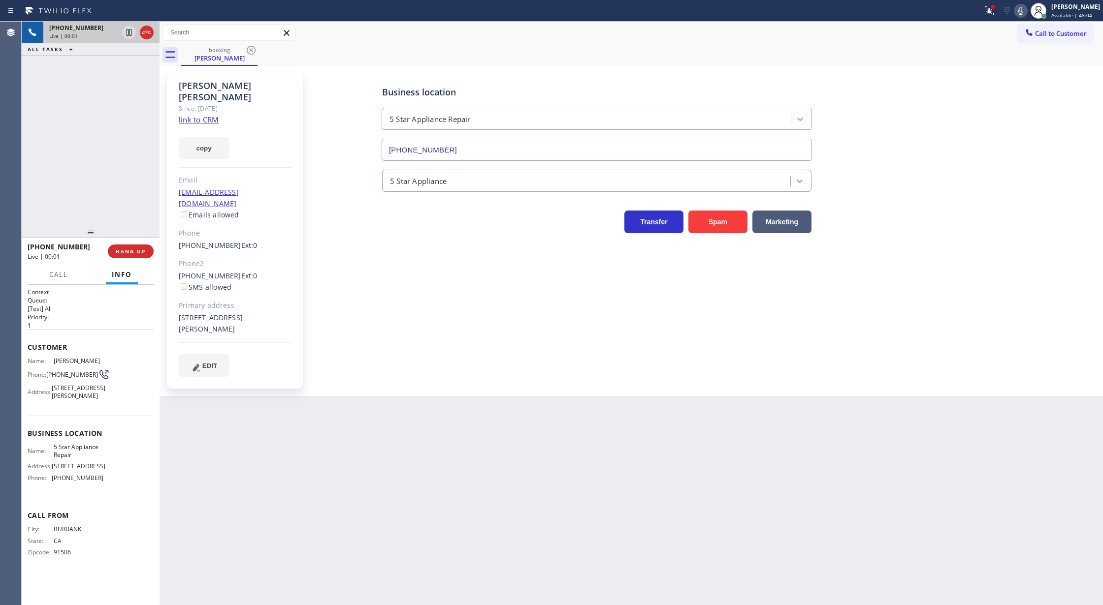
type input "(855) 731-4952"
click at [207, 115] on link "link to CRM" at bounding box center [199, 120] width 40 height 10
click at [1020, 6] on icon at bounding box center [1020, 11] width 12 height 12
drag, startPoint x: 1020, startPoint y: 9, endPoint x: 968, endPoint y: 103, distance: 108.2
click at [1020, 9] on icon at bounding box center [1020, 11] width 12 height 12
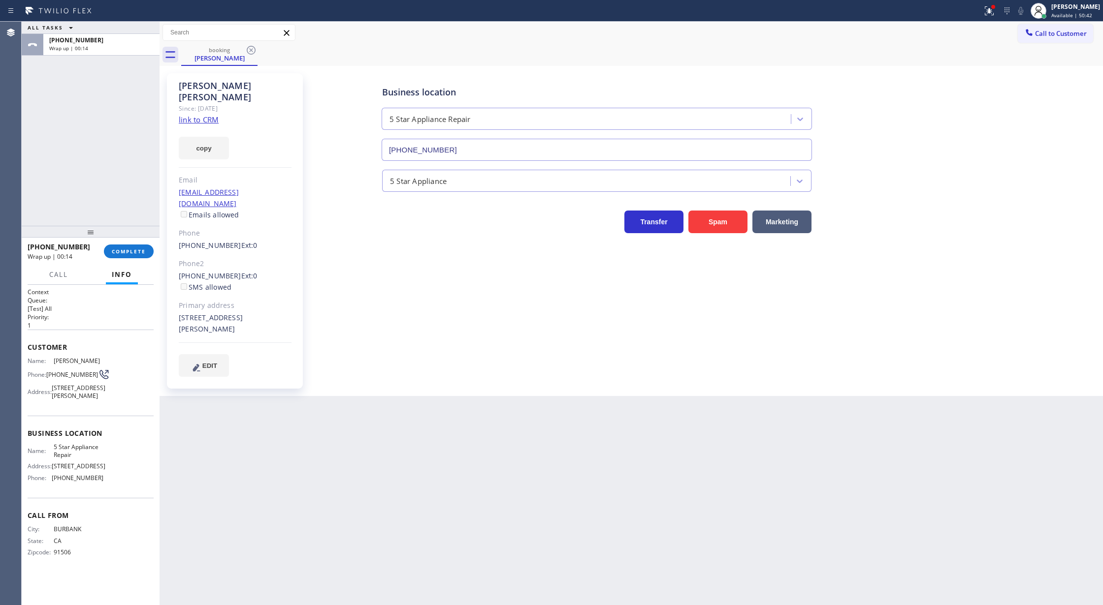
drag, startPoint x: 123, startPoint y: 259, endPoint x: 160, endPoint y: 267, distance: 38.7
click at [123, 259] on div "+18184418385 Wrap up | 00:14 COMPLETE" at bounding box center [91, 252] width 126 height 26
click at [124, 254] on span "COMPLETE" at bounding box center [129, 251] width 34 height 7
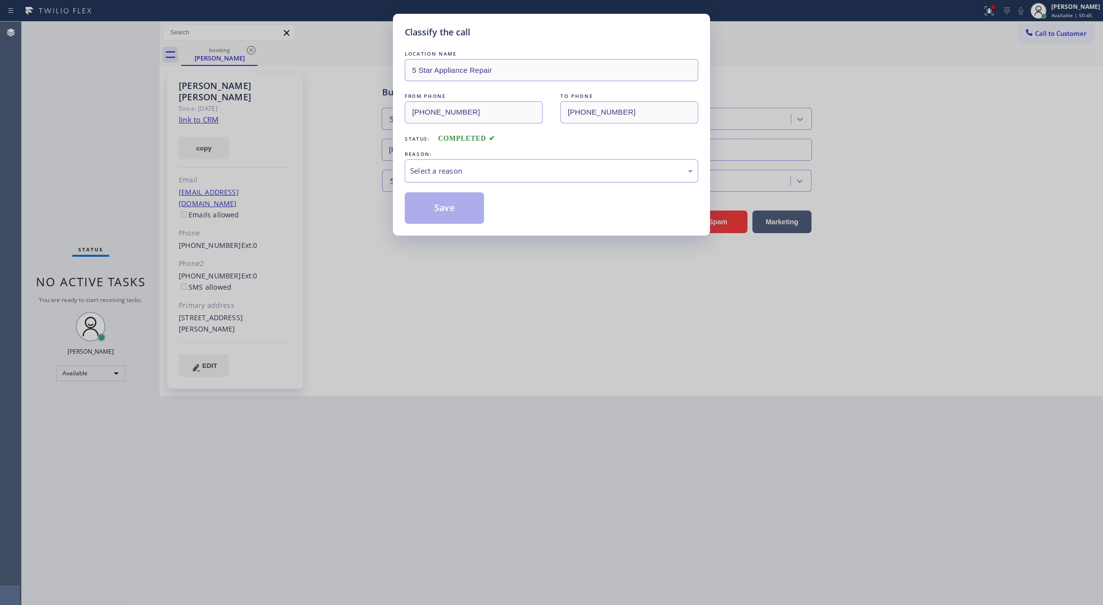
click at [481, 179] on div "Select a reason" at bounding box center [551, 170] width 293 height 23
click at [441, 210] on button "Save" at bounding box center [444, 208] width 79 height 32
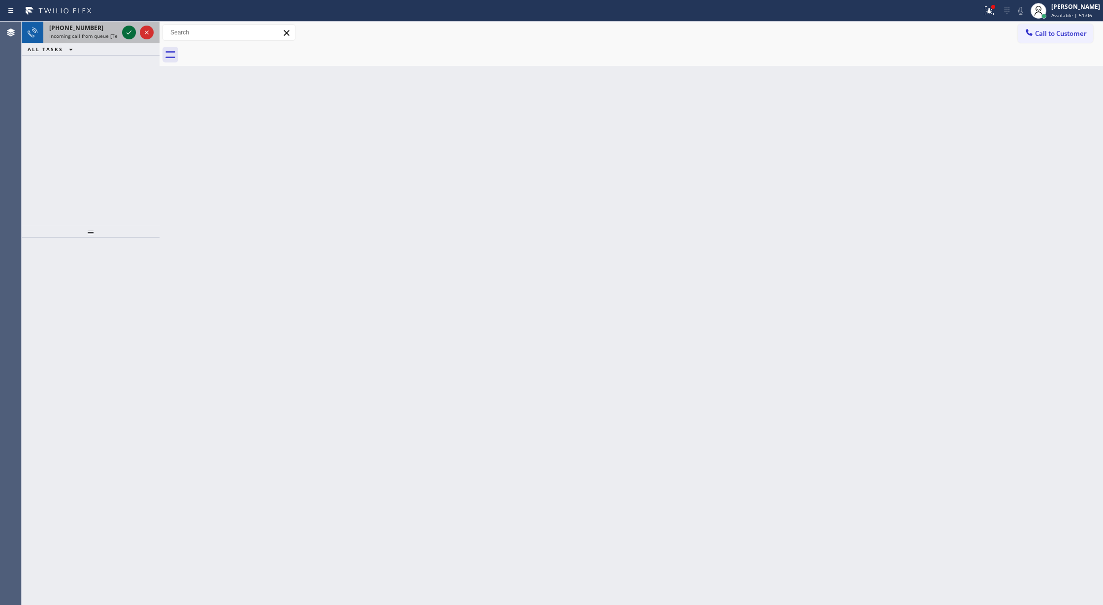
click at [125, 32] on icon at bounding box center [129, 33] width 12 height 12
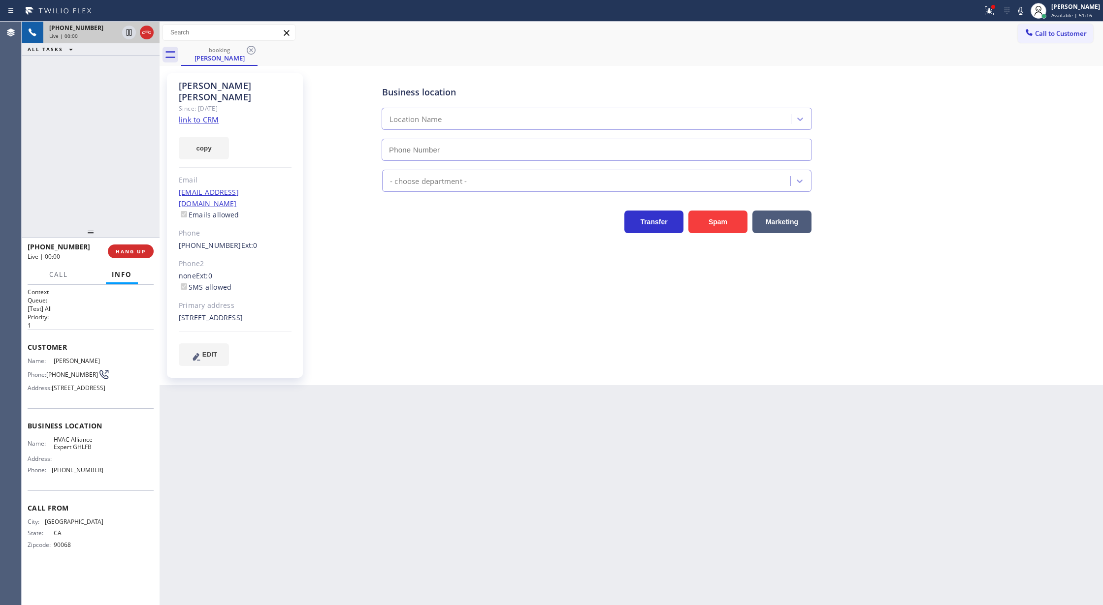
type input "(213) 722-3204"
click at [196, 115] on link "link to CRM" at bounding box center [199, 120] width 40 height 10
click at [1026, 9] on icon at bounding box center [1020, 11] width 12 height 12
drag, startPoint x: 1024, startPoint y: 5, endPoint x: 985, endPoint y: 44, distance: 55.0
click at [1024, 5] on icon at bounding box center [1020, 11] width 12 height 12
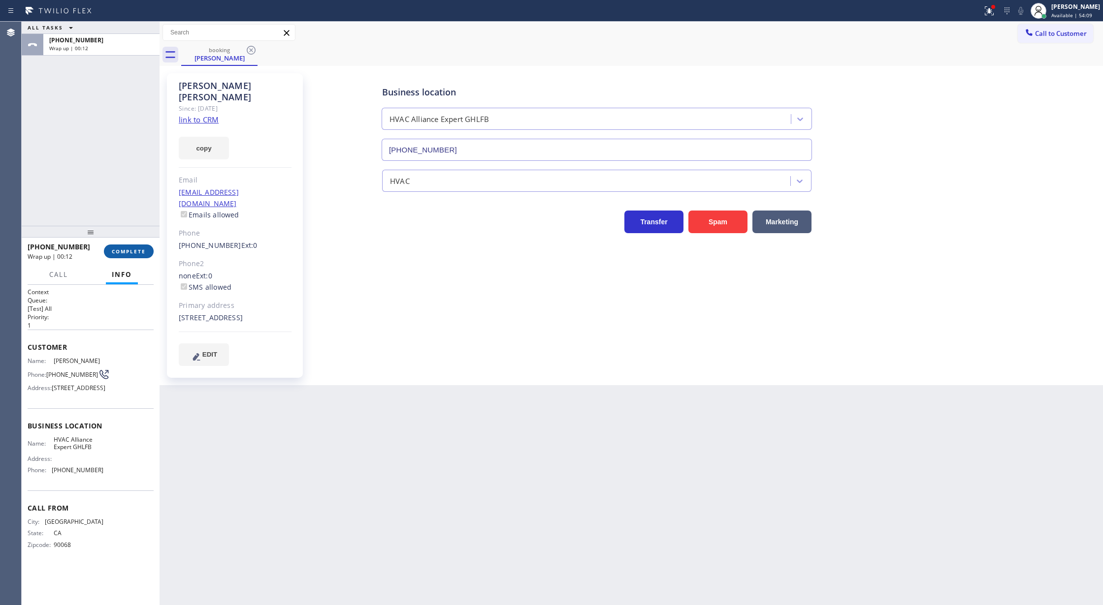
click at [119, 254] on span "COMPLETE" at bounding box center [129, 251] width 34 height 7
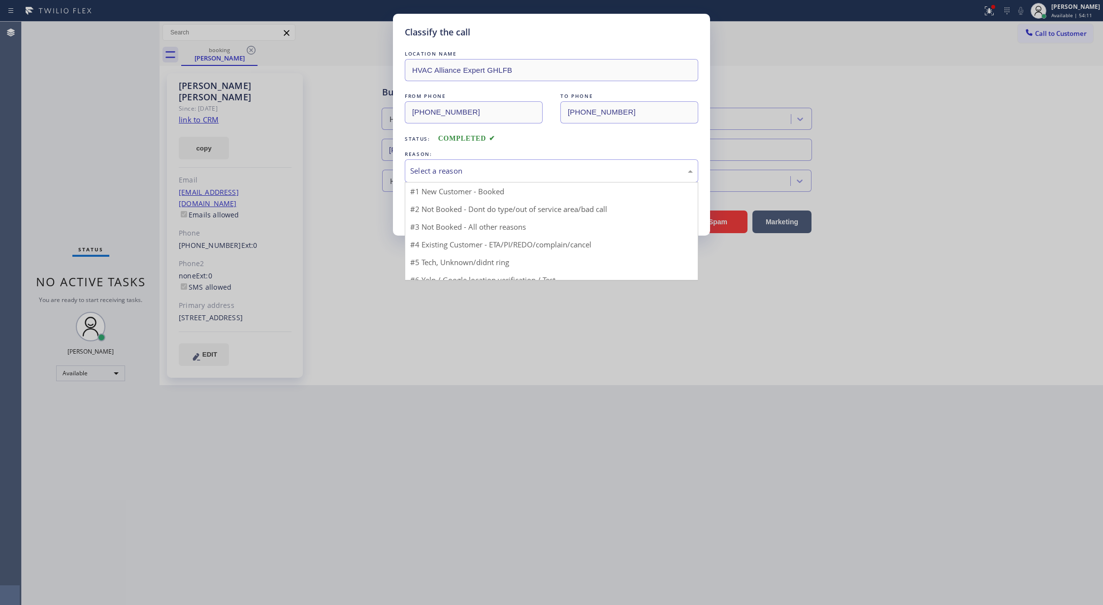
click at [447, 174] on div "Select a reason" at bounding box center [551, 170] width 283 height 11
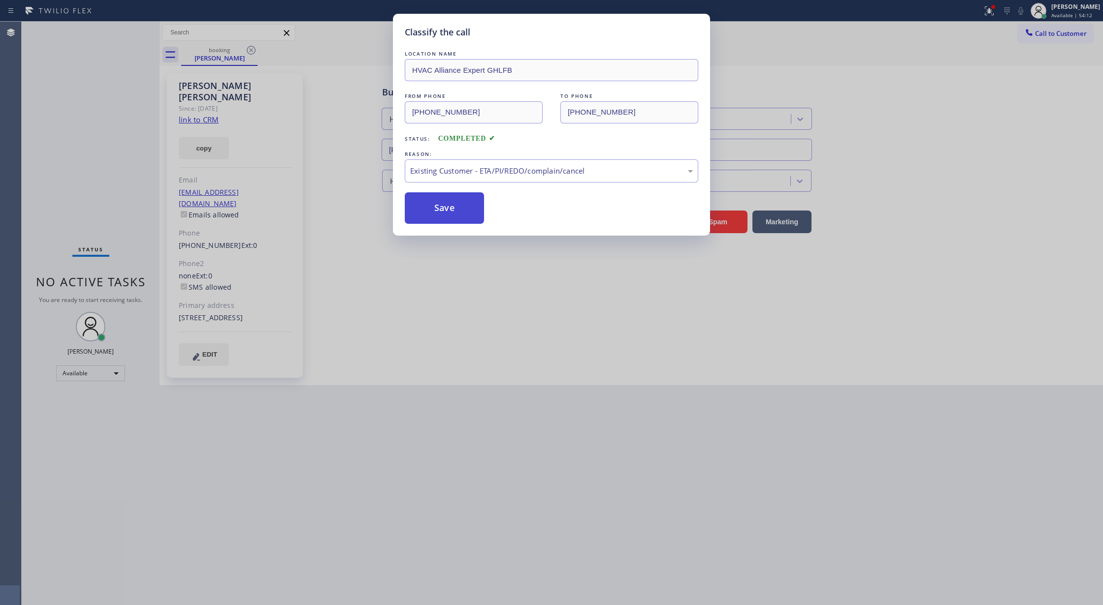
click at [438, 211] on button "Save" at bounding box center [444, 208] width 79 height 32
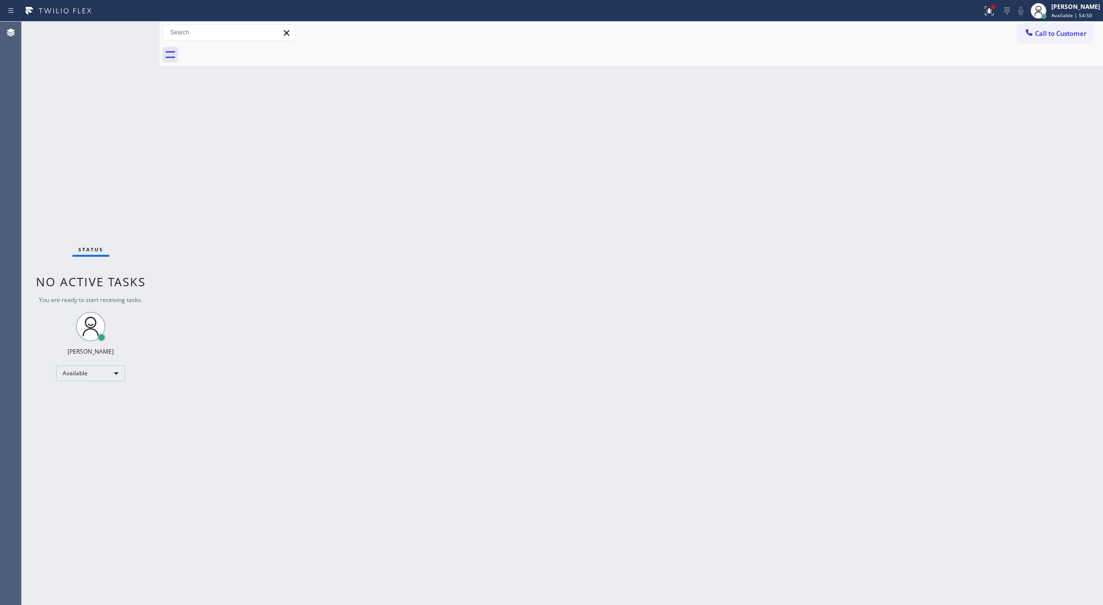
click at [134, 28] on div "Status No active tasks You are ready to start receiving tasks. Lilibeth Pueyo A…" at bounding box center [91, 314] width 138 height 584
click at [129, 30] on div "Status No active tasks You are ready to start receiving tasks. Lilibeth Pueyo A…" at bounding box center [91, 314] width 138 height 584
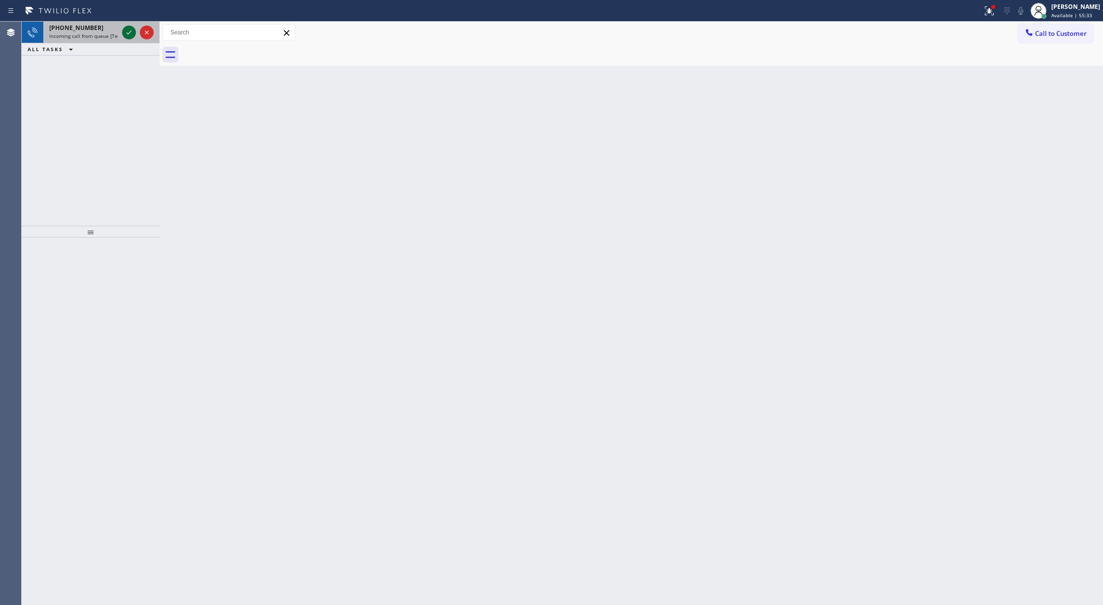
click at [129, 30] on icon at bounding box center [129, 33] width 12 height 12
